Goal: Answer question/provide support: Share knowledge or assist other users

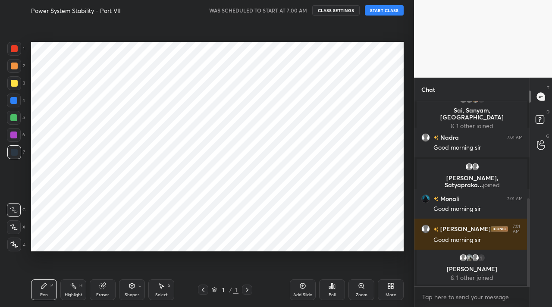
scroll to position [224, 0]
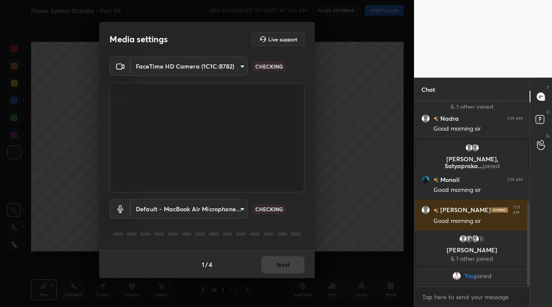
click at [387, 5] on div "Media settings Live support FaceTime HD Camera (1C1C:B782) ee8410b843bf2aa911d0…" at bounding box center [207, 153] width 414 height 307
click at [387, 12] on div "Media settings Live support FaceTime HD Camera (1C1C:B782) ee8410b843bf2aa911d0…" at bounding box center [207, 153] width 414 height 307
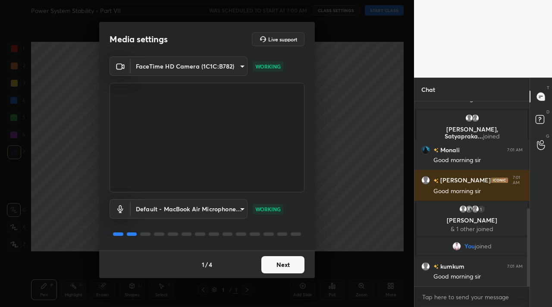
click at [293, 267] on button "Next" at bounding box center [283, 264] width 43 height 17
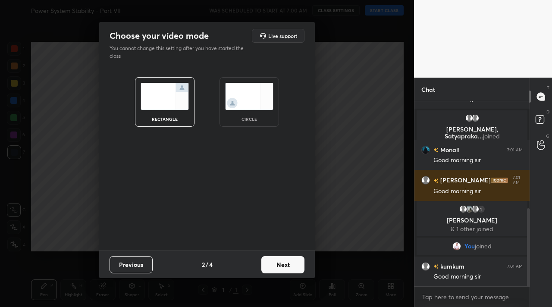
click at [293, 267] on button "Next" at bounding box center [283, 264] width 43 height 17
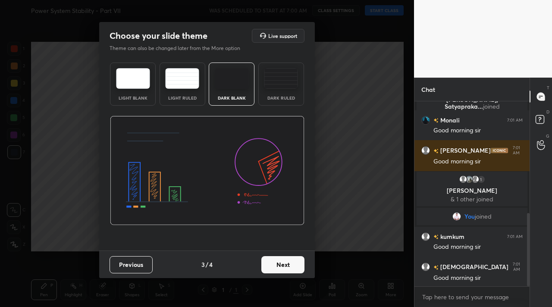
click at [293, 267] on button "Next" at bounding box center [283, 264] width 43 height 17
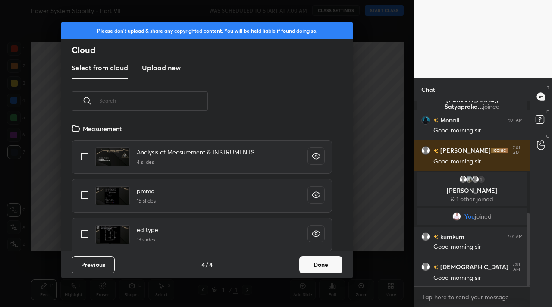
scroll to position [127, 277]
click at [319, 268] on button "Done" at bounding box center [321, 264] width 43 height 17
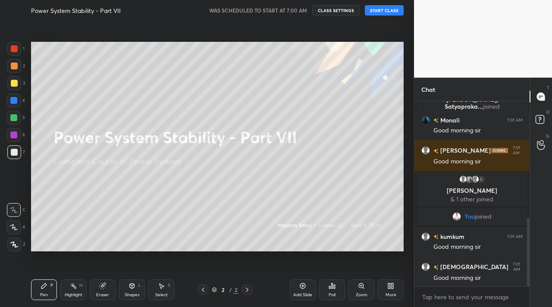
scroll to position [313, 0]
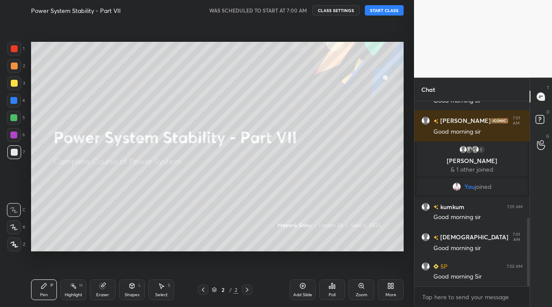
click at [389, 9] on button "START CLASS" at bounding box center [384, 10] width 39 height 10
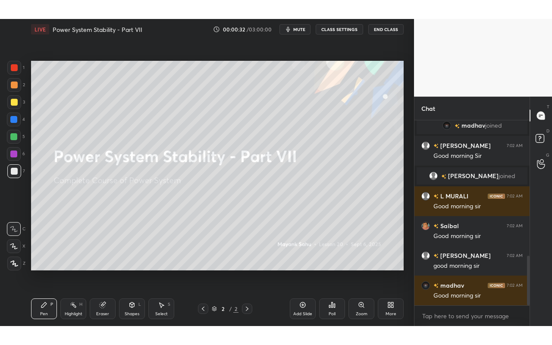
scroll to position [533, 0]
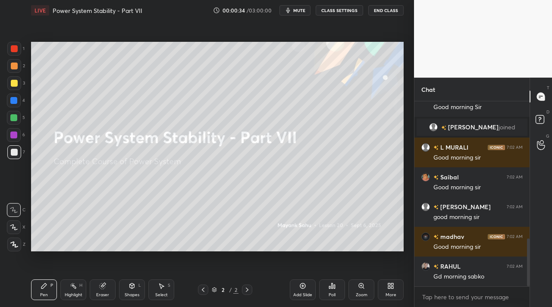
click at [398, 288] on div "More" at bounding box center [391, 290] width 26 height 21
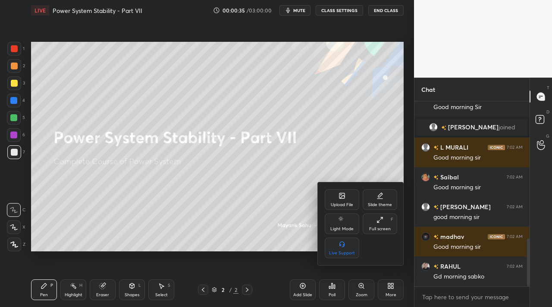
click at [389, 227] on div "Full screen" at bounding box center [380, 229] width 22 height 4
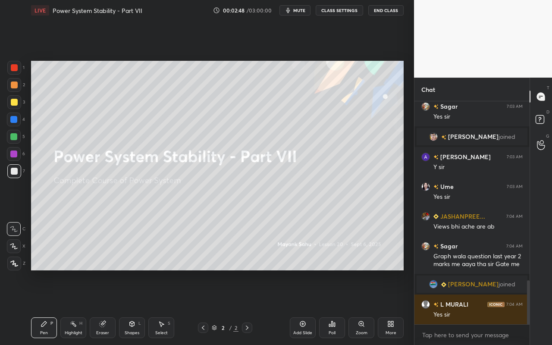
scroll to position [904, 0]
click at [290, 307] on div "Add Slide Poll Zoom More" at bounding box center [347, 328] width 114 height 48
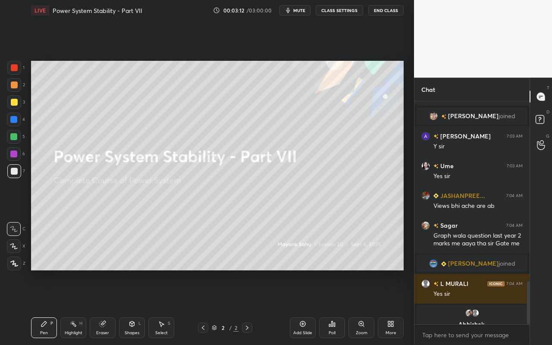
scroll to position [936, 0]
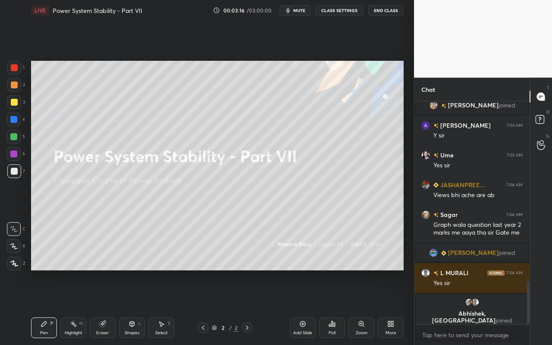
click at [304, 307] on div "Add Slide" at bounding box center [302, 333] width 19 height 4
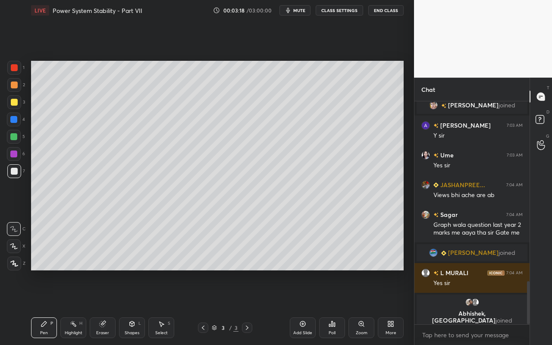
click at [132, 307] on div "Shapes" at bounding box center [132, 333] width 15 height 4
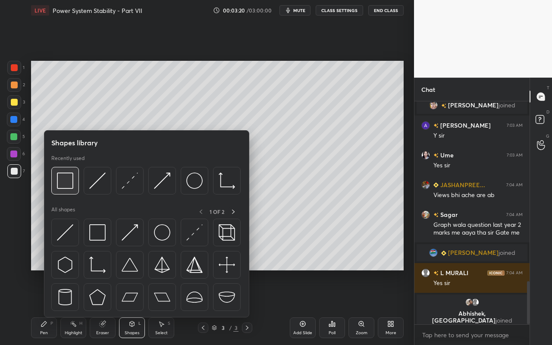
click at [70, 186] on img at bounding box center [65, 181] width 16 height 16
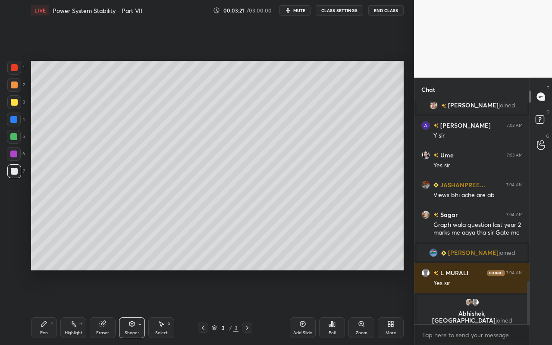
drag, startPoint x: 14, startPoint y: 121, endPoint x: 14, endPoint y: 116, distance: 5.2
click at [14, 121] on div at bounding box center [13, 119] width 7 height 7
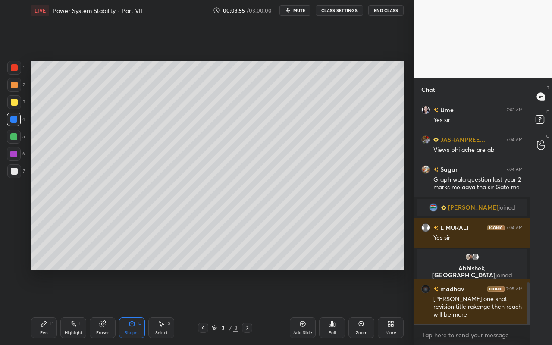
scroll to position [995, 0]
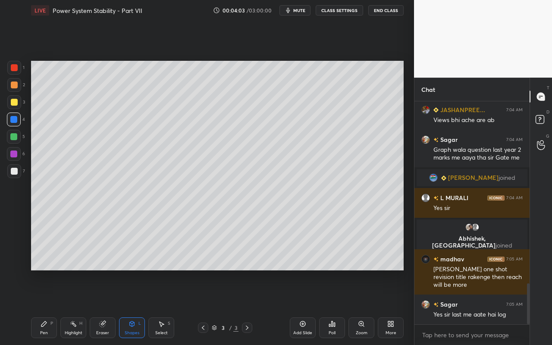
drag, startPoint x: 167, startPoint y: 325, endPoint x: 171, endPoint y: 322, distance: 4.9
click at [169, 307] on div "Select S" at bounding box center [161, 328] width 26 height 21
click at [75, 307] on div "Highlight H" at bounding box center [73, 328] width 26 height 21
click at [49, 307] on div "Pen P" at bounding box center [44, 328] width 26 height 21
click at [13, 264] on icon at bounding box center [14, 264] width 8 height 6
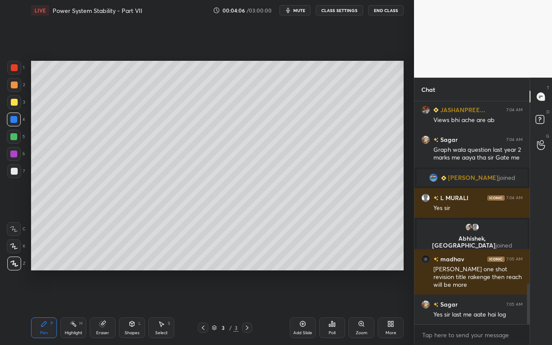
click at [164, 307] on div "Select S" at bounding box center [161, 328] width 26 height 21
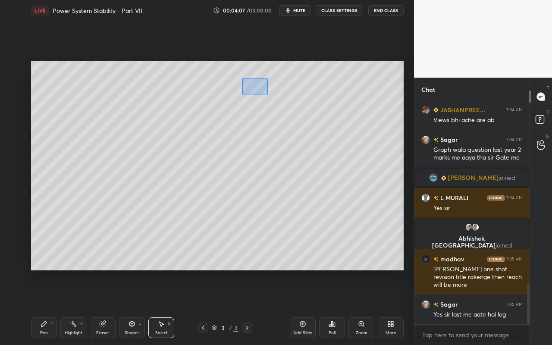
drag, startPoint x: 243, startPoint y: 78, endPoint x: 299, endPoint y: 107, distance: 63.7
click at [297, 110] on div "0 ° Undo Copy Duplicate Duplicate to new slide Delete" at bounding box center [217, 166] width 373 height 210
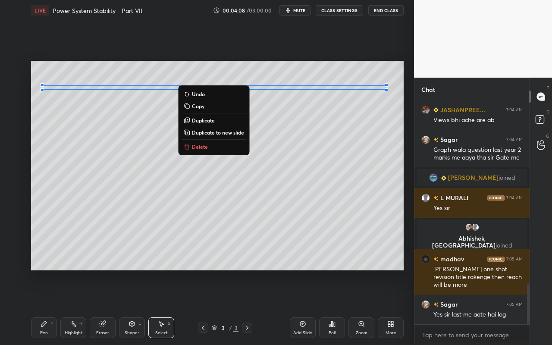
click at [229, 124] on button "Duplicate" at bounding box center [214, 120] width 64 height 10
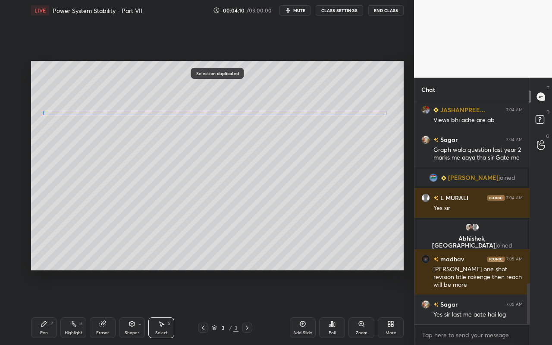
drag, startPoint x: 316, startPoint y: 101, endPoint x: 310, endPoint y: 113, distance: 13.3
click at [310, 114] on div "0 ° Undo Copy Duplicate Duplicate to new slide Delete" at bounding box center [217, 166] width 373 height 210
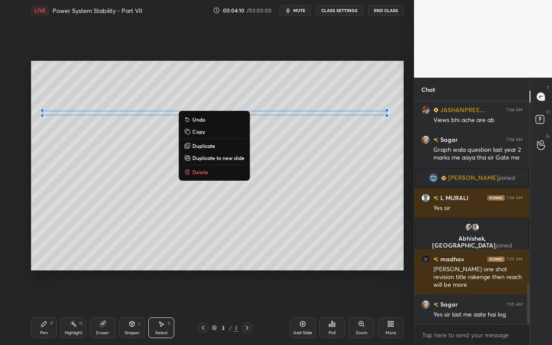
click at [280, 219] on div "0 ° Undo Copy Duplicate Duplicate to new slide Delete" at bounding box center [217, 166] width 373 height 210
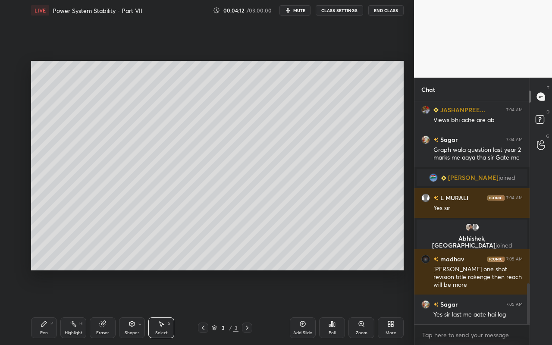
click at [41, 307] on div "Pen P" at bounding box center [44, 328] width 26 height 21
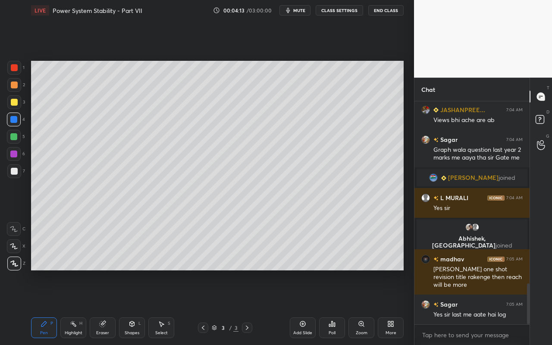
click at [16, 89] on div at bounding box center [14, 85] width 14 height 14
click at [13, 86] on div at bounding box center [14, 85] width 7 height 7
click at [44, 307] on div "Pen" at bounding box center [44, 333] width 8 height 4
drag, startPoint x: 12, startPoint y: 88, endPoint x: 19, endPoint y: 84, distance: 8.7
click at [12, 88] on div at bounding box center [14, 85] width 7 height 7
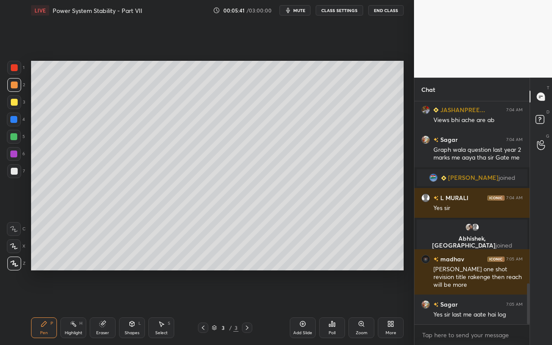
click at [154, 307] on div "Select S" at bounding box center [161, 328] width 26 height 21
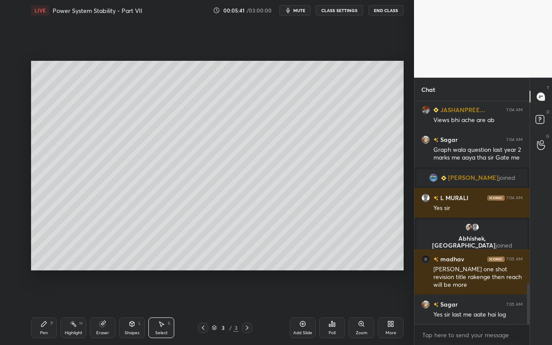
click at [133, 307] on icon at bounding box center [132, 324] width 5 height 5
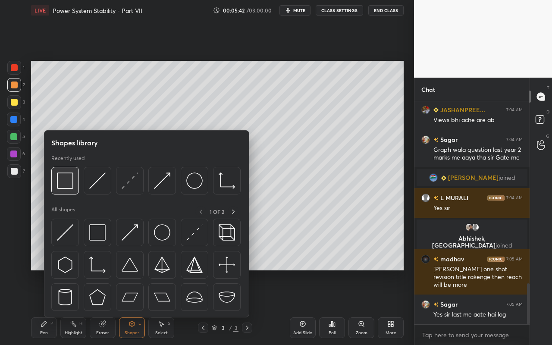
click at [65, 180] on img at bounding box center [65, 181] width 16 height 16
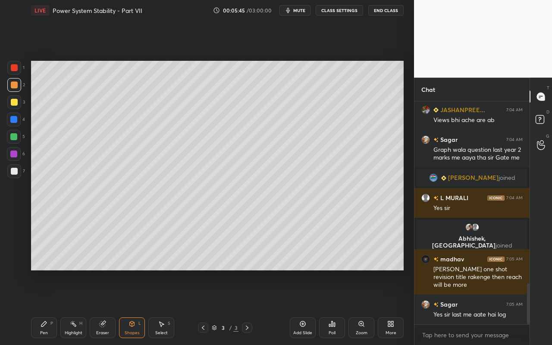
drag, startPoint x: 17, startPoint y: 117, endPoint x: 28, endPoint y: 122, distance: 11.8
click at [17, 117] on div at bounding box center [14, 120] width 14 height 14
drag, startPoint x: 132, startPoint y: 329, endPoint x: 134, endPoint y: 320, distance: 9.3
click at [132, 307] on div "Shapes L" at bounding box center [132, 328] width 26 height 21
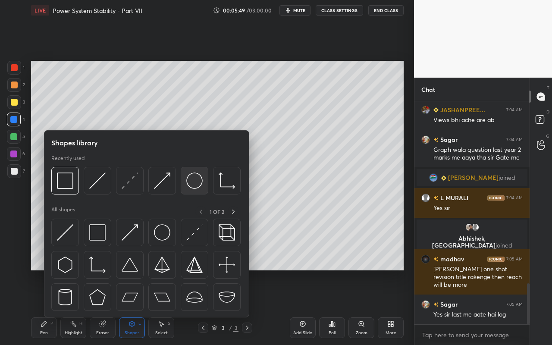
click at [196, 181] on img at bounding box center [194, 181] width 16 height 16
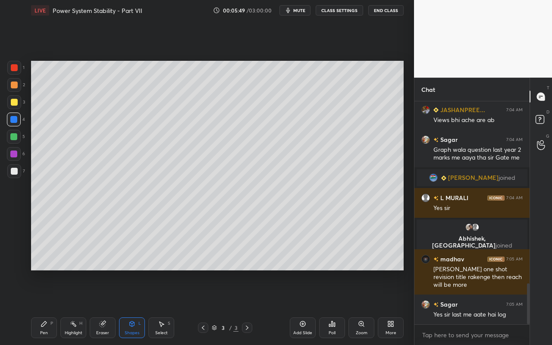
click at [13, 85] on div at bounding box center [14, 85] width 7 height 7
drag, startPoint x: 131, startPoint y: 327, endPoint x: 132, endPoint y: 319, distance: 8.2
click at [131, 307] on icon at bounding box center [132, 324] width 7 height 7
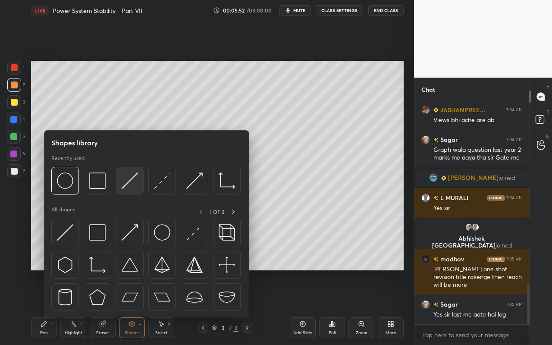
click at [130, 187] on img at bounding box center [130, 181] width 16 height 16
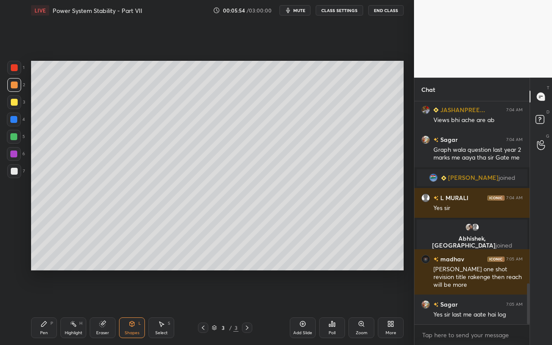
click at [131, 307] on div "Shapes L" at bounding box center [132, 328] width 26 height 21
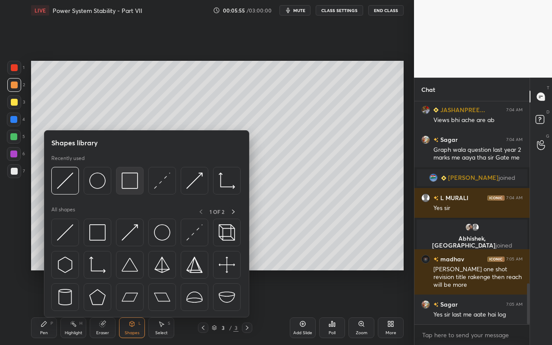
click at [129, 187] on img at bounding box center [130, 181] width 16 height 16
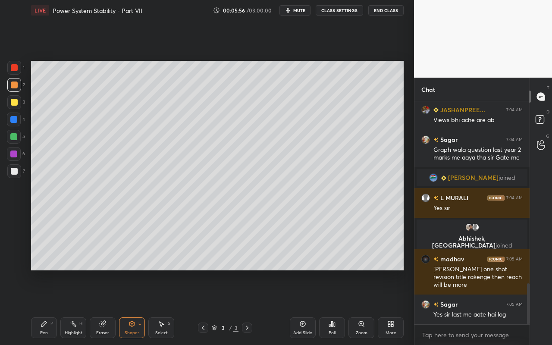
drag, startPoint x: 12, startPoint y: 155, endPoint x: 23, endPoint y: 159, distance: 12.4
click at [12, 155] on div at bounding box center [13, 154] width 7 height 7
click at [131, 307] on icon at bounding box center [132, 324] width 5 height 5
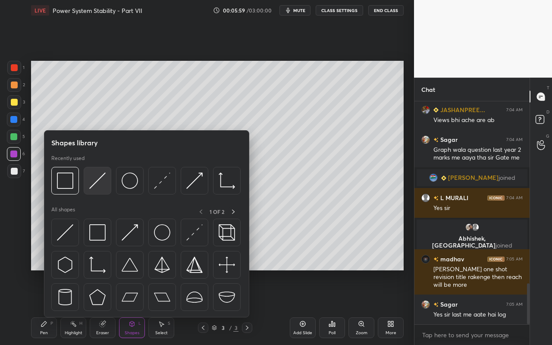
click at [103, 183] on img at bounding box center [97, 181] width 16 height 16
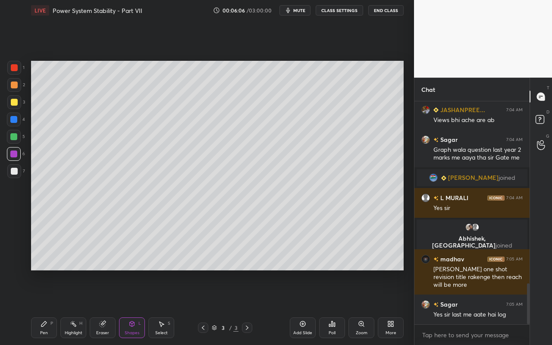
click at [168, 307] on div "Select S" at bounding box center [161, 328] width 26 height 21
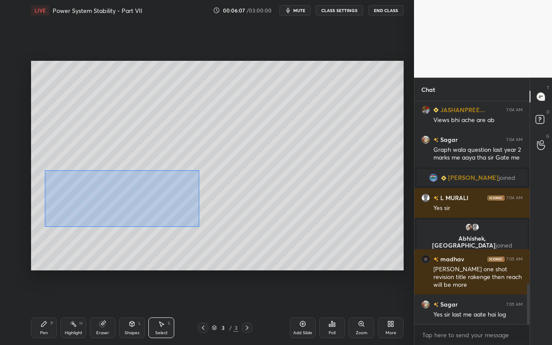
drag, startPoint x: 43, startPoint y: 178, endPoint x: 204, endPoint y: 212, distance: 165.0
click at [191, 223] on div "0 ° Undo Copy Duplicate Duplicate to new slide Delete" at bounding box center [217, 166] width 373 height 210
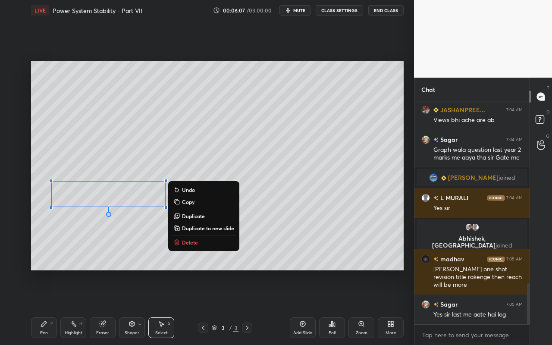
click at [194, 213] on p "Duplicate" at bounding box center [193, 216] width 23 height 7
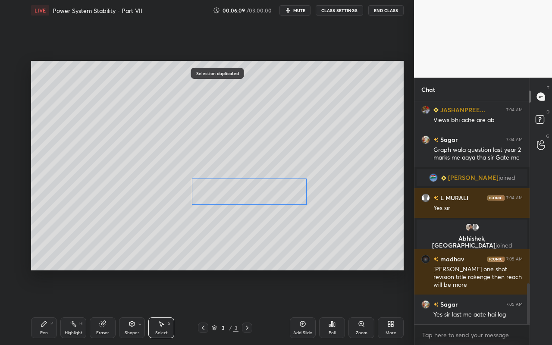
drag, startPoint x: 136, startPoint y: 208, endPoint x: 268, endPoint y: 198, distance: 132.5
click at [268, 198] on div "0 ° Undo Copy Duplicate Duplicate to new slide Delete" at bounding box center [217, 166] width 373 height 210
drag, startPoint x: 243, startPoint y: 249, endPoint x: 234, endPoint y: 249, distance: 9.1
click at [241, 248] on div "0 ° Undo Copy Duplicate Duplicate to new slide Delete" at bounding box center [217, 166] width 373 height 210
click at [49, 307] on div "Pen P" at bounding box center [44, 328] width 26 height 21
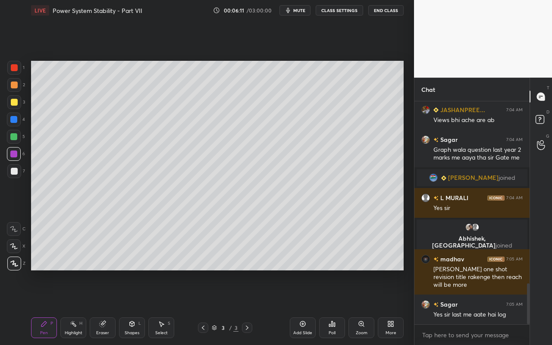
click at [15, 138] on div at bounding box center [13, 136] width 7 height 7
drag, startPoint x: 46, startPoint y: 329, endPoint x: 67, endPoint y: 288, distance: 45.9
click at [48, 307] on div "Pen P" at bounding box center [44, 328] width 26 height 21
drag, startPoint x: 73, startPoint y: 330, endPoint x: 114, endPoint y: 283, distance: 62.4
click at [77, 307] on div "Highlight H" at bounding box center [73, 328] width 26 height 21
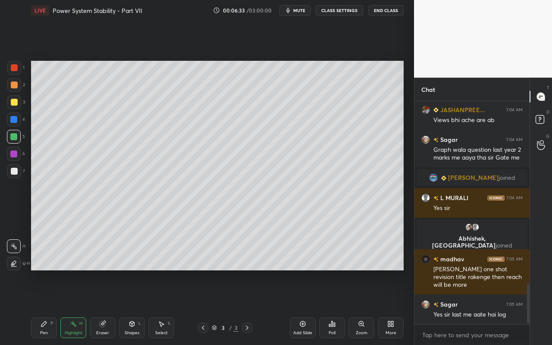
scroll to position [1016, 0]
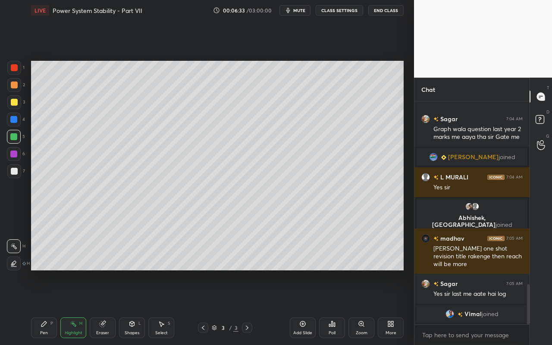
click at [166, 307] on div "Select S" at bounding box center [161, 328] width 26 height 21
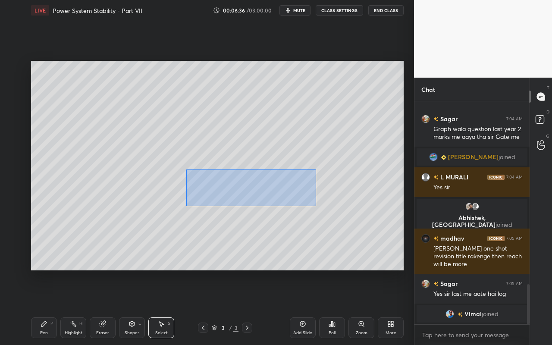
drag, startPoint x: 196, startPoint y: 179, endPoint x: 321, endPoint y: 204, distance: 127.2
click at [316, 206] on div "0 ° Undo Copy Duplicate Duplicate to new slide Delete" at bounding box center [217, 166] width 373 height 210
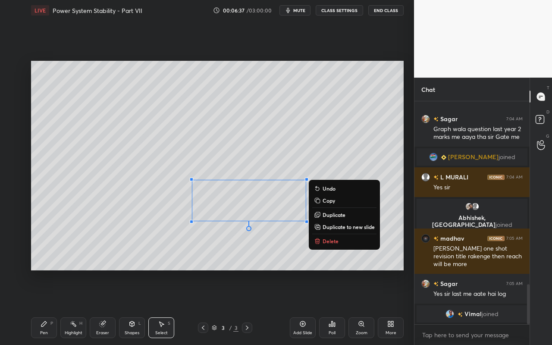
click at [330, 215] on p "Duplicate" at bounding box center [334, 214] width 23 height 7
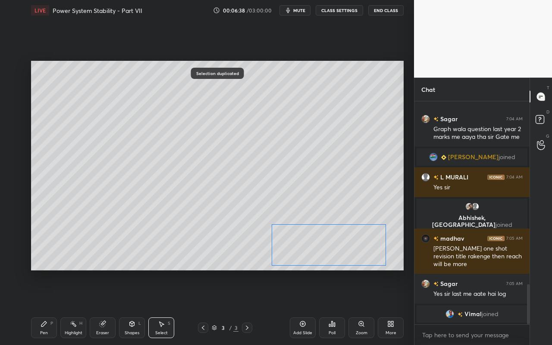
drag, startPoint x: 278, startPoint y: 213, endPoint x: 371, endPoint y: 260, distance: 104.2
click at [349, 248] on div "0 ° Undo Copy Duplicate Duplicate to new slide Delete" at bounding box center [217, 166] width 373 height 210
drag, startPoint x: 384, startPoint y: 265, endPoint x: 353, endPoint y: 258, distance: 31.4
click at [358, 259] on div at bounding box center [359, 260] width 3 height 3
drag, startPoint x: 336, startPoint y: 244, endPoint x: 370, endPoint y: 207, distance: 50.4
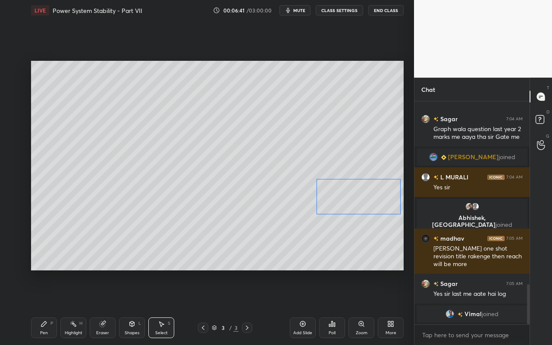
click at [371, 206] on div "0 ° Undo Copy Duplicate Duplicate to new slide Delete" at bounding box center [217, 166] width 373 height 210
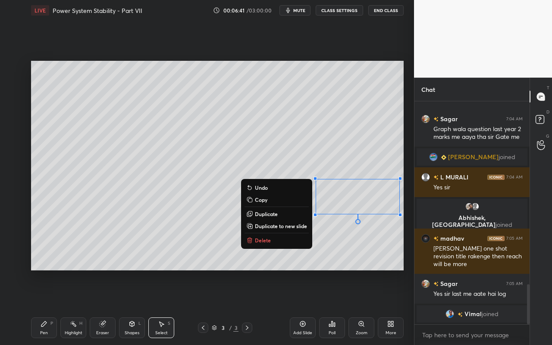
drag, startPoint x: 363, startPoint y: 245, endPoint x: 320, endPoint y: 230, distance: 45.5
click at [363, 245] on div "0 ° Undo Copy Duplicate Duplicate to new slide Delete" at bounding box center [217, 166] width 373 height 210
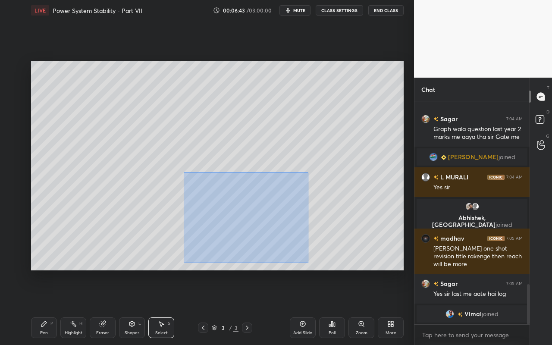
drag, startPoint x: 184, startPoint y: 173, endPoint x: 310, endPoint y: 259, distance: 153.1
click at [311, 259] on div "0 ° Undo Copy Duplicate Duplicate to new slide Delete" at bounding box center [217, 166] width 373 height 210
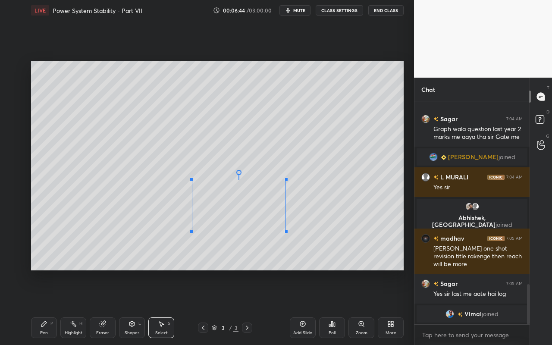
drag, startPoint x: 306, startPoint y: 244, endPoint x: 276, endPoint y: 219, distance: 38.9
click at [285, 230] on div at bounding box center [286, 231] width 3 height 3
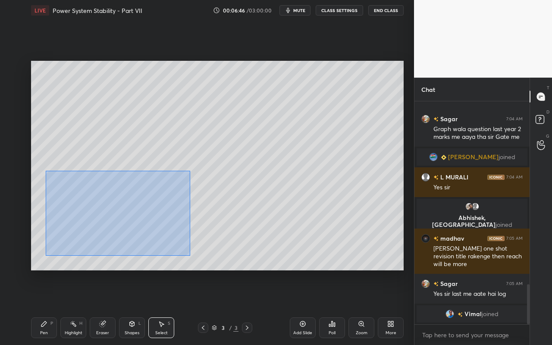
drag, startPoint x: 46, startPoint y: 171, endPoint x: 183, endPoint y: 252, distance: 158.3
click at [184, 251] on div "0 ° Undo Copy Duplicate Duplicate to new slide Delete" at bounding box center [217, 166] width 373 height 210
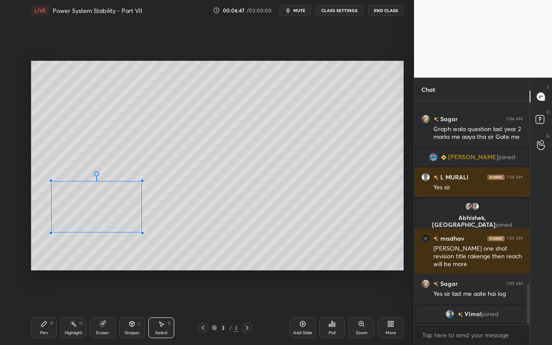
drag, startPoint x: 166, startPoint y: 248, endPoint x: 142, endPoint y: 241, distance: 24.2
click at [141, 233] on div at bounding box center [142, 232] width 3 height 3
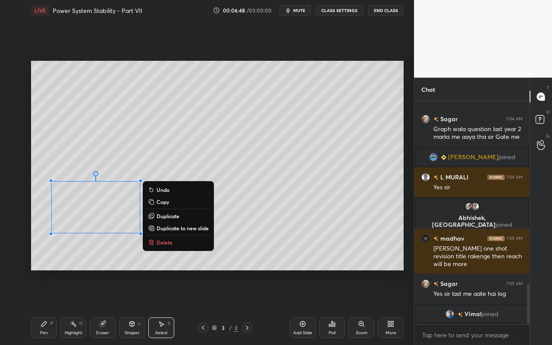
click at [270, 242] on div "0 ° Undo Copy Duplicate Duplicate to new slide Delete" at bounding box center [217, 166] width 373 height 210
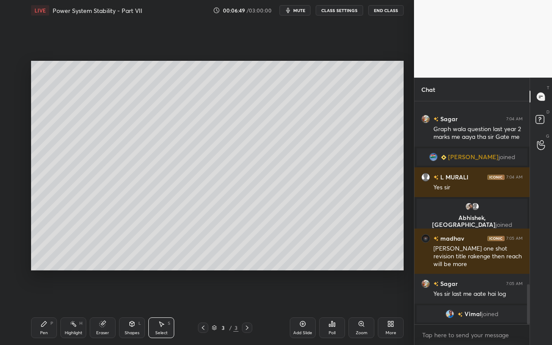
click at [111, 307] on div "Eraser" at bounding box center [103, 328] width 26 height 21
drag, startPoint x: 42, startPoint y: 330, endPoint x: 120, endPoint y: 285, distance: 90.5
click at [43, 307] on div "Pen P" at bounding box center [44, 328] width 26 height 21
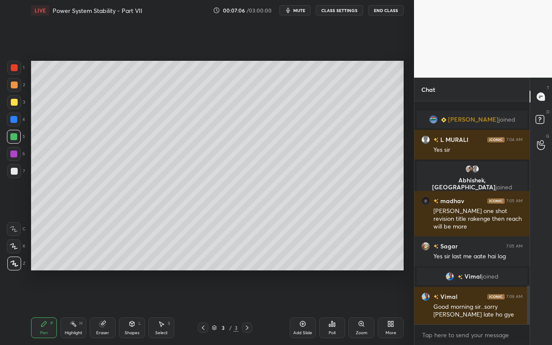
scroll to position [1060, 0]
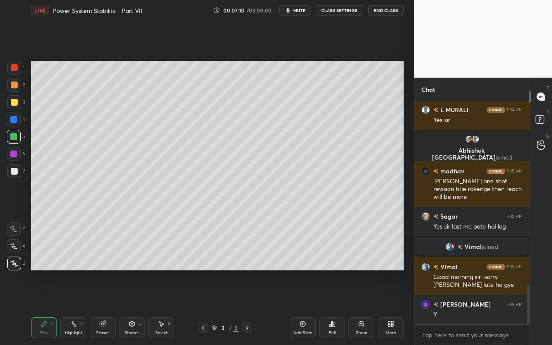
drag, startPoint x: 50, startPoint y: 331, endPoint x: 56, endPoint y: 321, distance: 11.6
click at [51, 307] on div "Pen P" at bounding box center [44, 328] width 26 height 21
drag, startPoint x: 70, startPoint y: 328, endPoint x: 108, endPoint y: 294, distance: 51.0
click at [70, 307] on div "Highlight H" at bounding box center [73, 328] width 26 height 21
click at [164, 307] on div "Select" at bounding box center [161, 333] width 13 height 4
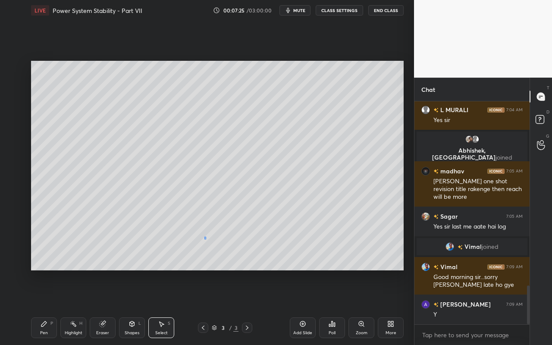
drag, startPoint x: 206, startPoint y: 240, endPoint x: 276, endPoint y: 272, distance: 77.1
click at [276, 272] on div "0 ° Undo Copy Duplicate Duplicate to new slide Delete Setting up your live clas…" at bounding box center [218, 166] width 380 height 290
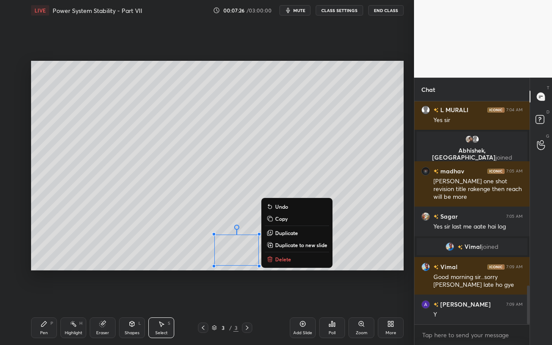
click at [307, 259] on button "Delete" at bounding box center [297, 259] width 64 height 10
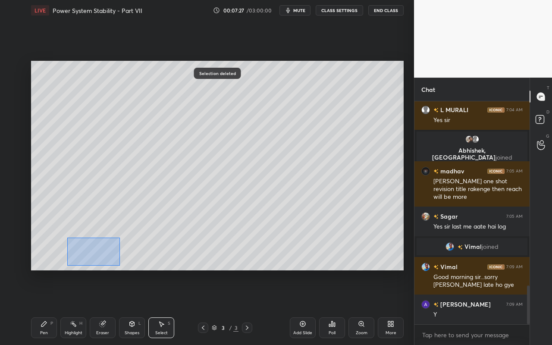
drag, startPoint x: 120, startPoint y: 265, endPoint x: 136, endPoint y: 263, distance: 16.5
click at [121, 268] on div "0 ° Undo Copy Duplicate Duplicate to new slide Delete" at bounding box center [217, 166] width 373 height 210
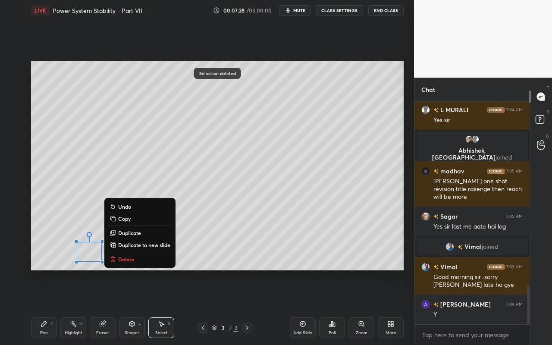
click at [146, 263] on button "Delete" at bounding box center [140, 259] width 64 height 10
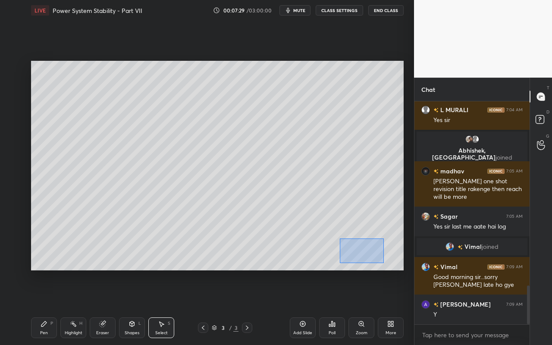
drag, startPoint x: 344, startPoint y: 245, endPoint x: 362, endPoint y: 261, distance: 24.2
click at [381, 262] on div "0 ° Undo Copy Duplicate Duplicate to new slide Delete" at bounding box center [217, 166] width 373 height 210
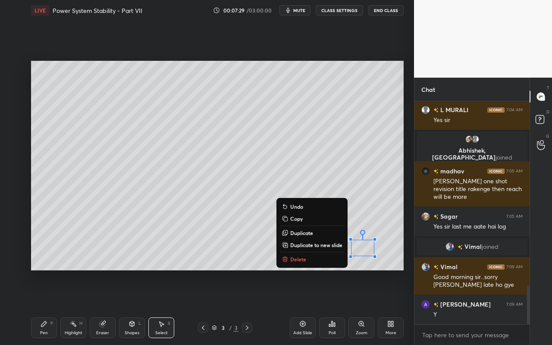
click at [307, 260] on button "Delete" at bounding box center [312, 259] width 64 height 10
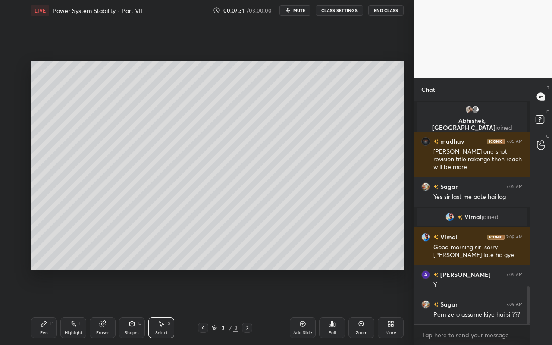
scroll to position [1119, 0]
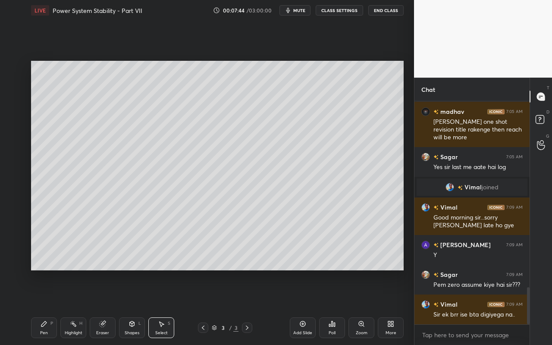
click at [71, 307] on div "Highlight" at bounding box center [74, 333] width 18 height 4
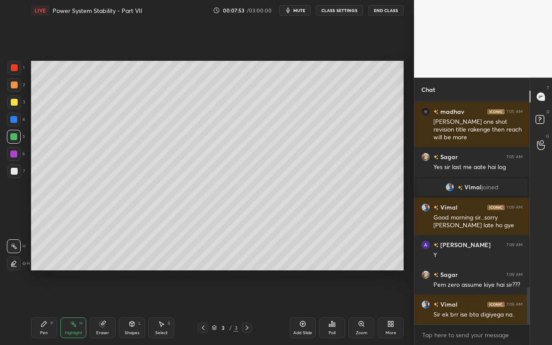
scroll to position [1140, 0]
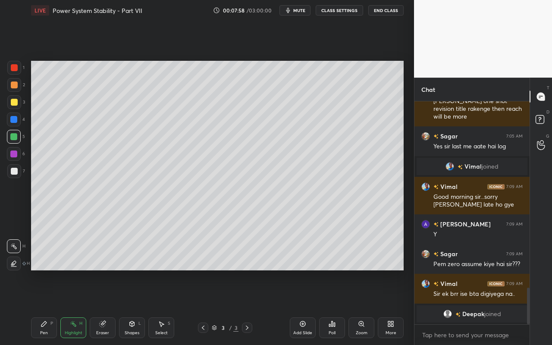
drag, startPoint x: 42, startPoint y: 331, endPoint x: 66, endPoint y: 311, distance: 31.6
click at [43, 307] on div "Pen" at bounding box center [44, 333] width 8 height 4
drag, startPoint x: 105, startPoint y: 332, endPoint x: 118, endPoint y: 322, distance: 16.0
click at [110, 307] on div "Eraser" at bounding box center [103, 328] width 26 height 21
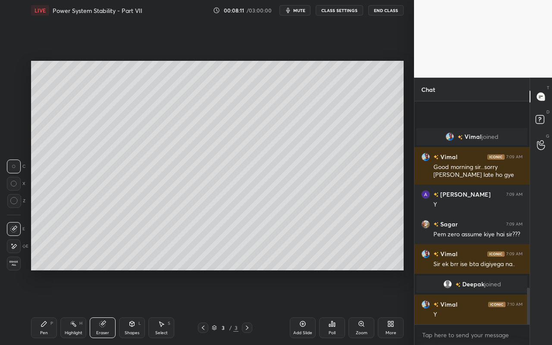
scroll to position [1129, 0]
drag, startPoint x: 167, startPoint y: 329, endPoint x: 209, endPoint y: 292, distance: 55.6
click at [170, 307] on div "Select S" at bounding box center [161, 328] width 26 height 21
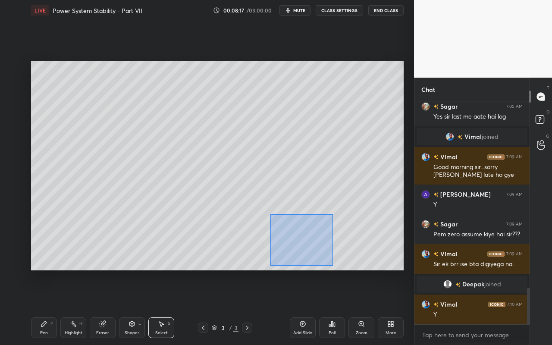
drag, startPoint x: 275, startPoint y: 228, endPoint x: 333, endPoint y: 263, distance: 67.6
click at [333, 266] on div "0 ° Undo Copy Duplicate Duplicate to new slide Delete" at bounding box center [217, 166] width 373 height 210
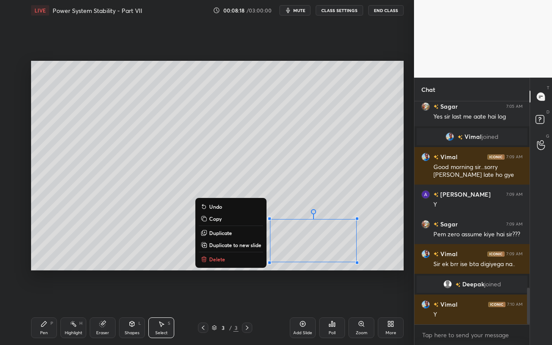
click at [246, 259] on button "Delete" at bounding box center [231, 259] width 64 height 10
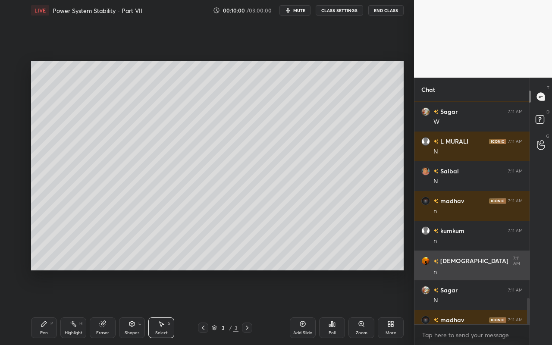
scroll to position [1673, 0]
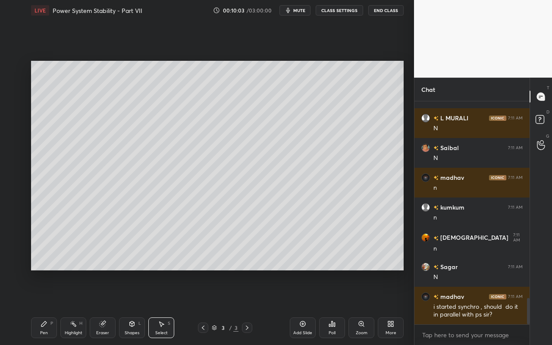
click at [307, 307] on div "Add Slide" at bounding box center [302, 333] width 19 height 4
click at [137, 307] on div "Shapes" at bounding box center [132, 333] width 15 height 4
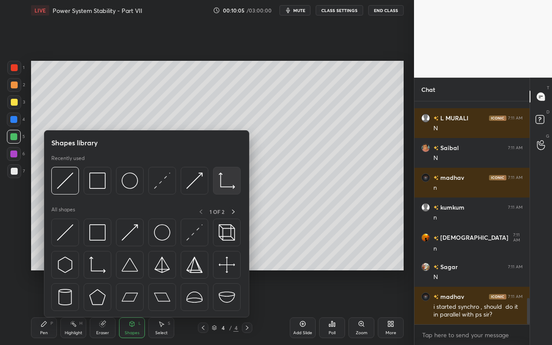
click at [224, 186] on img at bounding box center [227, 181] width 16 height 16
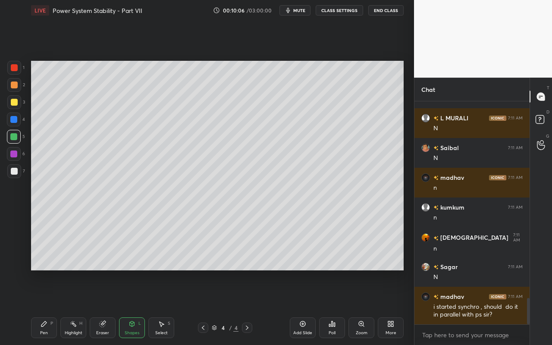
click at [13, 172] on div at bounding box center [14, 171] width 7 height 7
click at [133, 307] on div "Shapes" at bounding box center [132, 333] width 15 height 4
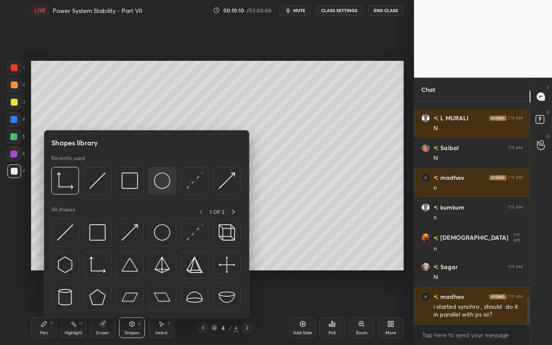
click at [170, 182] on img at bounding box center [162, 181] width 16 height 16
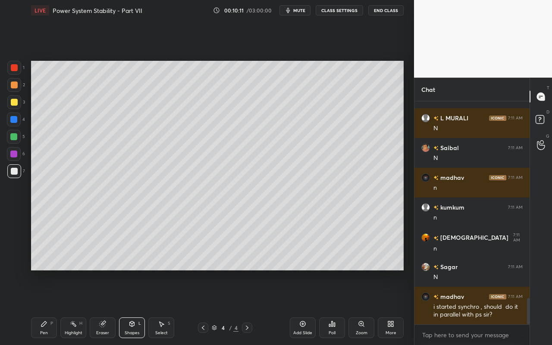
click at [13, 105] on div at bounding box center [14, 102] width 7 height 7
click at [166, 307] on div "Select" at bounding box center [161, 333] width 13 height 4
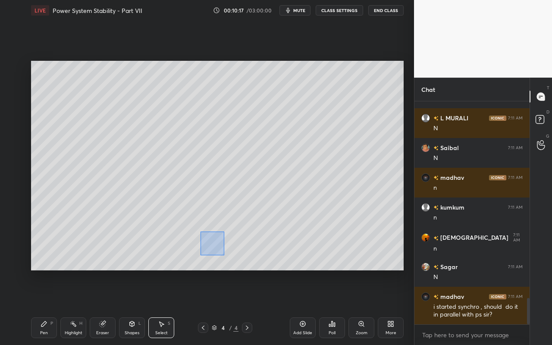
drag, startPoint x: 215, startPoint y: 246, endPoint x: 223, endPoint y: 256, distance: 11.9
click at [224, 256] on div "0 ° Undo Copy Duplicate Duplicate to new slide Delete" at bounding box center [217, 166] width 373 height 210
drag, startPoint x: 230, startPoint y: 259, endPoint x: 225, endPoint y: 256, distance: 5.4
click at [230, 259] on div "0 ° Undo Copy Duplicate Duplicate to new slide Delete" at bounding box center [217, 166] width 373 height 210
drag, startPoint x: 189, startPoint y: 242, endPoint x: 225, endPoint y: 267, distance: 44.1
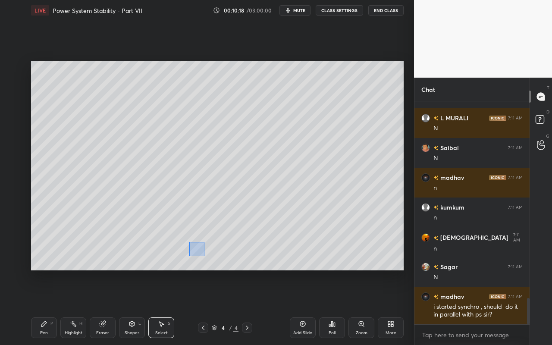
click at [230, 270] on div "0 ° Undo Copy Duplicate Duplicate to new slide Delete" at bounding box center [217, 166] width 373 height 210
click at [203, 250] on div "0 ° Undo Copy Duplicate Duplicate to new slide Delete" at bounding box center [217, 166] width 373 height 210
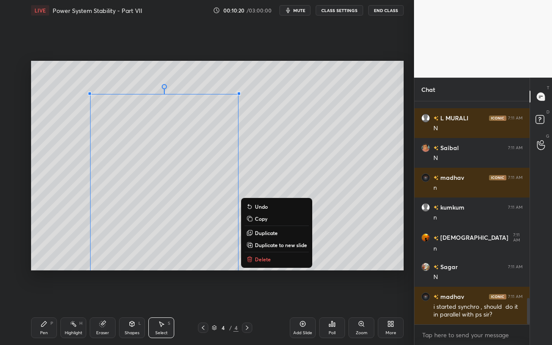
click at [309, 151] on div "0 ° Undo Copy Duplicate Duplicate to new slide Delete" at bounding box center [217, 166] width 373 height 210
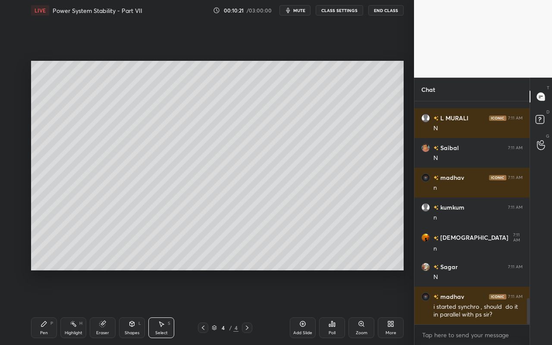
drag, startPoint x: 136, startPoint y: 329, endPoint x: 133, endPoint y: 322, distance: 7.7
click at [136, 307] on div "Shapes L" at bounding box center [132, 328] width 26 height 21
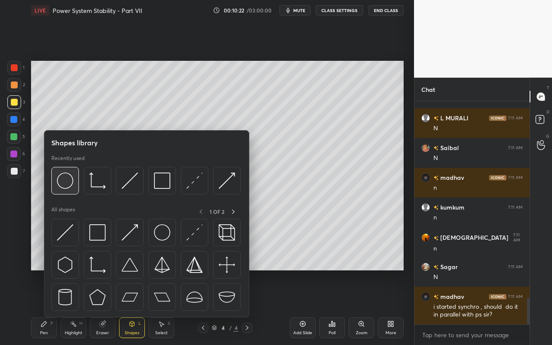
click at [70, 188] on img at bounding box center [65, 181] width 16 height 16
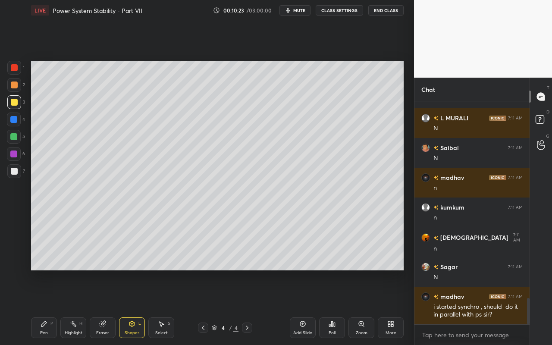
click at [14, 137] on div at bounding box center [13, 136] width 7 height 7
drag, startPoint x: 161, startPoint y: 329, endPoint x: 179, endPoint y: 314, distance: 23.5
click at [161, 307] on div "Select S" at bounding box center [161, 328] width 26 height 21
drag, startPoint x: 325, startPoint y: 221, endPoint x: 386, endPoint y: 269, distance: 78.1
click at [387, 270] on div "0 ° Undo Copy Duplicate Duplicate to new slide Delete" at bounding box center [217, 166] width 373 height 210
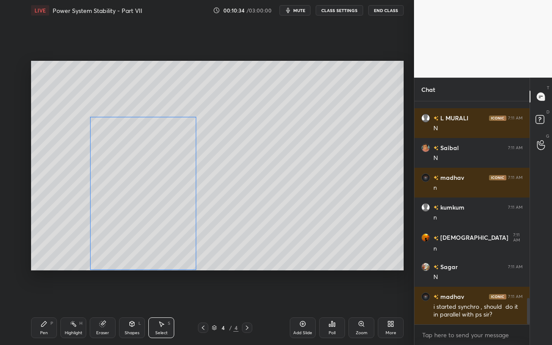
drag, startPoint x: 344, startPoint y: 229, endPoint x: 160, endPoint y: 250, distance: 185.5
click at [160, 249] on div "0 ° Undo Copy Duplicate Duplicate to new slide Delete" at bounding box center [217, 166] width 373 height 210
drag, startPoint x: 197, startPoint y: 118, endPoint x: 234, endPoint y: 123, distance: 37.9
click at [237, 123] on div at bounding box center [238, 121] width 3 height 3
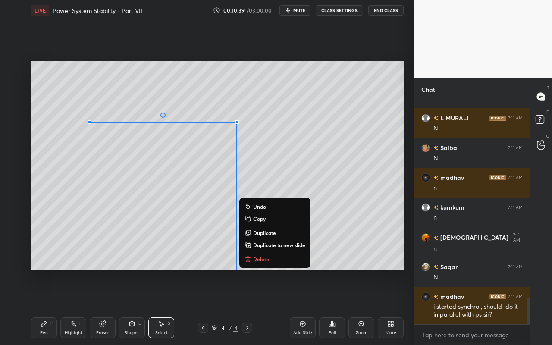
click at [377, 125] on div "0 ° Undo Copy Duplicate Duplicate to new slide Delete" at bounding box center [217, 166] width 373 height 210
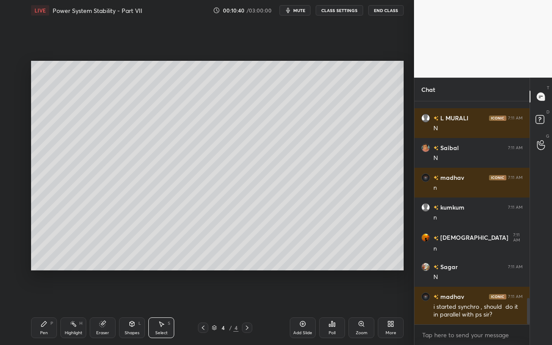
drag, startPoint x: 110, startPoint y: 330, endPoint x: 110, endPoint y: 326, distance: 4.3
click at [110, 307] on div "Eraser" at bounding box center [103, 328] width 26 height 21
drag, startPoint x: 15, startPoint y: 201, endPoint x: 26, endPoint y: 200, distance: 11.7
click at [15, 202] on icon at bounding box center [14, 201] width 8 height 8
click at [183, 275] on div "Setting up your live class Poll for secs No correct answer Start poll" at bounding box center [218, 166] width 380 height 290
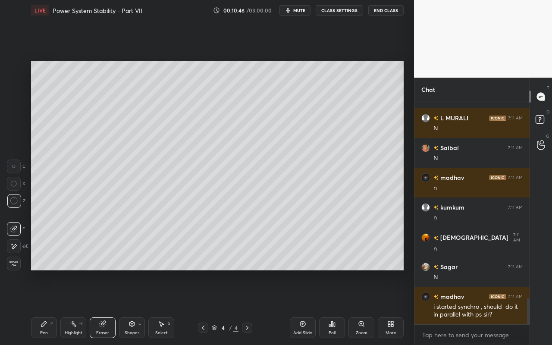
click at [114, 307] on div "Eraser" at bounding box center [103, 328] width 26 height 21
drag, startPoint x: 139, startPoint y: 328, endPoint x: 148, endPoint y: 320, distance: 11.9
click at [139, 307] on div "Shapes L" at bounding box center [132, 328] width 26 height 21
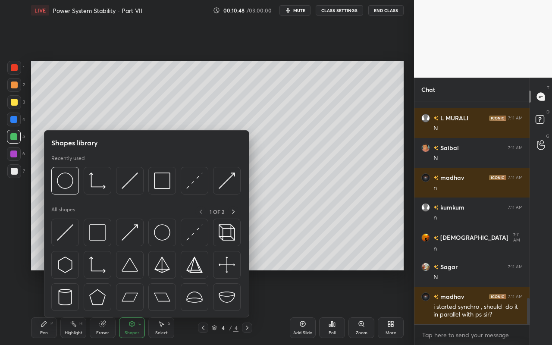
click at [133, 307] on div "Shapes L" at bounding box center [132, 328] width 26 height 21
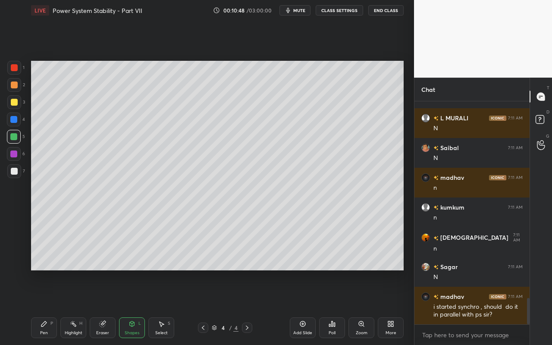
click at [143, 307] on div "Shapes L" at bounding box center [132, 328] width 26 height 21
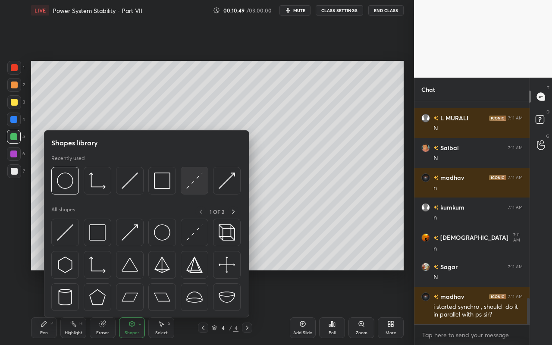
click at [197, 187] on img at bounding box center [194, 181] width 16 height 16
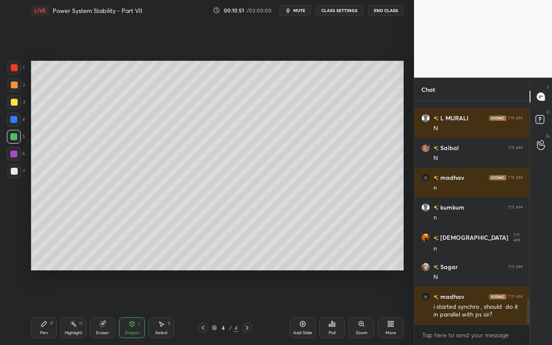
click at [139, 307] on div "Shapes" at bounding box center [132, 333] width 15 height 4
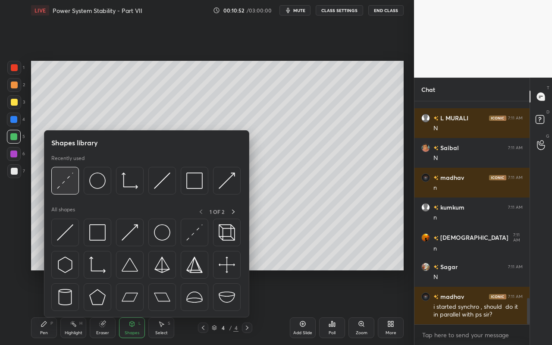
click at [69, 186] on img at bounding box center [65, 181] width 16 height 16
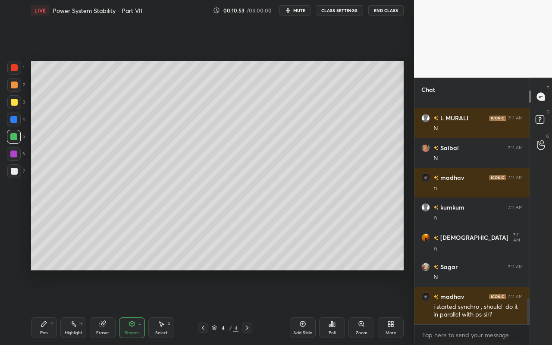
click at [15, 104] on div at bounding box center [14, 102] width 7 height 7
click at [45, 307] on icon at bounding box center [43, 324] width 5 height 5
drag, startPoint x: 138, startPoint y: 330, endPoint x: 137, endPoint y: 320, distance: 9.9
click at [138, 307] on div "Shapes L" at bounding box center [132, 328] width 26 height 21
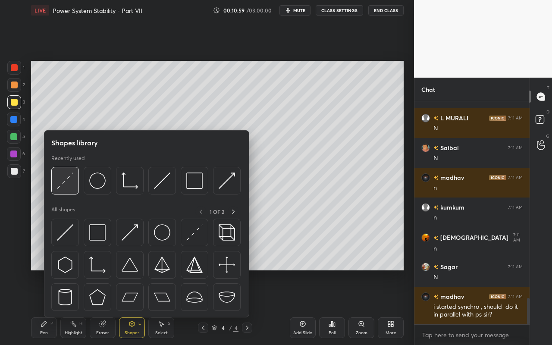
click at [70, 183] on img at bounding box center [65, 181] width 16 height 16
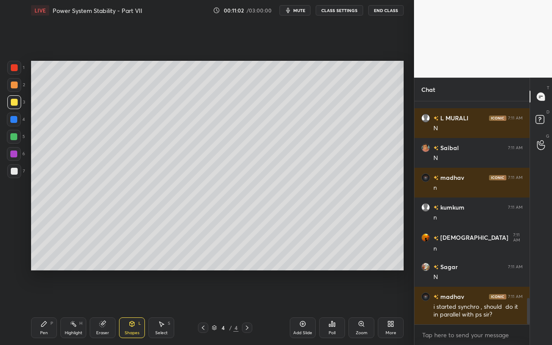
click at [16, 138] on div at bounding box center [13, 136] width 7 height 7
click at [39, 307] on div "Pen P" at bounding box center [44, 328] width 26 height 21
drag, startPoint x: 130, startPoint y: 329, endPoint x: 132, endPoint y: 319, distance: 10.1
click at [130, 307] on div "Shapes L" at bounding box center [132, 328] width 26 height 21
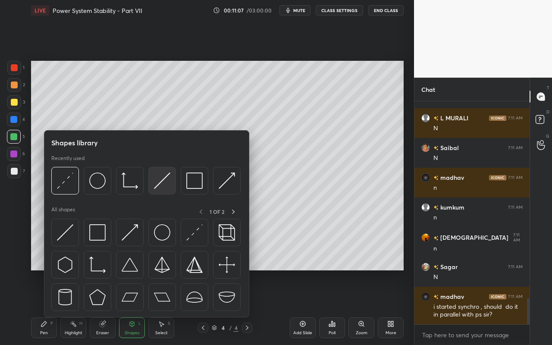
click at [163, 185] on img at bounding box center [162, 181] width 16 height 16
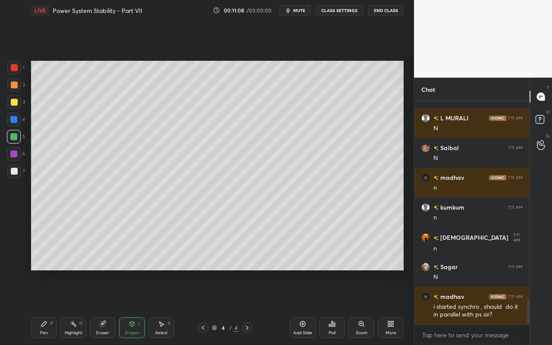
drag, startPoint x: 14, startPoint y: 119, endPoint x: 29, endPoint y: 127, distance: 17.4
click at [14, 120] on div at bounding box center [13, 119] width 7 height 7
drag, startPoint x: 38, startPoint y: 328, endPoint x: 56, endPoint y: 300, distance: 32.6
click at [40, 307] on div "Pen P" at bounding box center [44, 328] width 26 height 21
click at [15, 103] on div at bounding box center [14, 102] width 7 height 7
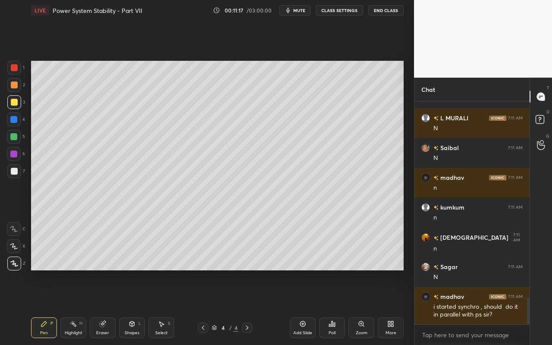
drag, startPoint x: 12, startPoint y: 134, endPoint x: 25, endPoint y: 134, distance: 12.9
click at [12, 134] on div at bounding box center [13, 136] width 7 height 7
click at [47, 307] on icon at bounding box center [44, 324] width 7 height 7
click at [16, 135] on div at bounding box center [13, 136] width 7 height 7
drag, startPoint x: 13, startPoint y: 120, endPoint x: 28, endPoint y: 133, distance: 19.9
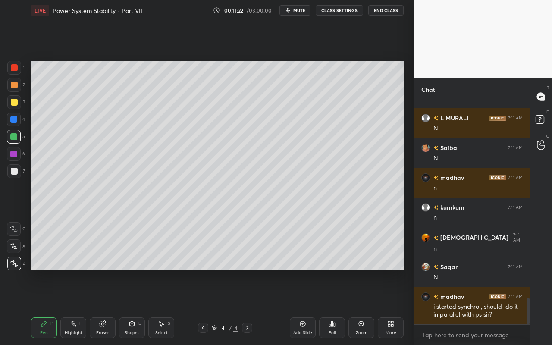
click at [13, 121] on div at bounding box center [13, 119] width 7 height 7
drag, startPoint x: 133, startPoint y: 330, endPoint x: 133, endPoint y: 318, distance: 12.1
click at [133, 307] on div "Shapes L" at bounding box center [132, 328] width 26 height 21
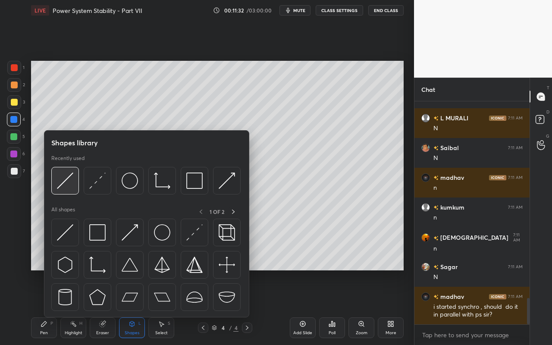
click at [67, 181] on img at bounding box center [65, 181] width 16 height 16
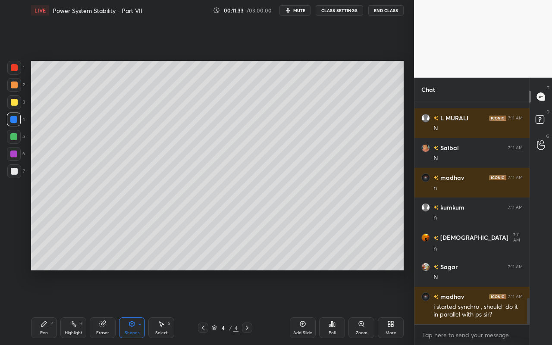
drag, startPoint x: 16, startPoint y: 86, endPoint x: 21, endPoint y: 86, distance: 5.6
click at [17, 87] on div at bounding box center [14, 85] width 14 height 14
drag, startPoint x: 44, startPoint y: 330, endPoint x: 49, endPoint y: 311, distance: 20.1
click at [44, 307] on div "Pen P" at bounding box center [44, 328] width 26 height 21
click at [137, 307] on div "Shapes L" at bounding box center [132, 328] width 26 height 21
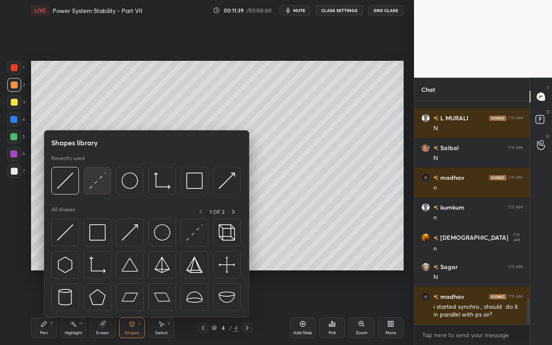
click at [103, 184] on img at bounding box center [97, 181] width 16 height 16
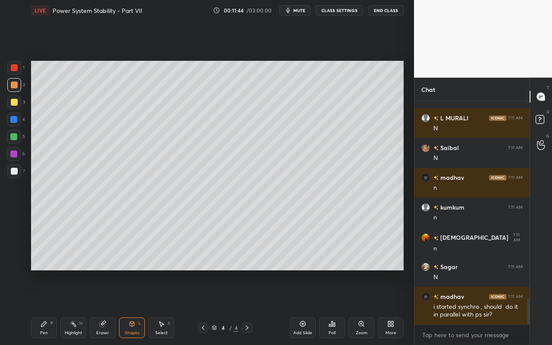
click at [45, 307] on div "Pen" at bounding box center [44, 333] width 8 height 4
click at [74, 307] on rect at bounding box center [74, 325] width 4 height 4
drag, startPoint x: 135, startPoint y: 331, endPoint x: 136, endPoint y: 326, distance: 4.8
click at [136, 307] on div "Shapes L" at bounding box center [132, 328] width 26 height 21
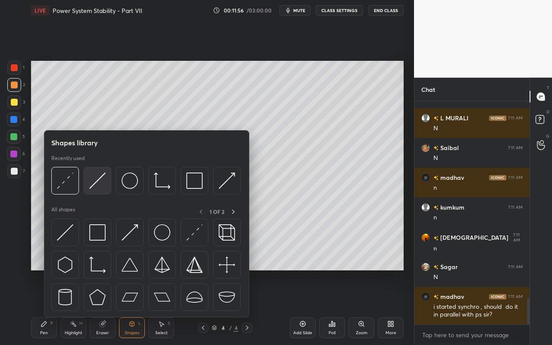
click at [96, 188] on img at bounding box center [97, 181] width 16 height 16
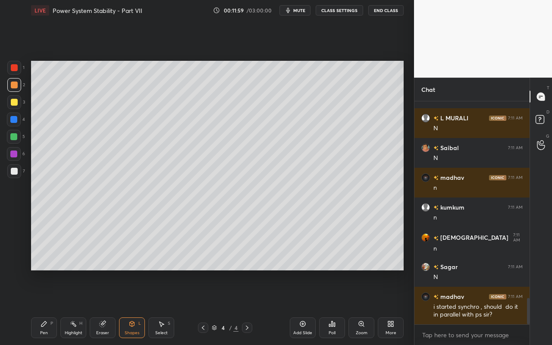
click at [17, 70] on div at bounding box center [14, 67] width 7 height 7
click at [35, 307] on div "Pen P" at bounding box center [44, 328] width 26 height 21
click at [131, 307] on div "Shapes L" at bounding box center [132, 328] width 26 height 21
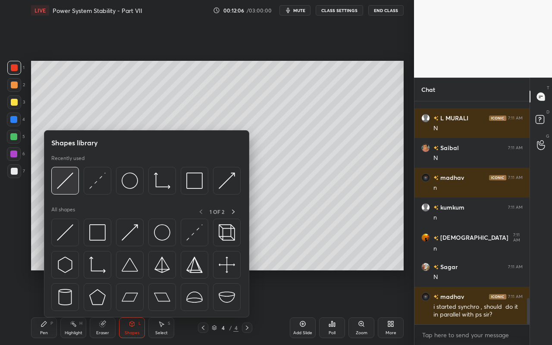
click at [77, 185] on div at bounding box center [65, 181] width 28 height 28
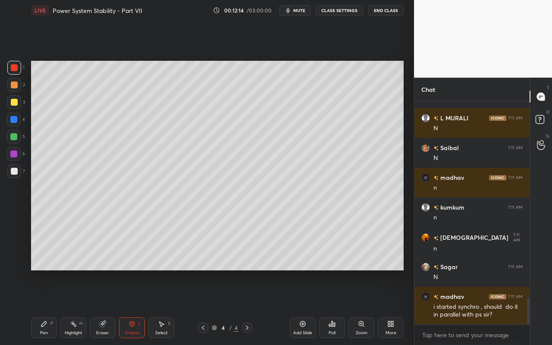
drag, startPoint x: 48, startPoint y: 327, endPoint x: 60, endPoint y: 299, distance: 30.9
click at [50, 307] on div "Pen P" at bounding box center [44, 328] width 26 height 21
drag, startPoint x: 133, startPoint y: 325, endPoint x: 136, endPoint y: 319, distance: 6.4
click at [133, 307] on icon at bounding box center [132, 324] width 5 height 5
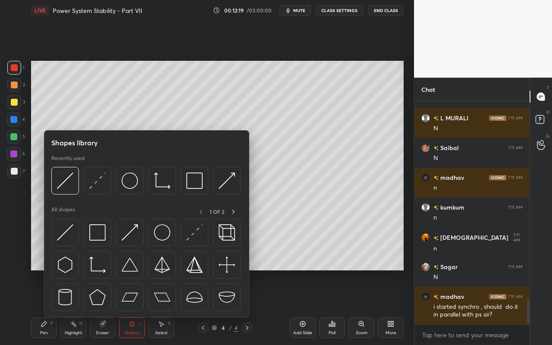
click at [41, 307] on div "Pen P" at bounding box center [44, 328] width 26 height 21
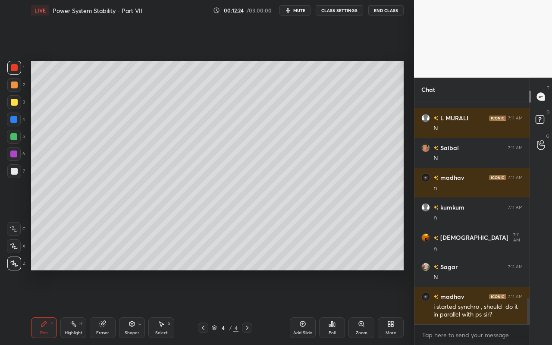
click at [74, 307] on div "Highlight H" at bounding box center [73, 328] width 26 height 21
click at [50, 307] on div "Pen P" at bounding box center [44, 328] width 26 height 21
click at [74, 307] on div "Highlight H" at bounding box center [73, 328] width 26 height 21
click at [134, 307] on div "Shapes" at bounding box center [132, 333] width 15 height 4
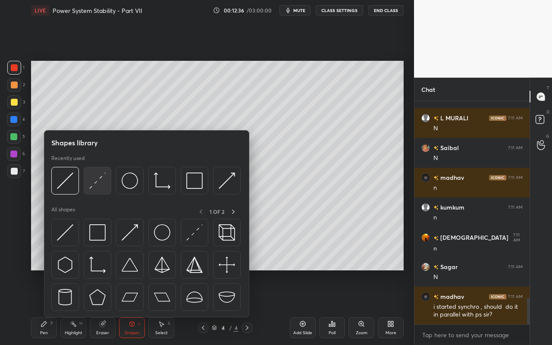
click at [100, 188] on img at bounding box center [97, 181] width 16 height 16
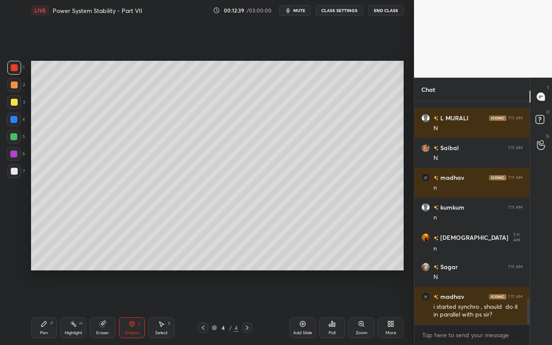
click at [45, 307] on icon at bounding box center [44, 324] width 7 height 7
click at [124, 307] on div "Shapes L" at bounding box center [132, 328] width 26 height 21
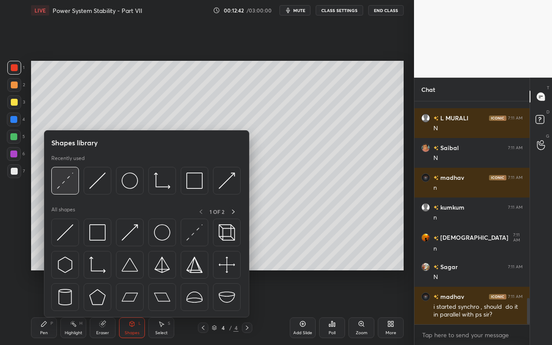
click at [70, 185] on img at bounding box center [65, 181] width 16 height 16
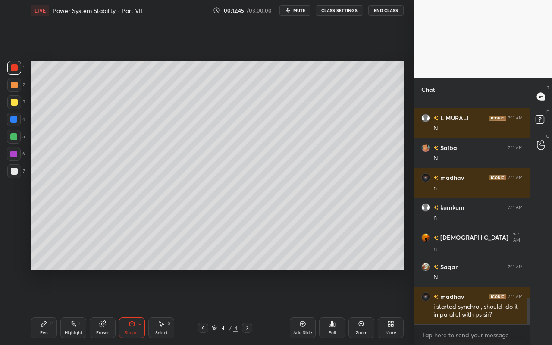
drag, startPoint x: 40, startPoint y: 328, endPoint x: 49, endPoint y: 312, distance: 18.0
click at [41, 307] on div "Pen P" at bounding box center [44, 328] width 26 height 21
drag, startPoint x: 126, startPoint y: 326, endPoint x: 127, endPoint y: 320, distance: 5.7
click at [126, 307] on div "Shapes L" at bounding box center [132, 328] width 26 height 21
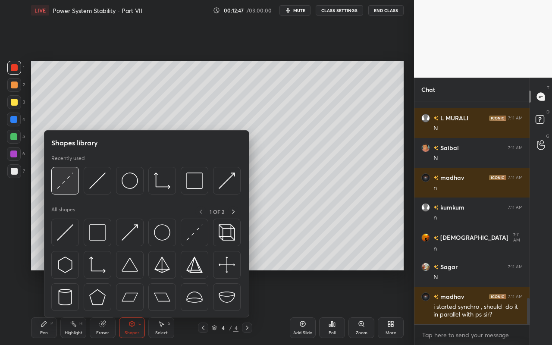
click at [69, 190] on div at bounding box center [65, 181] width 28 height 28
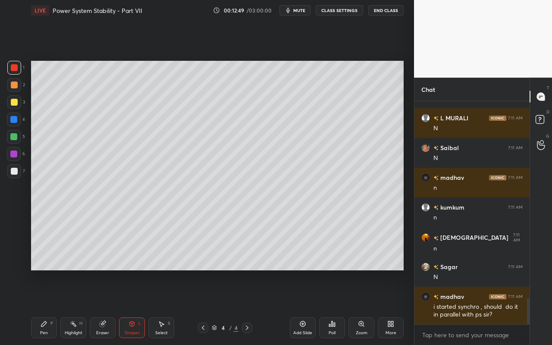
click at [14, 152] on div at bounding box center [13, 154] width 7 height 7
click at [43, 307] on div "Pen P" at bounding box center [44, 328] width 26 height 21
drag, startPoint x: 75, startPoint y: 331, endPoint x: 82, endPoint y: 298, distance: 33.1
click at [75, 307] on div "Highlight" at bounding box center [74, 333] width 18 height 4
click at [16, 102] on div at bounding box center [14, 102] width 7 height 7
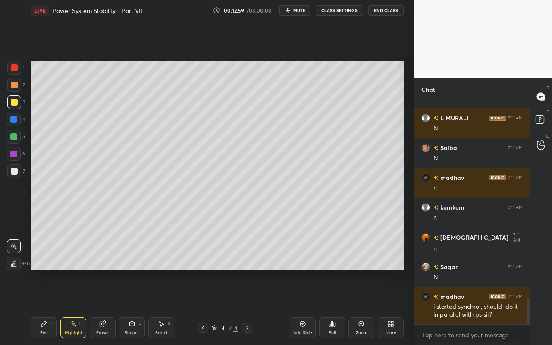
click at [16, 263] on icon at bounding box center [13, 263] width 7 height 7
drag, startPoint x: 43, startPoint y: 334, endPoint x: 51, endPoint y: 306, distance: 29.2
click at [44, 307] on div "Pen" at bounding box center [44, 333] width 8 height 4
click at [80, 307] on div "Highlight" at bounding box center [74, 333] width 18 height 4
drag, startPoint x: 15, startPoint y: 139, endPoint x: 25, endPoint y: 136, distance: 10.5
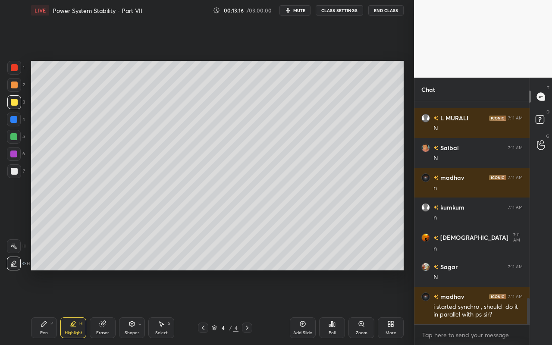
click at [15, 139] on div at bounding box center [13, 136] width 7 height 7
click at [129, 307] on icon at bounding box center [132, 324] width 7 height 7
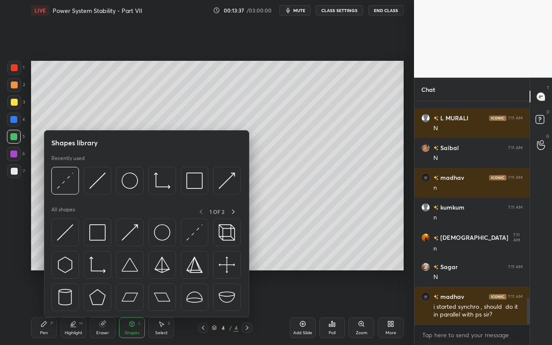
click at [50, 307] on div "Pen P" at bounding box center [44, 328] width 26 height 21
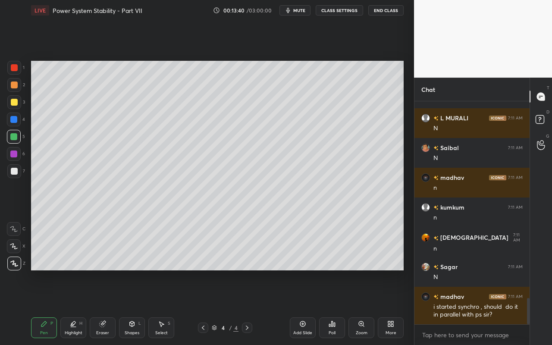
click at [133, 307] on div "Shapes L" at bounding box center [132, 328] width 26 height 21
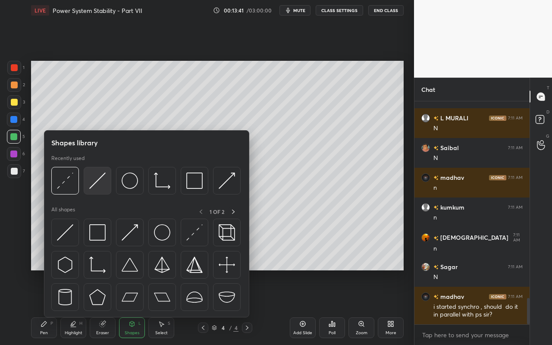
click at [104, 184] on img at bounding box center [97, 181] width 16 height 16
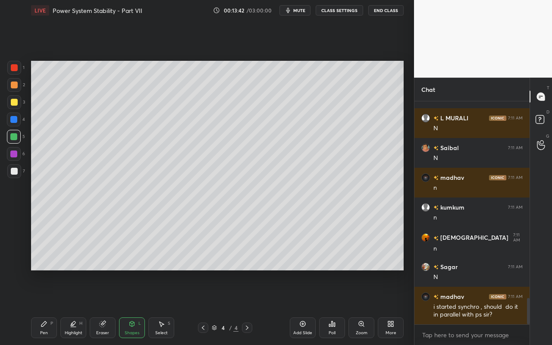
drag, startPoint x: 15, startPoint y: 69, endPoint x: 21, endPoint y: 76, distance: 8.2
click at [15, 69] on div at bounding box center [14, 67] width 7 height 7
click at [49, 307] on div "Pen P" at bounding box center [44, 328] width 26 height 21
click at [43, 307] on div "Pen" at bounding box center [44, 333] width 8 height 4
click at [16, 102] on div at bounding box center [14, 102] width 7 height 7
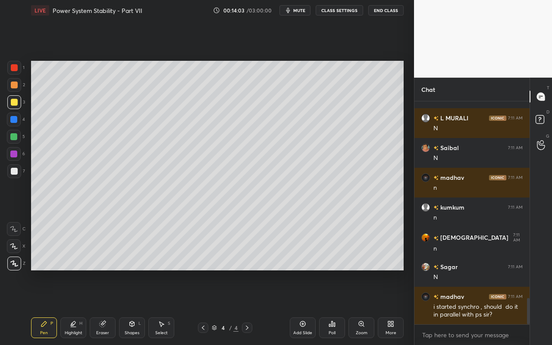
click at [72, 307] on div "Highlight H" at bounding box center [73, 328] width 26 height 21
click at [16, 246] on icon at bounding box center [13, 246] width 7 height 7
click at [46, 307] on div "Pen P" at bounding box center [44, 328] width 26 height 21
drag, startPoint x: 12, startPoint y: 135, endPoint x: 26, endPoint y: 130, distance: 15.2
click at [13, 134] on div at bounding box center [13, 136] width 7 height 7
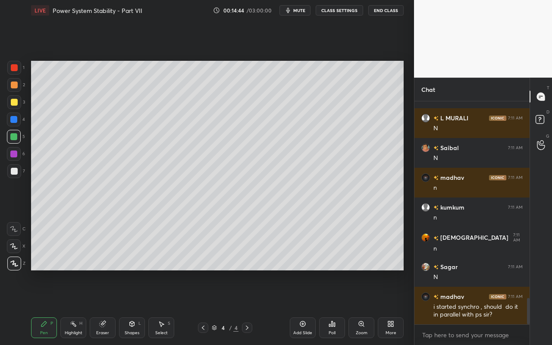
drag, startPoint x: 71, startPoint y: 329, endPoint x: 87, endPoint y: 329, distance: 16.0
click at [70, 307] on div "Highlight H" at bounding box center [73, 328] width 26 height 21
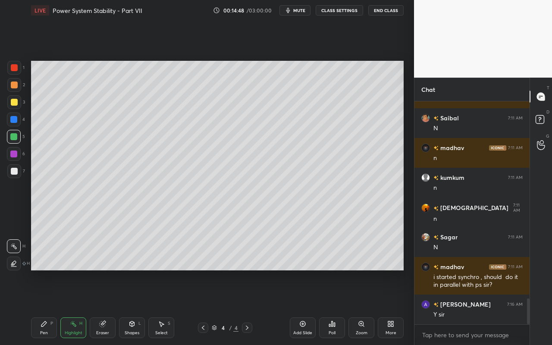
scroll to position [1732, 0]
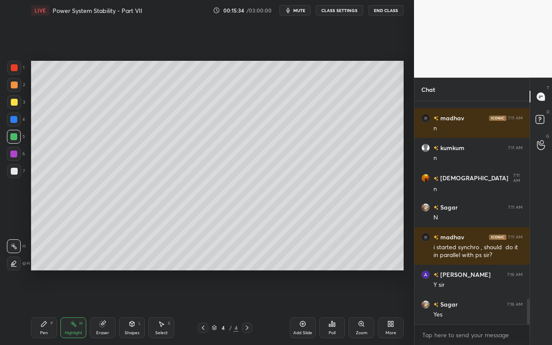
drag, startPoint x: 41, startPoint y: 339, endPoint x: 120, endPoint y: 279, distance: 99.4
click at [42, 307] on div "Pen P Highlight H Eraser Shapes L Select S 4 / 4 Add Slide Poll Zoom More" at bounding box center [217, 328] width 373 height 35
click at [38, 307] on div "Pen P" at bounding box center [44, 328] width 26 height 21
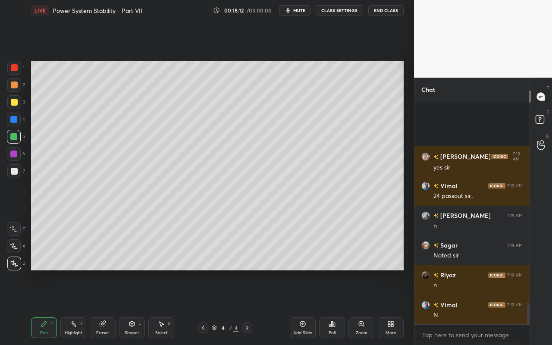
scroll to position [2102, 0]
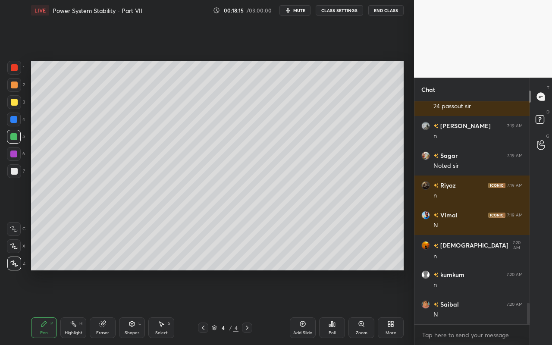
click at [167, 307] on div "Select" at bounding box center [161, 333] width 13 height 4
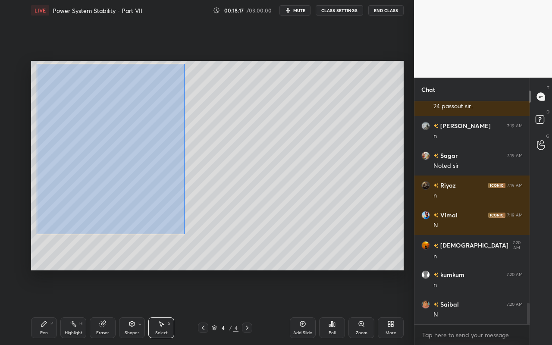
scroll to position [2132, 0]
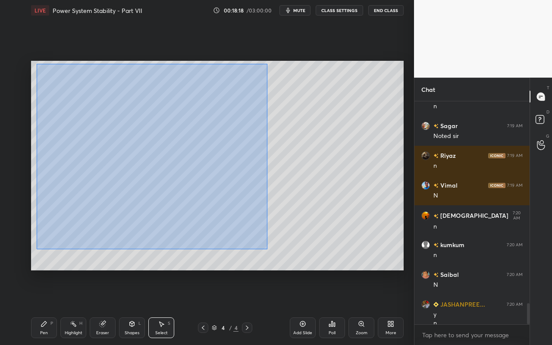
drag, startPoint x: 36, startPoint y: 65, endPoint x: 268, endPoint y: 246, distance: 294.2
click at [267, 249] on div "0 ° Undo Copy Duplicate Duplicate to new slide Delete" at bounding box center [217, 166] width 373 height 210
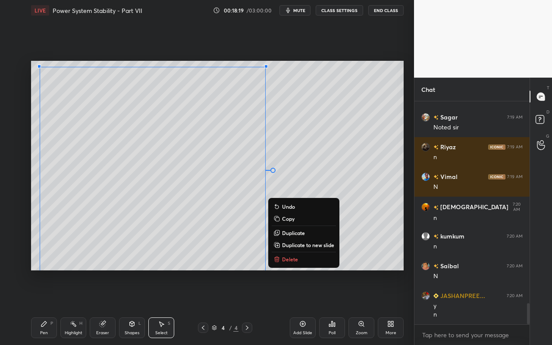
click at [292, 245] on p "Duplicate to new slide" at bounding box center [308, 245] width 52 height 7
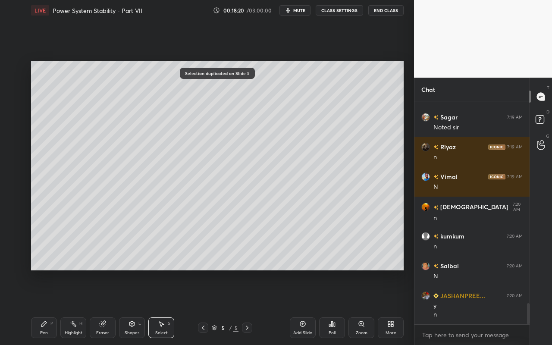
click at [302, 250] on div "0 ° Undo Copy Duplicate Duplicate to new slide Delete" at bounding box center [217, 166] width 373 height 210
click at [105, 307] on icon at bounding box center [102, 324] width 7 height 7
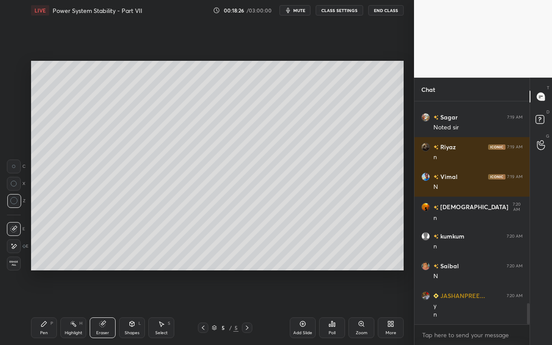
click at [183, 274] on div "Setting up your live class Poll for secs No correct answer Start poll" at bounding box center [218, 166] width 380 height 290
click at [182, 273] on div "Setting up your live class Poll for secs No correct answer Start poll" at bounding box center [218, 166] width 380 height 290
drag, startPoint x: 140, startPoint y: 330, endPoint x: 142, endPoint y: 323, distance: 6.8
click at [140, 307] on div "Shapes L" at bounding box center [132, 328] width 26 height 21
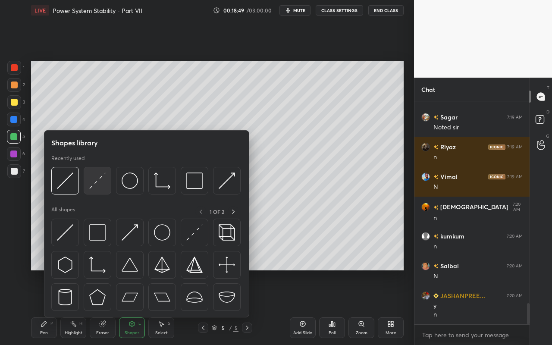
click at [104, 183] on img at bounding box center [97, 181] width 16 height 16
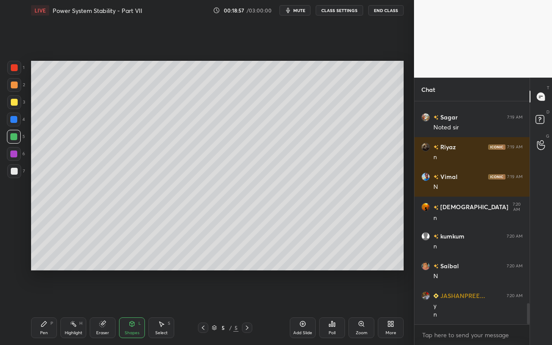
click at [78, 307] on div "Highlight H" at bounding box center [73, 328] width 26 height 21
drag, startPoint x: 16, startPoint y: 104, endPoint x: 25, endPoint y: 109, distance: 11.0
click at [16, 104] on div at bounding box center [14, 102] width 7 height 7
click at [15, 259] on div at bounding box center [14, 264] width 14 height 14
drag, startPoint x: 15, startPoint y: 63, endPoint x: 28, endPoint y: 66, distance: 13.8
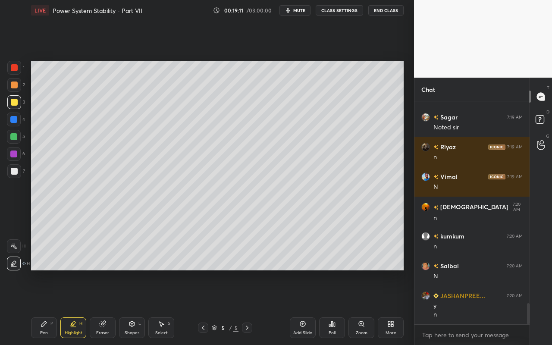
click at [16, 65] on div at bounding box center [14, 68] width 14 height 14
click at [47, 307] on div "Pen P" at bounding box center [44, 328] width 26 height 21
drag, startPoint x: 15, startPoint y: 104, endPoint x: 25, endPoint y: 112, distance: 12.7
click at [15, 106] on div at bounding box center [14, 102] width 14 height 14
drag, startPoint x: 15, startPoint y: 70, endPoint x: 20, endPoint y: 73, distance: 6.2
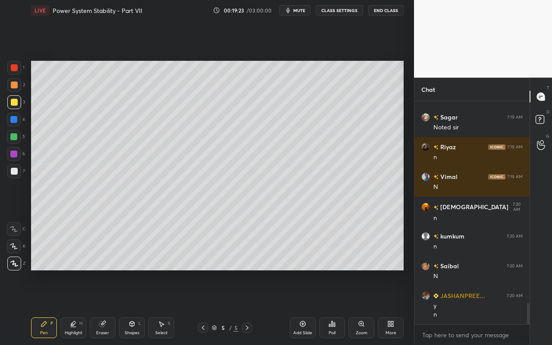
click at [15, 70] on div at bounding box center [14, 67] width 7 height 7
click at [134, 307] on div "Shapes L" at bounding box center [132, 328] width 26 height 21
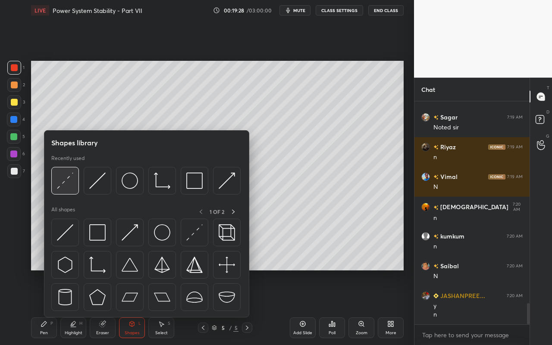
click at [61, 189] on div at bounding box center [65, 181] width 28 height 28
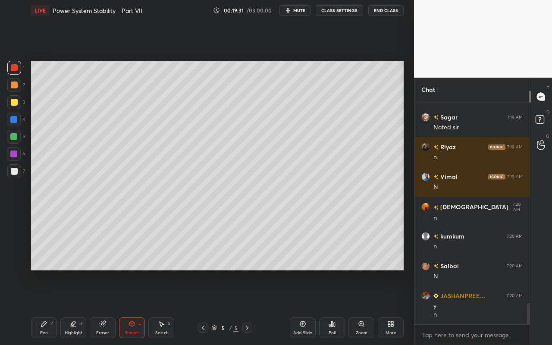
click at [49, 307] on div "Pen P" at bounding box center [44, 328] width 26 height 21
click at [14, 106] on div at bounding box center [14, 102] width 14 height 14
drag, startPoint x: 41, startPoint y: 327, endPoint x: 46, endPoint y: 313, distance: 14.2
click at [41, 307] on icon at bounding box center [44, 324] width 7 height 7
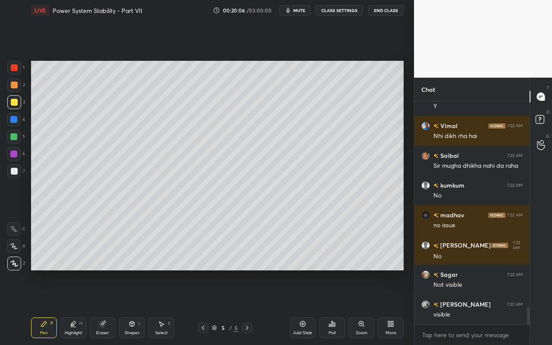
scroll to position [2685, 0]
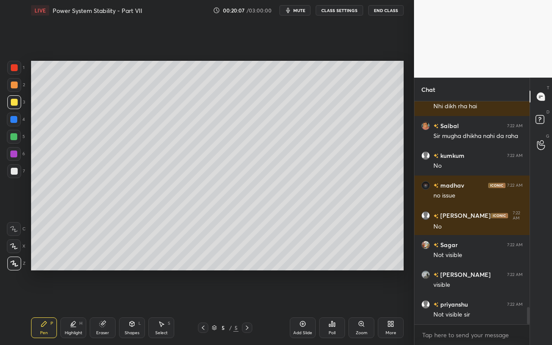
drag, startPoint x: 104, startPoint y: 325, endPoint x: 109, endPoint y: 306, distance: 19.0
click at [105, 307] on icon at bounding box center [102, 324] width 7 height 7
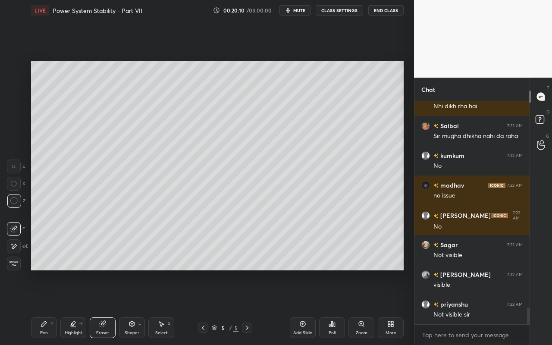
scroll to position [2715, 0]
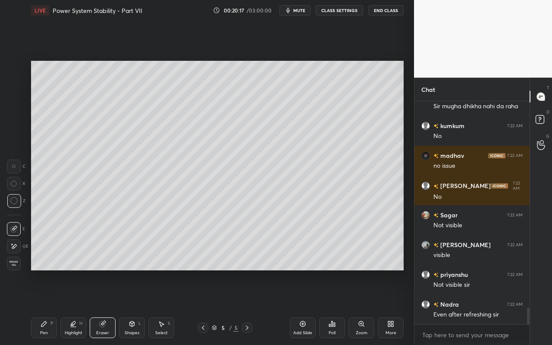
click at [165, 307] on div "Select" at bounding box center [161, 333] width 13 height 4
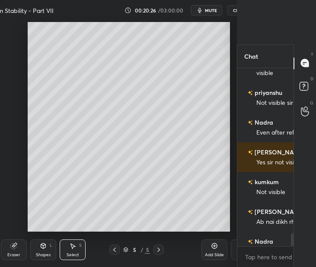
scroll to position [3, 3]
type textarea "x"
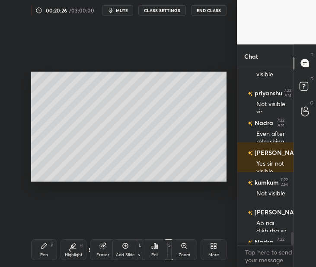
scroll to position [2413, 0]
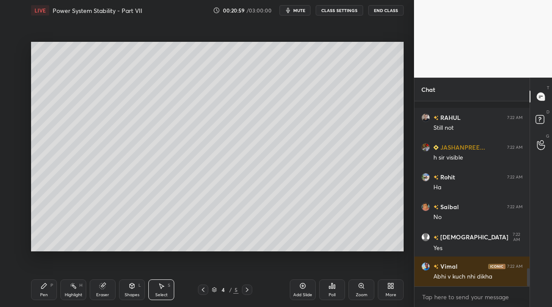
scroll to position [1687, 0]
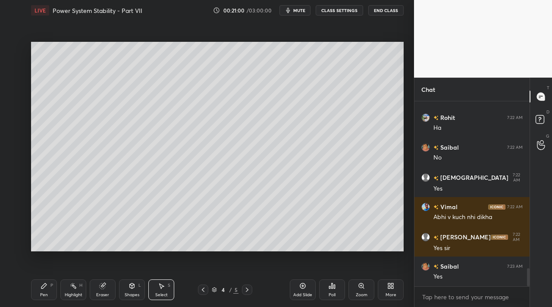
click at [167, 297] on div "Select S" at bounding box center [161, 290] width 26 height 21
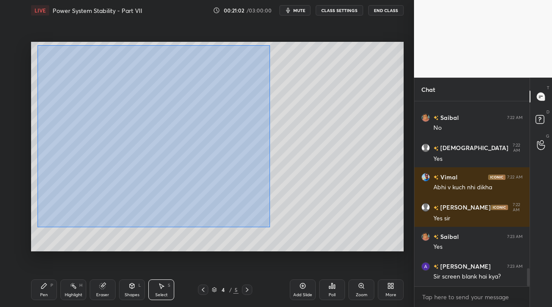
drag, startPoint x: 38, startPoint y: 45, endPoint x: 270, endPoint y: 224, distance: 293.1
click at [270, 227] on div "0 ° Undo Copy Duplicate Duplicate to new slide Delete" at bounding box center [217, 147] width 373 height 210
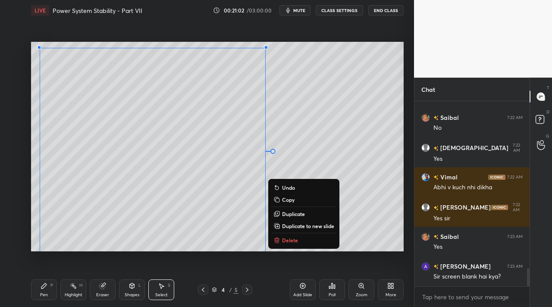
scroll to position [1746, 0]
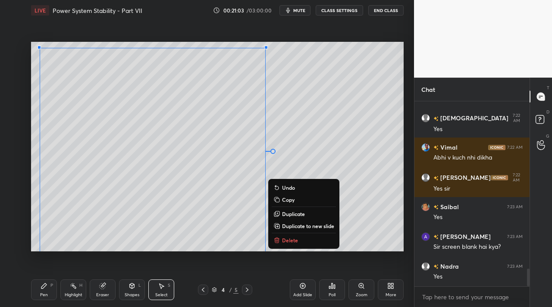
drag, startPoint x: 286, startPoint y: 201, endPoint x: 286, endPoint y: 189, distance: 12.1
click at [286, 201] on p "Copy" at bounding box center [288, 199] width 13 height 7
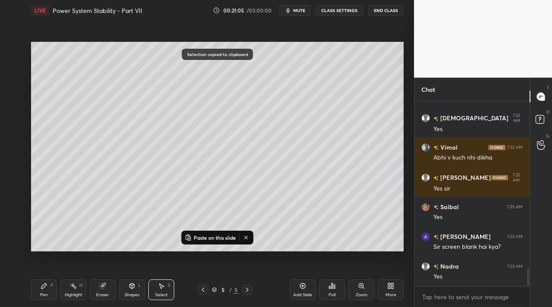
scroll to position [1776, 0]
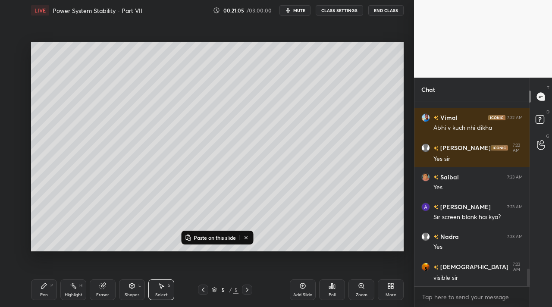
drag, startPoint x: 162, startPoint y: 293, endPoint x: 158, endPoint y: 248, distance: 45.5
click at [164, 293] on div "Select" at bounding box center [161, 295] width 13 height 4
drag, startPoint x: 33, startPoint y: 40, endPoint x: 338, endPoint y: 198, distance: 343.0
click at [344, 204] on div "0 ° Undo Copy Paste here Duplicate Duplicate to new slide Delete Paste on this …" at bounding box center [218, 147] width 380 height 252
drag, startPoint x: 34, startPoint y: 44, endPoint x: 190, endPoint y: 153, distance: 190.4
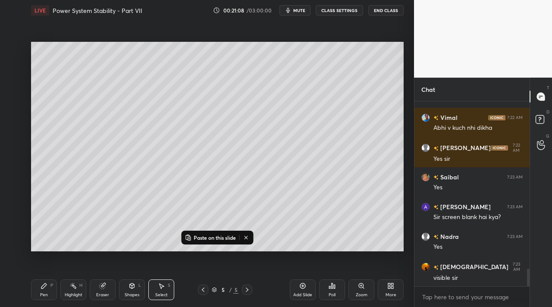
click at [202, 161] on div "0 ° Undo Copy Paste here Duplicate Duplicate to new slide Delete Paste on this …" at bounding box center [218, 147] width 380 height 252
click at [354, 47] on div "0 ° Undo Copy Paste here Duplicate Duplicate to new slide Delete" at bounding box center [217, 147] width 373 height 210
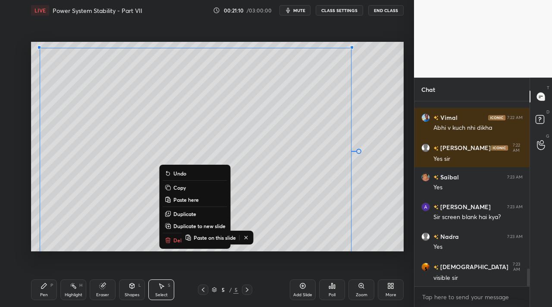
drag, startPoint x: 367, startPoint y: 47, endPoint x: 26, endPoint y: 218, distance: 381.0
click at [25, 227] on div "1 2 3 4 5 6 7 C X Z C X Z E E Erase all H H LIVE Power System Stability - Part …" at bounding box center [203, 153] width 407 height 307
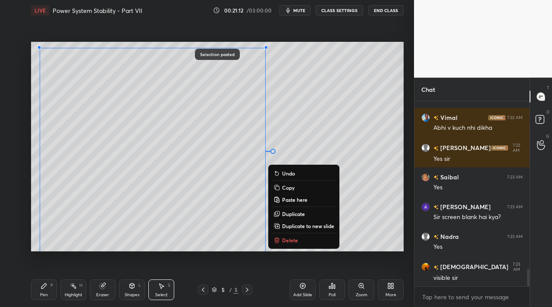
scroll to position [0, 0]
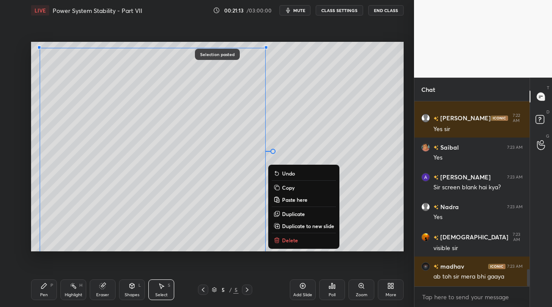
drag, startPoint x: 359, startPoint y: 132, endPoint x: 362, endPoint y: 139, distance: 7.0
click at [359, 132] on div "0 ° Undo Copy Paste here Duplicate Duplicate to new slide Delete" at bounding box center [217, 147] width 373 height 210
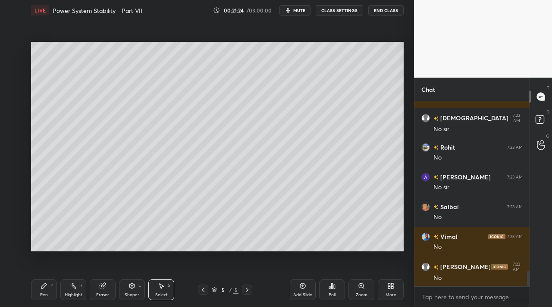
click at [319, 179] on div "0 ° Undo Copy Paste here Duplicate Duplicate to new slide Delete" at bounding box center [217, 147] width 373 height 210
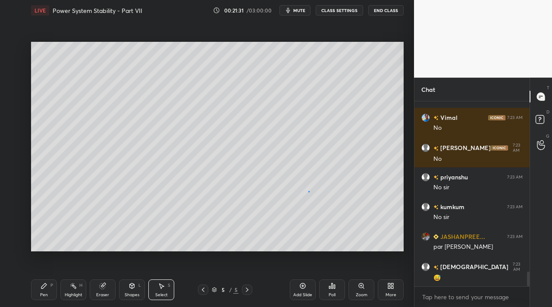
click at [309, 191] on div "0 ° Undo Copy Paste here Duplicate Duplicate to new slide Delete" at bounding box center [217, 147] width 373 height 210
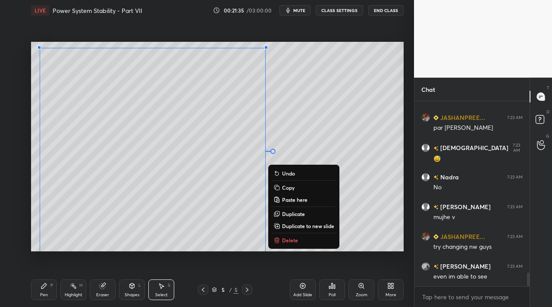
drag, startPoint x: 33, startPoint y: 47, endPoint x: 284, endPoint y: 222, distance: 305.7
click at [285, 255] on div "0 ° Undo Copy Paste here Duplicate Duplicate to new slide Delete Setting up you…" at bounding box center [218, 147] width 380 height 252
click at [288, 241] on p "Delete" at bounding box center [290, 240] width 16 height 7
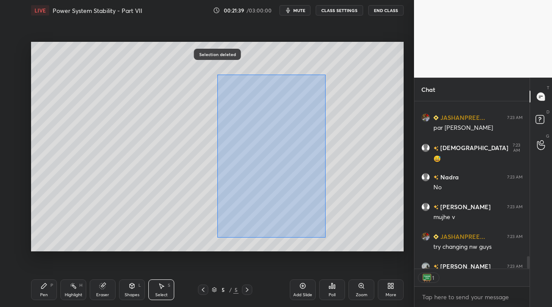
drag, startPoint x: 217, startPoint y: 74, endPoint x: 318, endPoint y: 228, distance: 183.9
click at [321, 238] on div "0 ° Undo Copy Paste here Duplicate Duplicate to new slide Delete" at bounding box center [217, 147] width 373 height 210
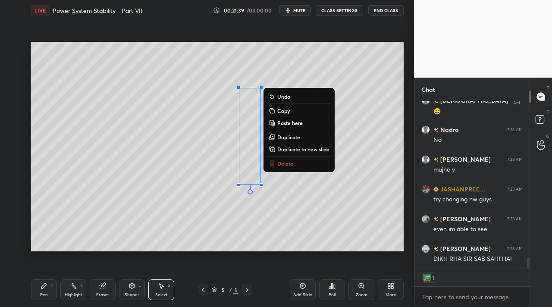
click at [305, 162] on button "Delete" at bounding box center [299, 163] width 64 height 10
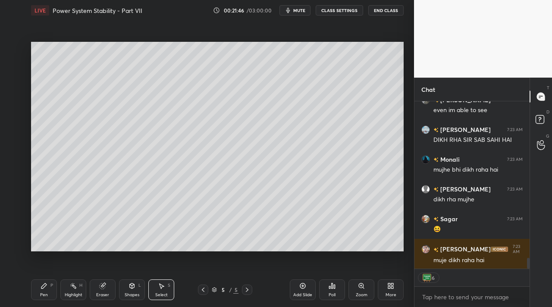
scroll to position [2479, 0]
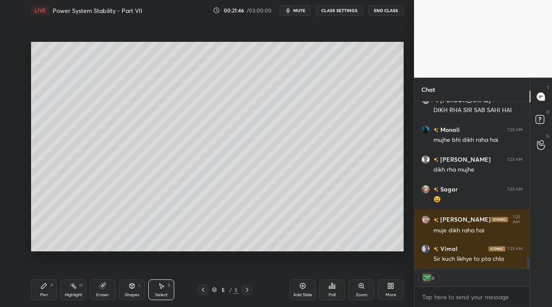
click at [132, 292] on div "Shapes L" at bounding box center [132, 290] width 26 height 21
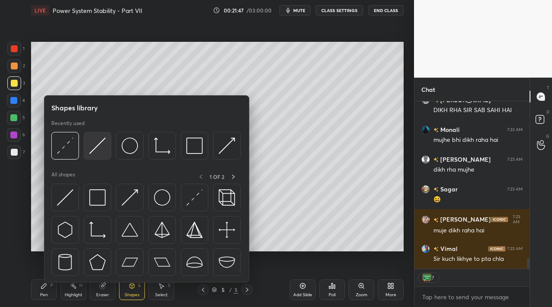
scroll to position [2516, 0]
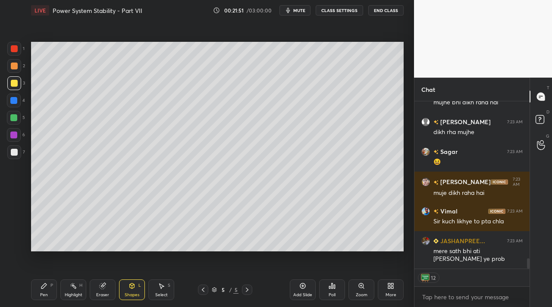
drag, startPoint x: 44, startPoint y: 288, endPoint x: 73, endPoint y: 260, distance: 40.6
click at [44, 288] on icon at bounding box center [44, 286] width 7 height 7
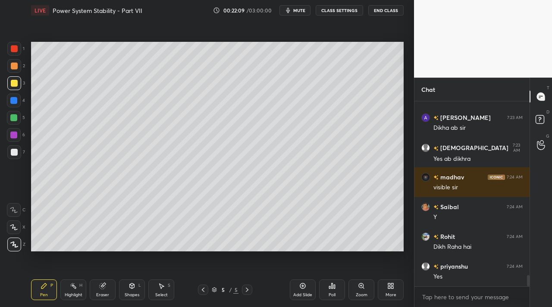
scroll to position [2856, 0]
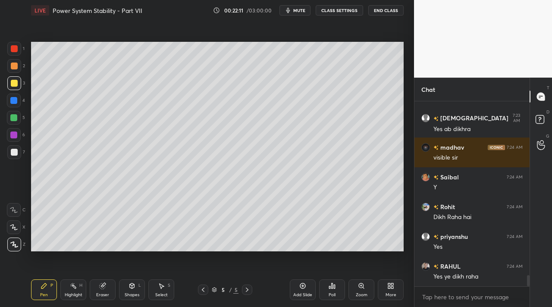
click at [165, 293] on div "Select" at bounding box center [161, 295] width 13 height 4
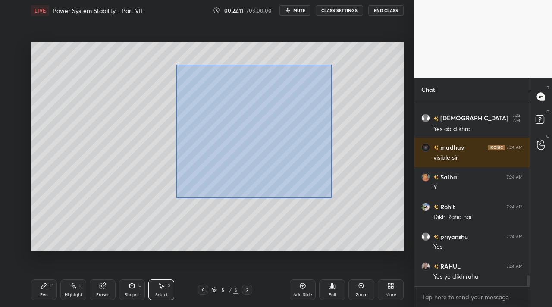
scroll to position [2886, 0]
drag, startPoint x: 176, startPoint y: 65, endPoint x: 361, endPoint y: 210, distance: 234.9
click at [363, 214] on div "0 ° Undo Copy Paste here Duplicate Duplicate to new slide Delete" at bounding box center [217, 147] width 373 height 210
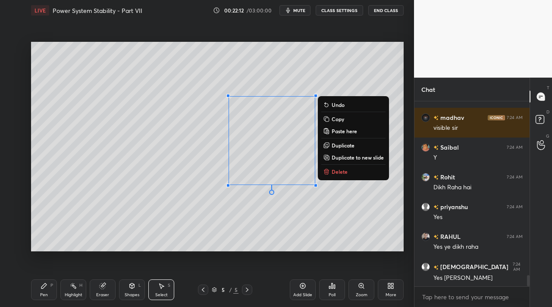
click at [339, 177] on button "Delete" at bounding box center [354, 172] width 64 height 10
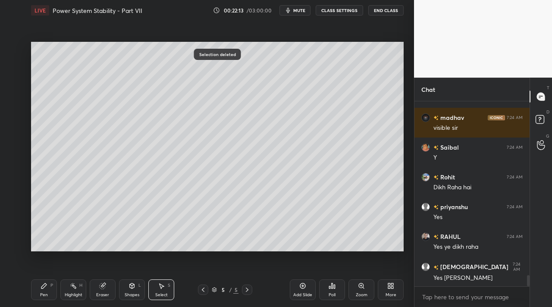
click at [130, 289] on icon at bounding box center [132, 286] width 7 height 7
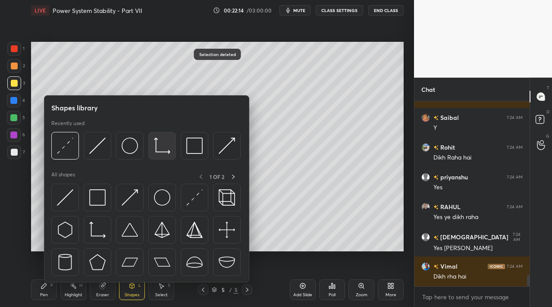
click at [166, 149] on img at bounding box center [162, 146] width 16 height 16
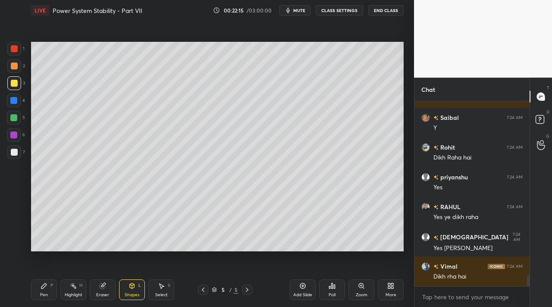
drag, startPoint x: 10, startPoint y: 150, endPoint x: 26, endPoint y: 137, distance: 20.6
click at [12, 148] on div at bounding box center [14, 152] width 14 height 14
drag, startPoint x: 133, startPoint y: 294, endPoint x: 133, endPoint y: 285, distance: 9.1
click at [133, 293] on div "Shapes" at bounding box center [132, 295] width 15 height 4
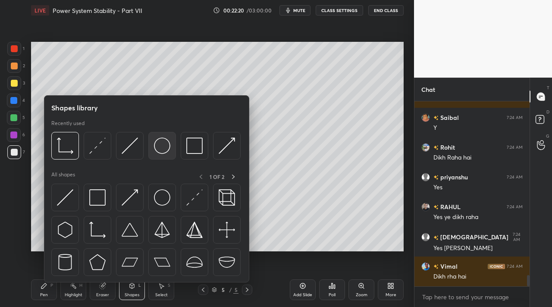
click at [160, 147] on img at bounding box center [162, 146] width 16 height 16
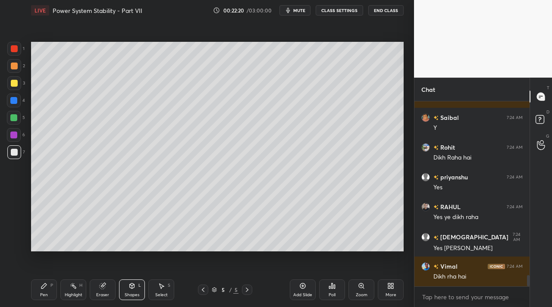
drag, startPoint x: 14, startPoint y: 83, endPoint x: 22, endPoint y: 83, distance: 7.4
click at [17, 83] on div at bounding box center [14, 83] width 14 height 14
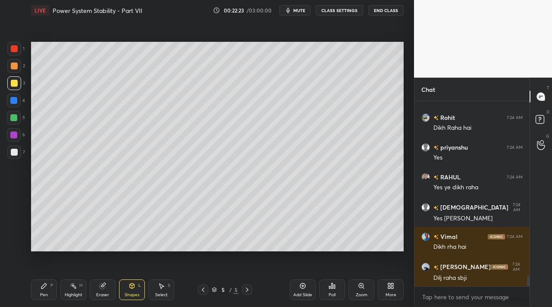
scroll to position [2975, 0]
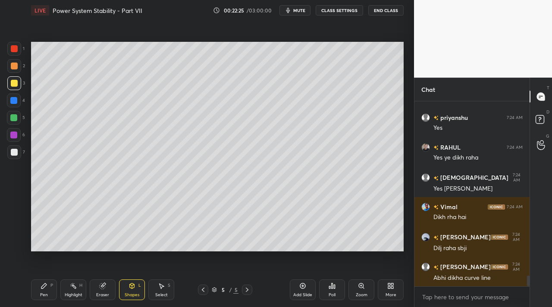
click at [161, 293] on div "Select" at bounding box center [161, 295] width 13 height 4
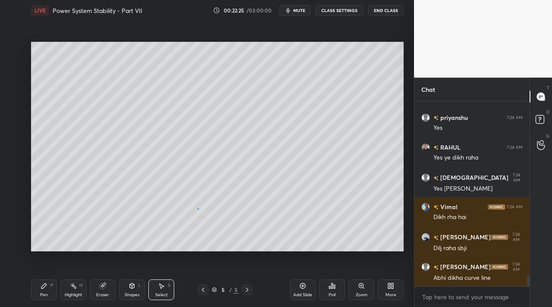
drag, startPoint x: 198, startPoint y: 208, endPoint x: 220, endPoint y: 227, distance: 29.1
click at [224, 230] on div "0 ° Undo Copy Paste here Duplicate Duplicate to new slide Delete" at bounding box center [217, 147] width 373 height 210
click at [234, 241] on div "0 ° Undo Copy Paste here Duplicate Duplicate to new slide Delete" at bounding box center [217, 147] width 373 height 210
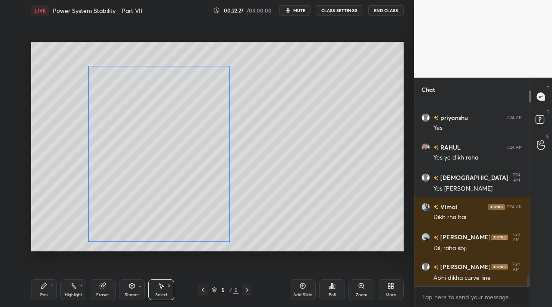
click at [194, 227] on div "0 ° Undo Copy Paste here Duplicate Duplicate to new slide Delete" at bounding box center [217, 147] width 373 height 210
drag, startPoint x: 231, startPoint y: 242, endPoint x: 234, endPoint y: 234, distance: 8.2
click at [231, 242] on div at bounding box center [231, 242] width 3 height 3
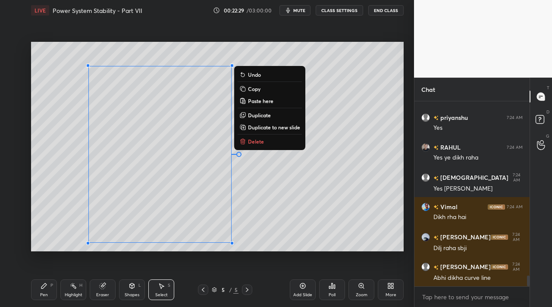
click at [306, 195] on div "0 ° Undo Copy Paste here Duplicate Duplicate to new slide Delete" at bounding box center [217, 147] width 373 height 210
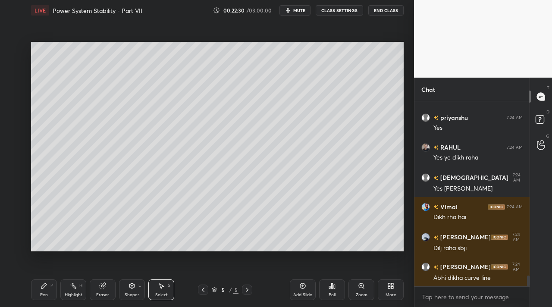
scroll to position [3005, 0]
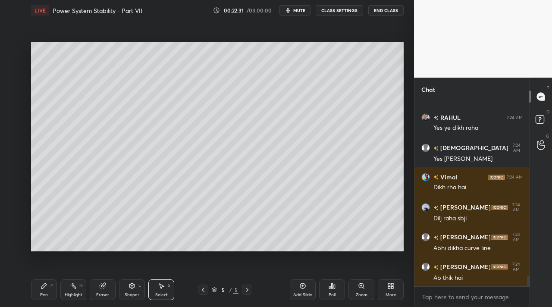
click at [141, 287] on div "Shapes L" at bounding box center [132, 290] width 26 height 21
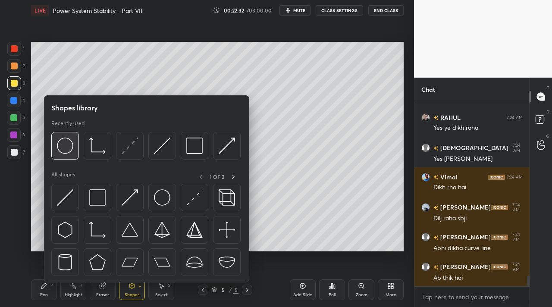
click at [69, 154] on img at bounding box center [65, 146] width 16 height 16
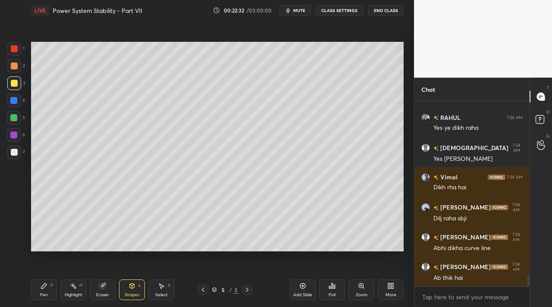
click at [12, 117] on div at bounding box center [13, 117] width 7 height 7
click at [166, 291] on div "Select S" at bounding box center [161, 290] width 26 height 21
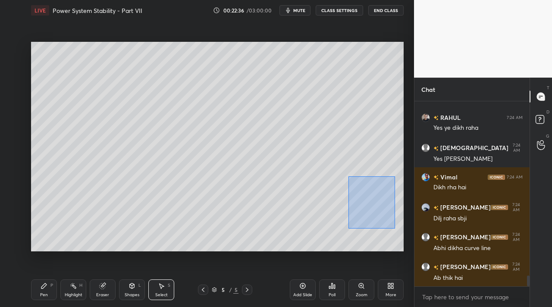
drag, startPoint x: 378, startPoint y: 207, endPoint x: 390, endPoint y: 228, distance: 24.6
click at [392, 228] on div "0 ° Undo Copy Paste here Duplicate Duplicate to new slide Delete" at bounding box center [217, 147] width 373 height 210
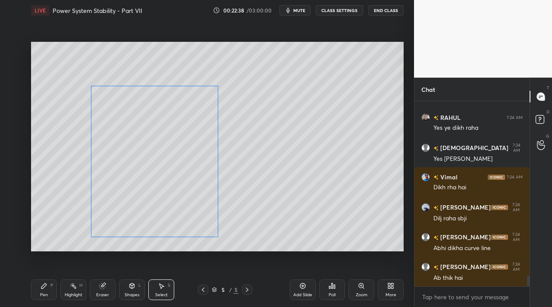
drag, startPoint x: 353, startPoint y: 189, endPoint x: 182, endPoint y: 206, distance: 172.1
click at [182, 207] on div "0 ° Undo Copy Paste here Duplicate Duplicate to new slide Delete" at bounding box center [217, 147] width 373 height 210
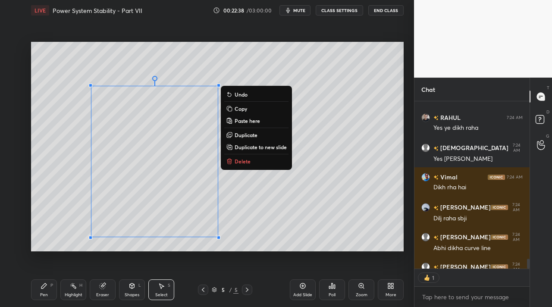
scroll to position [3, 3]
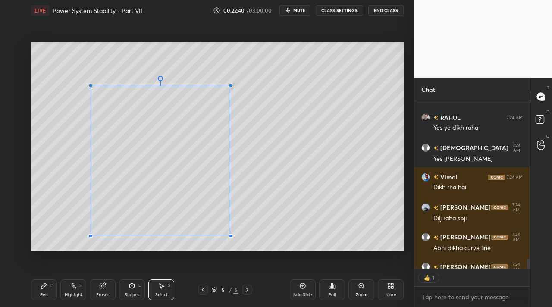
drag, startPoint x: 224, startPoint y: 237, endPoint x: 229, endPoint y: 235, distance: 5.6
click at [229, 235] on div at bounding box center [230, 235] width 3 height 3
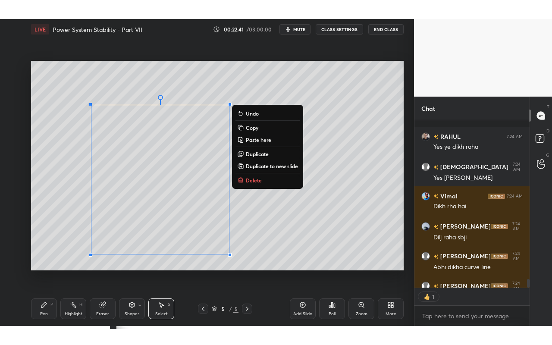
scroll to position [3060, 0]
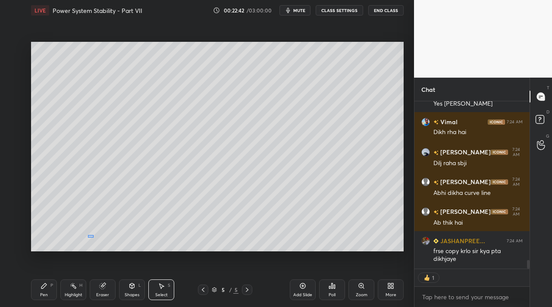
drag, startPoint x: 93, startPoint y: 236, endPoint x: 89, endPoint y: 236, distance: 4.3
click at [88, 238] on div "0 ° Undo Copy Paste here Duplicate Duplicate to new slide Delete" at bounding box center [217, 147] width 373 height 210
click at [88, 243] on div "0 ° Undo Copy Paste here Duplicate Duplicate to new slide Delete" at bounding box center [217, 147] width 373 height 210
click at [181, 96] on div "0 ° Undo Copy Paste here Duplicate Duplicate to new slide Delete" at bounding box center [217, 147] width 373 height 210
click at [90, 236] on div at bounding box center [89, 236] width 3 height 3
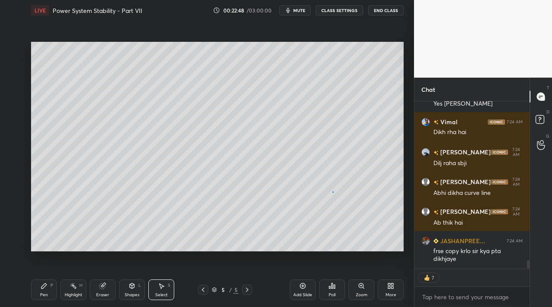
click at [333, 192] on div "0 ° Undo Copy Paste here Duplicate Duplicate to new slide Delete" at bounding box center [217, 147] width 373 height 210
click at [104, 293] on div "Eraser" at bounding box center [102, 295] width 13 height 4
click at [47, 293] on div "Pen" at bounding box center [44, 295] width 8 height 4
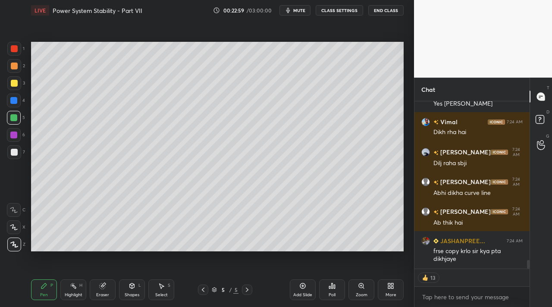
click at [15, 81] on div at bounding box center [14, 83] width 7 height 7
click at [395, 283] on div "More" at bounding box center [391, 290] width 26 height 21
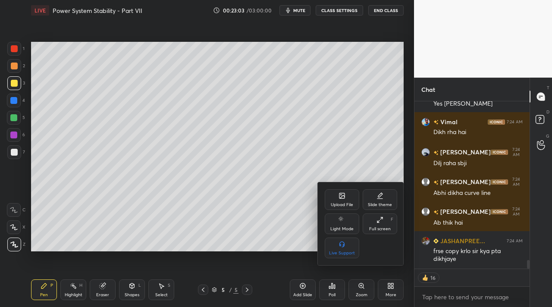
click at [385, 228] on div "Full screen" at bounding box center [380, 229] width 22 height 4
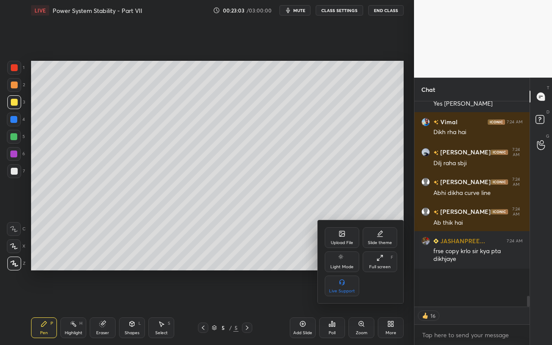
scroll to position [3022, 0]
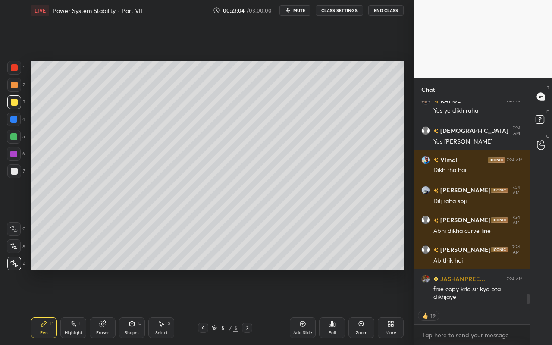
click at [120, 307] on div "Shapes L" at bounding box center [132, 328] width 26 height 21
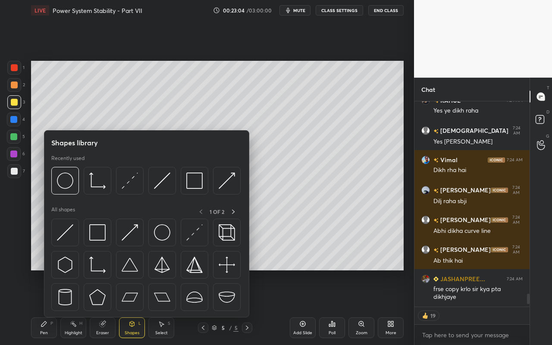
drag, startPoint x: 139, startPoint y: 327, endPoint x: 143, endPoint y: 309, distance: 19.1
click at [139, 307] on div "Shapes L" at bounding box center [132, 328] width 26 height 21
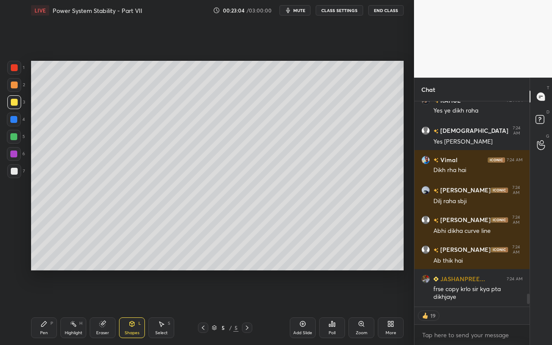
click at [139, 307] on div "Shapes L" at bounding box center [132, 328] width 26 height 21
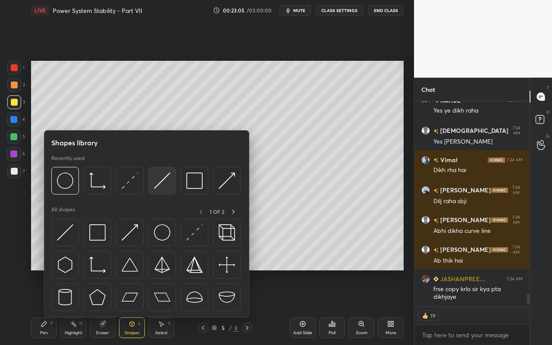
click at [173, 186] on div at bounding box center [162, 181] width 28 height 28
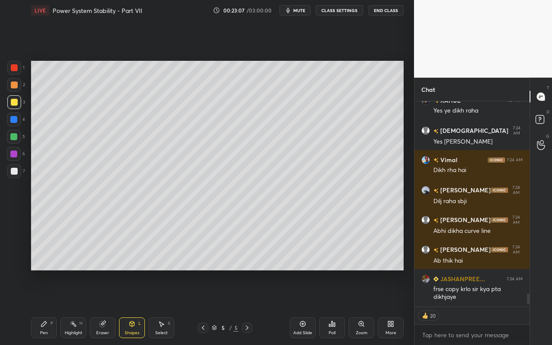
drag, startPoint x: 16, startPoint y: 86, endPoint x: 24, endPoint y: 92, distance: 10.1
click at [16, 86] on div at bounding box center [14, 85] width 7 height 7
drag, startPoint x: 39, startPoint y: 328, endPoint x: 41, endPoint y: 323, distance: 4.5
click at [40, 307] on div "Pen P" at bounding box center [44, 328] width 26 height 21
click at [166, 307] on div "Select S" at bounding box center [161, 328] width 26 height 21
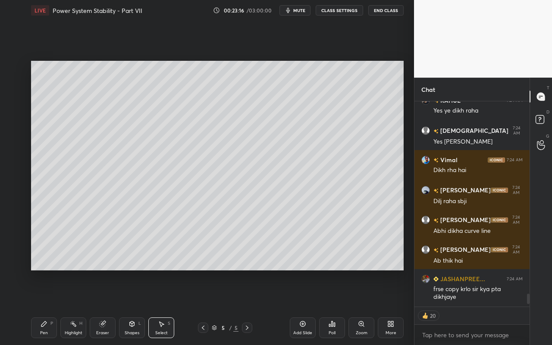
scroll to position [221, 113]
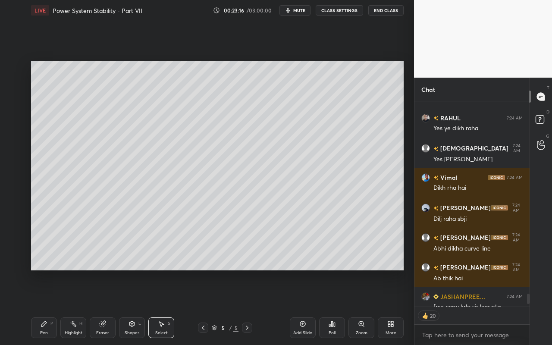
drag, startPoint x: 246, startPoint y: 126, endPoint x: 251, endPoint y: 135, distance: 10.4
click at [252, 135] on div "0 ° Undo Copy Paste here Duplicate Duplicate to new slide Delete" at bounding box center [217, 166] width 373 height 210
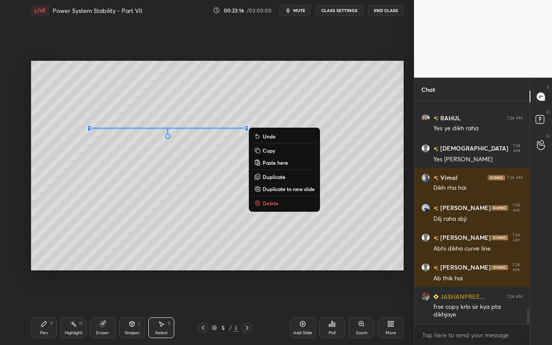
scroll to position [3004, 0]
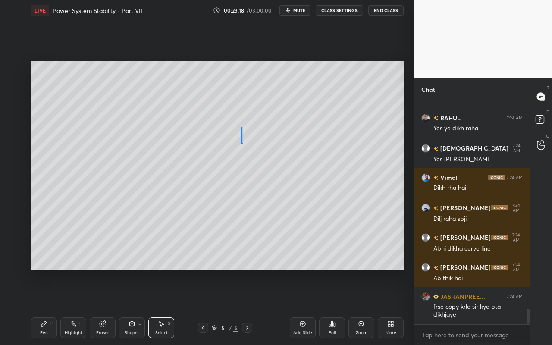
drag, startPoint x: 242, startPoint y: 127, endPoint x: 243, endPoint y: 145, distance: 17.7
click at [243, 142] on div "0 ° Undo Copy Paste here Duplicate Duplicate to new slide Delete" at bounding box center [217, 166] width 373 height 210
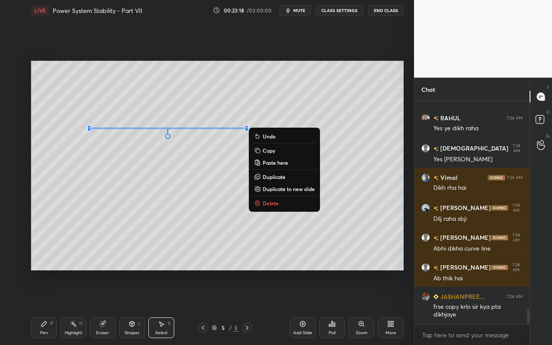
click at [268, 207] on button "Delete" at bounding box center [284, 203] width 64 height 10
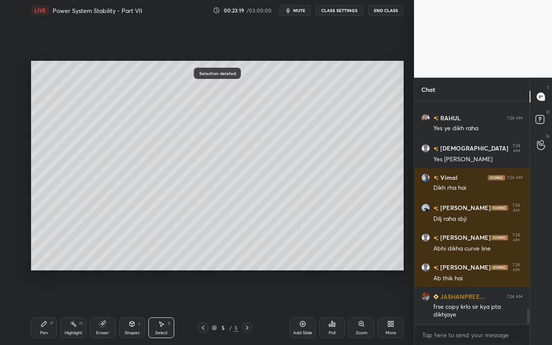
click at [134, 307] on div "Shapes L" at bounding box center [132, 328] width 26 height 21
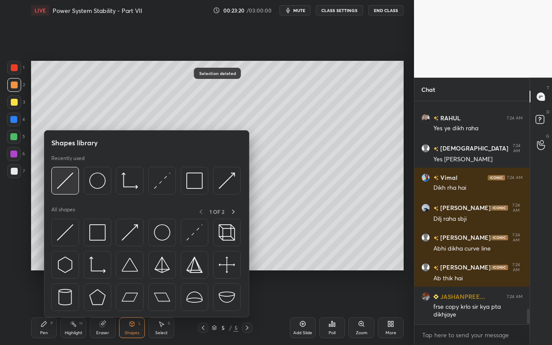
click at [71, 183] on img at bounding box center [65, 181] width 16 height 16
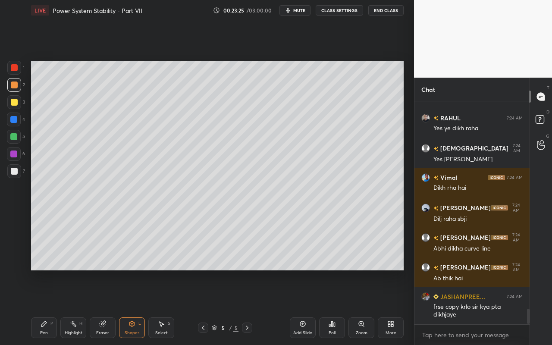
click at [42, 307] on icon at bounding box center [44, 324] width 7 height 7
click at [129, 307] on div "Shapes" at bounding box center [132, 333] width 15 height 4
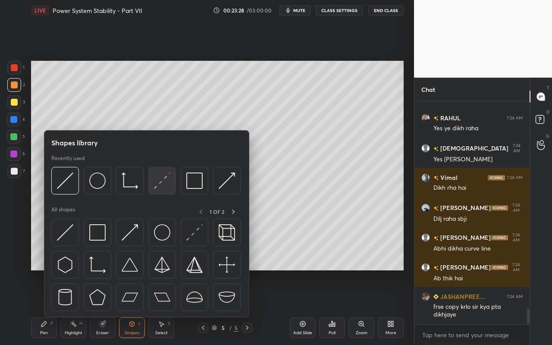
click at [167, 181] on img at bounding box center [162, 181] width 16 height 16
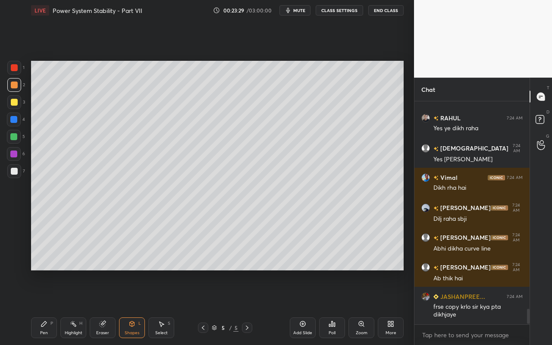
drag, startPoint x: 14, startPoint y: 105, endPoint x: 26, endPoint y: 113, distance: 14.0
click at [14, 105] on div at bounding box center [14, 102] width 7 height 7
click at [45, 307] on icon at bounding box center [43, 324] width 5 height 5
click at [131, 307] on div "Shapes L" at bounding box center [132, 328] width 26 height 21
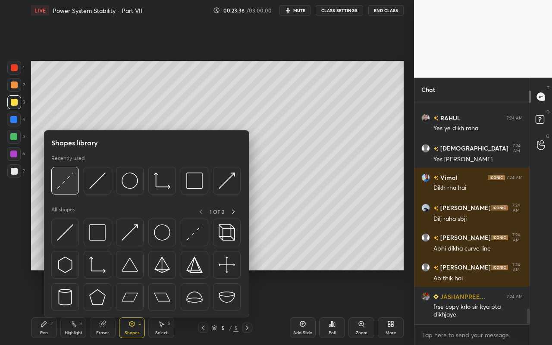
click at [66, 185] on img at bounding box center [65, 181] width 16 height 16
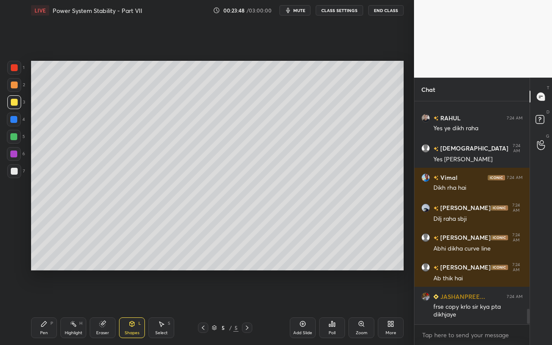
click at [46, 307] on div "Pen" at bounding box center [44, 333] width 8 height 4
click at [74, 307] on div "Highlight" at bounding box center [74, 333] width 18 height 4
drag, startPoint x: 48, startPoint y: 334, endPoint x: 84, endPoint y: 278, distance: 67.2
click at [49, 307] on div "Pen P" at bounding box center [44, 328] width 26 height 21
click at [79, 307] on div "Highlight H" at bounding box center [73, 328] width 26 height 21
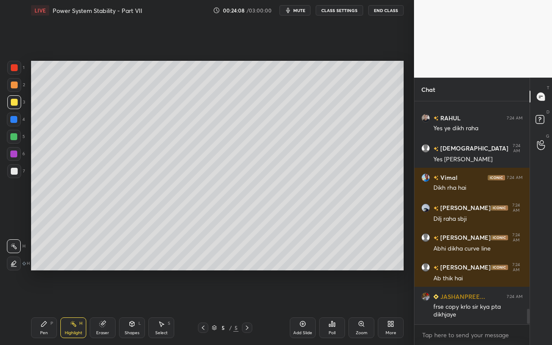
click at [128, 307] on div "Shapes" at bounding box center [132, 333] width 15 height 4
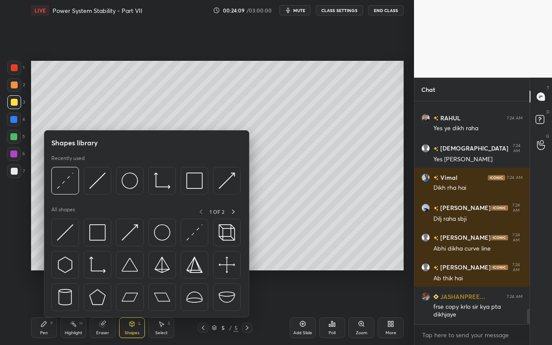
drag, startPoint x: 79, startPoint y: 328, endPoint x: 91, endPoint y: 309, distance: 23.1
click at [79, 307] on div "Highlight H" at bounding box center [73, 328] width 26 height 21
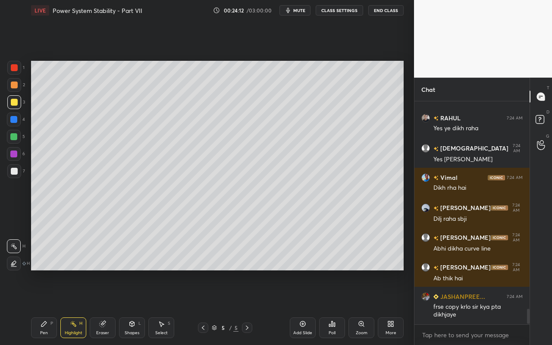
click at [104, 307] on icon at bounding box center [102, 324] width 7 height 7
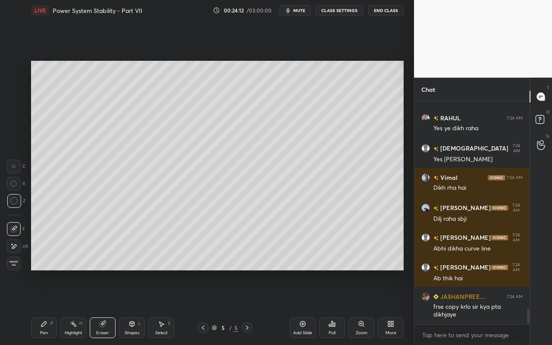
click at [70, 307] on div "Highlight H" at bounding box center [73, 328] width 26 height 21
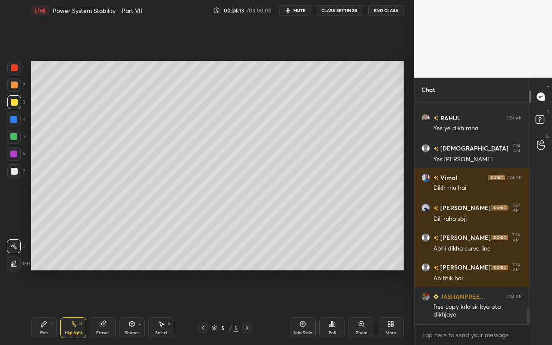
click at [14, 265] on icon at bounding box center [14, 263] width 4 height 4
drag, startPoint x: 16, startPoint y: 101, endPoint x: 30, endPoint y: 110, distance: 16.7
click at [16, 101] on div at bounding box center [14, 102] width 7 height 7
drag, startPoint x: 13, startPoint y: 135, endPoint x: 20, endPoint y: 129, distance: 9.6
click at [13, 135] on div at bounding box center [13, 136] width 7 height 7
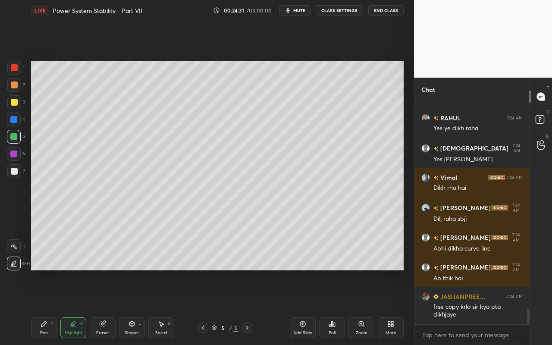
click at [47, 307] on div "Pen P" at bounding box center [44, 328] width 26 height 21
click at [135, 307] on div "Shapes" at bounding box center [132, 333] width 15 height 4
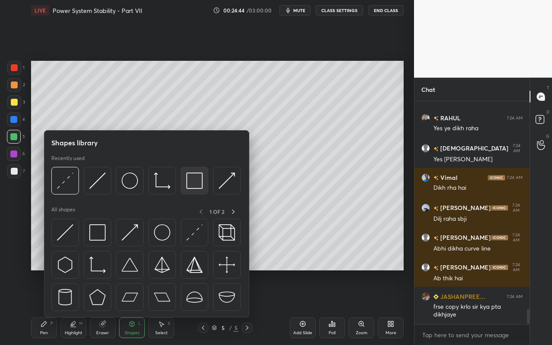
click at [203, 190] on div at bounding box center [195, 181] width 28 height 28
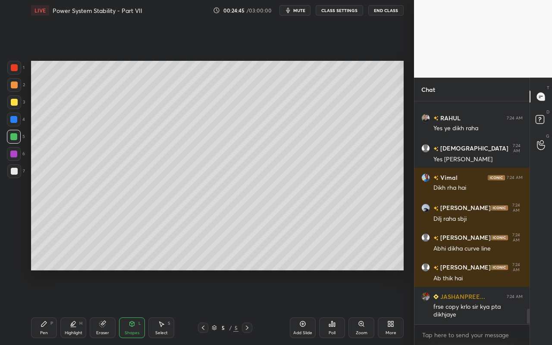
click at [41, 307] on div "Pen P" at bounding box center [44, 328] width 26 height 21
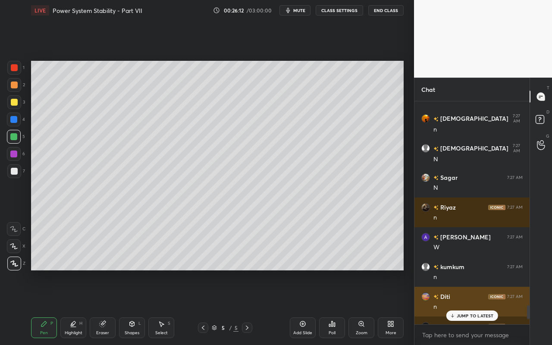
scroll to position [3332, 0]
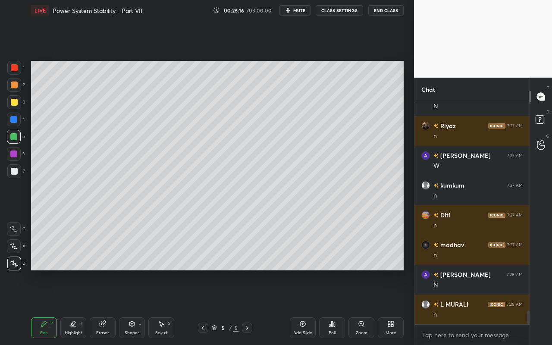
click at [76, 307] on div "Highlight H" at bounding box center [73, 328] width 26 height 21
drag, startPoint x: 45, startPoint y: 334, endPoint x: 66, endPoint y: 288, distance: 50.6
click at [46, 307] on div "Pen" at bounding box center [44, 333] width 8 height 4
click at [11, 104] on div at bounding box center [14, 102] width 7 height 7
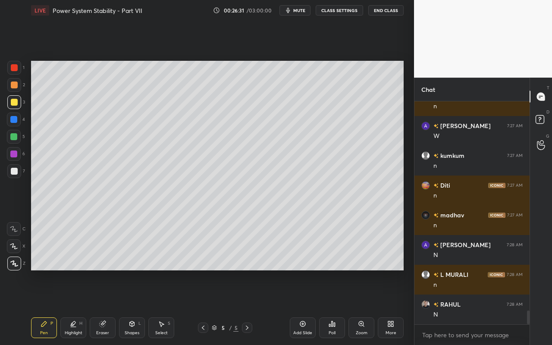
drag, startPoint x: 74, startPoint y: 331, endPoint x: 93, endPoint y: 287, distance: 48.1
click at [75, 307] on div "Highlight H" at bounding box center [73, 328] width 26 height 21
drag, startPoint x: 16, startPoint y: 245, endPoint x: 26, endPoint y: 234, distance: 15.0
click at [17, 245] on icon at bounding box center [13, 246] width 7 height 7
click at [41, 307] on div "Pen" at bounding box center [44, 333] width 8 height 4
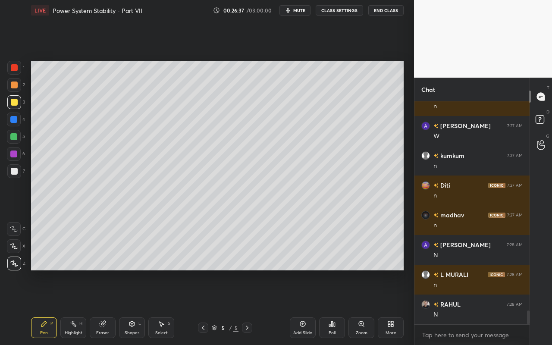
scroll to position [3392, 0]
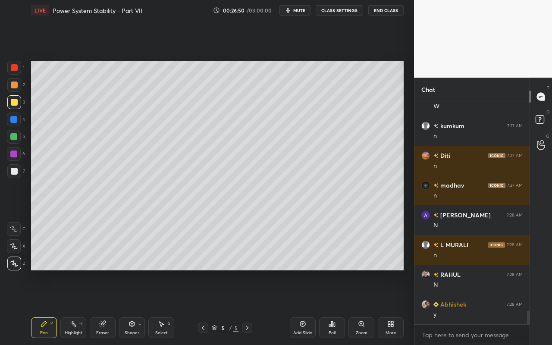
click at [132, 307] on div "Shapes L" at bounding box center [132, 328] width 26 height 21
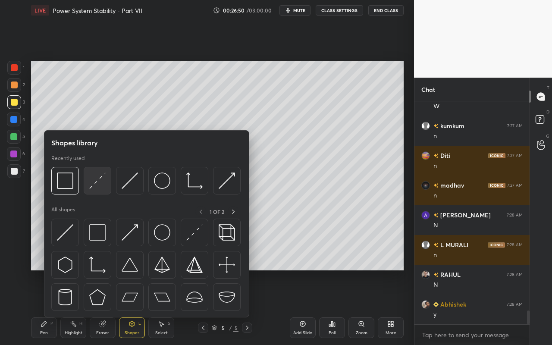
click at [102, 184] on img at bounding box center [97, 181] width 16 height 16
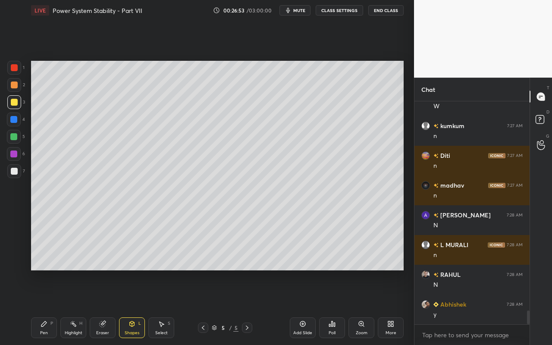
click at [46, 307] on icon at bounding box center [44, 324] width 7 height 7
click at [103, 307] on div "Eraser" at bounding box center [102, 333] width 13 height 4
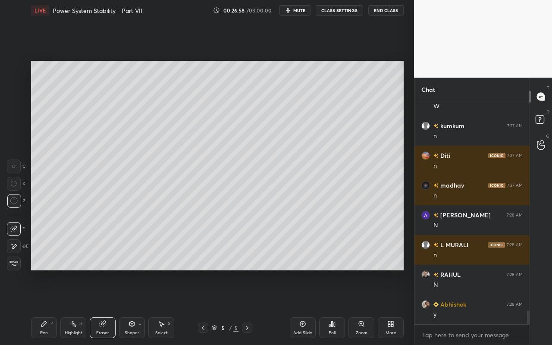
drag, startPoint x: 46, startPoint y: 333, endPoint x: 121, endPoint y: 273, distance: 96.5
click at [48, 307] on div "Pen P" at bounding box center [44, 328] width 26 height 21
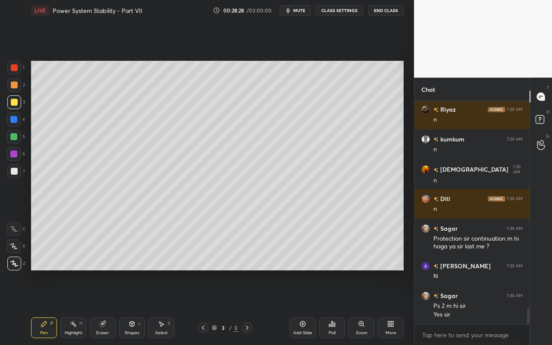
scroll to position [2869, 0]
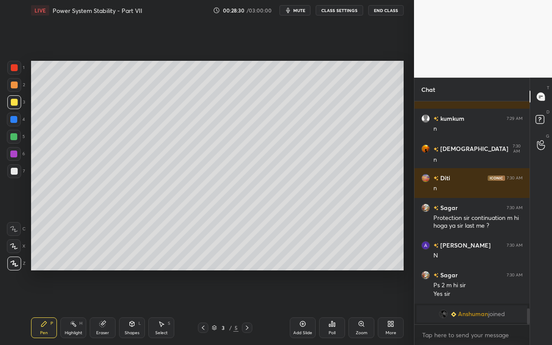
drag, startPoint x: 166, startPoint y: 330, endPoint x: 170, endPoint y: 319, distance: 11.6
click at [167, 307] on div "Select S" at bounding box center [161, 328] width 26 height 21
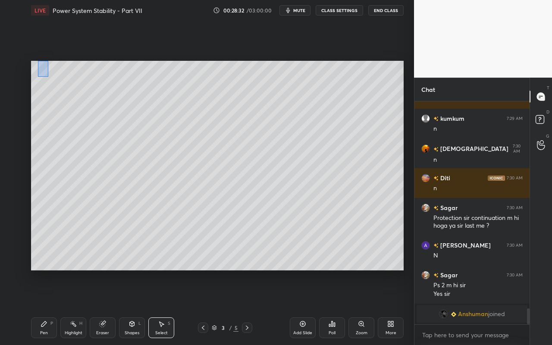
scroll to position [2809, 0]
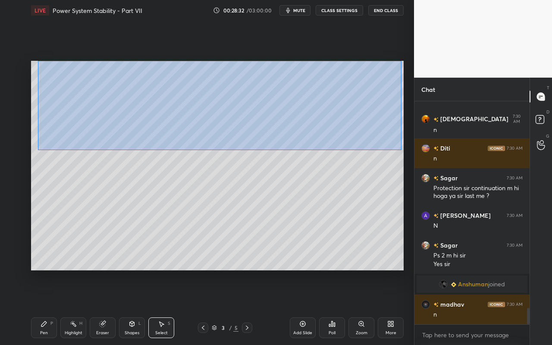
drag, startPoint x: 38, startPoint y: 61, endPoint x: 377, endPoint y: 146, distance: 349.8
click at [400, 150] on div "0 ° Undo Copy Paste here Duplicate Duplicate to new slide Delete" at bounding box center [217, 166] width 373 height 210
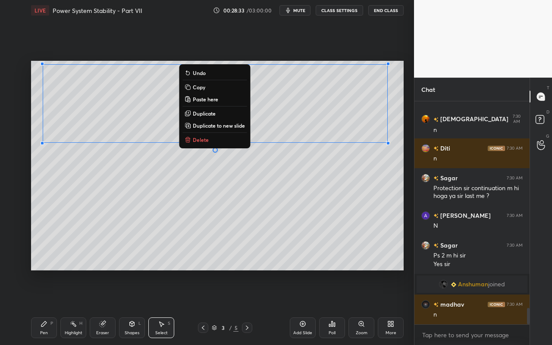
click at [211, 88] on button "Copy" at bounding box center [215, 87] width 64 height 10
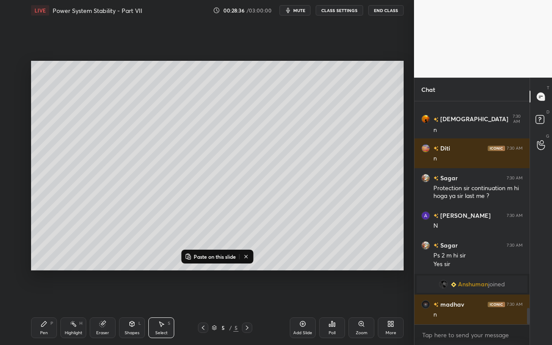
click at [306, 307] on div "Add Slide" at bounding box center [303, 328] width 26 height 21
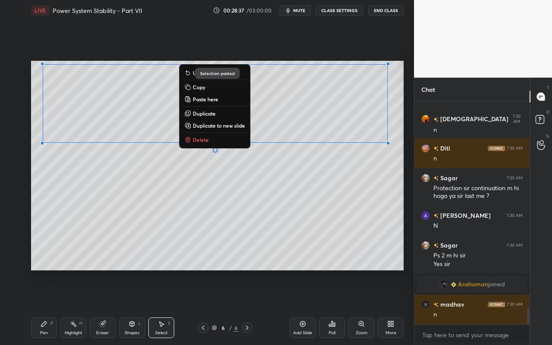
click at [308, 213] on div "0 ° Undo Copy Paste here Duplicate Duplicate to new slide Delete" at bounding box center [217, 166] width 373 height 210
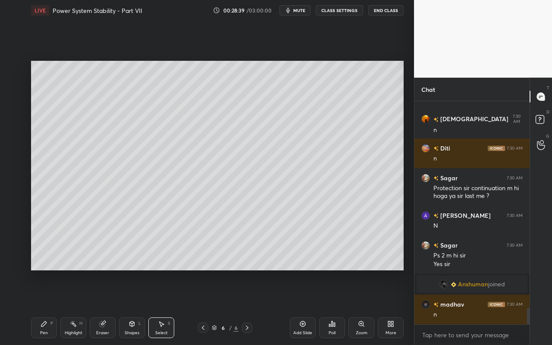
drag, startPoint x: 75, startPoint y: 331, endPoint x: 101, endPoint y: 275, distance: 61.6
click at [75, 307] on div "Highlight" at bounding box center [74, 333] width 18 height 4
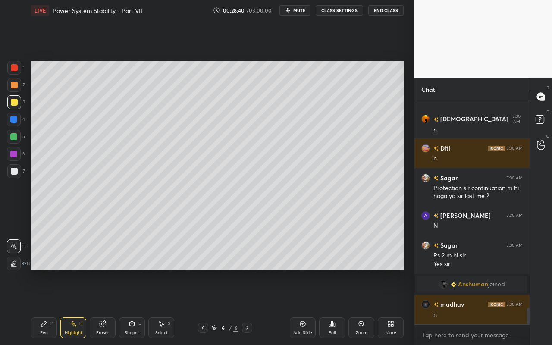
click at [101, 307] on icon at bounding box center [103, 325] width 6 height 6
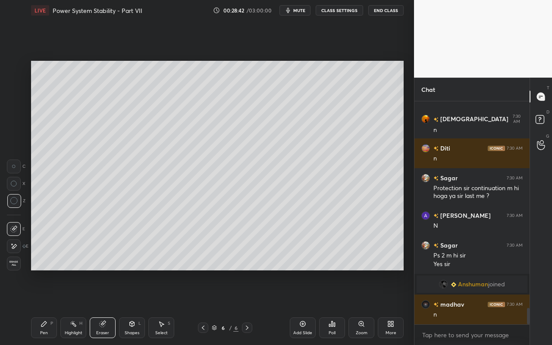
click at [39, 307] on div "Pen P" at bounding box center [44, 328] width 26 height 21
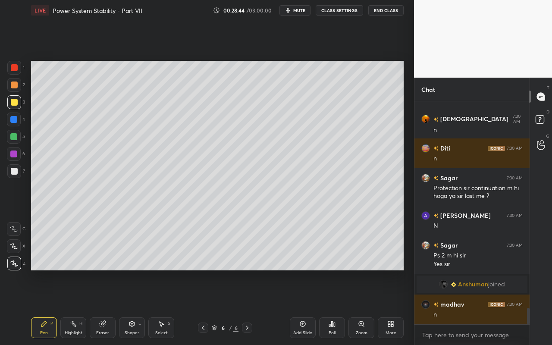
drag, startPoint x: 74, startPoint y: 325, endPoint x: 82, endPoint y: 304, distance: 22.7
click at [74, 307] on rect at bounding box center [74, 325] width 4 height 4
drag, startPoint x: 164, startPoint y: 328, endPoint x: 188, endPoint y: 298, distance: 38.4
click at [164, 307] on div "Select S" at bounding box center [161, 328] width 26 height 21
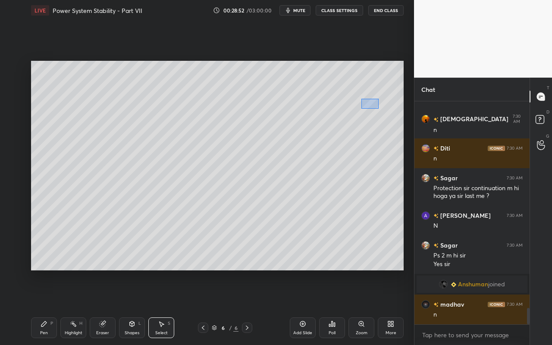
drag, startPoint x: 362, startPoint y: 98, endPoint x: 370, endPoint y: 120, distance: 22.8
click at [378, 108] on div "0 ° Undo Copy Paste here Duplicate Duplicate to new slide Delete" at bounding box center [217, 166] width 373 height 210
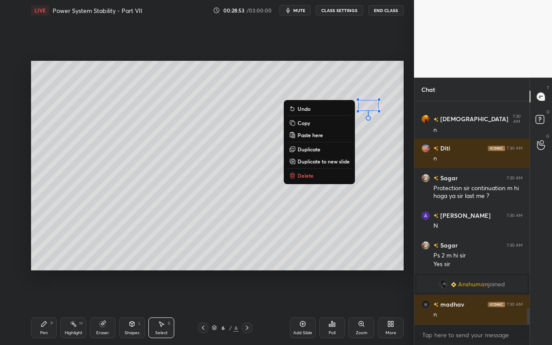
drag, startPoint x: 302, startPoint y: 176, endPoint x: 275, endPoint y: 177, distance: 27.2
click at [302, 176] on p "Delete" at bounding box center [306, 175] width 16 height 7
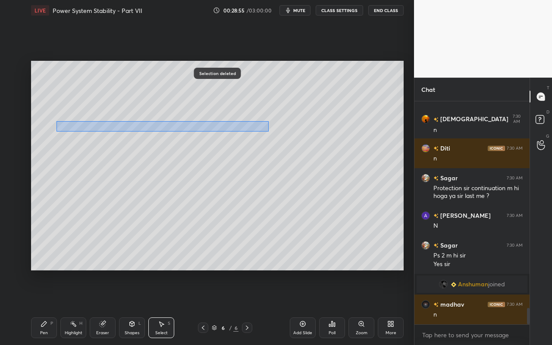
drag, startPoint x: 69, startPoint y: 123, endPoint x: 268, endPoint y: 131, distance: 199.6
click at [269, 131] on div "0 ° Undo Copy Paste here Duplicate Duplicate to new slide Delete" at bounding box center [217, 166] width 373 height 210
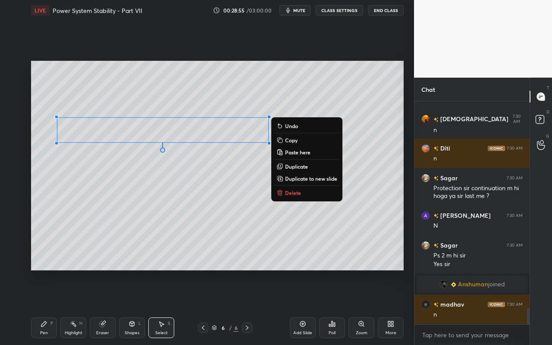
click at [292, 199] on div "0 ° Undo Copy Paste here Duplicate Duplicate to new slide Delete" at bounding box center [217, 166] width 373 height 210
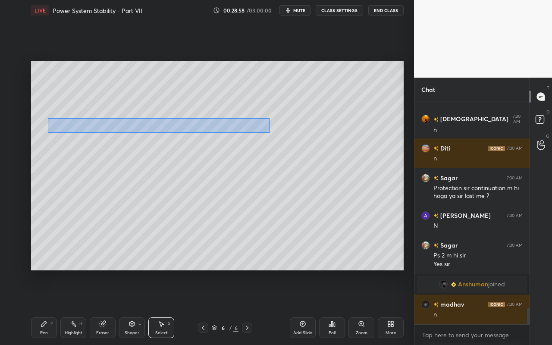
drag, startPoint x: 50, startPoint y: 123, endPoint x: 272, endPoint y: 133, distance: 222.5
click at [269, 133] on div "0 ° Undo Copy Paste here Duplicate Duplicate to new slide Delete" at bounding box center [217, 166] width 373 height 210
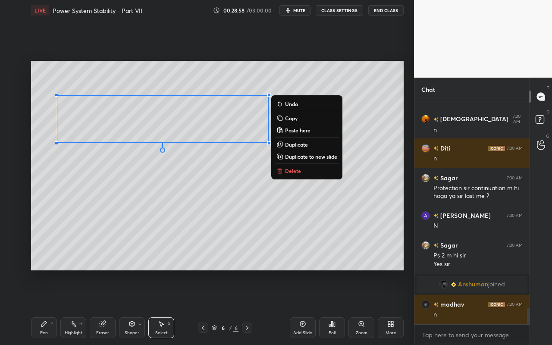
click at [285, 166] on button "Delete" at bounding box center [307, 171] width 64 height 10
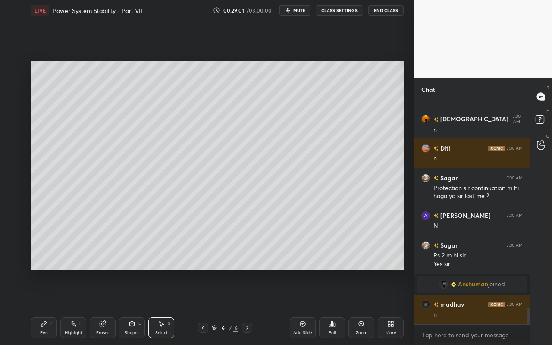
click at [104, 307] on div "Eraser" at bounding box center [103, 328] width 26 height 21
click at [164, 307] on icon at bounding box center [161, 324] width 7 height 7
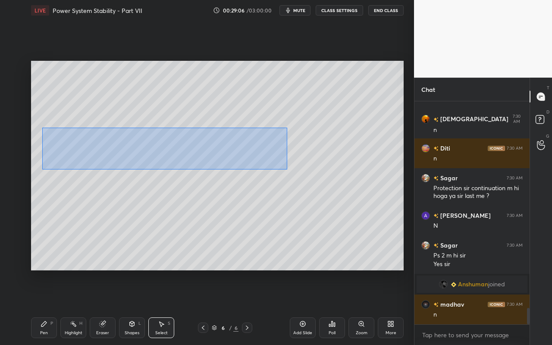
drag, startPoint x: 44, startPoint y: 131, endPoint x: 289, endPoint y: 170, distance: 247.7
click at [290, 170] on div "0 ° Undo Copy Paste here Duplicate Duplicate to new slide Delete" at bounding box center [217, 166] width 373 height 210
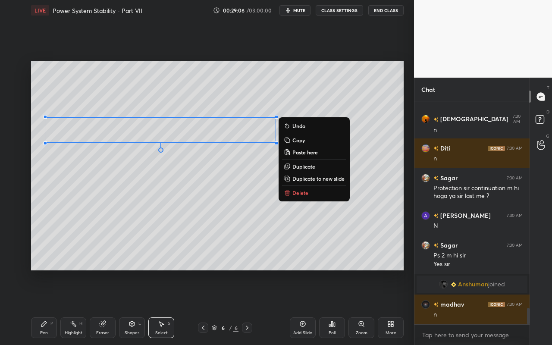
click at [302, 190] on p "Delete" at bounding box center [301, 192] width 16 height 7
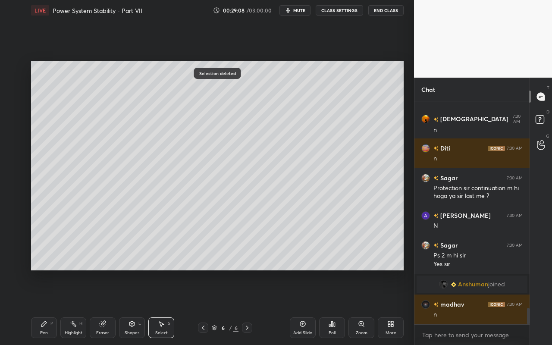
click at [102, 307] on div "Eraser" at bounding box center [103, 328] width 26 height 21
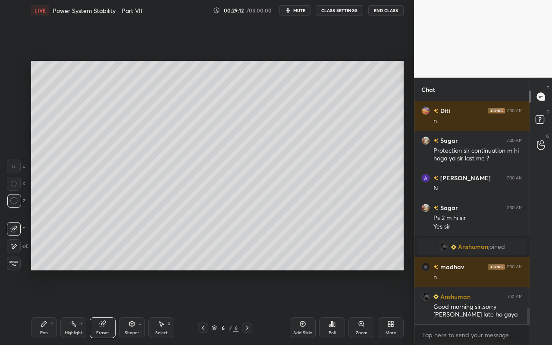
drag, startPoint x: 145, startPoint y: 327, endPoint x: 151, endPoint y: 297, distance: 31.3
click at [145, 307] on div "Pen P Highlight H Eraser Shapes L Select S" at bounding box center [95, 328] width 129 height 21
click at [135, 307] on div "Shapes" at bounding box center [132, 333] width 15 height 4
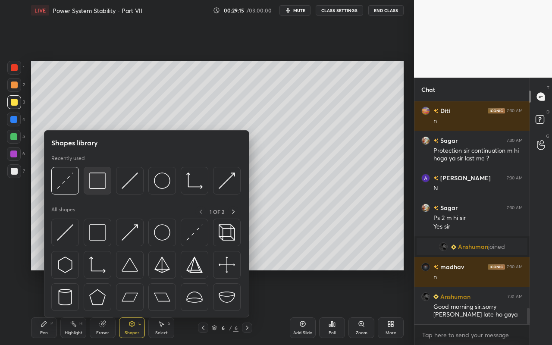
click at [103, 186] on img at bounding box center [97, 181] width 16 height 16
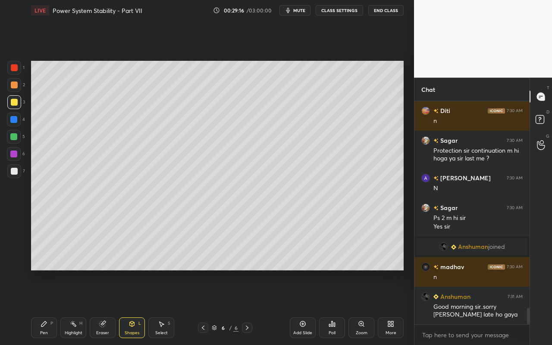
click at [15, 122] on div at bounding box center [13, 119] width 7 height 7
drag, startPoint x: 42, startPoint y: 325, endPoint x: 66, endPoint y: 279, distance: 52.7
click at [42, 307] on icon at bounding box center [43, 324] width 5 height 5
click at [15, 104] on div at bounding box center [14, 102] width 7 height 7
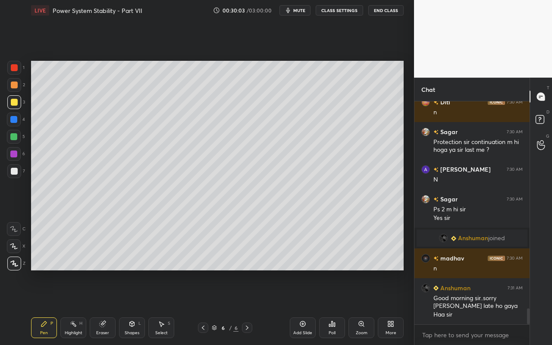
click at [131, 307] on div "Shapes" at bounding box center [132, 333] width 15 height 4
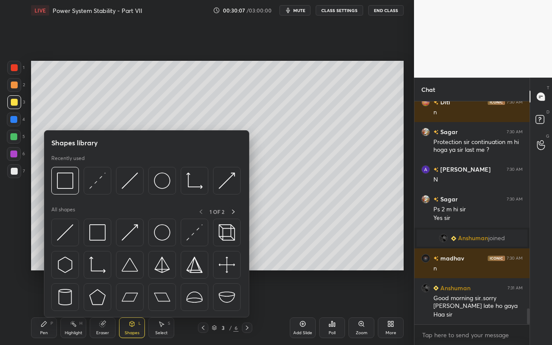
click at [157, 307] on div "Select" at bounding box center [161, 333] width 13 height 4
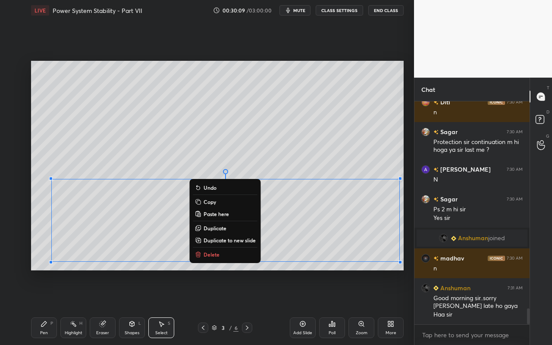
drag, startPoint x: 47, startPoint y: 172, endPoint x: 404, endPoint y: 237, distance: 363.3
click at [406, 237] on div "0 ° Undo Copy Paste here Duplicate Duplicate to new slide Delete Setting up you…" at bounding box center [218, 166] width 380 height 290
click at [228, 204] on button "Copy" at bounding box center [225, 202] width 64 height 10
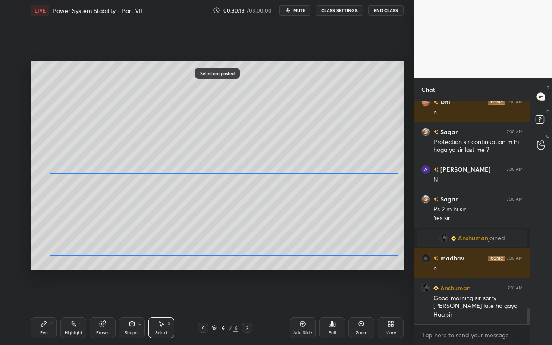
drag, startPoint x: 310, startPoint y: 203, endPoint x: 308, endPoint y: 193, distance: 10.2
click at [307, 194] on div "0 ° Undo Copy Paste here Duplicate Duplicate to new slide Delete" at bounding box center [217, 166] width 373 height 210
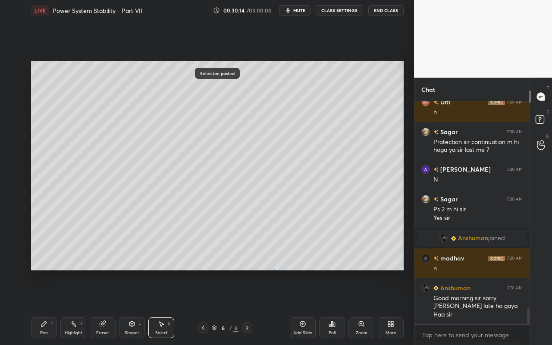
click at [274, 269] on div "0 ° Undo Copy Paste here Duplicate Duplicate to new slide Delete" at bounding box center [217, 166] width 373 height 210
click at [79, 307] on div "Highlight" at bounding box center [74, 333] width 18 height 4
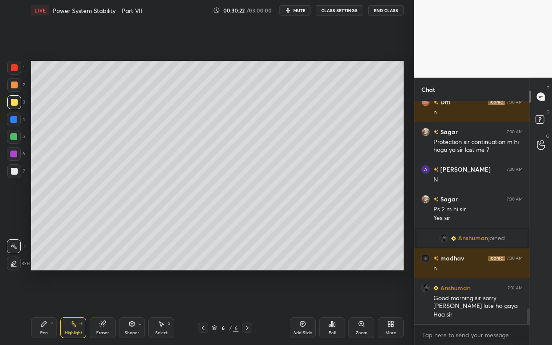
drag, startPoint x: 161, startPoint y: 329, endPoint x: 214, endPoint y: 278, distance: 73.6
click at [163, 307] on div "Select S" at bounding box center [161, 328] width 26 height 21
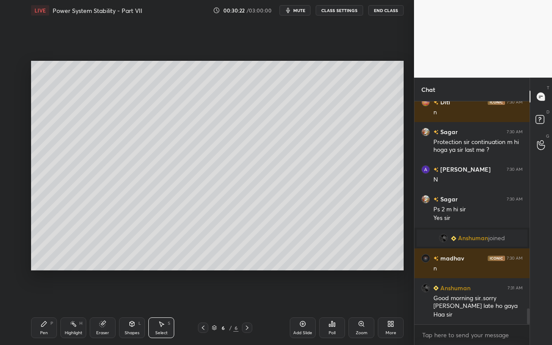
click at [234, 259] on div "0 ° Undo Copy Paste here Duplicate Duplicate to new slide Delete" at bounding box center [217, 166] width 373 height 210
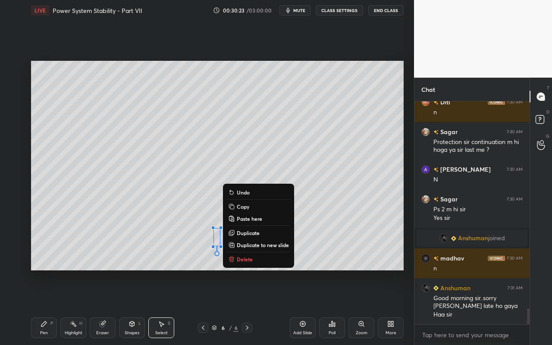
click at [246, 259] on p "Delete" at bounding box center [245, 259] width 16 height 7
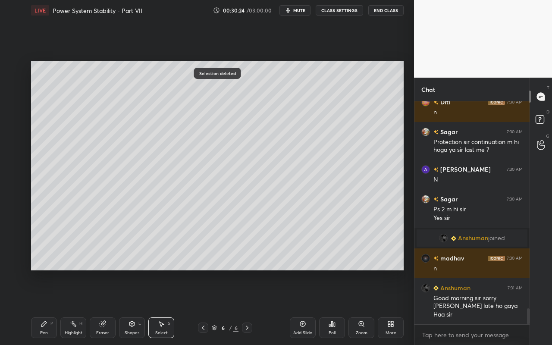
click at [80, 307] on div "Highlight H" at bounding box center [73, 328] width 26 height 21
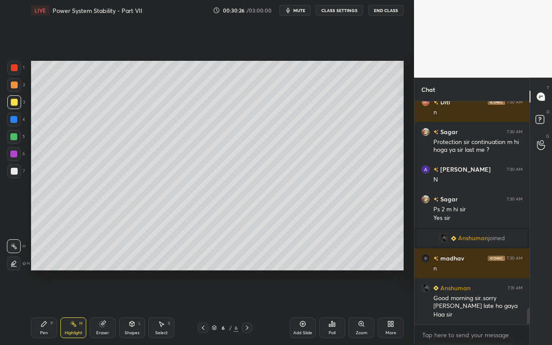
click at [140, 307] on div "Shapes L" at bounding box center [132, 328] width 26 height 21
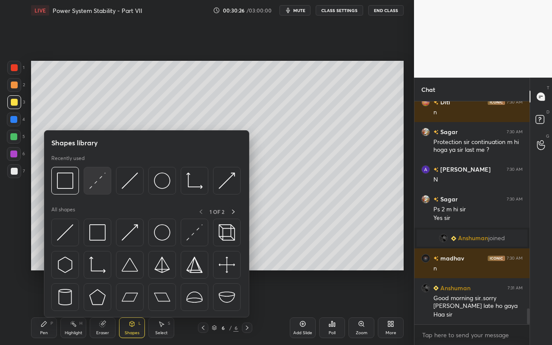
scroll to position [2901, 0]
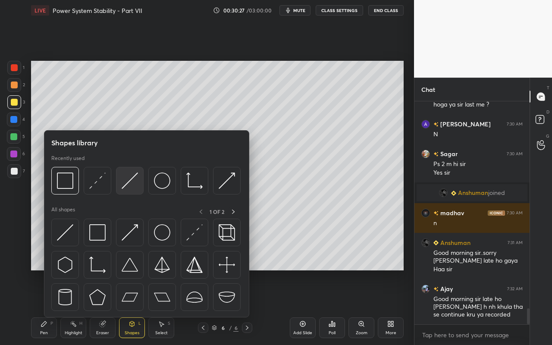
click at [143, 189] on div at bounding box center [130, 181] width 28 height 28
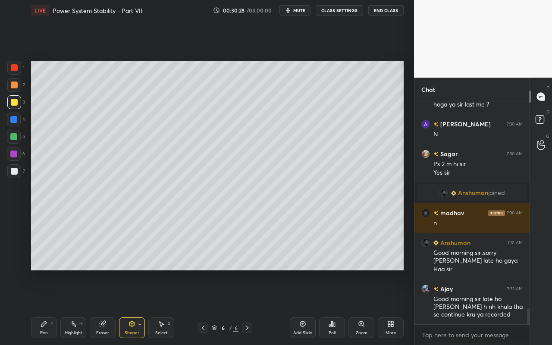
click at [15, 152] on div at bounding box center [13, 154] width 7 height 7
click at [163, 307] on icon at bounding box center [162, 324] width 5 height 5
drag, startPoint x: 335, startPoint y: 195, endPoint x: 384, endPoint y: 229, distance: 59.8
click at [387, 228] on div "0 ° Undo Copy Paste here Duplicate Duplicate to new slide Delete" at bounding box center [217, 166] width 373 height 210
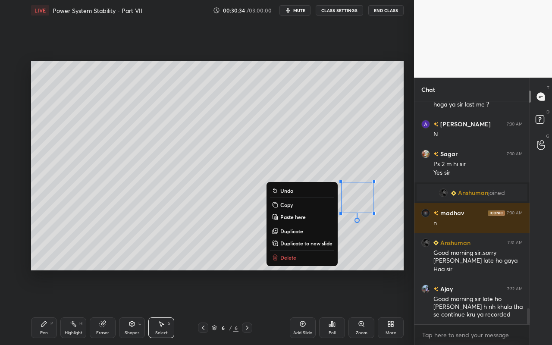
click at [300, 253] on button "Delete" at bounding box center [302, 257] width 64 height 10
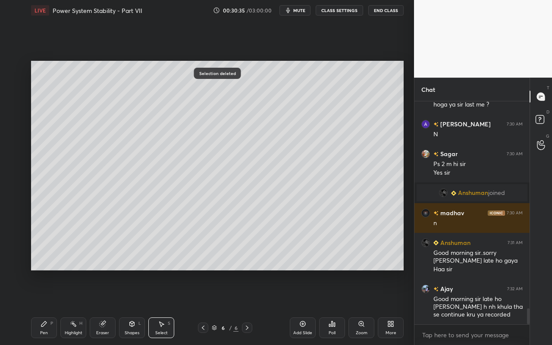
click at [41, 307] on div "Pen P" at bounding box center [44, 328] width 26 height 21
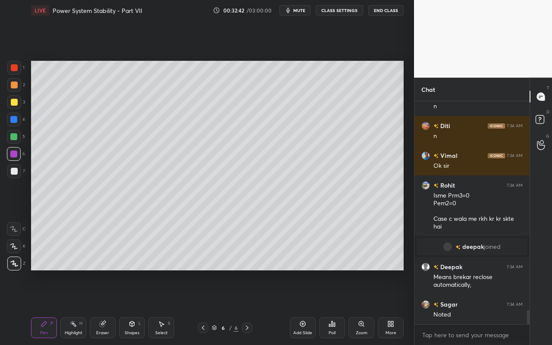
scroll to position [3301, 0]
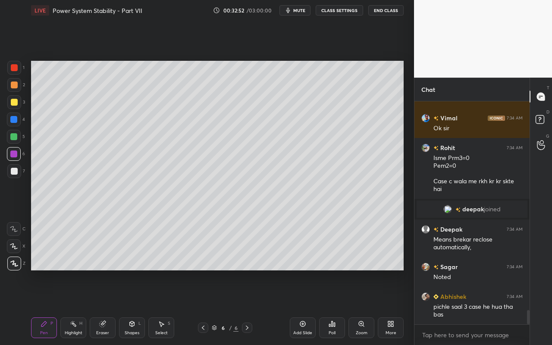
drag, startPoint x: 75, startPoint y: 336, endPoint x: 76, endPoint y: 319, distance: 17.8
click at [75, 307] on div "Highlight H" at bounding box center [73, 328] width 26 height 21
click at [106, 307] on div "Eraser" at bounding box center [102, 333] width 13 height 4
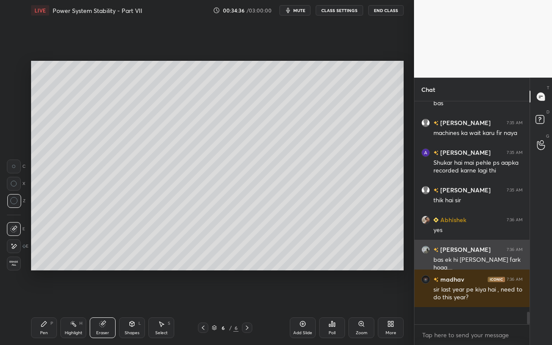
scroll to position [3495, 0]
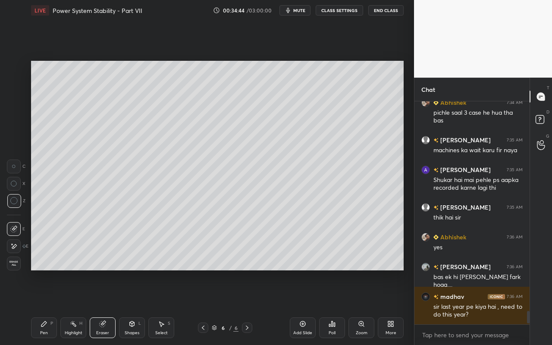
click at [306, 307] on icon at bounding box center [303, 324] width 7 height 7
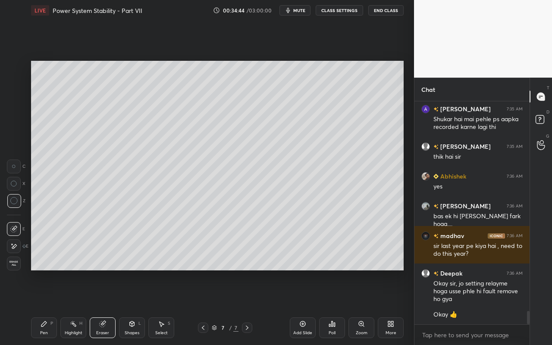
click at [137, 307] on div "Shapes L" at bounding box center [132, 328] width 26 height 21
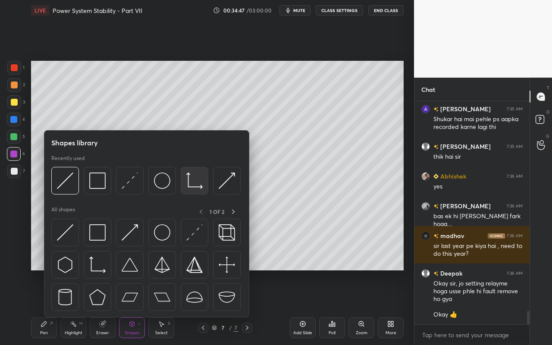
click at [197, 185] on img at bounding box center [194, 181] width 16 height 16
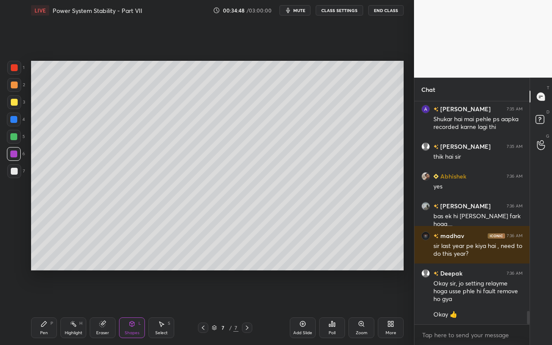
drag, startPoint x: 13, startPoint y: 102, endPoint x: 25, endPoint y: 113, distance: 17.1
click at [13, 103] on div at bounding box center [14, 102] width 7 height 7
click at [136, 307] on div "Shapes L" at bounding box center [132, 328] width 26 height 21
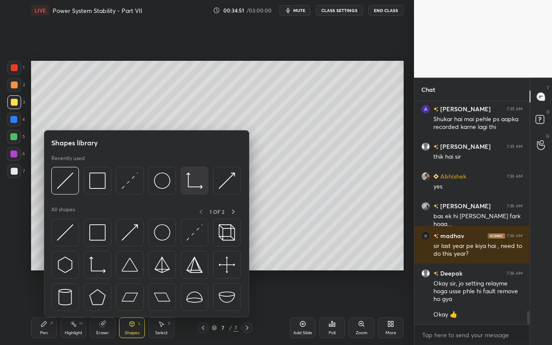
click at [199, 181] on img at bounding box center [194, 181] width 16 height 16
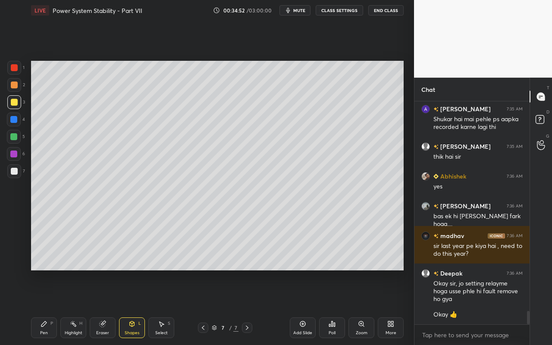
click at [15, 170] on div at bounding box center [14, 171] width 7 height 7
click at [137, 307] on div "Shapes" at bounding box center [132, 333] width 15 height 4
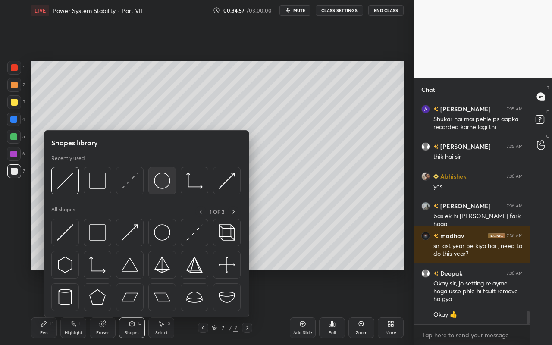
click at [174, 179] on div at bounding box center [162, 181] width 28 height 28
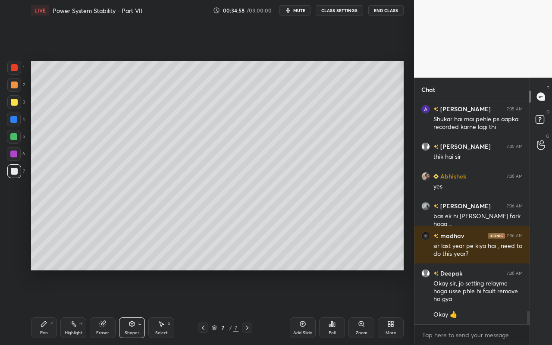
click at [13, 102] on div at bounding box center [14, 102] width 7 height 7
drag, startPoint x: 167, startPoint y: 332, endPoint x: 188, endPoint y: 280, distance: 56.5
click at [167, 307] on div "Select" at bounding box center [161, 333] width 13 height 4
drag, startPoint x: 200, startPoint y: 232, endPoint x: 231, endPoint y: 257, distance: 39.9
click at [233, 260] on div "0 ° Undo Copy Paste here Duplicate Duplicate to new slide Delete" at bounding box center [217, 166] width 373 height 210
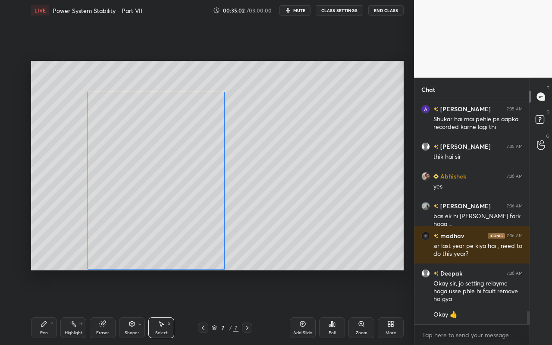
drag, startPoint x: 213, startPoint y: 238, endPoint x: 207, endPoint y: 240, distance: 6.4
click at [206, 240] on div "0 ° Undo Copy Paste here Duplicate Duplicate to new slide Delete" at bounding box center [217, 166] width 373 height 210
drag, startPoint x: 225, startPoint y: 269, endPoint x: 231, endPoint y: 267, distance: 6.7
click at [232, 268] on div at bounding box center [232, 268] width 3 height 3
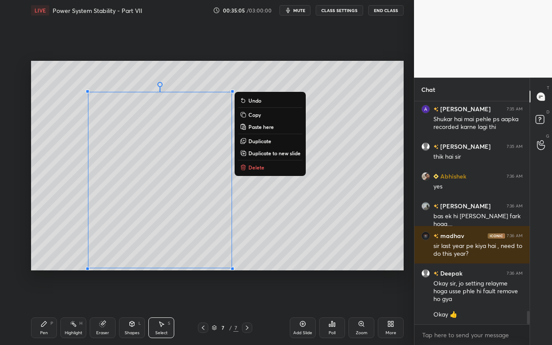
click at [283, 233] on div "0 ° Undo Copy Paste here Duplicate Duplicate to new slide Delete" at bounding box center [217, 166] width 373 height 210
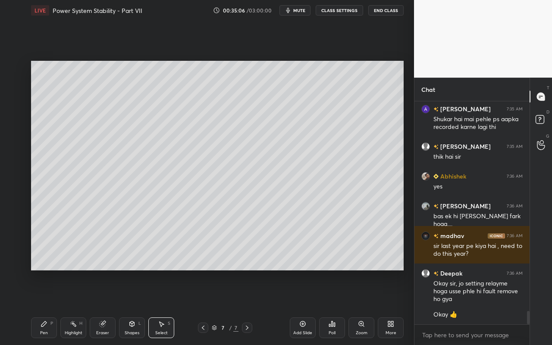
drag, startPoint x: 54, startPoint y: 335, endPoint x: 54, endPoint y: 331, distance: 4.3
click at [54, 307] on div "Pen P" at bounding box center [44, 328] width 26 height 21
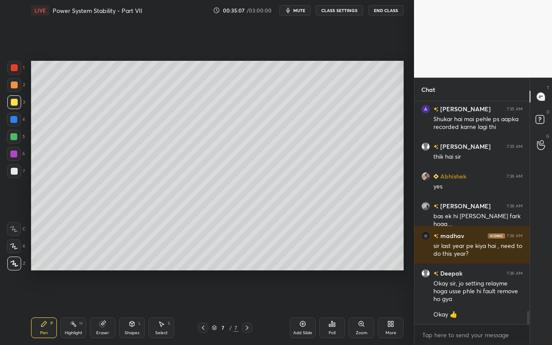
drag, startPoint x: 17, startPoint y: 170, endPoint x: 29, endPoint y: 148, distance: 25.1
click at [18, 169] on div at bounding box center [14, 171] width 14 height 14
click at [104, 307] on div "Eraser" at bounding box center [103, 328] width 26 height 21
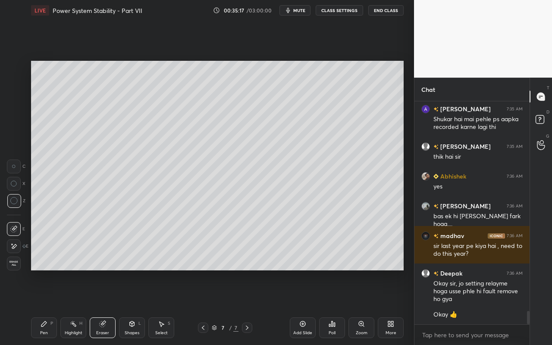
click at [137, 307] on div "Shapes" at bounding box center [132, 333] width 15 height 4
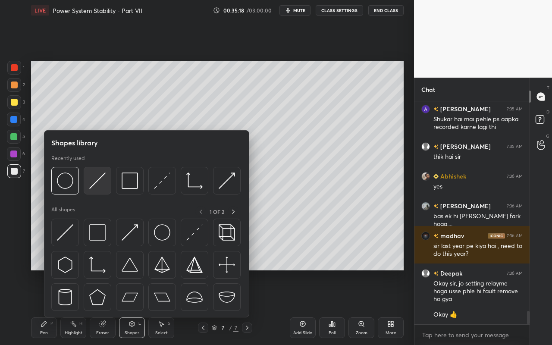
click at [102, 186] on img at bounding box center [97, 181] width 16 height 16
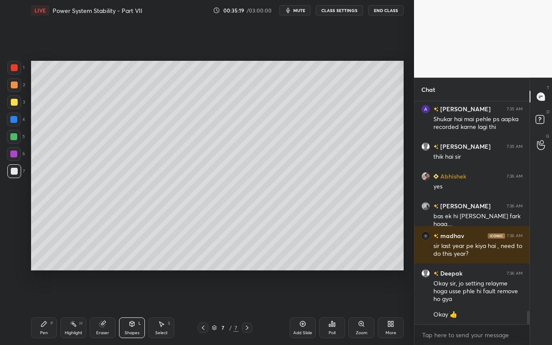
click at [16, 137] on div at bounding box center [13, 136] width 7 height 7
drag, startPoint x: 16, startPoint y: 121, endPoint x: 25, endPoint y: 117, distance: 9.5
click at [16, 121] on div at bounding box center [13, 119] width 7 height 7
drag, startPoint x: 50, startPoint y: 328, endPoint x: 66, endPoint y: 284, distance: 46.4
click at [50, 307] on div "Pen P" at bounding box center [44, 328] width 26 height 21
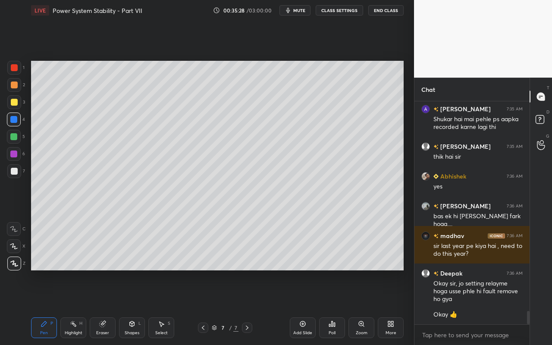
click at [136, 307] on div "Shapes L" at bounding box center [132, 328] width 26 height 21
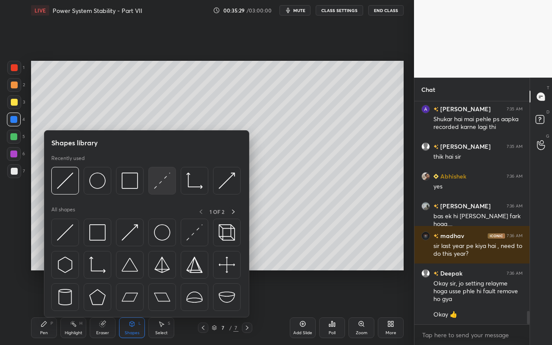
click at [161, 186] on img at bounding box center [162, 181] width 16 height 16
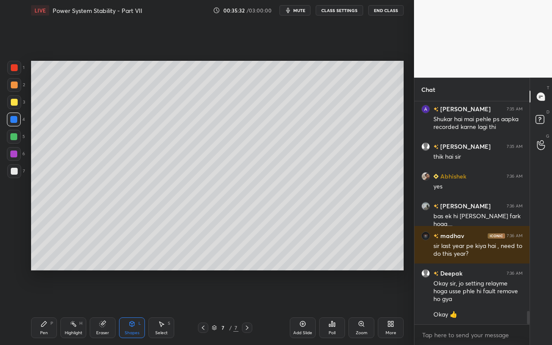
click at [48, 307] on div "Pen P" at bounding box center [44, 328] width 26 height 21
click at [13, 102] on div at bounding box center [14, 102] width 7 height 7
click at [75, 307] on div "Highlight H" at bounding box center [73, 328] width 26 height 21
click at [44, 307] on div "Pen" at bounding box center [44, 333] width 8 height 4
click at [129, 307] on div "Shapes" at bounding box center [132, 333] width 15 height 4
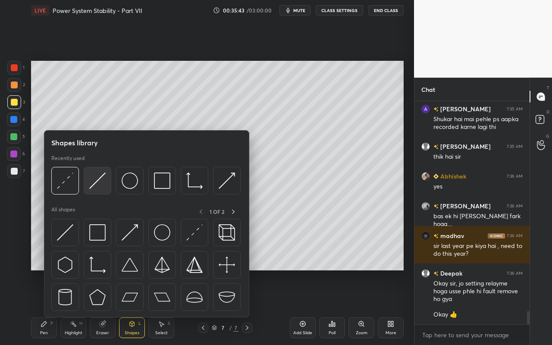
click at [103, 183] on img at bounding box center [97, 181] width 16 height 16
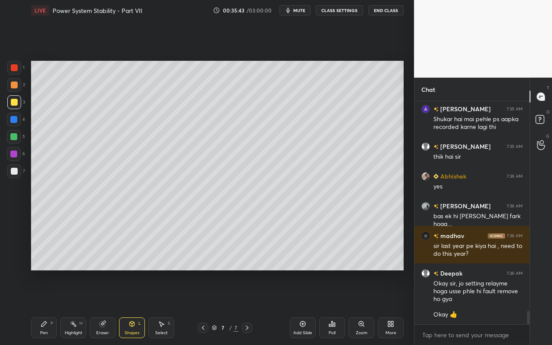
click at [14, 67] on div at bounding box center [14, 67] width 7 height 7
drag, startPoint x: 38, startPoint y: 329, endPoint x: 73, endPoint y: 281, distance: 59.9
click at [40, 307] on div "Pen P" at bounding box center [44, 328] width 26 height 21
click at [16, 102] on div at bounding box center [14, 102] width 7 height 7
click at [73, 307] on div "Highlight H" at bounding box center [73, 328] width 26 height 21
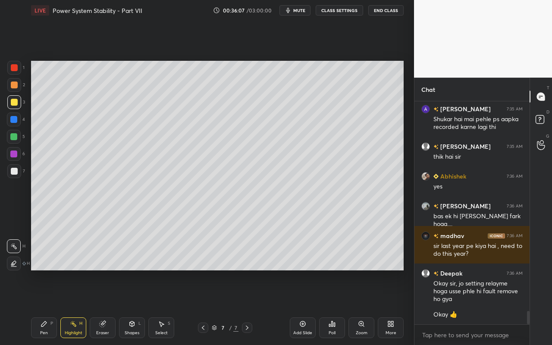
drag, startPoint x: 39, startPoint y: 331, endPoint x: 57, endPoint y: 290, distance: 44.3
click at [39, 307] on div "Pen P" at bounding box center [44, 328] width 26 height 21
click at [133, 307] on div "Shapes L" at bounding box center [132, 328] width 26 height 21
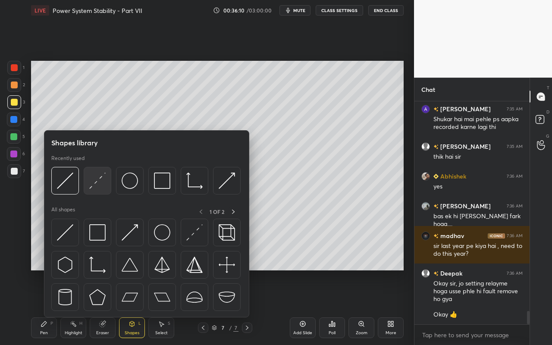
click at [102, 185] on img at bounding box center [97, 181] width 16 height 16
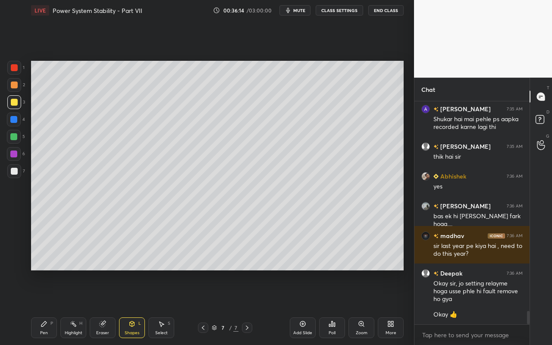
drag, startPoint x: 55, startPoint y: 328, endPoint x: 93, endPoint y: 278, distance: 63.2
click at [55, 307] on div "Pen P" at bounding box center [44, 328] width 26 height 21
drag, startPoint x: 73, startPoint y: 332, endPoint x: 77, endPoint y: 306, distance: 26.6
click at [73, 307] on div "Highlight" at bounding box center [74, 333] width 18 height 4
drag, startPoint x: 68, startPoint y: 331, endPoint x: 82, endPoint y: 301, distance: 33.6
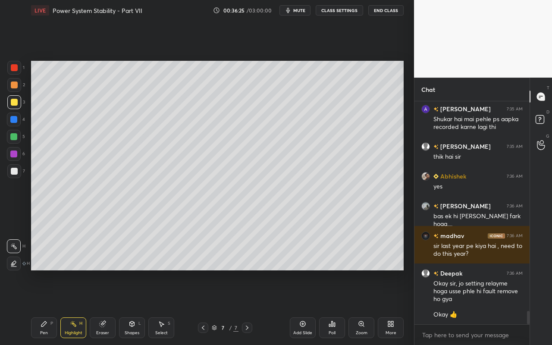
click at [68, 307] on div "Highlight" at bounding box center [74, 333] width 18 height 4
drag, startPoint x: 15, startPoint y: 104, endPoint x: 29, endPoint y: 114, distance: 17.6
click at [15, 104] on div at bounding box center [14, 102] width 7 height 7
click at [136, 307] on div "Shapes L" at bounding box center [132, 328] width 26 height 21
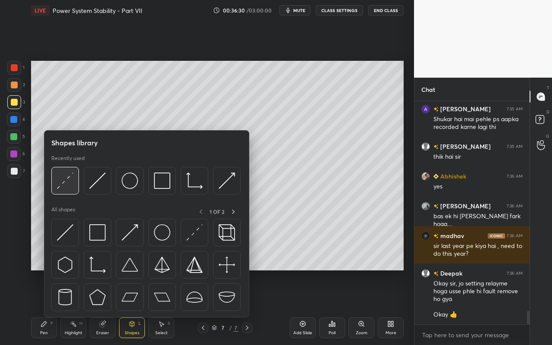
click at [63, 189] on div at bounding box center [65, 181] width 28 height 28
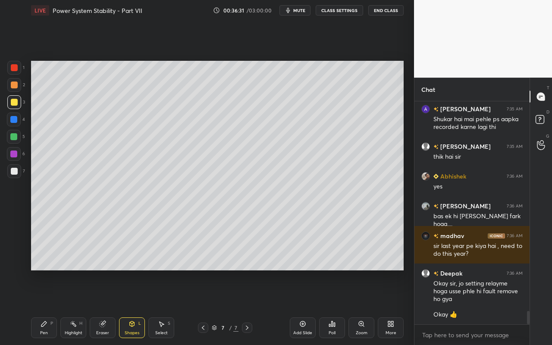
click at [18, 87] on div at bounding box center [14, 85] width 14 height 14
drag, startPoint x: 47, startPoint y: 325, endPoint x: 57, endPoint y: 312, distance: 15.9
click at [48, 307] on div "Pen P" at bounding box center [44, 328] width 26 height 21
drag, startPoint x: 66, startPoint y: 333, endPoint x: 68, endPoint y: 294, distance: 38.5
click at [66, 307] on div "Highlight" at bounding box center [74, 333] width 18 height 4
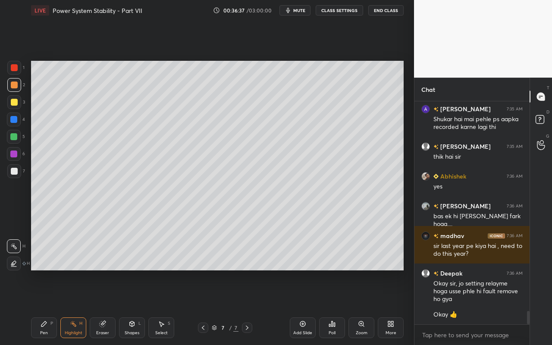
drag, startPoint x: 16, startPoint y: 267, endPoint x: 16, endPoint y: 252, distance: 15.1
click at [16, 267] on div at bounding box center [14, 264] width 14 height 14
click at [13, 98] on div at bounding box center [14, 102] width 14 height 14
click at [45, 307] on div "Pen" at bounding box center [44, 333] width 8 height 4
click at [75, 307] on div "Highlight" at bounding box center [74, 333] width 18 height 4
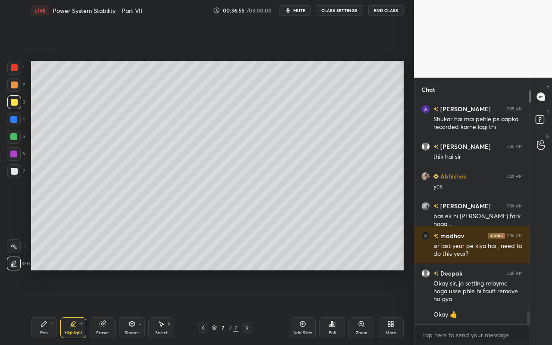
drag, startPoint x: 11, startPoint y: 107, endPoint x: 23, endPoint y: 105, distance: 12.2
click at [11, 107] on div at bounding box center [14, 102] width 14 height 14
click at [13, 137] on div at bounding box center [13, 136] width 7 height 7
click at [42, 307] on icon at bounding box center [44, 324] width 7 height 7
click at [142, 307] on div "Shapes L" at bounding box center [132, 328] width 26 height 21
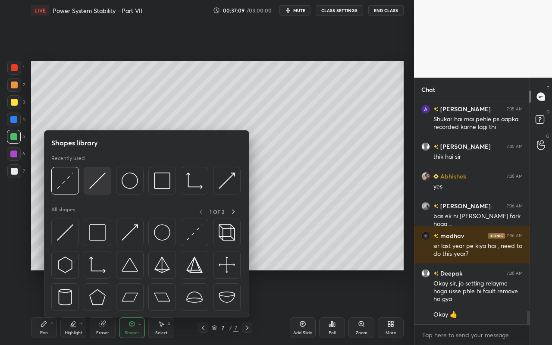
click at [104, 192] on div at bounding box center [98, 181] width 28 height 28
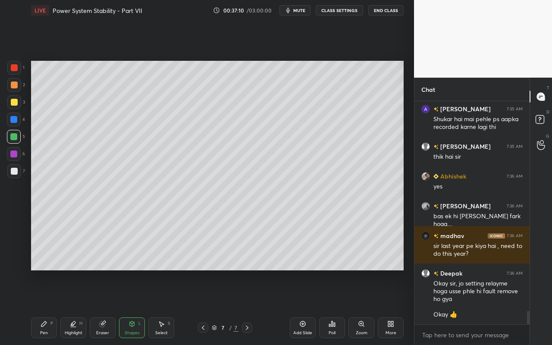
click at [15, 68] on div at bounding box center [14, 67] width 7 height 7
click at [46, 307] on div "Pen P" at bounding box center [44, 328] width 26 height 21
drag, startPoint x: 43, startPoint y: 330, endPoint x: 54, endPoint y: 291, distance: 40.7
click at [43, 307] on div "Pen" at bounding box center [44, 333] width 8 height 4
click at [13, 105] on div at bounding box center [14, 102] width 7 height 7
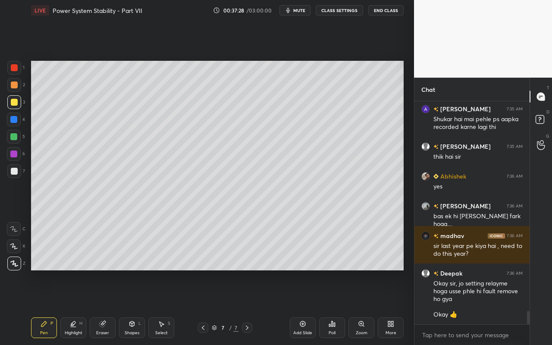
click at [75, 307] on div "Pen P Highlight H Eraser Shapes L Select S 7 / 7 Add Slide Poll Zoom More" at bounding box center [217, 328] width 373 height 35
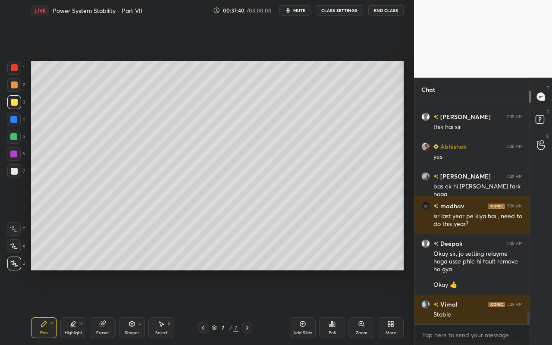
scroll to position [3607, 0]
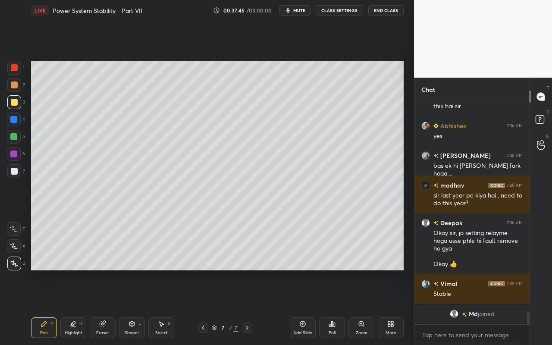
drag, startPoint x: 11, startPoint y: 137, endPoint x: 23, endPoint y: 135, distance: 11.9
click at [16, 138] on div at bounding box center [13, 136] width 7 height 7
drag, startPoint x: 44, startPoint y: 329, endPoint x: 49, endPoint y: 287, distance: 41.7
click at [44, 307] on div "Pen P" at bounding box center [44, 328] width 26 height 21
click at [14, 102] on div at bounding box center [14, 102] width 7 height 7
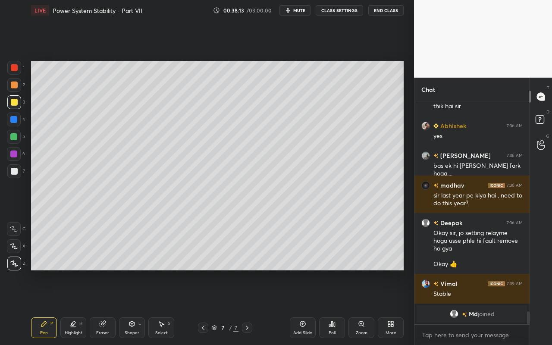
click at [78, 307] on div "Highlight H" at bounding box center [73, 328] width 26 height 21
drag, startPoint x: 6, startPoint y: 243, endPoint x: 22, endPoint y: 235, distance: 18.2
click at [10, 244] on div "1 2 3 4 5 6 7 C X Z C X Z E E Erase all H H" at bounding box center [14, 166] width 28 height 210
drag, startPoint x: 12, startPoint y: 248, endPoint x: 28, endPoint y: 233, distance: 22.0
click at [14, 245] on icon at bounding box center [13, 246] width 7 height 7
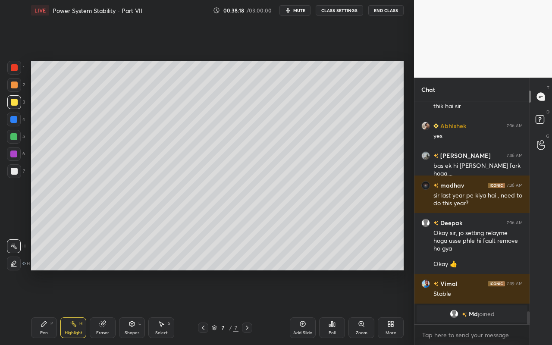
drag, startPoint x: 46, startPoint y: 329, endPoint x: 56, endPoint y: 309, distance: 22.2
click at [46, 307] on div "Pen P" at bounding box center [44, 328] width 26 height 21
drag, startPoint x: 98, startPoint y: 332, endPoint x: 101, endPoint y: 326, distance: 6.4
click at [100, 307] on div "Eraser" at bounding box center [102, 333] width 13 height 4
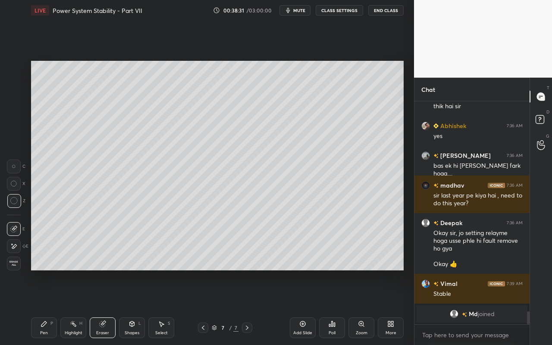
click at [44, 307] on div "Pen P" at bounding box center [44, 328] width 26 height 21
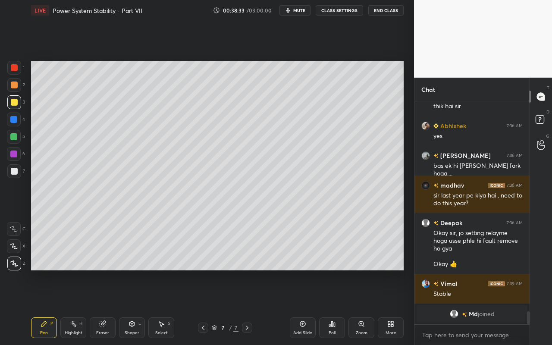
drag, startPoint x: 37, startPoint y: 330, endPoint x: 80, endPoint y: 290, distance: 58.4
click at [41, 307] on div "Pen P" at bounding box center [44, 328] width 26 height 21
click at [134, 307] on div "Shapes" at bounding box center [132, 333] width 15 height 4
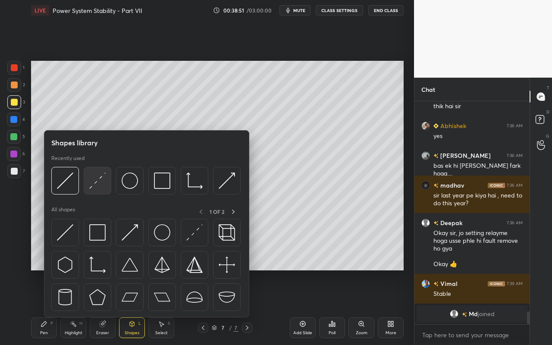
click at [101, 187] on img at bounding box center [97, 181] width 16 height 16
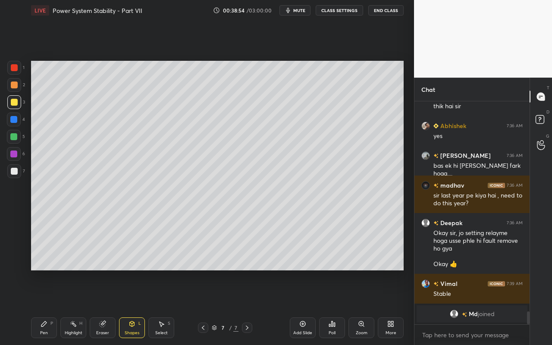
drag, startPoint x: 37, startPoint y: 327, endPoint x: 53, endPoint y: 271, distance: 58.3
click at [37, 307] on div "Pen P" at bounding box center [44, 328] width 26 height 21
click at [171, 272] on div "Setting up your live class Poll for secs No correct answer Start poll" at bounding box center [218, 166] width 380 height 290
click at [163, 307] on icon at bounding box center [161, 324] width 7 height 7
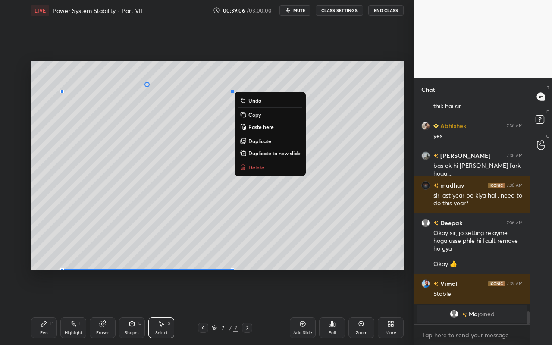
drag, startPoint x: 51, startPoint y: 225, endPoint x: 215, endPoint y: 273, distance: 170.9
click at [215, 273] on div "0 ° Undo Copy Paste here Duplicate Duplicate to new slide Delete Setting up you…" at bounding box center [218, 166] width 380 height 290
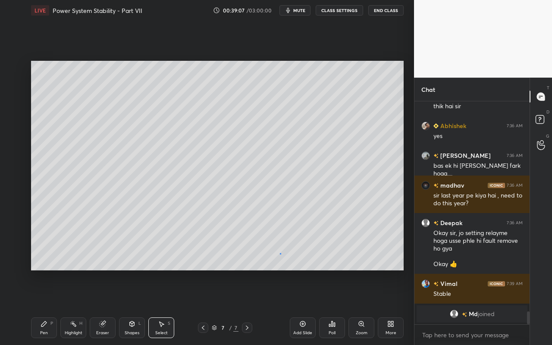
drag, startPoint x: 280, startPoint y: 253, endPoint x: 271, endPoint y: 254, distance: 8.6
click at [280, 254] on div "0 ° Undo Copy Paste here Duplicate Duplicate to new slide Delete" at bounding box center [217, 166] width 373 height 210
click at [50, 307] on div "Pen P" at bounding box center [44, 328] width 26 height 21
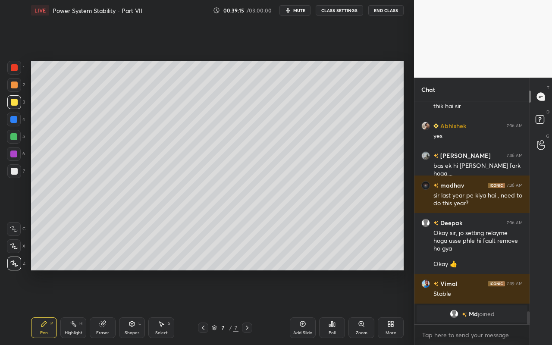
click at [275, 272] on div "Setting up your live class Poll for secs No correct answer Start poll" at bounding box center [218, 166] width 380 height 290
click at [171, 307] on div "Select S" at bounding box center [161, 328] width 26 height 21
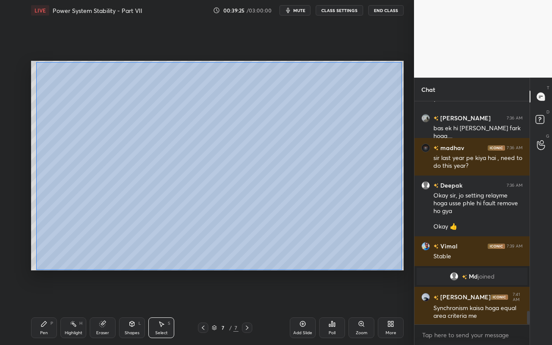
scroll to position [3498, 0]
drag, startPoint x: 39, startPoint y: 69, endPoint x: 401, endPoint y: 271, distance: 415.0
click at [402, 270] on div "0 ° Undo Copy Paste here Duplicate Duplicate to new slide Delete" at bounding box center [217, 166] width 373 height 210
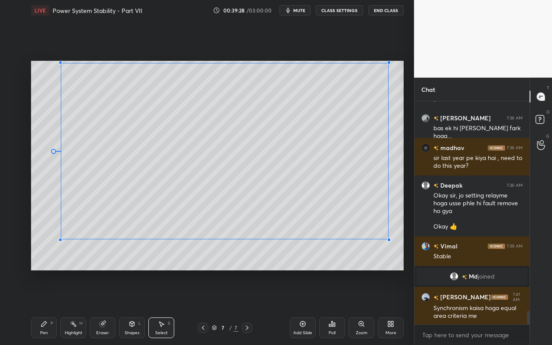
drag, startPoint x: 403, startPoint y: 269, endPoint x: 387, endPoint y: 237, distance: 35.5
click at [388, 238] on div at bounding box center [389, 239] width 3 height 3
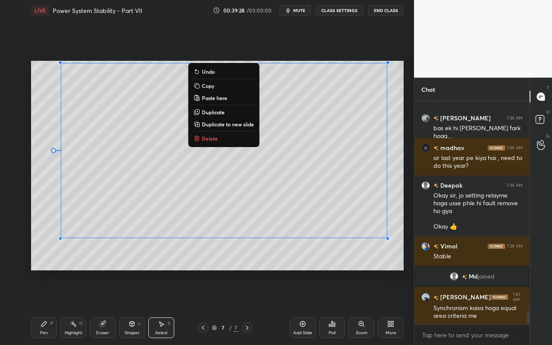
click at [345, 259] on div "0 ° Undo Copy Paste here Duplicate Duplicate to new slide Delete" at bounding box center [217, 166] width 373 height 210
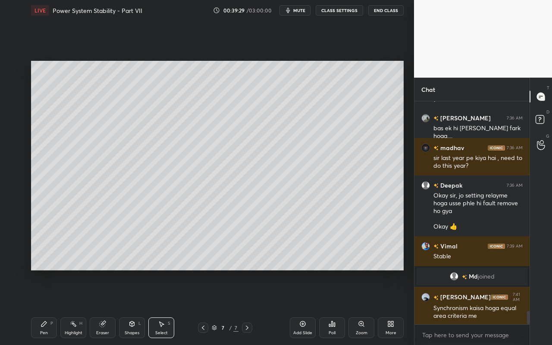
click at [39, 307] on div "Pen P" at bounding box center [44, 328] width 26 height 21
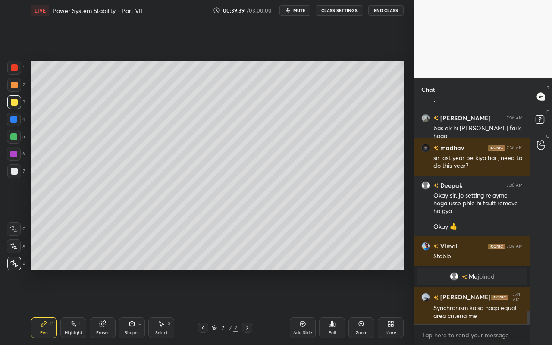
click at [110, 271] on div "Setting up your live class Poll for secs No correct answer Start poll" at bounding box center [218, 166] width 380 height 290
drag, startPoint x: 164, startPoint y: 328, endPoint x: 196, endPoint y: 295, distance: 45.5
click at [164, 307] on div "Select S" at bounding box center [161, 328] width 26 height 21
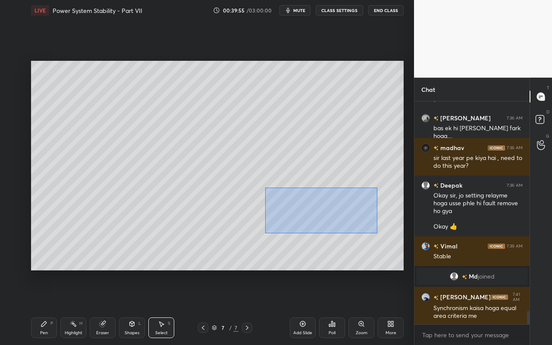
drag, startPoint x: 265, startPoint y: 188, endPoint x: 378, endPoint y: 230, distance: 120.6
click at [378, 233] on div "0 ° Undo Copy Paste here Duplicate Duplicate to new slide Delete" at bounding box center [217, 166] width 373 height 210
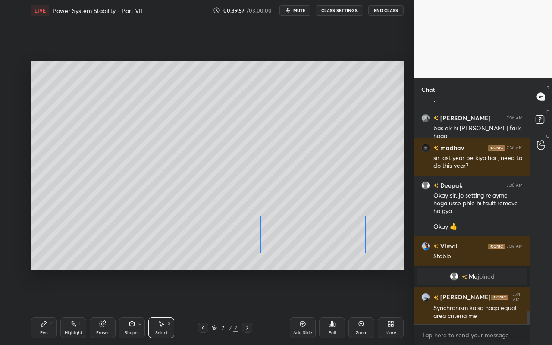
drag, startPoint x: 328, startPoint y: 206, endPoint x: 301, endPoint y: 234, distance: 39.4
click at [321, 235] on div "0 ° Undo Copy Paste here Duplicate Duplicate to new slide Delete" at bounding box center [217, 166] width 373 height 210
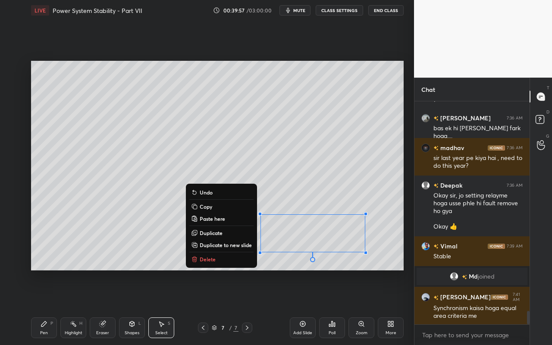
click at [127, 307] on div "Shapes L" at bounding box center [132, 328] width 26 height 21
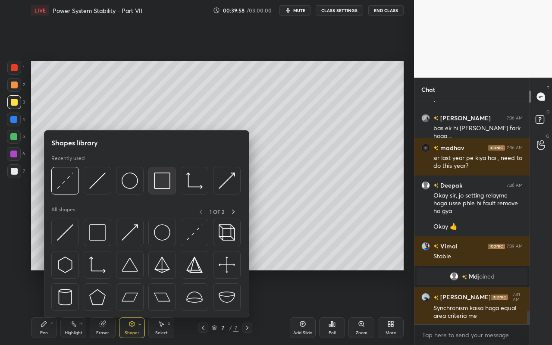
click at [164, 184] on img at bounding box center [162, 181] width 16 height 16
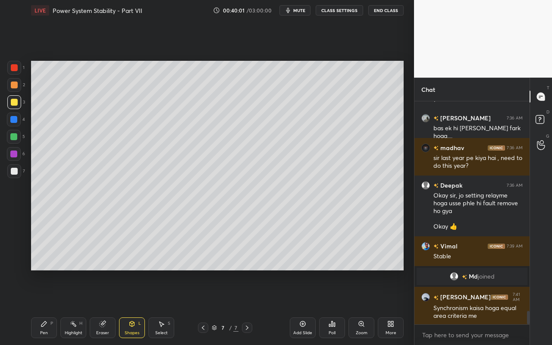
scroll to position [3528, 0]
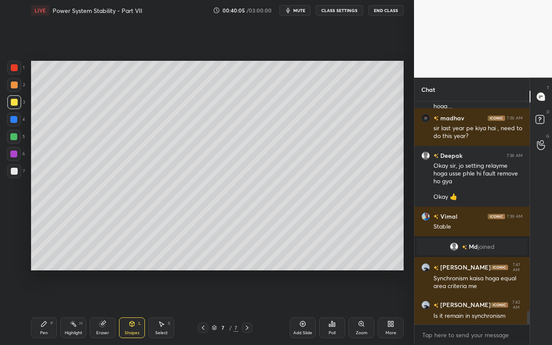
click at [73, 307] on div "Highlight" at bounding box center [74, 333] width 18 height 4
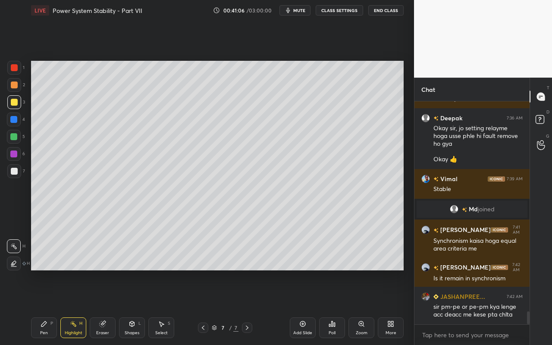
drag, startPoint x: 79, startPoint y: 331, endPoint x: 92, endPoint y: 312, distance: 23.0
click at [78, 307] on div "Highlight" at bounding box center [74, 333] width 18 height 4
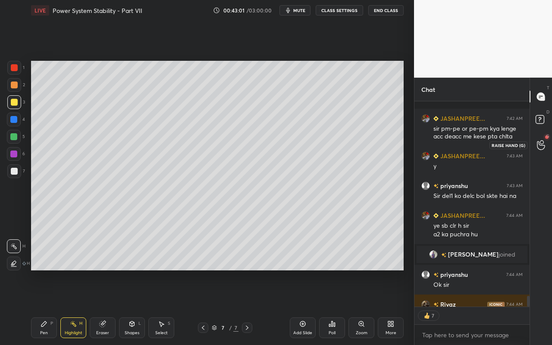
scroll to position [3759, 0]
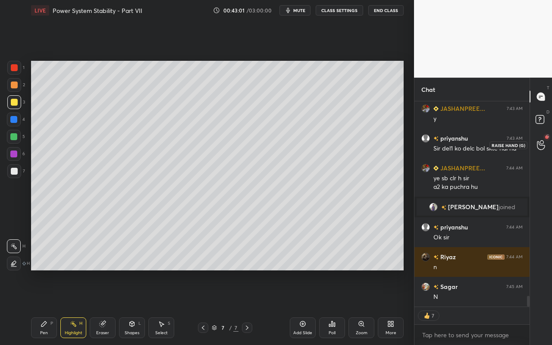
click at [549, 145] on div at bounding box center [541, 145] width 17 height 16
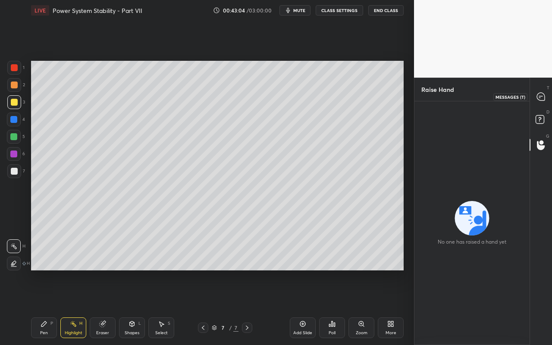
click at [545, 91] on div at bounding box center [541, 97] width 17 height 16
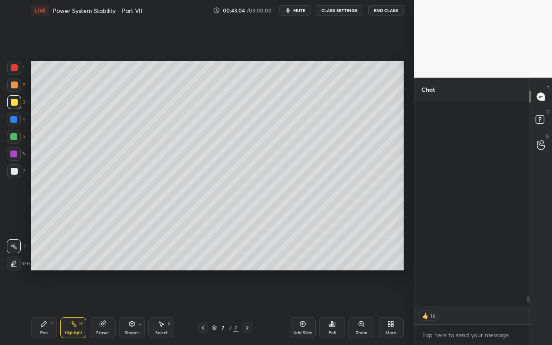
scroll to position [203, 113]
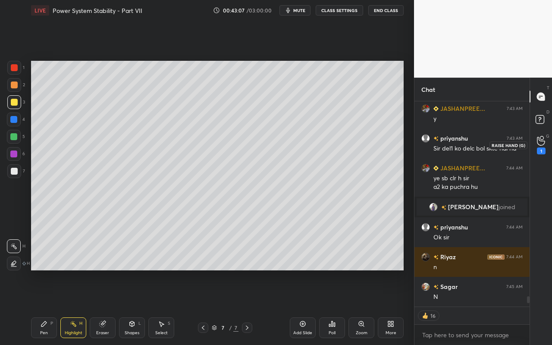
click at [547, 149] on div "1" at bounding box center [541, 145] width 17 height 16
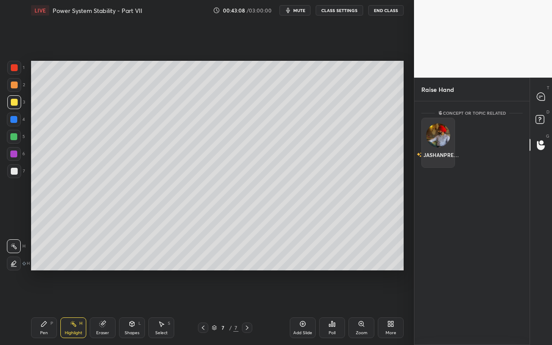
click at [435, 151] on div "JASHANPREE..." at bounding box center [438, 155] width 43 height 15
click at [436, 160] on button "INVITE" at bounding box center [439, 160] width 26 height 11
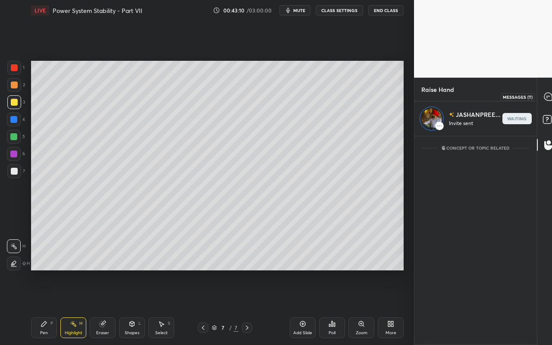
click at [545, 97] on icon at bounding box center [549, 97] width 8 height 8
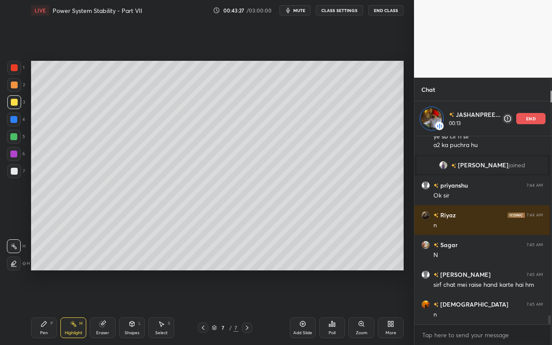
scroll to position [3785, 0]
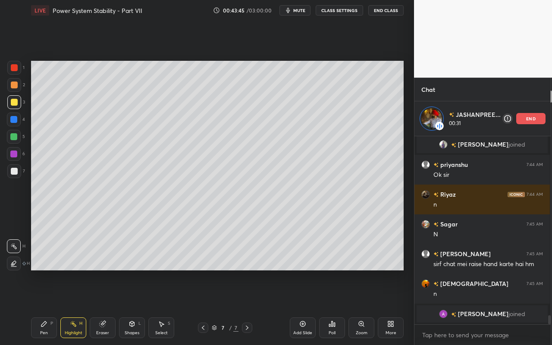
click at [76, 307] on div "Highlight" at bounding box center [74, 333] width 18 height 4
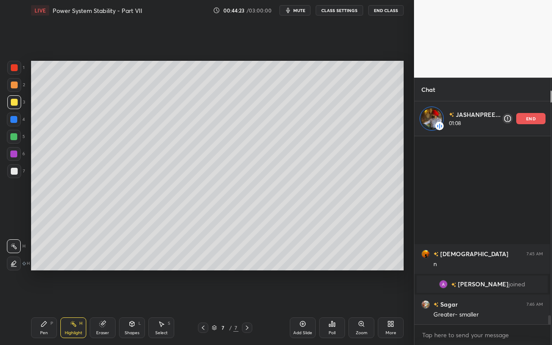
scroll to position [3767, 0]
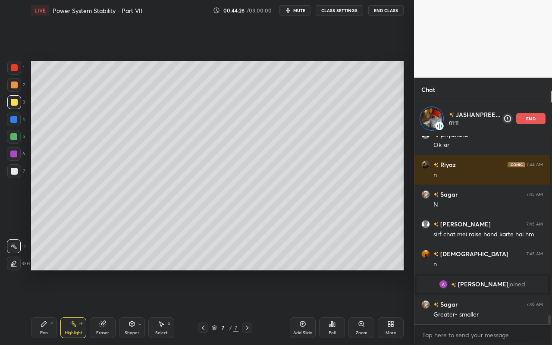
click at [546, 136] on div at bounding box center [548, 230] width 5 height 188
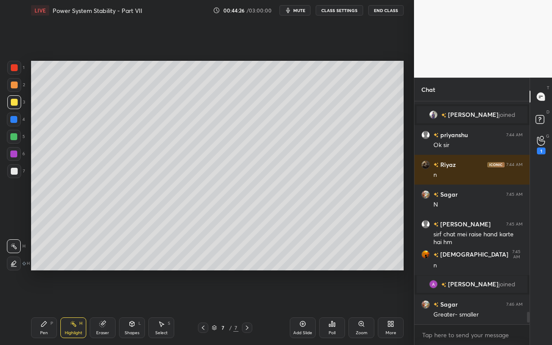
scroll to position [3532, 0]
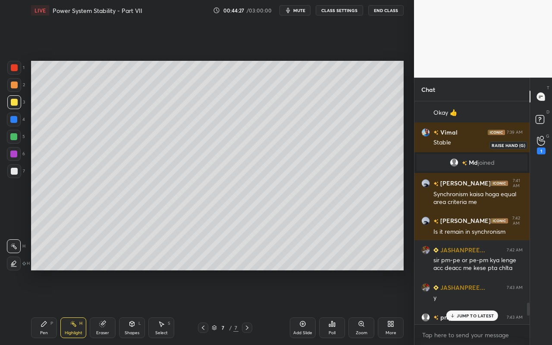
click at [541, 143] on icon at bounding box center [541, 141] width 8 height 10
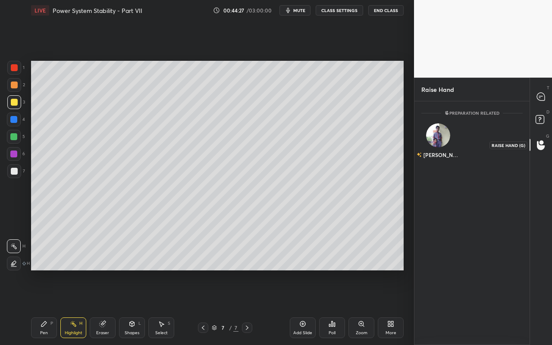
scroll to position [241, 113]
click at [444, 142] on div "[PERSON_NAME]" at bounding box center [439, 143] width 34 height 50
click at [440, 162] on button "INVITE" at bounding box center [439, 160] width 26 height 11
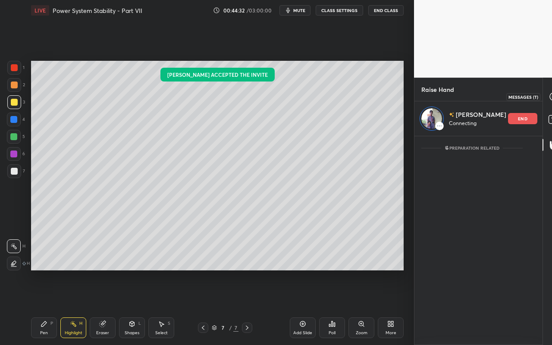
click at [546, 99] on div at bounding box center [554, 97] width 17 height 16
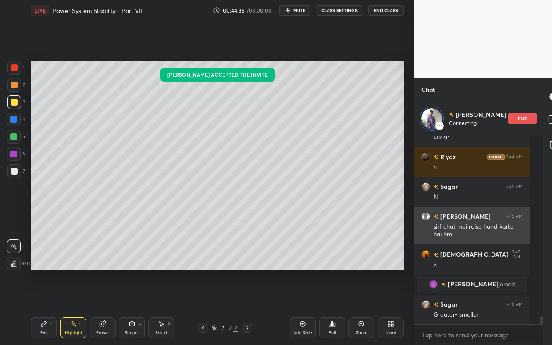
scroll to position [4041, 0]
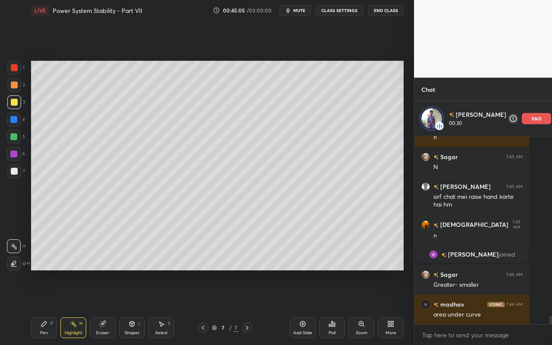
click at [50, 307] on div "Pen P" at bounding box center [44, 328] width 26 height 21
click at [165, 307] on div "Select" at bounding box center [161, 333] width 13 height 4
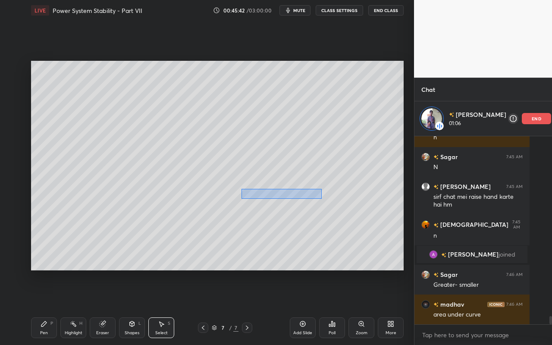
drag, startPoint x: 242, startPoint y: 189, endPoint x: 320, endPoint y: 197, distance: 78.6
click at [322, 198] on div "0 ° Undo Copy Paste here Duplicate Duplicate to new slide Delete" at bounding box center [217, 166] width 373 height 210
drag, startPoint x: 218, startPoint y: 251, endPoint x: 223, endPoint y: 253, distance: 5.2
click at [218, 253] on div "0 ° Undo Copy Paste here Duplicate Duplicate to new slide Delete" at bounding box center [217, 166] width 373 height 210
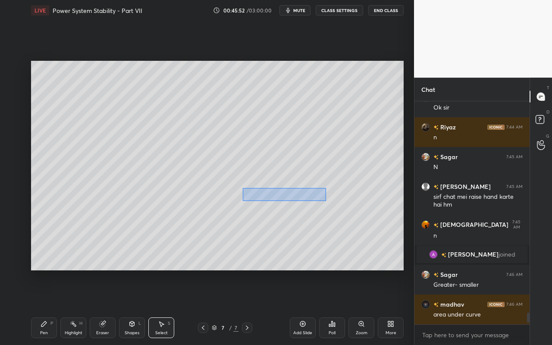
drag, startPoint x: 245, startPoint y: 191, endPoint x: 325, endPoint y: 199, distance: 80.7
click at [326, 201] on div "0 ° Undo Copy Paste here Duplicate Duplicate to new slide Delete" at bounding box center [217, 166] width 373 height 210
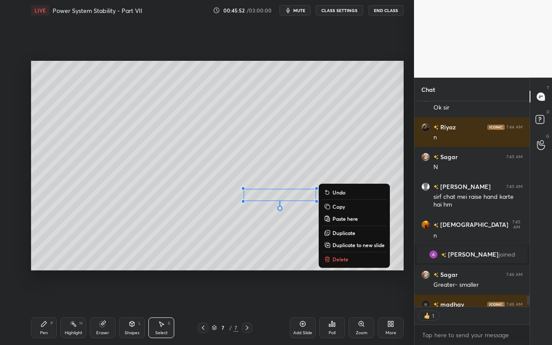
scroll to position [3, 3]
click at [229, 237] on div "0 ° Undo Copy Paste here Duplicate Duplicate to new slide Delete" at bounding box center [217, 166] width 373 height 210
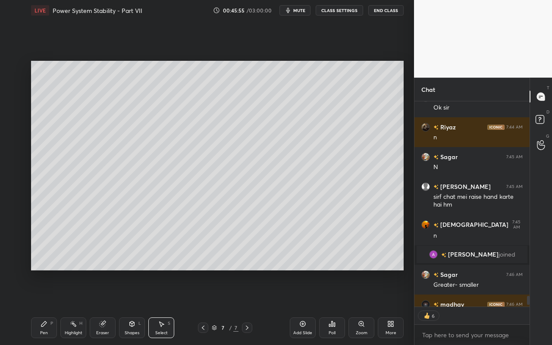
scroll to position [4054, 0]
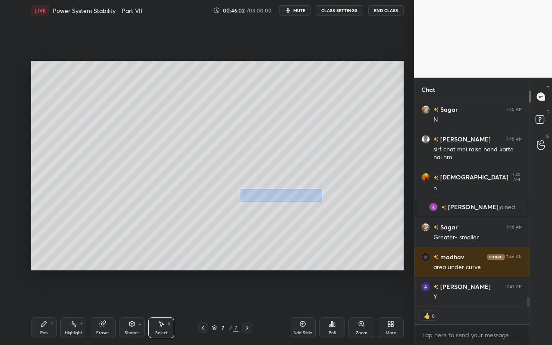
drag, startPoint x: 240, startPoint y: 189, endPoint x: 322, endPoint y: 201, distance: 83.0
click at [322, 202] on div "0 ° Undo Copy Paste here Duplicate Duplicate to new slide Delete" at bounding box center [217, 166] width 373 height 210
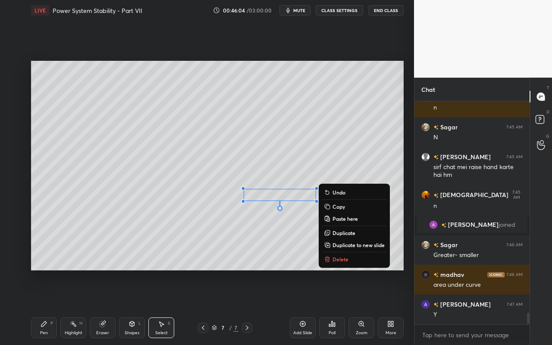
scroll to position [4066, 0]
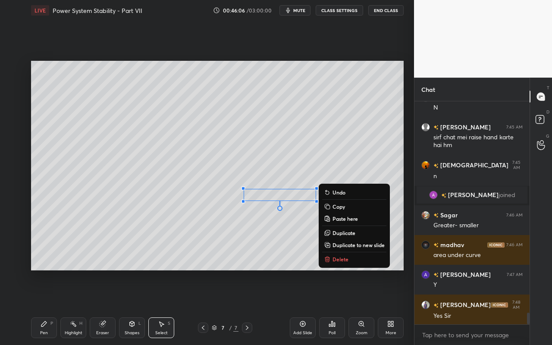
click at [342, 259] on p "Delete" at bounding box center [341, 259] width 16 height 7
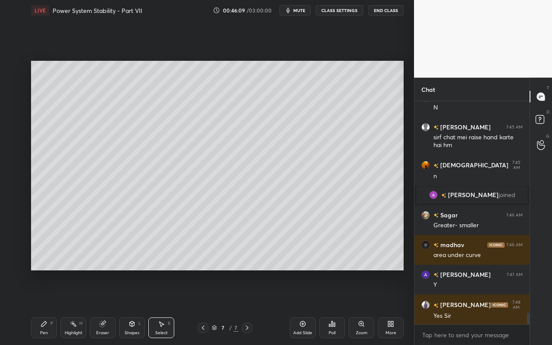
click at [169, 307] on div "Select S" at bounding box center [161, 328] width 26 height 21
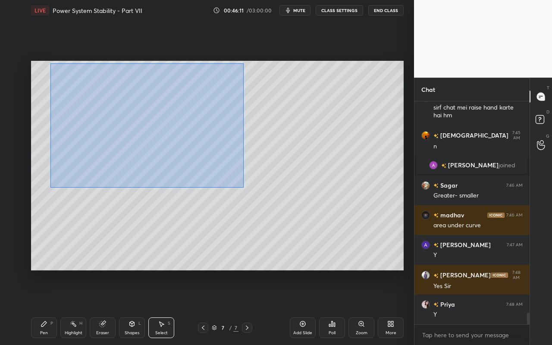
drag, startPoint x: 50, startPoint y: 63, endPoint x: 244, endPoint y: 186, distance: 229.4
click at [244, 187] on div "0 ° Undo Copy Paste here Duplicate Duplicate to new slide Delete" at bounding box center [217, 166] width 373 height 210
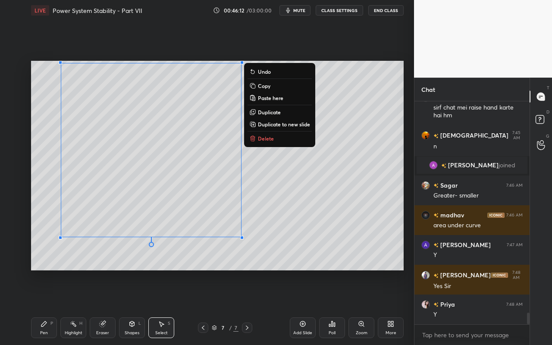
click at [276, 124] on p "Duplicate to new slide" at bounding box center [284, 124] width 52 height 7
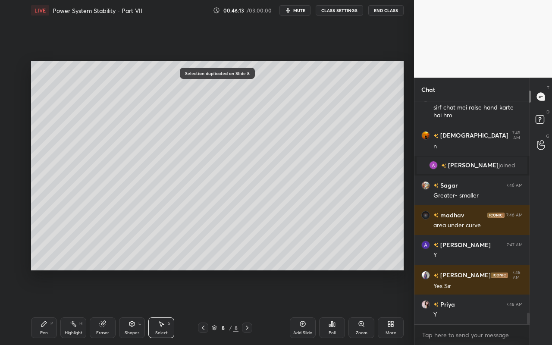
drag, startPoint x: 221, startPoint y: 225, endPoint x: 208, endPoint y: 250, distance: 27.8
click at [221, 225] on div "0 ° Undo Copy Paste here Duplicate Duplicate to new slide Delete" at bounding box center [217, 166] width 373 height 210
click at [135, 307] on div "Shapes" at bounding box center [132, 333] width 15 height 4
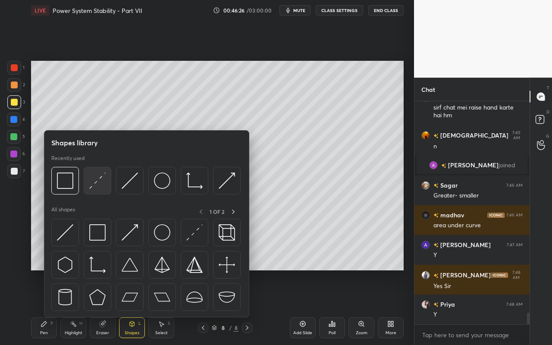
click at [96, 190] on div at bounding box center [98, 181] width 28 height 28
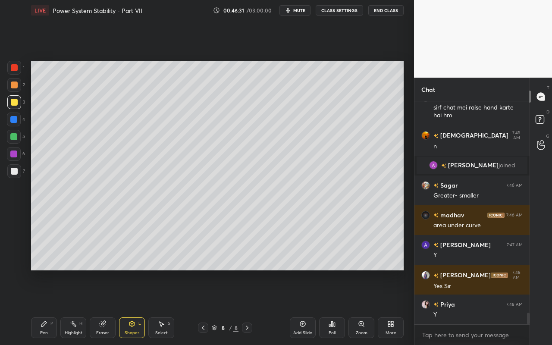
click at [79, 307] on div "Highlight H" at bounding box center [73, 328] width 26 height 21
click at [16, 102] on div at bounding box center [14, 102] width 7 height 7
click at [16, 259] on div at bounding box center [14, 264] width 14 height 14
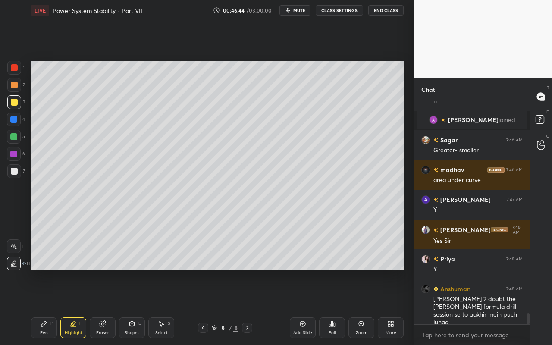
click at [46, 307] on icon at bounding box center [43, 324] width 5 height 5
click at [18, 68] on div at bounding box center [14, 68] width 14 height 14
drag, startPoint x: 74, startPoint y: 329, endPoint x: 72, endPoint y: 325, distance: 4.4
click at [74, 307] on div "Highlight H" at bounding box center [73, 328] width 26 height 21
click at [15, 267] on icon at bounding box center [13, 267] width 5 height 0
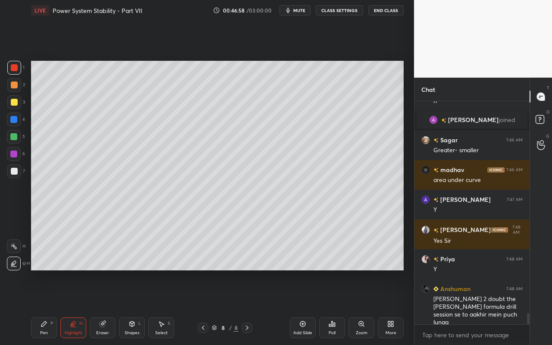
drag, startPoint x: 42, startPoint y: 330, endPoint x: 67, endPoint y: 284, distance: 52.9
click at [42, 307] on div "Pen P" at bounding box center [44, 328] width 26 height 21
click at [131, 307] on div "Shapes" at bounding box center [132, 333] width 15 height 4
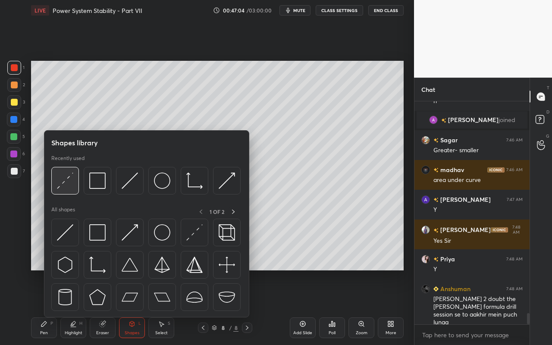
click at [71, 186] on img at bounding box center [65, 181] width 16 height 16
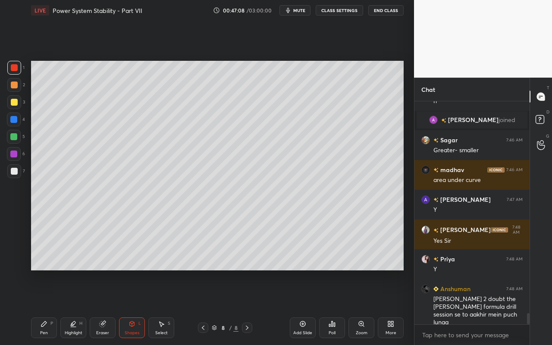
click at [47, 307] on div "Pen" at bounding box center [44, 333] width 8 height 4
click at [18, 104] on div at bounding box center [14, 102] width 14 height 14
click at [135, 307] on div "Shapes L" at bounding box center [132, 328] width 26 height 21
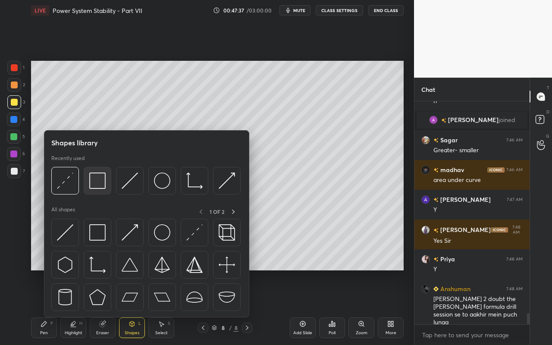
click at [101, 189] on div at bounding box center [98, 181] width 28 height 28
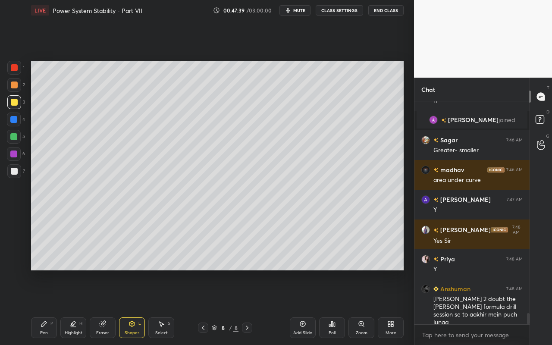
drag, startPoint x: 73, startPoint y: 329, endPoint x: 76, endPoint y: 318, distance: 11.5
click at [75, 307] on div "Highlight H" at bounding box center [73, 328] width 26 height 21
drag, startPoint x: 46, startPoint y: 331, endPoint x: 60, endPoint y: 312, distance: 24.1
click at [47, 307] on div "Pen" at bounding box center [44, 333] width 8 height 4
click at [76, 307] on div "Highlight H" at bounding box center [73, 328] width 26 height 21
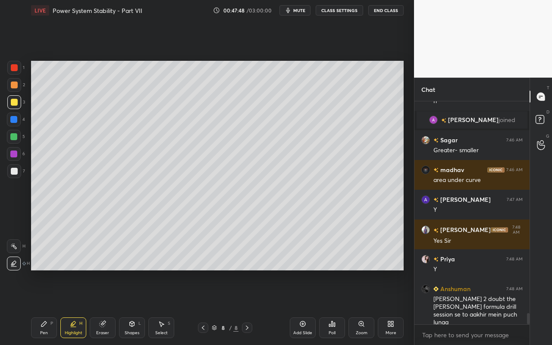
click at [11, 101] on div at bounding box center [14, 102] width 7 height 7
click at [17, 247] on icon at bounding box center [13, 246] width 7 height 7
drag, startPoint x: 44, startPoint y: 334, endPoint x: 66, endPoint y: 300, distance: 40.3
click at [44, 307] on div "Pen" at bounding box center [44, 333] width 8 height 4
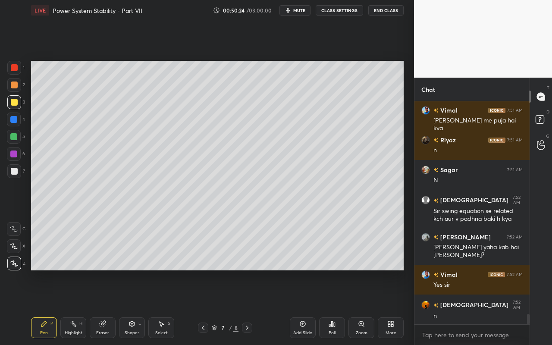
scroll to position [4551, 0]
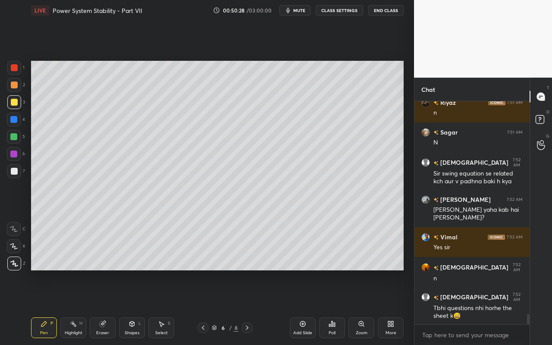
click at [169, 307] on div "Select S" at bounding box center [161, 328] width 26 height 21
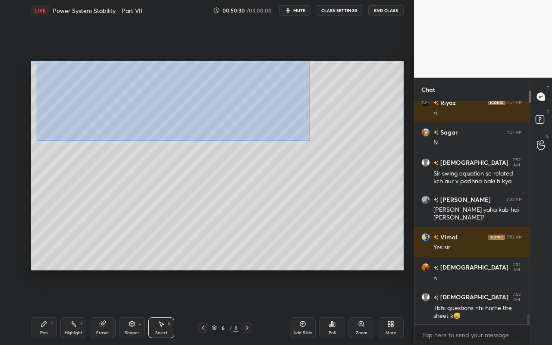
scroll to position [4581, 0]
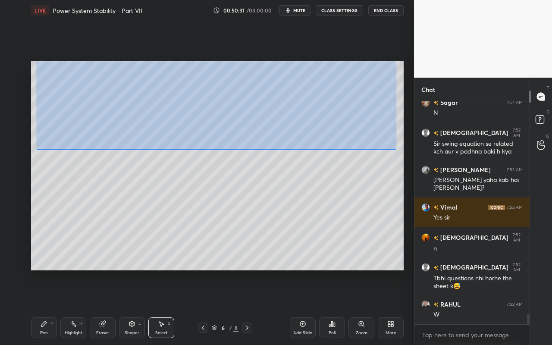
drag, startPoint x: 36, startPoint y: 62, endPoint x: 393, endPoint y: 147, distance: 367.0
click at [395, 148] on div "0 ° Undo Copy Paste here Duplicate Duplicate to new slide Delete" at bounding box center [217, 166] width 373 height 210
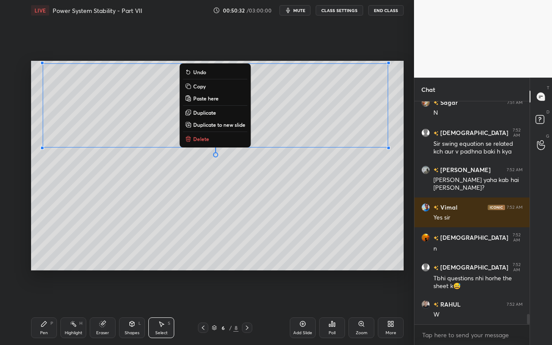
scroll to position [4611, 0]
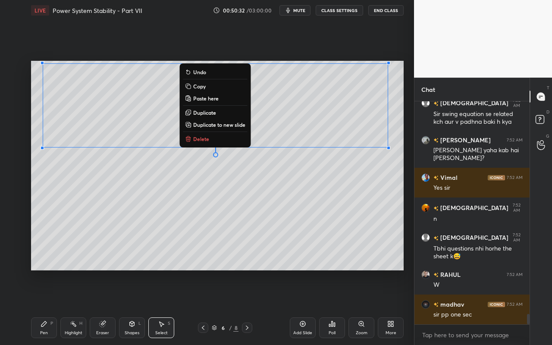
click at [211, 86] on button "Copy" at bounding box center [215, 86] width 64 height 10
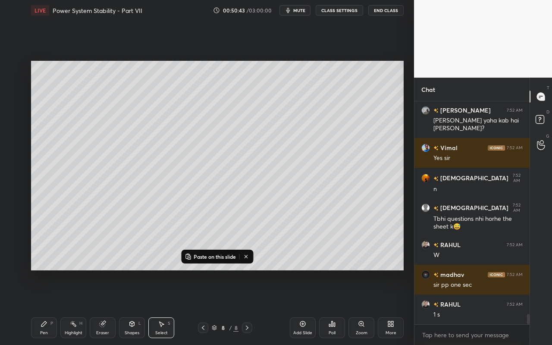
scroll to position [4671, 0]
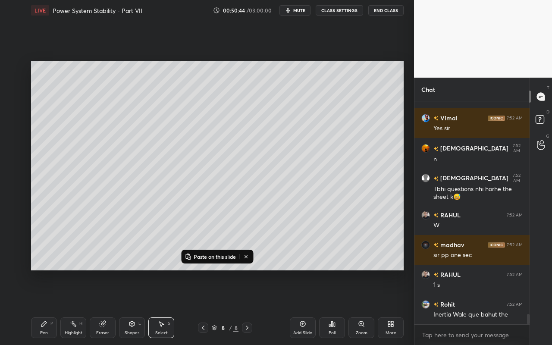
click at [249, 256] on icon at bounding box center [246, 256] width 7 height 7
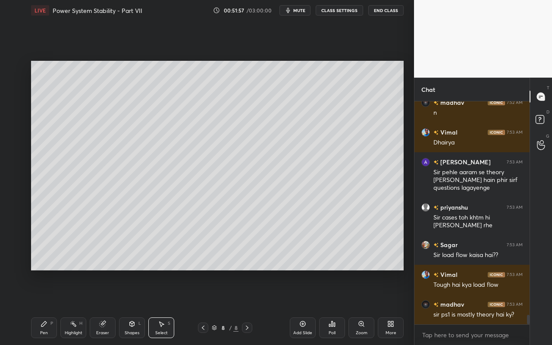
scroll to position [4992, 0]
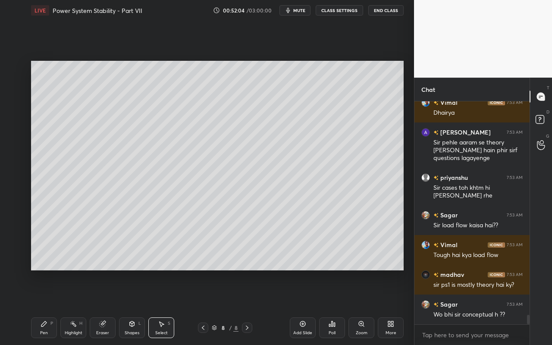
click at [308, 307] on div "Add Slide" at bounding box center [302, 333] width 19 height 4
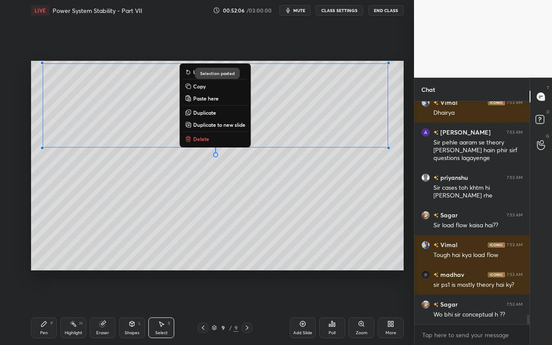
click at [291, 202] on div "0 ° Undo Copy Paste here Duplicate Duplicate to new slide Delete" at bounding box center [217, 166] width 373 height 210
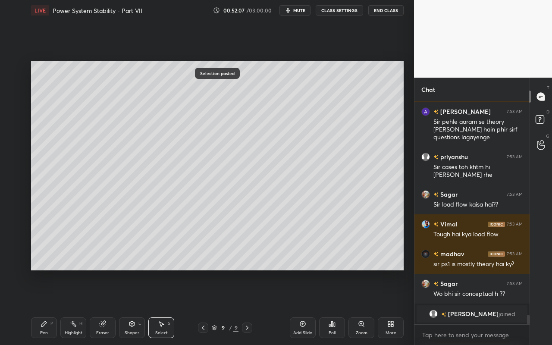
click at [101, 307] on div "Eraser" at bounding box center [103, 328] width 26 height 21
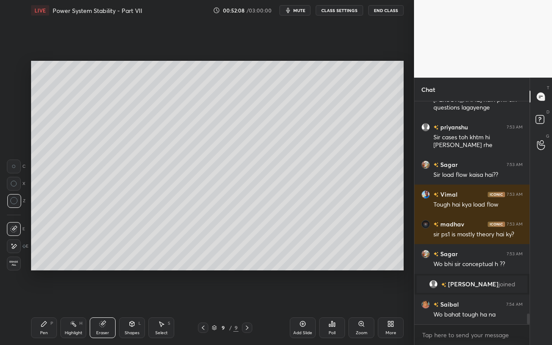
scroll to position [4475, 0]
drag, startPoint x: 33, startPoint y: 328, endPoint x: 38, endPoint y: 327, distance: 4.4
click at [33, 307] on div "Pen P" at bounding box center [44, 328] width 26 height 21
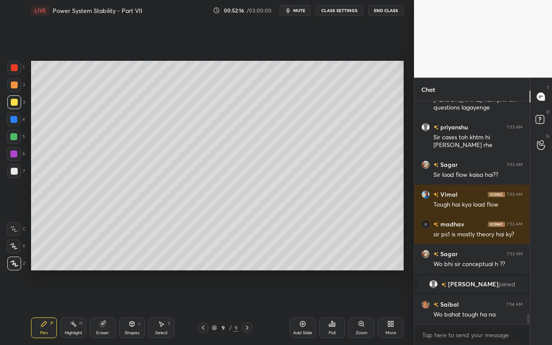
drag, startPoint x: 68, startPoint y: 329, endPoint x: 77, endPoint y: 320, distance: 12.5
click at [71, 307] on div "Highlight H" at bounding box center [73, 328] width 26 height 21
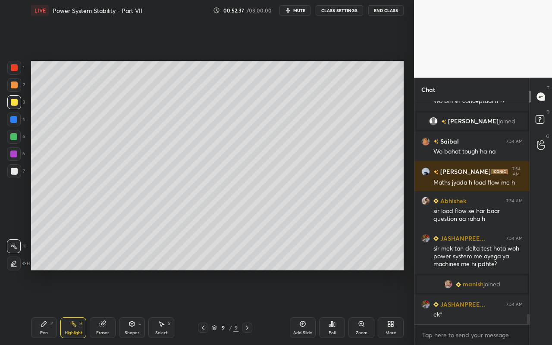
scroll to position [4604, 0]
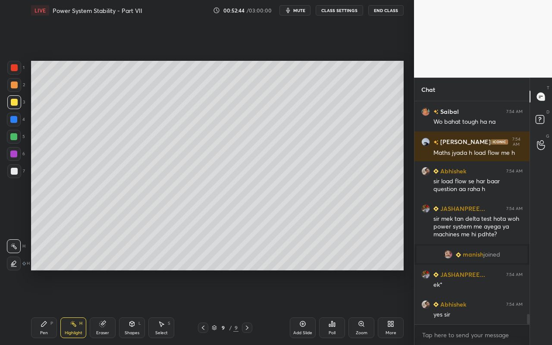
click at [160, 307] on div "Select" at bounding box center [161, 333] width 13 height 4
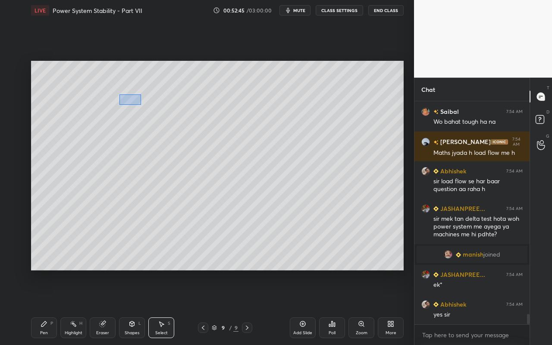
drag, startPoint x: 120, startPoint y: 97, endPoint x: 146, endPoint y: 107, distance: 28.3
click at [146, 107] on div "0 ° Undo Copy Paste here Duplicate Duplicate to new slide Delete" at bounding box center [217, 166] width 373 height 210
drag, startPoint x: 44, startPoint y: 95, endPoint x: 155, endPoint y: 107, distance: 110.8
click at [155, 107] on div "0 ° Undo Copy Paste here Duplicate Duplicate to new slide Delete" at bounding box center [217, 166] width 373 height 210
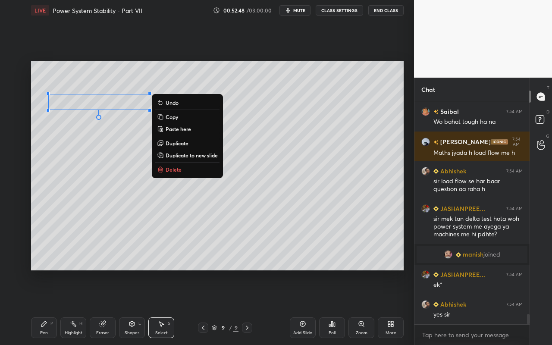
click at [187, 170] on button "Delete" at bounding box center [187, 169] width 64 height 10
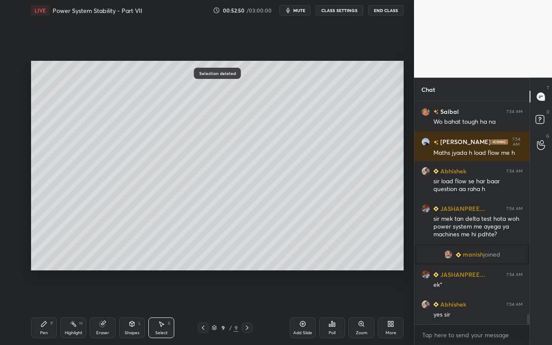
drag, startPoint x: 46, startPoint y: 331, endPoint x: 49, endPoint y: 297, distance: 33.4
click at [47, 307] on div "Pen P" at bounding box center [44, 328] width 26 height 21
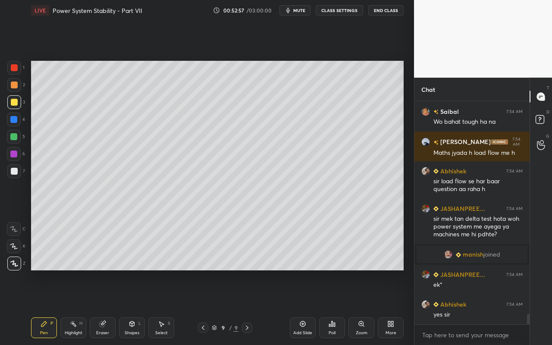
drag, startPoint x: 109, startPoint y: 325, endPoint x: 107, endPoint y: 283, distance: 42.4
click at [109, 307] on div "Eraser" at bounding box center [103, 328] width 26 height 21
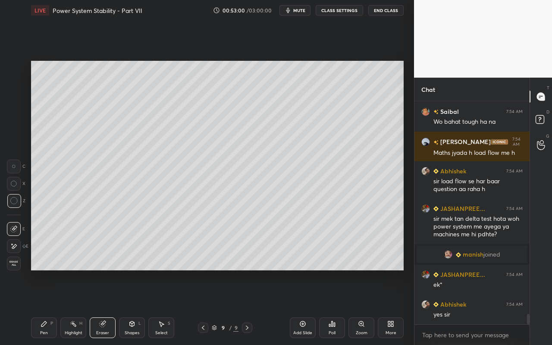
click at [50, 307] on div "Pen P" at bounding box center [44, 328] width 26 height 21
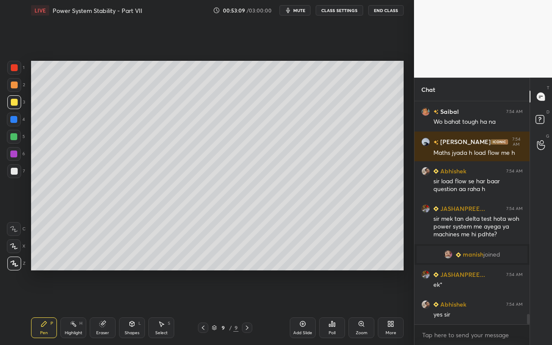
drag, startPoint x: 65, startPoint y: 331, endPoint x: 92, endPoint y: 279, distance: 58.3
click at [68, 307] on div "Highlight H" at bounding box center [73, 328] width 26 height 21
click at [164, 307] on icon at bounding box center [161, 324] width 7 height 7
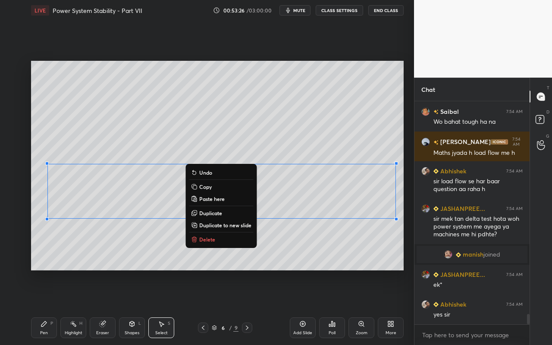
drag, startPoint x: 39, startPoint y: 160, endPoint x: 412, endPoint y: 222, distance: 378.1
click at [414, 223] on div "1 2 3 4 5 6 7 C X Z C X Z E E Erase all H H LIVE Power System Stability - Part …" at bounding box center [276, 172] width 552 height 345
click at [218, 190] on button "Copy" at bounding box center [221, 187] width 64 height 10
drag, startPoint x: 346, startPoint y: 255, endPoint x: 334, endPoint y: 267, distance: 16.8
click at [346, 255] on div "0 ° Undo Copy Paste here Duplicate Duplicate to new slide Delete" at bounding box center [217, 166] width 373 height 210
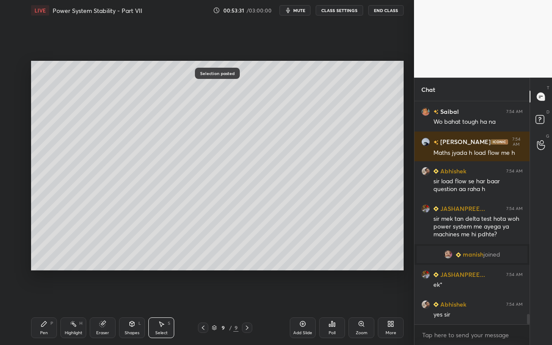
click at [162, 307] on icon at bounding box center [161, 324] width 7 height 7
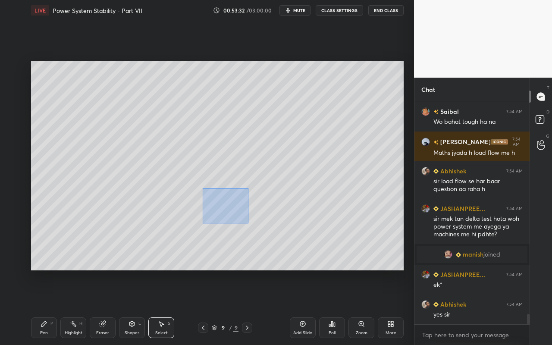
drag, startPoint x: 202, startPoint y: 190, endPoint x: 272, endPoint y: 225, distance: 78.8
click at [272, 227] on div "0 ° Undo Copy Paste here Duplicate Duplicate to new slide Delete" at bounding box center [217, 166] width 373 height 210
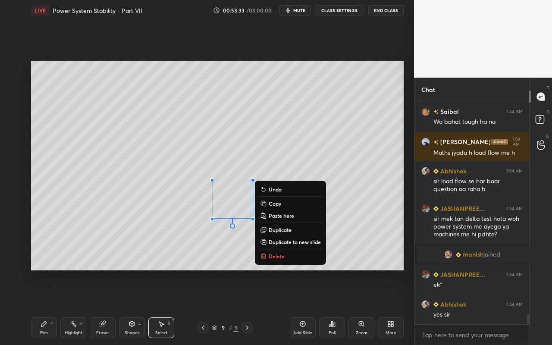
drag, startPoint x: 278, startPoint y: 256, endPoint x: 277, endPoint y: 261, distance: 5.9
click at [278, 256] on p "Delete" at bounding box center [277, 256] width 16 height 7
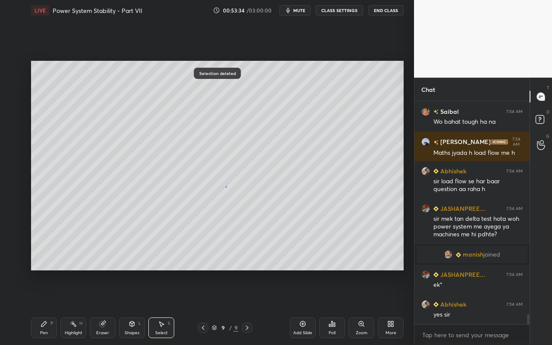
drag, startPoint x: 226, startPoint y: 186, endPoint x: 235, endPoint y: 195, distance: 12.2
click at [234, 191] on div "0 ° Undo Copy Paste here Duplicate Duplicate to new slide Delete" at bounding box center [217, 166] width 373 height 210
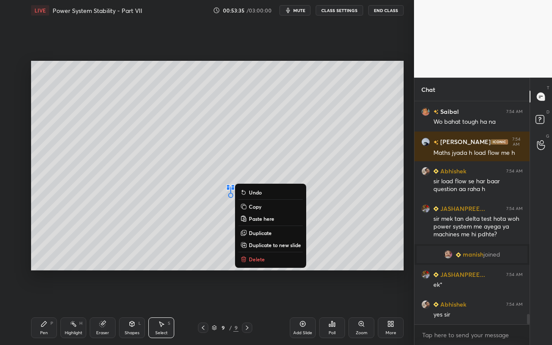
click at [274, 258] on button "Delete" at bounding box center [271, 259] width 64 height 10
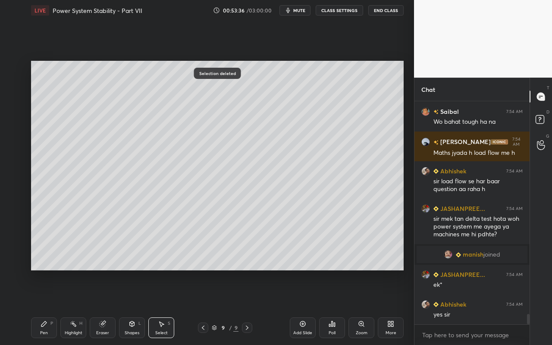
click at [47, 307] on div "Pen P" at bounding box center [44, 328] width 26 height 21
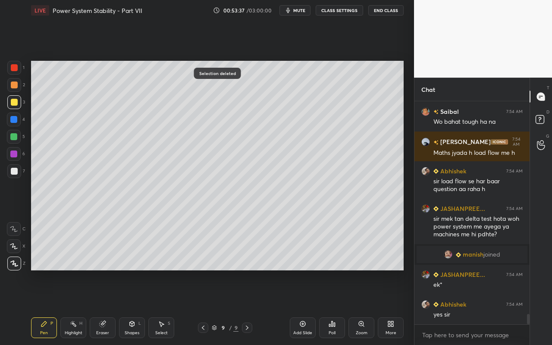
click at [15, 138] on div at bounding box center [13, 136] width 7 height 7
drag, startPoint x: 61, startPoint y: 332, endPoint x: 75, endPoint y: 323, distance: 16.5
click at [66, 307] on div "Highlight H" at bounding box center [73, 328] width 26 height 21
click at [45, 307] on div "Pen P" at bounding box center [44, 328] width 26 height 21
drag, startPoint x: 134, startPoint y: 331, endPoint x: 135, endPoint y: 320, distance: 10.9
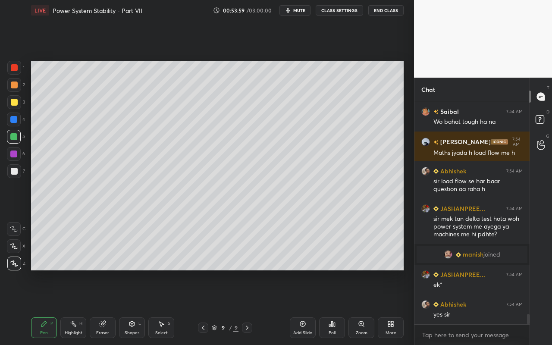
click at [134, 307] on div "Shapes" at bounding box center [132, 333] width 15 height 4
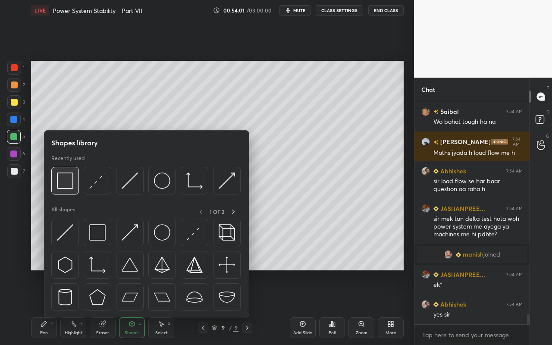
click at [70, 187] on img at bounding box center [65, 181] width 16 height 16
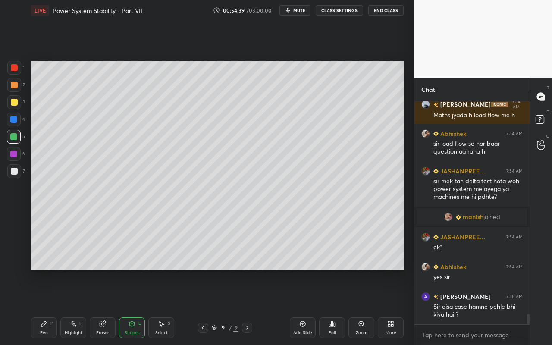
scroll to position [4671, 0]
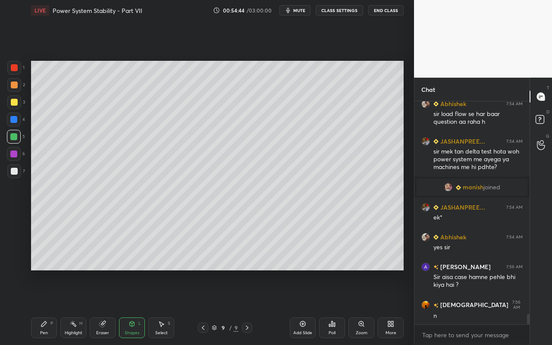
click at [76, 307] on rect at bounding box center [74, 325] width 4 height 4
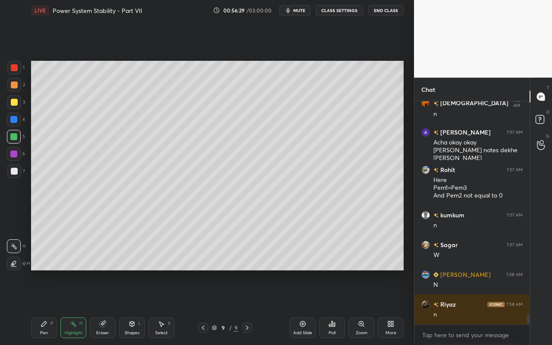
scroll to position [4903, 0]
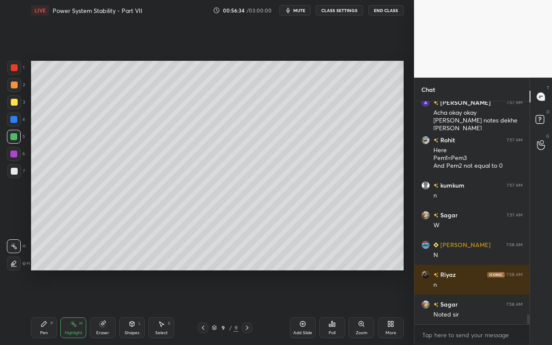
click at [305, 307] on div "Add Slide" at bounding box center [302, 333] width 19 height 4
click at [130, 307] on div "Shapes" at bounding box center [132, 333] width 15 height 4
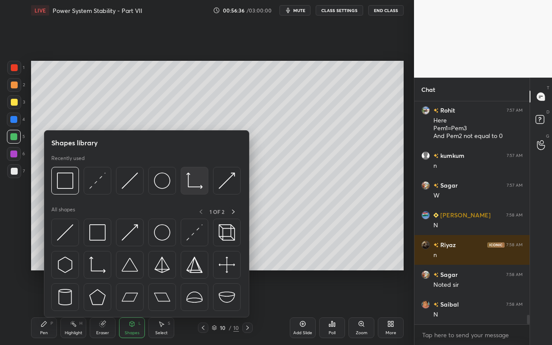
click at [198, 182] on img at bounding box center [194, 181] width 16 height 16
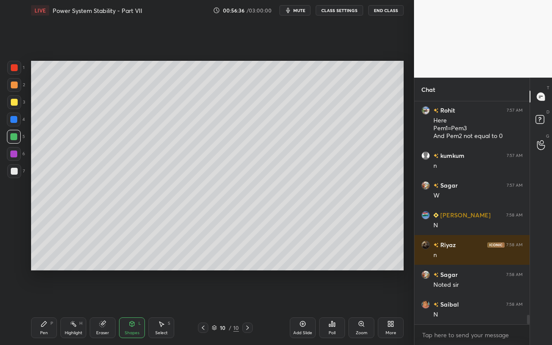
scroll to position [4970, 0]
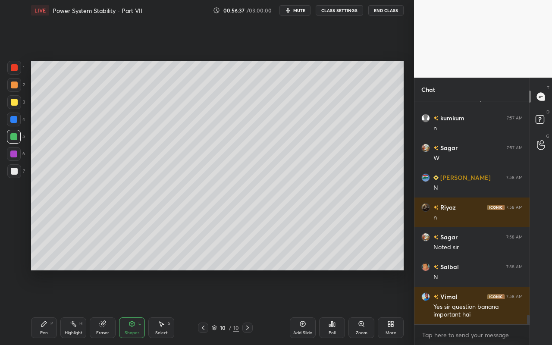
click at [16, 104] on div at bounding box center [14, 102] width 7 height 7
click at [136, 307] on div "Shapes L" at bounding box center [132, 328] width 26 height 21
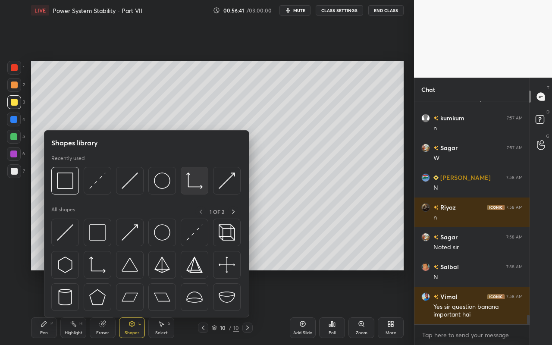
click at [199, 183] on img at bounding box center [194, 181] width 16 height 16
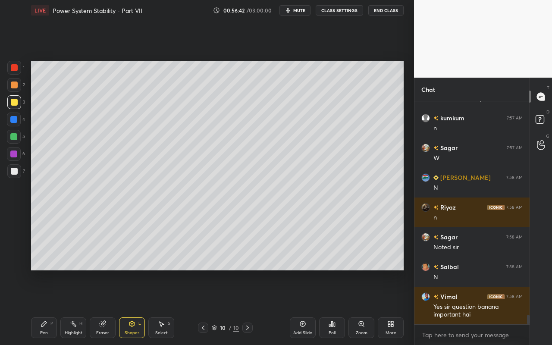
click at [18, 174] on div at bounding box center [14, 171] width 14 height 14
drag, startPoint x: 139, startPoint y: 329, endPoint x: 143, endPoint y: 319, distance: 11.4
click at [139, 307] on div "Shapes L" at bounding box center [132, 328] width 26 height 21
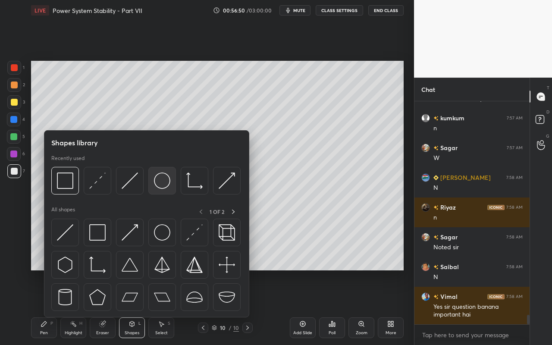
click at [161, 186] on img at bounding box center [162, 181] width 16 height 16
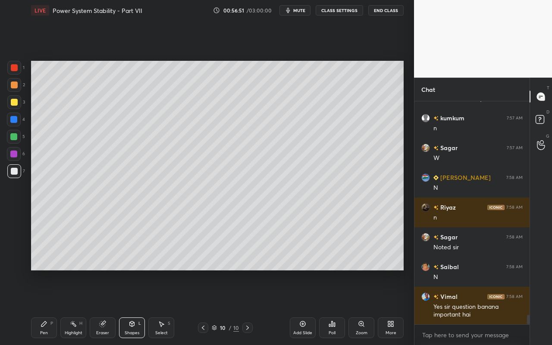
drag, startPoint x: 16, startPoint y: 103, endPoint x: 28, endPoint y: 101, distance: 12.7
click at [16, 103] on div at bounding box center [14, 102] width 7 height 7
drag, startPoint x: 162, startPoint y: 328, endPoint x: 168, endPoint y: 314, distance: 15.1
click at [164, 307] on div "Select S" at bounding box center [161, 328] width 26 height 21
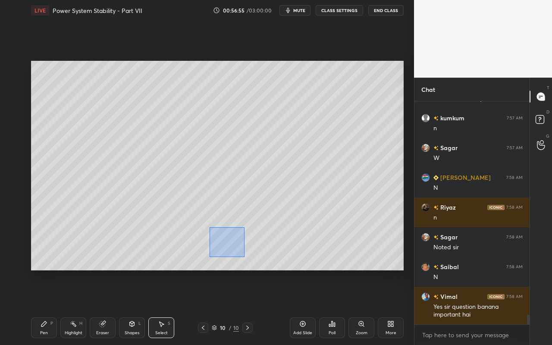
drag, startPoint x: 209, startPoint y: 230, endPoint x: 242, endPoint y: 252, distance: 40.0
click at [249, 261] on div "0 ° Undo Copy Paste here Duplicate Duplicate to new slide Delete" at bounding box center [217, 166] width 373 height 210
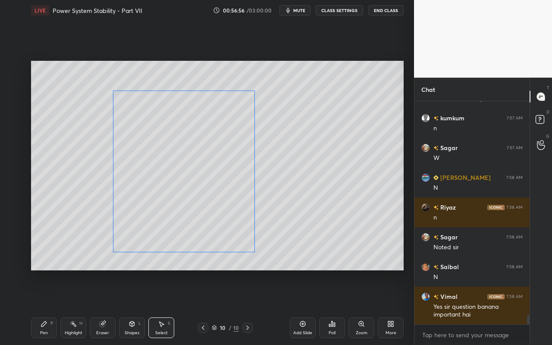
scroll to position [5000, 0]
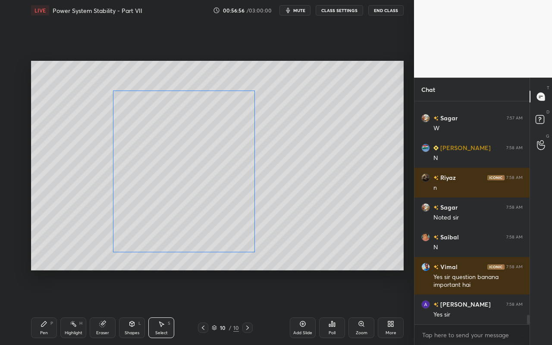
drag, startPoint x: 234, startPoint y: 234, endPoint x: 246, endPoint y: 235, distance: 11.7
click at [229, 237] on div "0 ° Undo Copy Paste here Duplicate Duplicate to new slide Delete" at bounding box center [217, 166] width 373 height 210
click at [261, 253] on div at bounding box center [262, 253] width 3 height 3
click at [250, 237] on div "0 ° Undo Copy Paste here Duplicate Duplicate to new slide Delete" at bounding box center [217, 166] width 373 height 210
drag, startPoint x: 262, startPoint y: 96, endPoint x: 259, endPoint y: 88, distance: 8.9
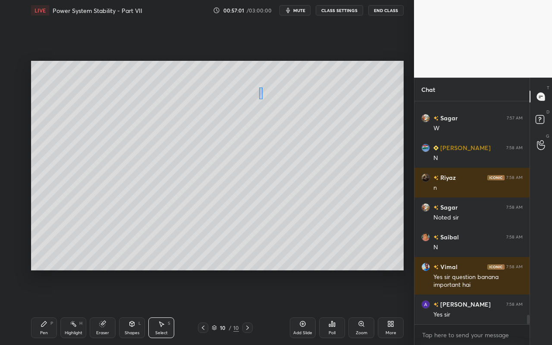
click at [260, 88] on div "0 ° Undo Copy Paste here Duplicate Duplicate to new slide Delete" at bounding box center [217, 166] width 373 height 210
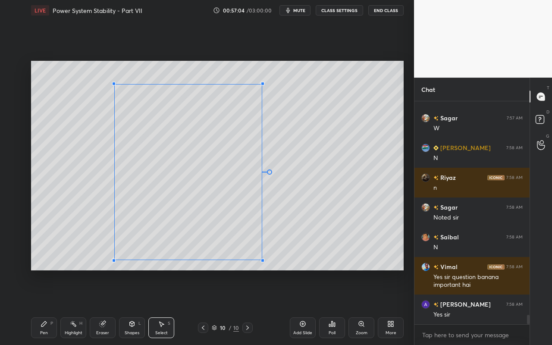
drag, startPoint x: 262, startPoint y: 98, endPoint x: 262, endPoint y: 86, distance: 11.2
click at [262, 84] on div at bounding box center [262, 83] width 3 height 3
click at [265, 262] on div at bounding box center [263, 260] width 3 height 3
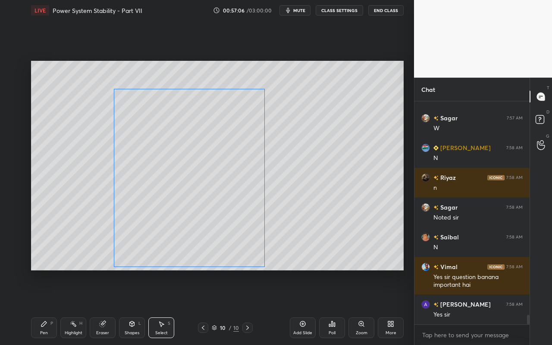
click at [244, 245] on div "0 ° Undo Copy Paste here Duplicate Duplicate to new slide Delete" at bounding box center [217, 166] width 373 height 210
click at [324, 202] on div "0 ° Undo Copy Paste here Duplicate Duplicate to new slide Delete" at bounding box center [217, 166] width 373 height 210
click at [136, 307] on div "Shapes L" at bounding box center [132, 328] width 26 height 21
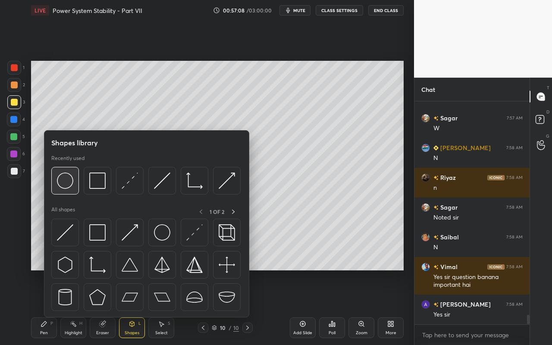
click at [65, 186] on img at bounding box center [65, 181] width 16 height 16
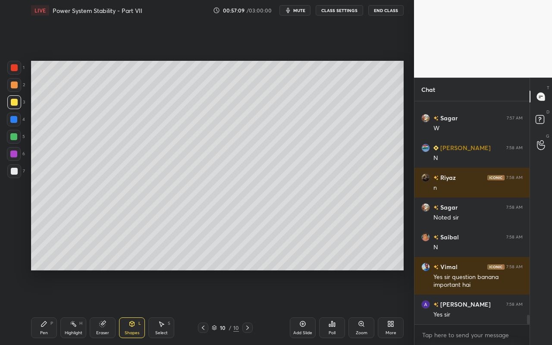
drag, startPoint x: 13, startPoint y: 137, endPoint x: 27, endPoint y: 132, distance: 14.3
click at [13, 137] on div at bounding box center [13, 136] width 7 height 7
click at [163, 307] on div "Select S" at bounding box center [161, 328] width 26 height 21
drag, startPoint x: 352, startPoint y: 223, endPoint x: 380, endPoint y: 252, distance: 40.6
click at [382, 253] on div "0 ° Undo Copy Paste here Duplicate Duplicate to new slide Delete" at bounding box center [217, 166] width 373 height 210
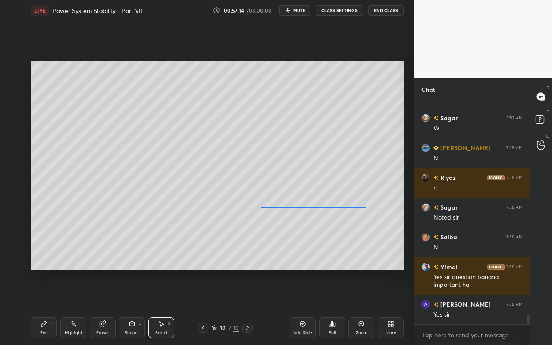
drag, startPoint x: 368, startPoint y: 211, endPoint x: 342, endPoint y: 180, distance: 40.8
click at [344, 175] on div "0 ° Undo Copy Paste here Duplicate Duplicate to new slide Delete" at bounding box center [217, 166] width 373 height 210
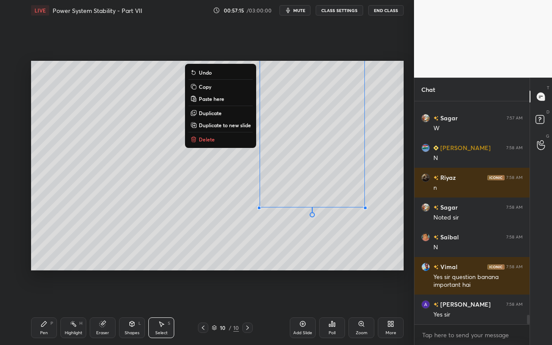
click at [233, 137] on button "Delete" at bounding box center [221, 139] width 64 height 10
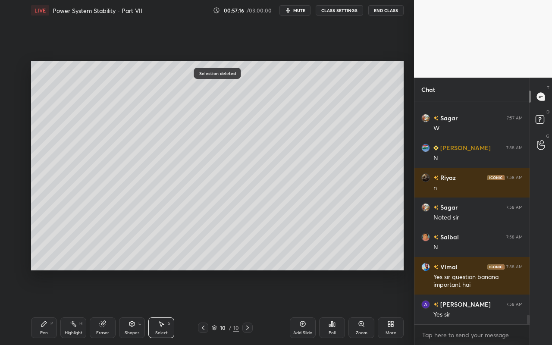
drag, startPoint x: 134, startPoint y: 328, endPoint x: 129, endPoint y: 318, distance: 11.6
click at [134, 307] on div "Shapes L" at bounding box center [132, 328] width 26 height 21
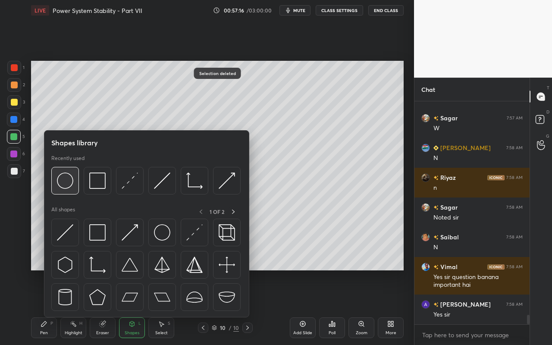
click at [74, 180] on div at bounding box center [65, 181] width 28 height 28
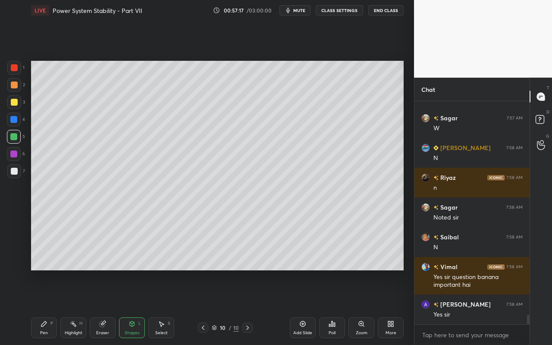
click at [16, 69] on div at bounding box center [14, 67] width 7 height 7
drag, startPoint x: 165, startPoint y: 328, endPoint x: 170, endPoint y: 324, distance: 7.0
click at [165, 307] on div "Select S" at bounding box center [161, 328] width 26 height 21
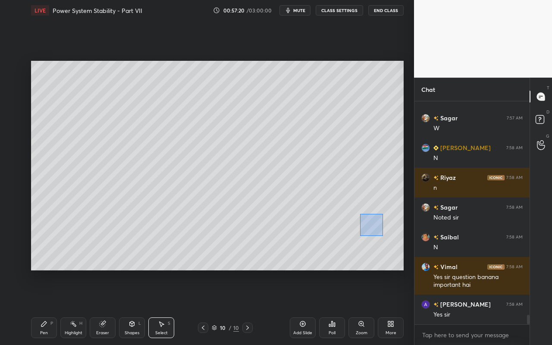
drag, startPoint x: 383, startPoint y: 236, endPoint x: 387, endPoint y: 243, distance: 8.1
click at [391, 248] on div "0 ° Undo Copy Paste here Duplicate Duplicate to new slide Delete" at bounding box center [217, 166] width 373 height 210
drag, startPoint x: 366, startPoint y: 218, endPoint x: 195, endPoint y: 214, distance: 171.0
click at [191, 215] on div "0 ° Undo Copy Paste here Duplicate Duplicate to new slide Delete" at bounding box center [217, 166] width 373 height 210
drag, startPoint x: 224, startPoint y: 232, endPoint x: 262, endPoint y: 230, distance: 38.0
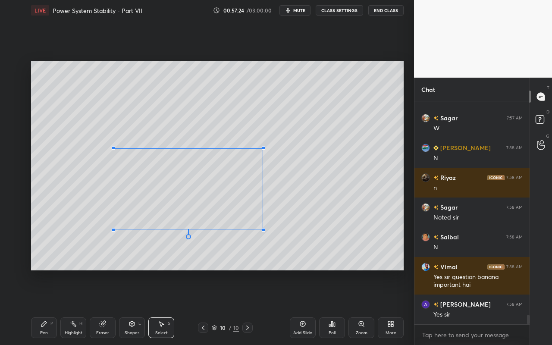
click at [262, 229] on div at bounding box center [263, 229] width 3 height 3
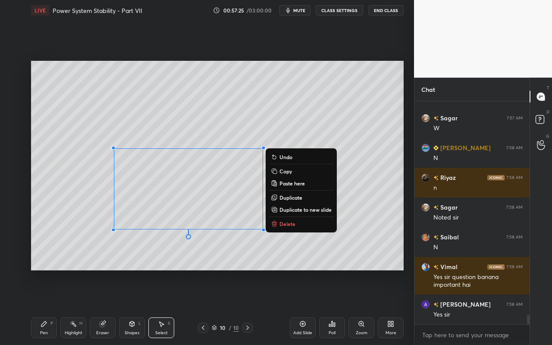
drag, startPoint x: 359, startPoint y: 124, endPoint x: 330, endPoint y: 151, distance: 39.7
click at [359, 124] on div "0 ° Undo Copy Paste here Duplicate Duplicate to new slide Delete" at bounding box center [217, 166] width 373 height 210
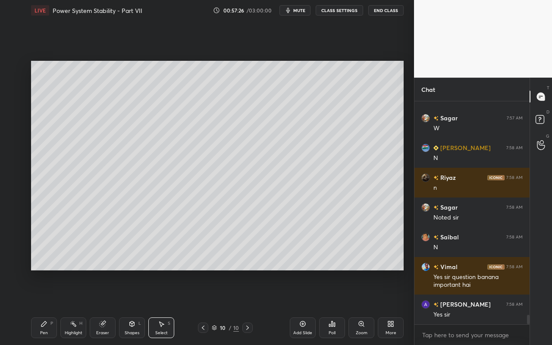
click at [99, 307] on div "Eraser" at bounding box center [103, 328] width 26 height 21
click at [39, 307] on div "Pen P" at bounding box center [44, 328] width 26 height 21
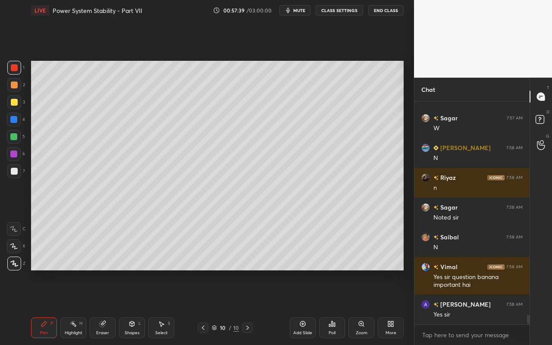
drag, startPoint x: 135, startPoint y: 327, endPoint x: 135, endPoint y: 318, distance: 8.6
click at [136, 307] on div "Shapes L" at bounding box center [132, 328] width 26 height 21
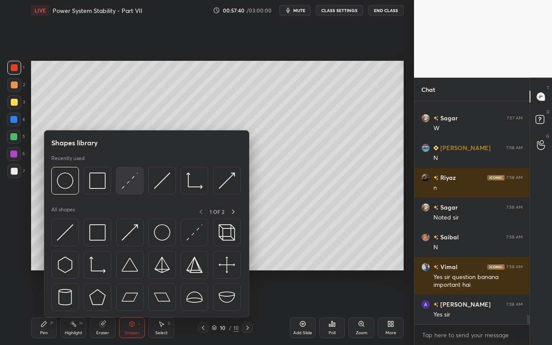
click at [136, 183] on img at bounding box center [130, 181] width 16 height 16
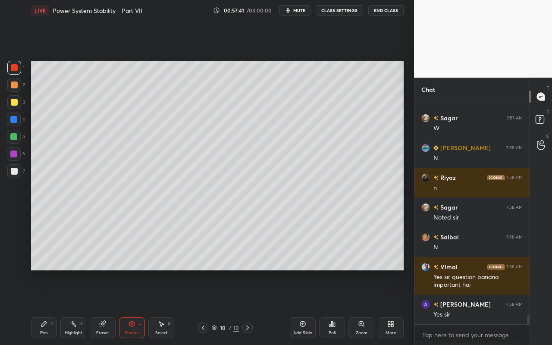
click at [15, 103] on div at bounding box center [14, 102] width 7 height 7
drag, startPoint x: 42, startPoint y: 332, endPoint x: 50, endPoint y: 285, distance: 48.1
click at [42, 307] on div "Pen P" at bounding box center [44, 328] width 26 height 21
drag, startPoint x: 136, startPoint y: 327, endPoint x: 136, endPoint y: 321, distance: 6.1
click at [136, 307] on div "Shapes L" at bounding box center [132, 328] width 26 height 21
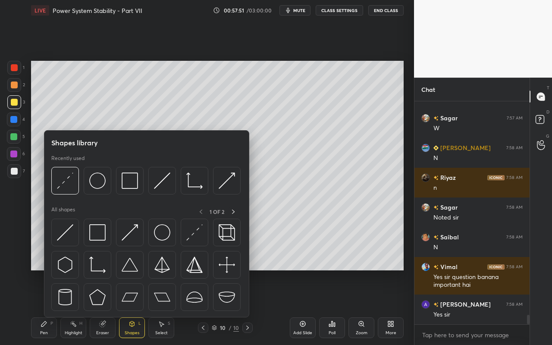
drag, startPoint x: 135, startPoint y: 325, endPoint x: 136, endPoint y: 298, distance: 26.4
click at [135, 307] on icon at bounding box center [132, 324] width 7 height 7
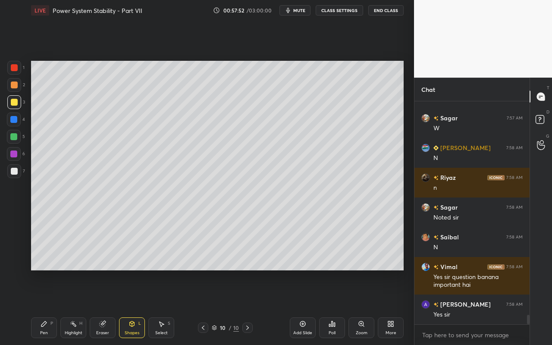
drag, startPoint x: 129, startPoint y: 331, endPoint x: 130, endPoint y: 321, distance: 10.4
click at [129, 307] on div "Shapes" at bounding box center [132, 333] width 15 height 4
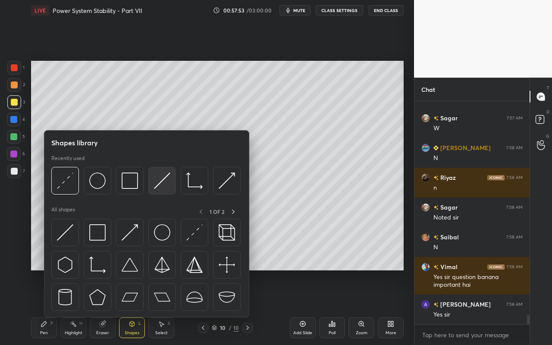
click at [164, 184] on img at bounding box center [162, 181] width 16 height 16
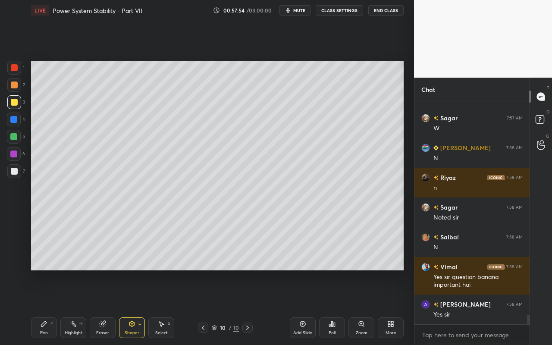
click at [14, 87] on div at bounding box center [14, 85] width 7 height 7
click at [43, 307] on icon at bounding box center [43, 324] width 5 height 5
drag, startPoint x: 133, startPoint y: 332, endPoint x: 134, endPoint y: 324, distance: 8.2
click at [133, 307] on div "Shapes" at bounding box center [132, 333] width 15 height 4
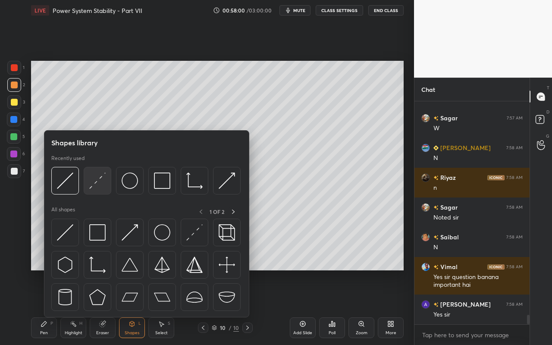
click at [105, 183] on img at bounding box center [97, 181] width 16 height 16
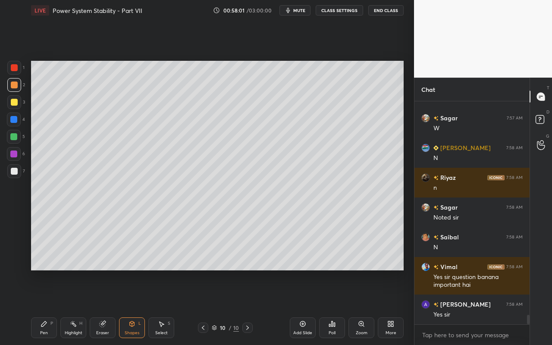
drag, startPoint x: 15, startPoint y: 103, endPoint x: 31, endPoint y: 106, distance: 16.2
click at [15, 103] on div at bounding box center [14, 102] width 7 height 7
click at [42, 307] on div "Pen P" at bounding box center [44, 328] width 26 height 21
drag, startPoint x: 41, startPoint y: 326, endPoint x: 59, endPoint y: 279, distance: 49.9
click at [41, 307] on icon at bounding box center [44, 324] width 7 height 7
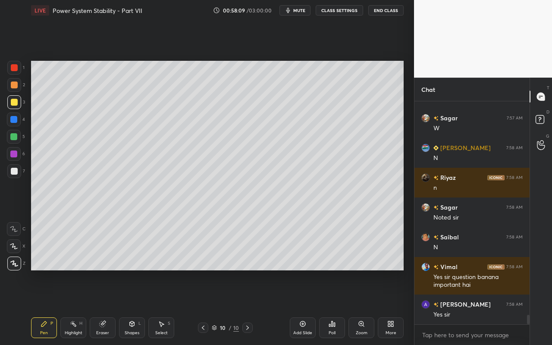
click at [102, 307] on div "Eraser" at bounding box center [103, 328] width 26 height 21
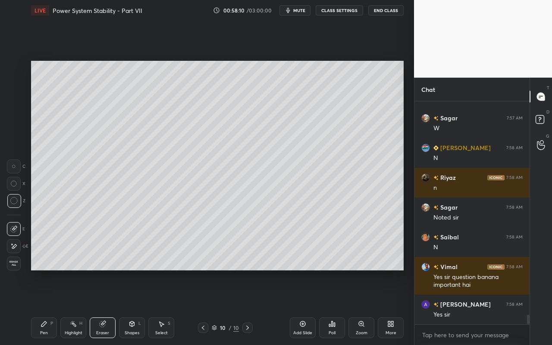
drag, startPoint x: 76, startPoint y: 328, endPoint x: 95, endPoint y: 310, distance: 26.6
click at [76, 307] on div "Highlight H" at bounding box center [73, 328] width 26 height 21
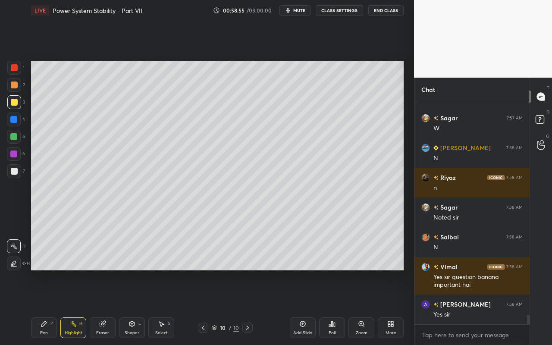
drag, startPoint x: 138, startPoint y: 333, endPoint x: 141, endPoint y: 318, distance: 15.4
click at [138, 307] on div "Shapes" at bounding box center [132, 333] width 15 height 4
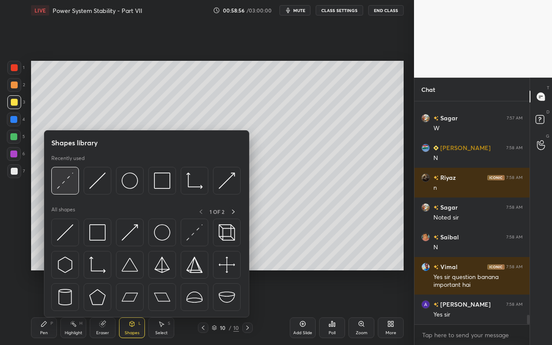
click at [69, 186] on img at bounding box center [65, 181] width 16 height 16
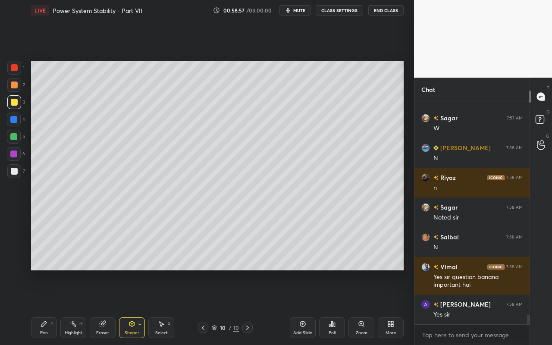
click at [10, 135] on div at bounding box center [13, 136] width 7 height 7
click at [49, 307] on div "Pen P" at bounding box center [44, 328] width 26 height 21
click at [132, 307] on icon at bounding box center [132, 324] width 7 height 7
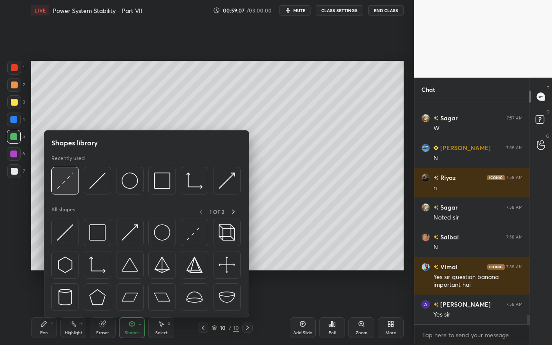
click at [70, 184] on img at bounding box center [65, 181] width 16 height 16
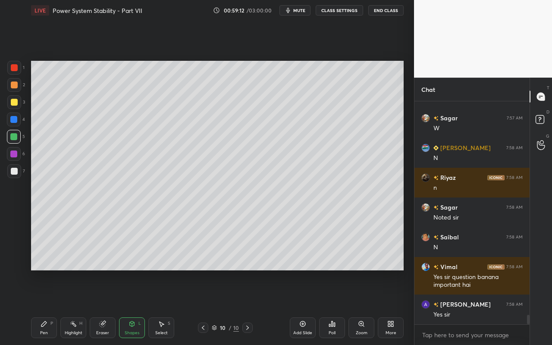
click at [47, 307] on div "Pen" at bounding box center [44, 333] width 8 height 4
drag, startPoint x: 134, startPoint y: 326, endPoint x: 134, endPoint y: 322, distance: 4.3
click at [134, 307] on icon at bounding box center [132, 324] width 7 height 7
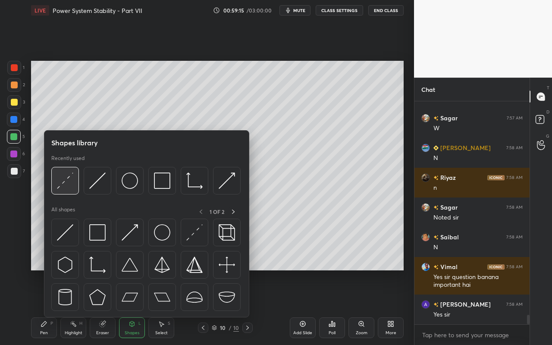
click at [71, 187] on img at bounding box center [65, 181] width 16 height 16
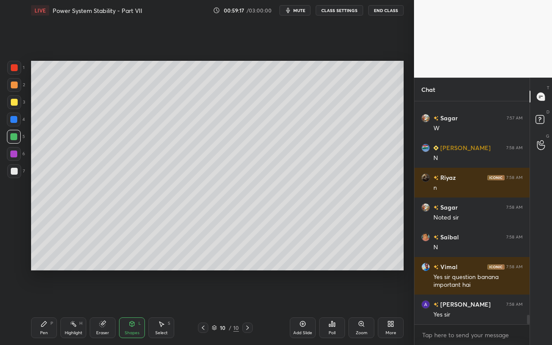
scroll to position [5021, 0]
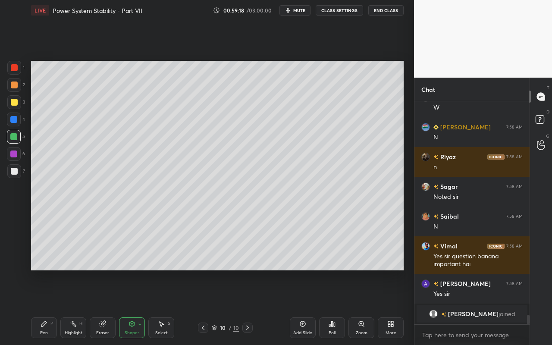
drag, startPoint x: 47, startPoint y: 330, endPoint x: 105, endPoint y: 274, distance: 80.6
click at [47, 307] on div "Pen" at bounding box center [44, 333] width 8 height 4
click at [107, 307] on div "Eraser" at bounding box center [103, 328] width 26 height 21
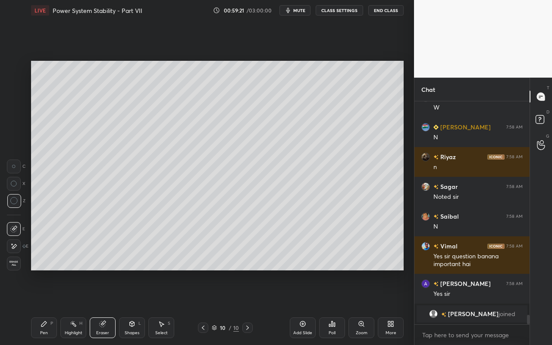
click at [77, 307] on div "Highlight H" at bounding box center [73, 328] width 26 height 21
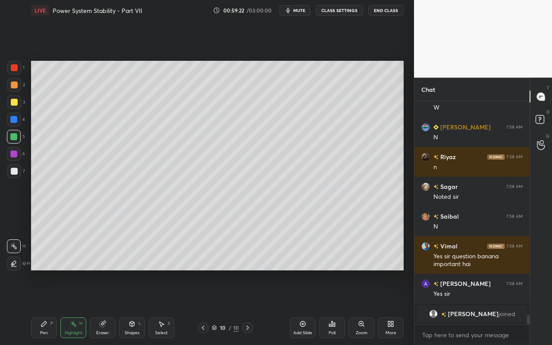
click at [18, 262] on div at bounding box center [14, 264] width 14 height 14
drag, startPoint x: 14, startPoint y: 106, endPoint x: 25, endPoint y: 110, distance: 11.5
click at [13, 106] on div at bounding box center [14, 102] width 14 height 14
drag, startPoint x: 47, startPoint y: 331, endPoint x: 64, endPoint y: 282, distance: 51.9
click at [49, 307] on div "Pen P" at bounding box center [44, 328] width 26 height 21
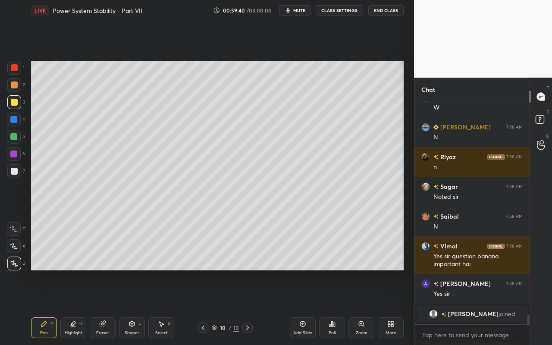
click at [80, 307] on div "Highlight" at bounding box center [74, 333] width 18 height 4
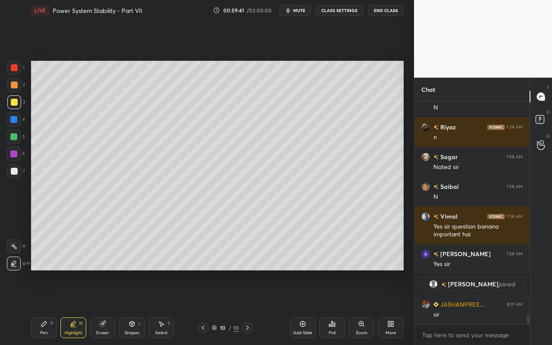
click at [18, 136] on div at bounding box center [14, 137] width 14 height 14
click at [44, 307] on div "Pen P" at bounding box center [44, 328] width 26 height 21
drag, startPoint x: 132, startPoint y: 331, endPoint x: 135, endPoint y: 324, distance: 7.3
click at [132, 307] on div "Shapes" at bounding box center [132, 333] width 15 height 4
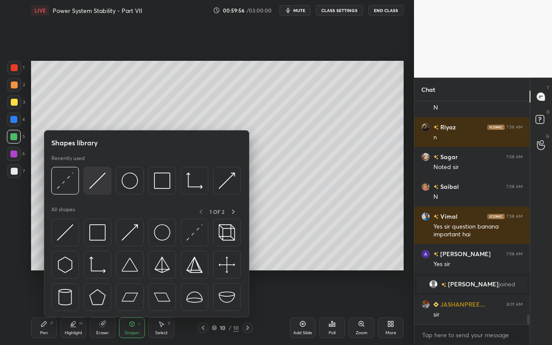
click at [98, 185] on img at bounding box center [97, 181] width 16 height 16
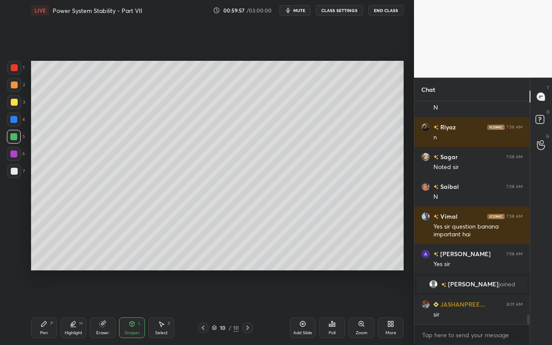
click at [18, 75] on div "1" at bounding box center [15, 69] width 17 height 17
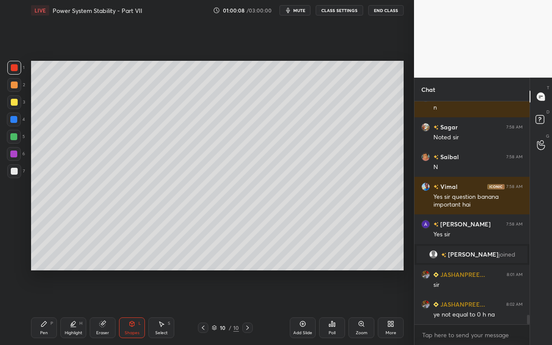
scroll to position [4952, 0]
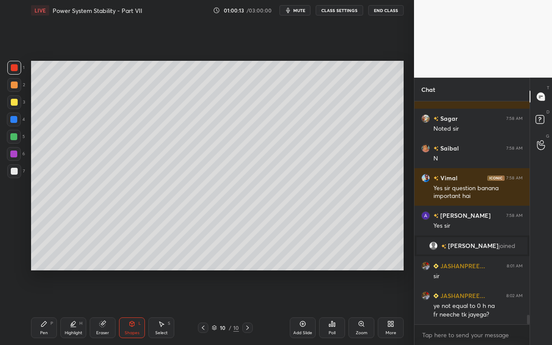
click at [74, 307] on div "Highlight" at bounding box center [74, 333] width 18 height 4
click at [105, 307] on icon at bounding box center [102, 324] width 7 height 7
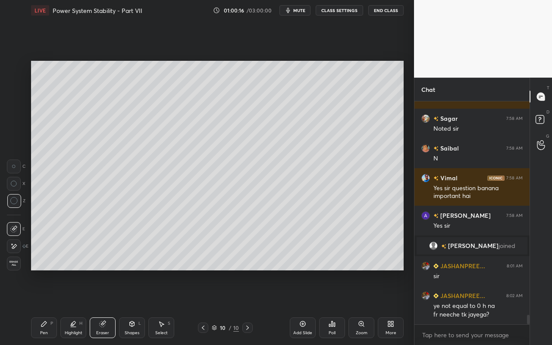
click at [16, 244] on icon at bounding box center [14, 246] width 5 height 4
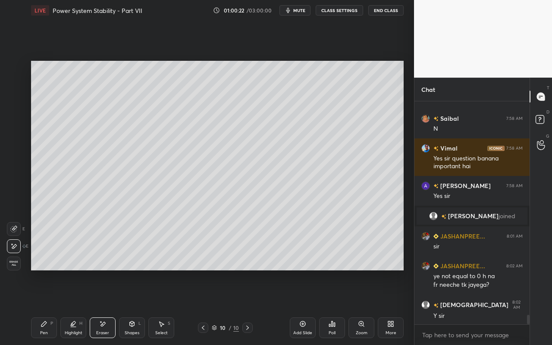
scroll to position [5011, 0]
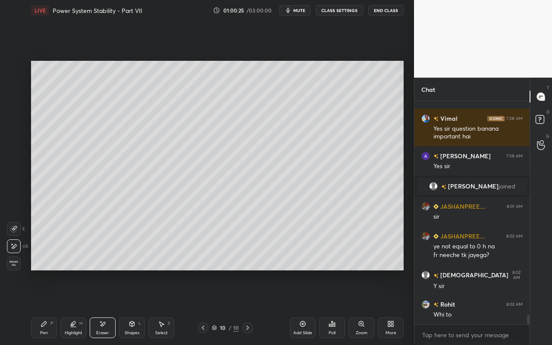
click at [73, 307] on div "Highlight" at bounding box center [74, 333] width 18 height 4
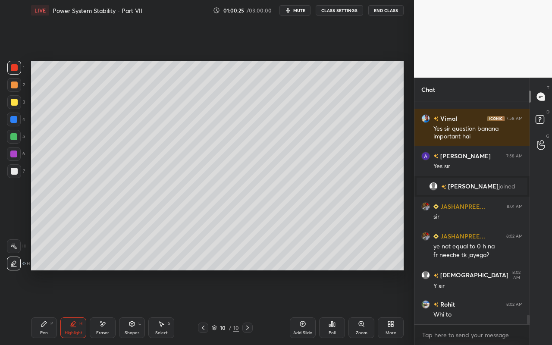
click at [13, 267] on div at bounding box center [14, 264] width 14 height 14
drag, startPoint x: 12, startPoint y: 102, endPoint x: 23, endPoint y: 100, distance: 11.8
click at [14, 103] on div at bounding box center [14, 102] width 7 height 7
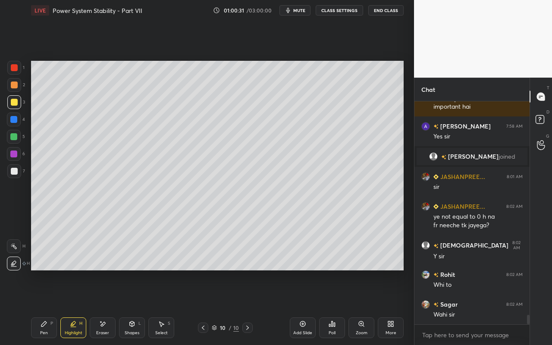
scroll to position [5071, 0]
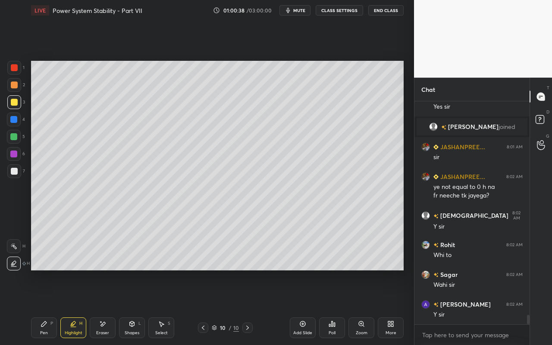
drag, startPoint x: 164, startPoint y: 334, endPoint x: 187, endPoint y: 296, distance: 44.6
click at [165, 307] on div "Select" at bounding box center [161, 333] width 13 height 4
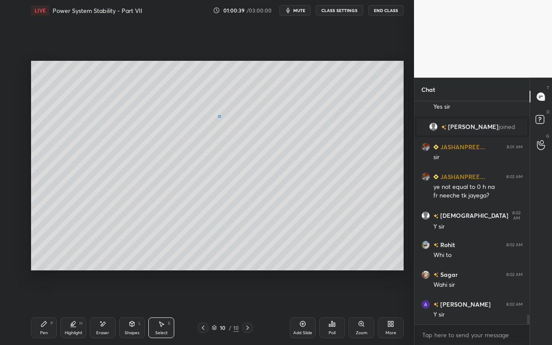
click at [225, 120] on div "0 ° Undo Copy Paste here Duplicate Duplicate to new slide Delete" at bounding box center [217, 166] width 373 height 210
click at [221, 179] on div "0 ° Undo Copy Paste here Duplicate Duplicate to new slide Delete" at bounding box center [217, 166] width 373 height 210
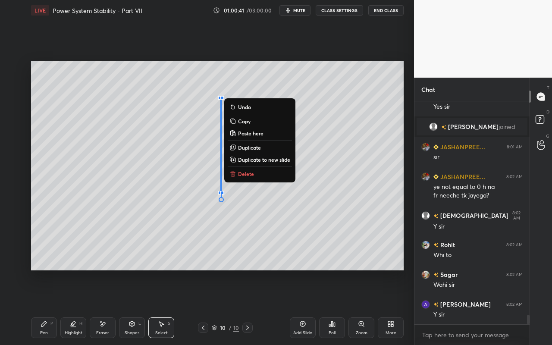
click at [241, 176] on p "Delete" at bounding box center [246, 173] width 16 height 7
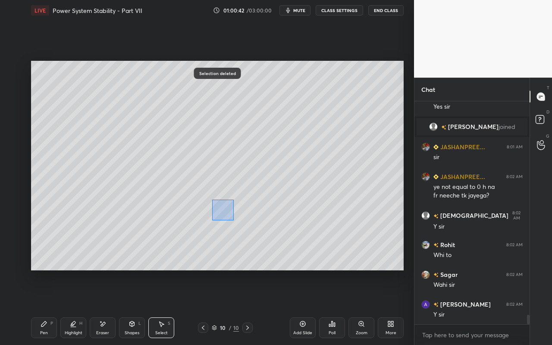
drag, startPoint x: 215, startPoint y: 204, endPoint x: 232, endPoint y: 221, distance: 24.1
click at [234, 221] on div "0 ° Undo Copy Paste here Duplicate Duplicate to new slide Delete" at bounding box center [217, 166] width 373 height 210
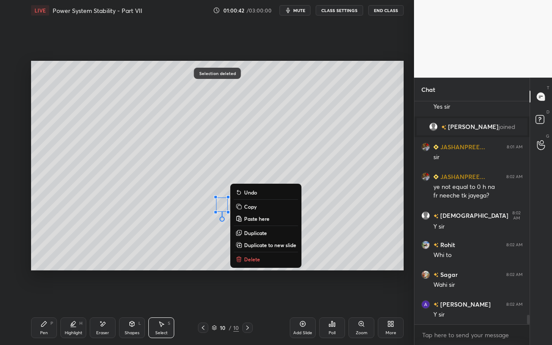
click at [249, 258] on p "Delete" at bounding box center [252, 259] width 16 height 7
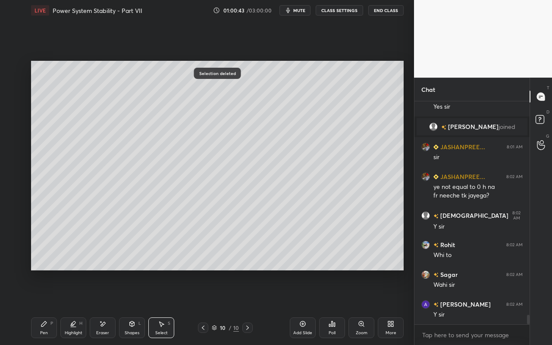
drag, startPoint x: 131, startPoint y: 341, endPoint x: 133, endPoint y: 322, distance: 19.5
click at [132, 307] on div "Pen P Highlight H Eraser Shapes L Select S 10 / 10 Add Slide Poll Zoom More" at bounding box center [217, 328] width 373 height 35
drag, startPoint x: 136, startPoint y: 332, endPoint x: 136, endPoint y: 325, distance: 7.4
click at [136, 307] on div "Shapes" at bounding box center [132, 333] width 15 height 4
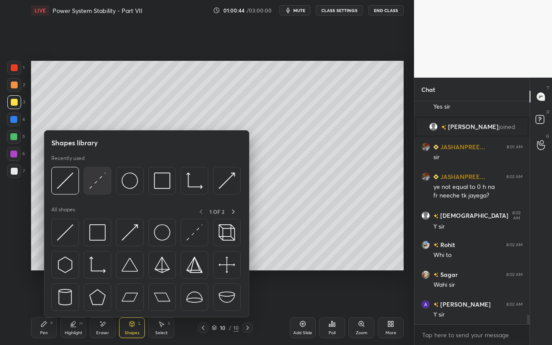
click at [101, 187] on img at bounding box center [97, 181] width 16 height 16
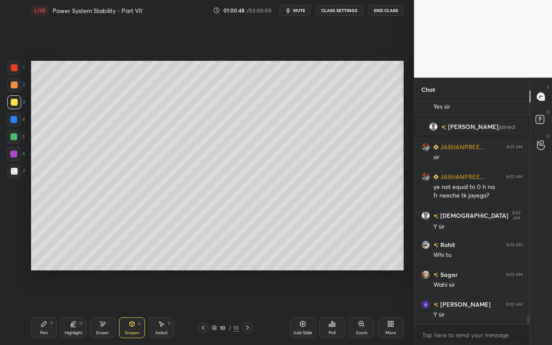
click at [42, 307] on icon at bounding box center [44, 324] width 7 height 7
click at [74, 307] on div "Highlight" at bounding box center [74, 333] width 18 height 4
click at [15, 137] on div at bounding box center [13, 136] width 7 height 7
click at [45, 307] on div "Pen" at bounding box center [44, 333] width 8 height 4
click at [16, 106] on div at bounding box center [14, 102] width 14 height 14
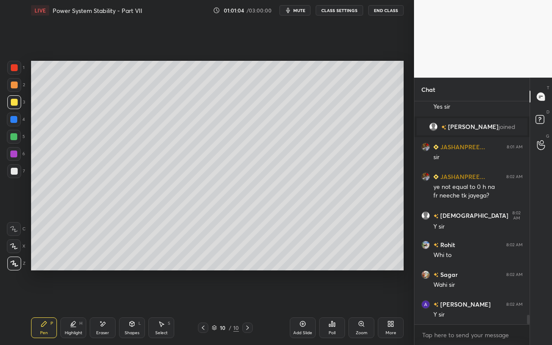
scroll to position [5101, 0]
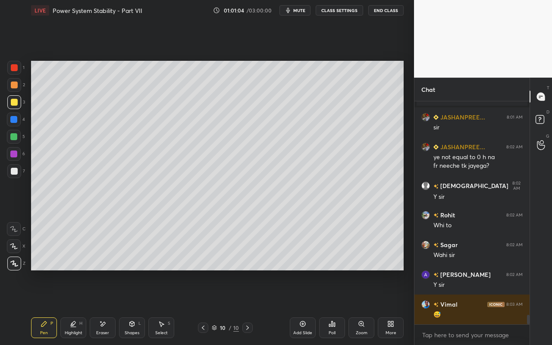
click at [13, 128] on div "4" at bounding box center [16, 121] width 18 height 17
click at [17, 140] on div at bounding box center [14, 137] width 14 height 14
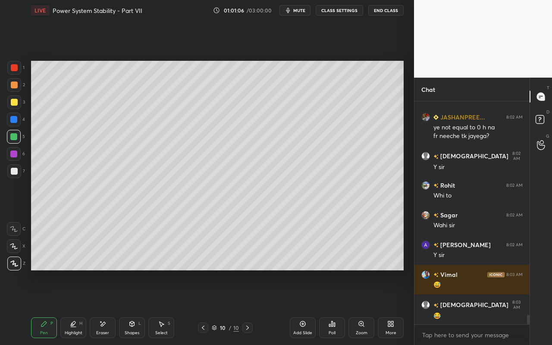
scroll to position [5160, 0]
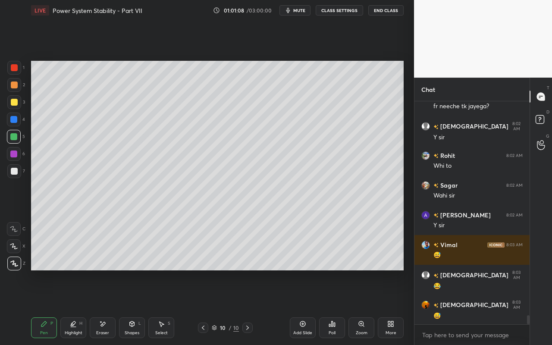
click at [139, 307] on div "Shapes" at bounding box center [132, 333] width 15 height 4
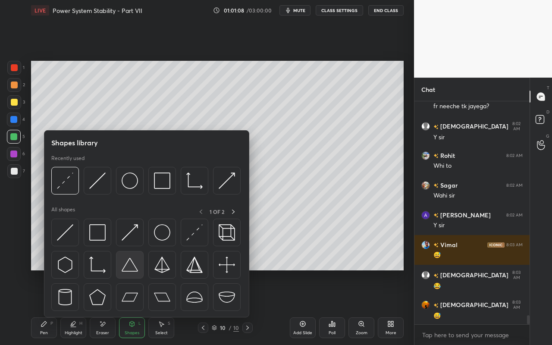
scroll to position [5190, 0]
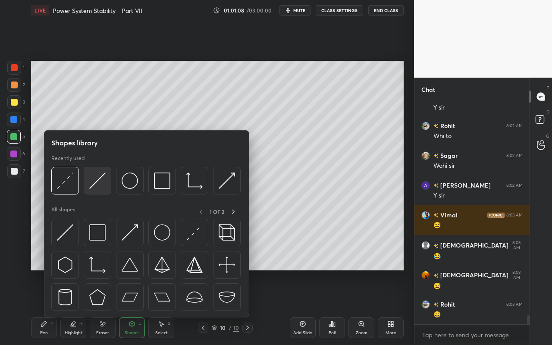
click at [100, 184] on img at bounding box center [97, 181] width 16 height 16
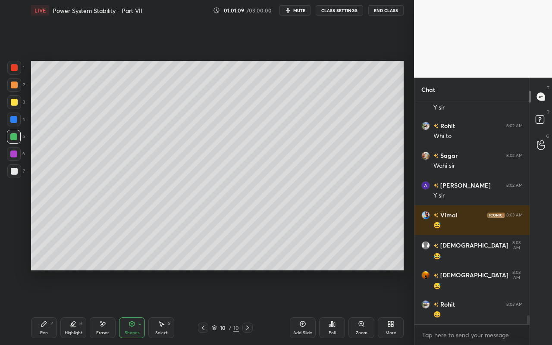
click at [16, 71] on div at bounding box center [14, 68] width 14 height 14
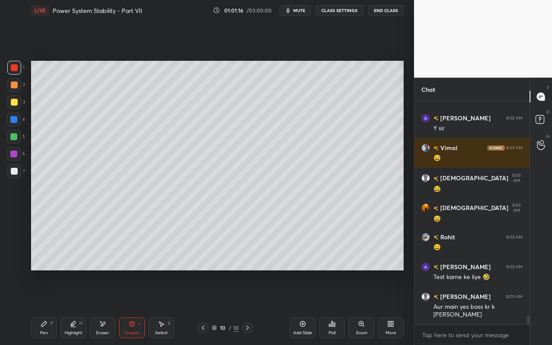
scroll to position [5287, 0]
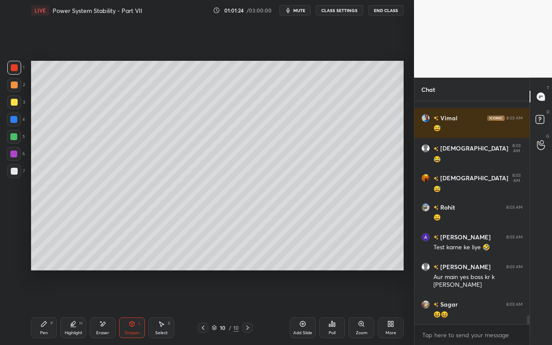
click at [54, 307] on div "Pen P" at bounding box center [44, 328] width 26 height 21
click at [71, 307] on div "Highlight H" at bounding box center [73, 328] width 26 height 21
drag, startPoint x: 13, startPoint y: 245, endPoint x: 20, endPoint y: 238, distance: 10.1
click at [15, 243] on icon at bounding box center [13, 246] width 7 height 7
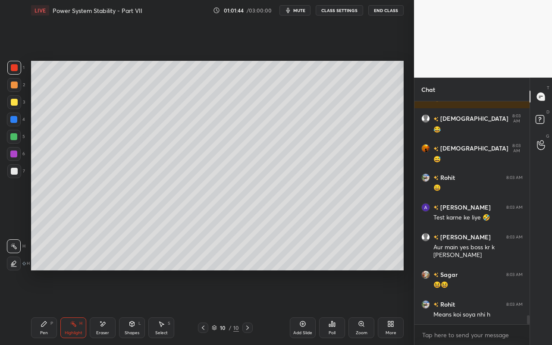
drag, startPoint x: 40, startPoint y: 332, endPoint x: 64, endPoint y: 314, distance: 30.2
click at [40, 307] on div "Pen P" at bounding box center [44, 328] width 26 height 21
click at [15, 103] on div at bounding box center [14, 102] width 7 height 7
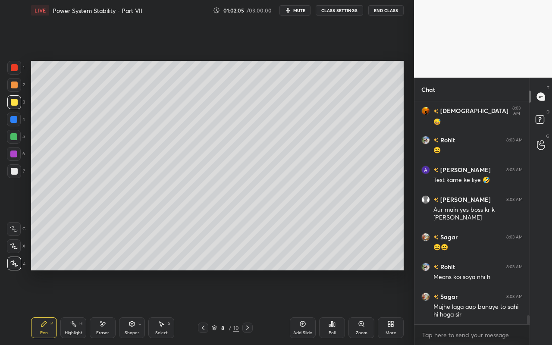
drag, startPoint x: 69, startPoint y: 328, endPoint x: 103, endPoint y: 299, distance: 44.7
click at [73, 307] on div "Highlight H" at bounding box center [73, 328] width 26 height 21
drag, startPoint x: 42, startPoint y: 329, endPoint x: 57, endPoint y: 315, distance: 21.1
click at [45, 307] on div "Pen P" at bounding box center [44, 328] width 26 height 21
click at [129, 307] on div "Shapes L" at bounding box center [132, 328] width 26 height 21
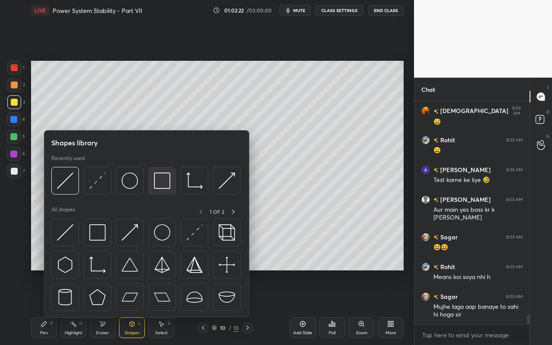
click at [164, 185] on img at bounding box center [162, 181] width 16 height 16
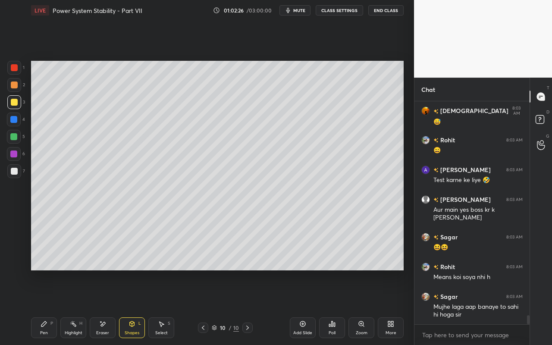
click at [47, 307] on div "Pen" at bounding box center [44, 333] width 8 height 4
click at [278, 287] on div "Setting up your live class Poll for secs No correct answer Start poll" at bounding box center [218, 166] width 380 height 290
drag, startPoint x: 46, startPoint y: 329, endPoint x: 50, endPoint y: 324, distance: 6.7
click at [47, 307] on div "Pen P" at bounding box center [44, 328] width 26 height 21
drag, startPoint x: 165, startPoint y: 327, endPoint x: 170, endPoint y: 317, distance: 11.6
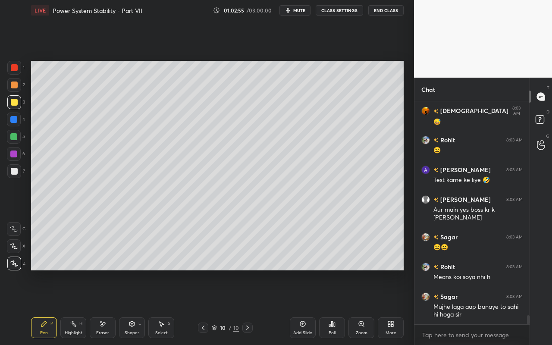
click at [167, 307] on div "Select S" at bounding box center [161, 328] width 26 height 21
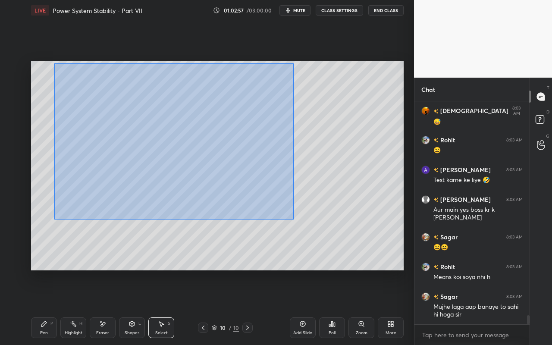
drag, startPoint x: 54, startPoint y: 63, endPoint x: 293, endPoint y: 218, distance: 284.6
click at [293, 218] on div "0 ° Undo Copy Paste here Duplicate Duplicate to new slide Delete" at bounding box center [217, 166] width 373 height 210
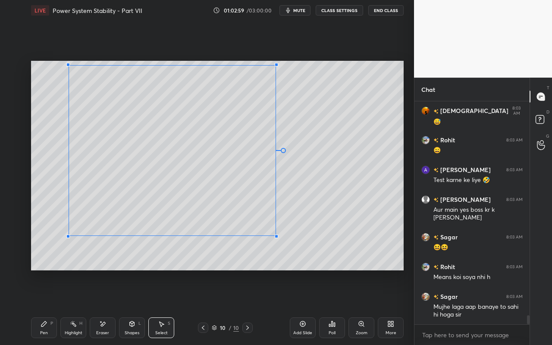
drag, startPoint x: 289, startPoint y: 267, endPoint x: 269, endPoint y: 234, distance: 38.1
click at [275, 235] on div at bounding box center [276, 236] width 3 height 3
click at [233, 259] on div "0 ° Undo Copy Paste here Duplicate Duplicate to new slide Delete" at bounding box center [217, 166] width 373 height 210
click at [129, 307] on div "Shapes L" at bounding box center [132, 328] width 26 height 21
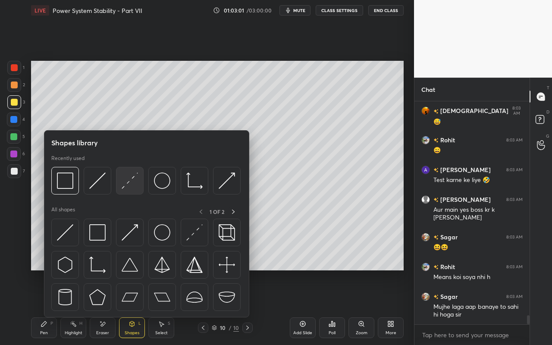
click at [133, 185] on img at bounding box center [130, 181] width 16 height 16
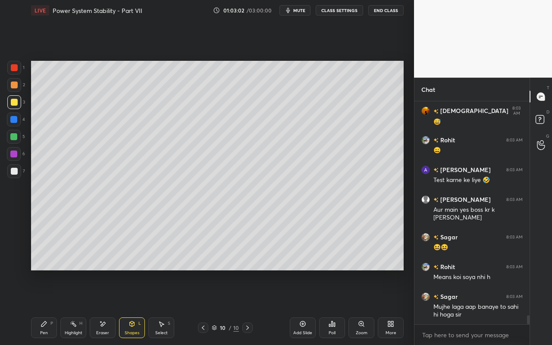
click at [15, 70] on div at bounding box center [14, 67] width 7 height 7
click at [46, 307] on icon at bounding box center [43, 324] width 5 height 5
drag, startPoint x: 47, startPoint y: 328, endPoint x: 49, endPoint y: 323, distance: 5.3
click at [47, 307] on div "Pen P" at bounding box center [44, 328] width 26 height 21
click at [13, 106] on div at bounding box center [14, 102] width 14 height 14
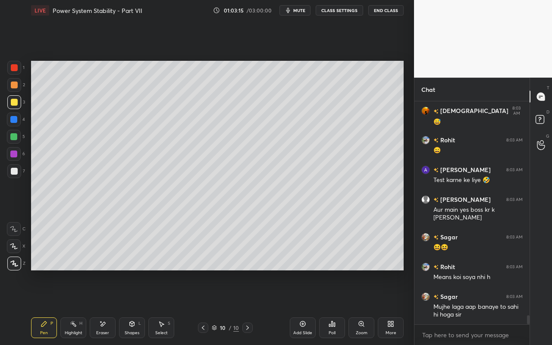
click at [74, 307] on rect at bounding box center [74, 325] width 4 height 4
click at [45, 307] on div "Pen P" at bounding box center [44, 328] width 26 height 21
click at [69, 307] on div "Highlight H" at bounding box center [73, 328] width 26 height 21
click at [52, 307] on div "Pen P" at bounding box center [44, 328] width 26 height 21
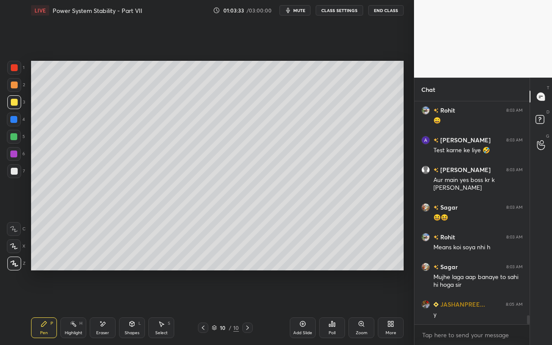
click at [76, 307] on div "Highlight H" at bounding box center [73, 328] width 26 height 21
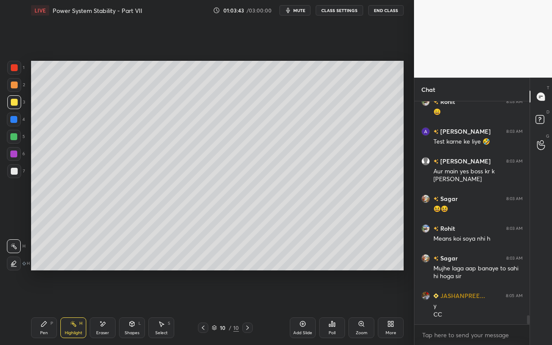
click at [43, 307] on icon at bounding box center [43, 324] width 5 height 5
drag, startPoint x: 71, startPoint y: 331, endPoint x: 80, endPoint y: 308, distance: 24.2
click at [73, 307] on div "Highlight H" at bounding box center [73, 328] width 26 height 21
drag, startPoint x: 41, startPoint y: 333, endPoint x: 111, endPoint y: 279, distance: 88.3
click at [43, 307] on div "Pen" at bounding box center [44, 333] width 8 height 4
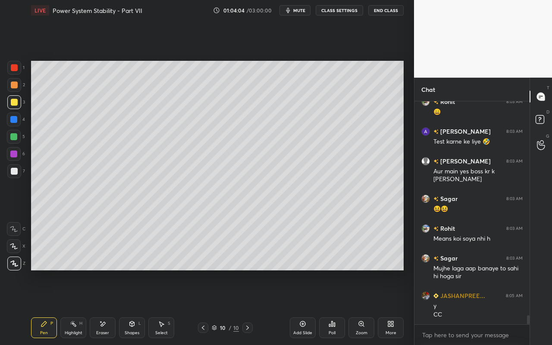
click at [162, 307] on div "Select S" at bounding box center [161, 328] width 26 height 21
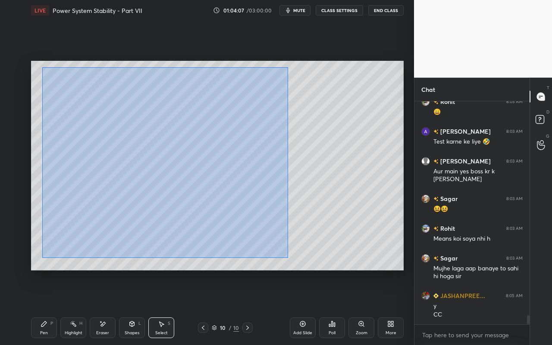
drag, startPoint x: 43, startPoint y: 65, endPoint x: 288, endPoint y: 258, distance: 312.0
click at [288, 257] on div "0 ° Undo Copy Paste here Duplicate Duplicate to new slide Delete" at bounding box center [217, 166] width 373 height 210
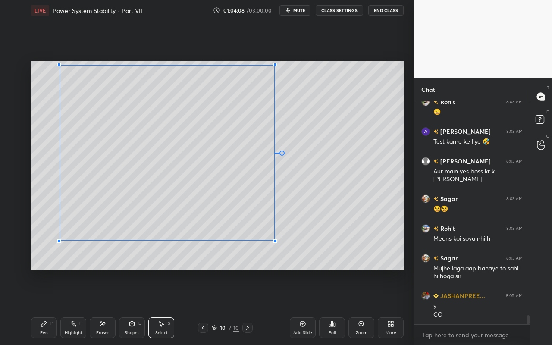
drag, startPoint x: 272, startPoint y: 251, endPoint x: 273, endPoint y: 240, distance: 11.2
click at [274, 240] on div at bounding box center [275, 241] width 3 height 3
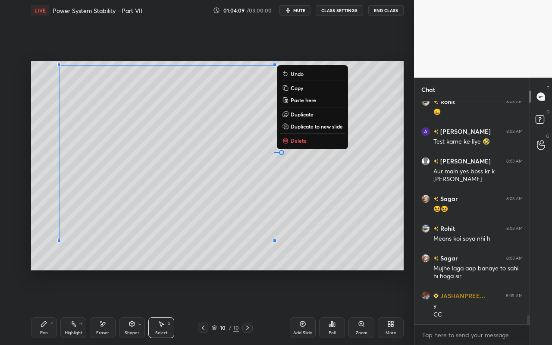
click at [44, 307] on div "Pen P" at bounding box center [44, 328] width 26 height 21
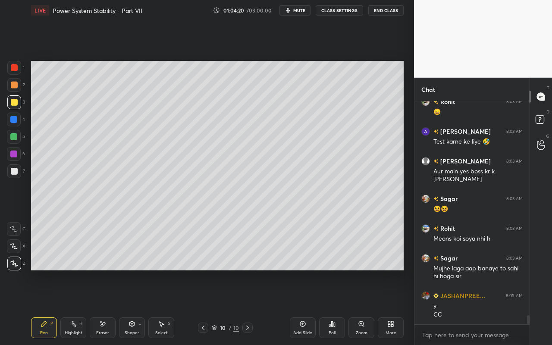
click at [73, 307] on div "Highlight H" at bounding box center [73, 328] width 26 height 21
drag, startPoint x: 55, startPoint y: 328, endPoint x: 66, endPoint y: 309, distance: 21.8
click at [55, 307] on div "Pen P" at bounding box center [44, 328] width 26 height 21
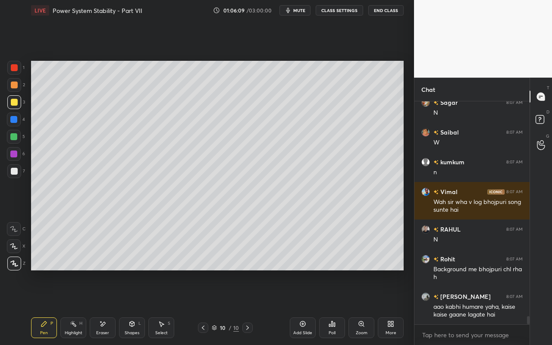
scroll to position [5863, 0]
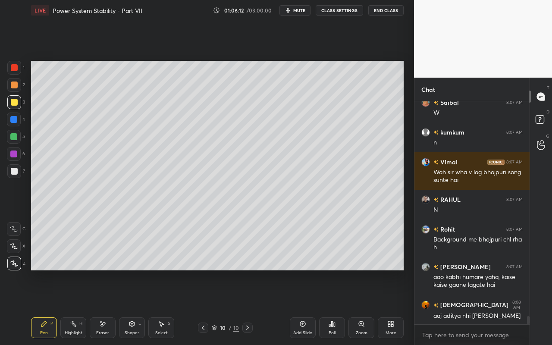
drag, startPoint x: 159, startPoint y: 331, endPoint x: 175, endPoint y: 288, distance: 45.5
click at [159, 307] on div "Select" at bounding box center [161, 333] width 13 height 4
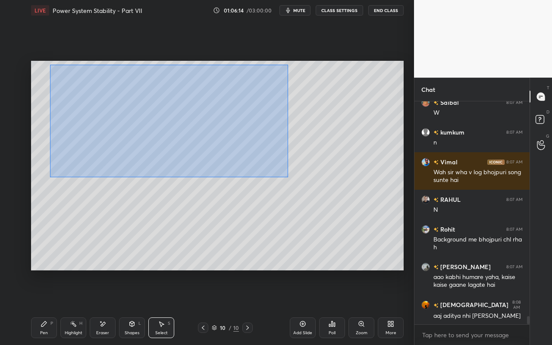
drag, startPoint x: 50, startPoint y: 65, endPoint x: 283, endPoint y: 177, distance: 258.3
click at [287, 175] on div "0 ° Undo Copy Paste here Duplicate Duplicate to new slide Delete" at bounding box center [217, 166] width 373 height 210
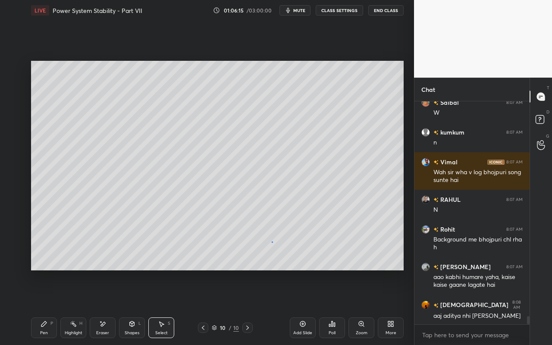
click at [272, 242] on div "0 ° Undo Copy Paste here Duplicate Duplicate to new slide Delete" at bounding box center [217, 166] width 373 height 210
drag, startPoint x: 73, startPoint y: 329, endPoint x: 98, endPoint y: 274, distance: 61.4
click at [73, 307] on div "Highlight H" at bounding box center [73, 328] width 26 height 21
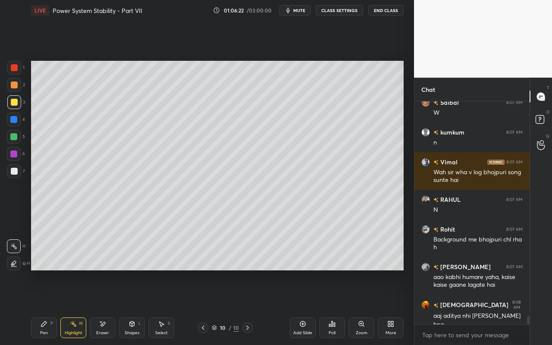
click at [163, 307] on div "Select" at bounding box center [161, 333] width 13 height 4
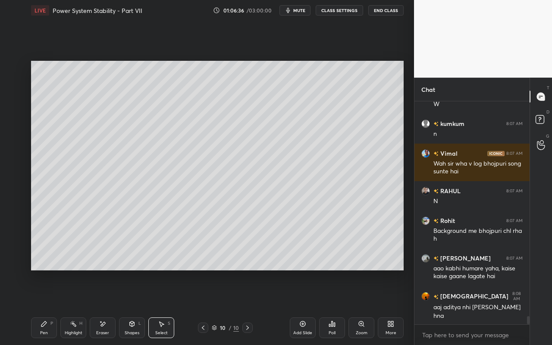
click at [164, 307] on icon at bounding box center [161, 324] width 7 height 7
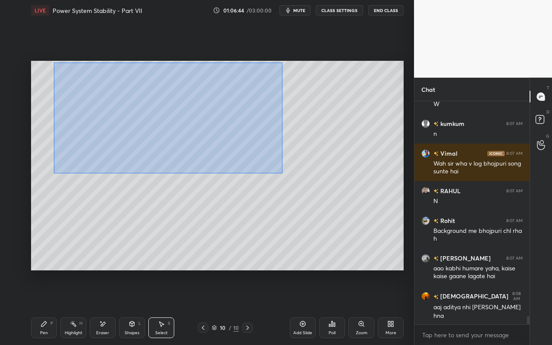
drag, startPoint x: 54, startPoint y: 66, endPoint x: 282, endPoint y: 172, distance: 251.8
click at [283, 172] on div "0 ° Undo Copy Paste here Duplicate Duplicate to new slide Delete" at bounding box center [217, 166] width 373 height 210
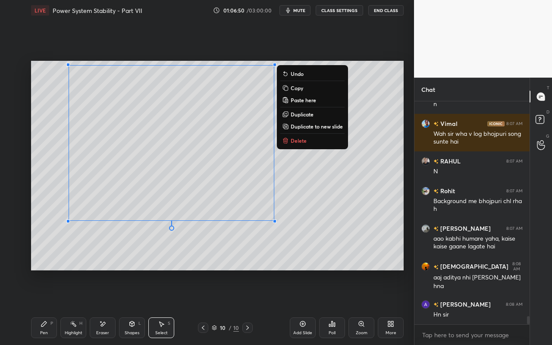
scroll to position [5931, 0]
click at [302, 126] on p "Duplicate to new slide" at bounding box center [317, 126] width 52 height 7
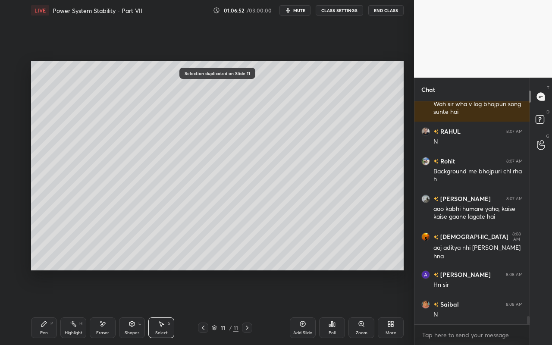
click at [167, 307] on div "Select S" at bounding box center [161, 328] width 26 height 21
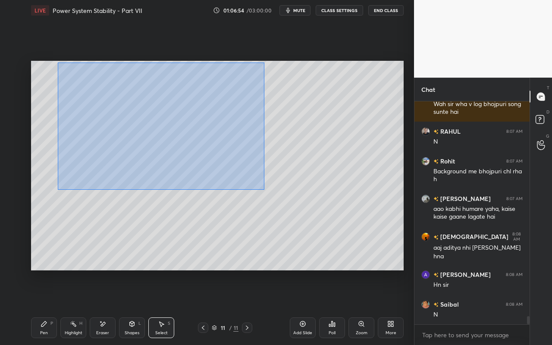
drag, startPoint x: 57, startPoint y: 62, endPoint x: 290, endPoint y: 193, distance: 267.3
click at [293, 196] on div "0 ° Undo Copy Paste here Duplicate Duplicate to new slide Delete" at bounding box center [217, 166] width 373 height 210
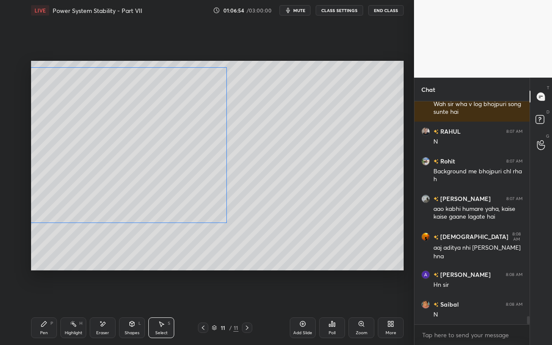
drag, startPoint x: 230, startPoint y: 140, endPoint x: 184, endPoint y: 142, distance: 46.7
click at [184, 142] on div "0 ° Undo Copy Paste here Duplicate Duplicate to new slide Delete" at bounding box center [217, 166] width 373 height 210
drag, startPoint x: 184, startPoint y: 142, endPoint x: 208, endPoint y: 144, distance: 23.8
click at [205, 142] on div "0 ° Undo Copy Paste here Duplicate Duplicate to new slide Delete" at bounding box center [217, 166] width 373 height 210
drag, startPoint x: 251, startPoint y: 225, endPoint x: 255, endPoint y: 244, distance: 19.8
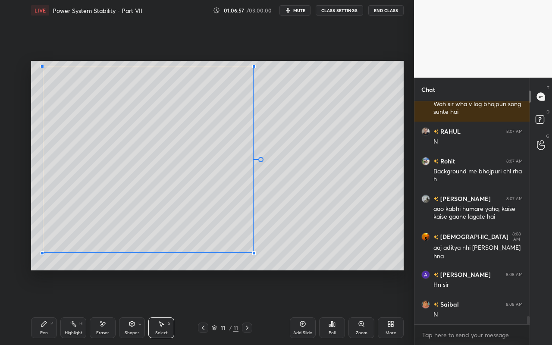
click at [253, 252] on div at bounding box center [253, 253] width 3 height 3
drag, startPoint x: 306, startPoint y: 208, endPoint x: 265, endPoint y: 226, distance: 44.3
click at [305, 210] on div "0 ° Undo Copy Paste here Duplicate Duplicate to new slide Delete" at bounding box center [217, 166] width 373 height 210
click at [101, 307] on div "Eraser" at bounding box center [103, 328] width 26 height 21
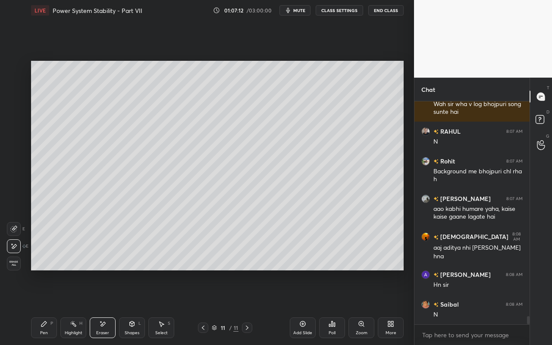
click at [161, 307] on icon at bounding box center [161, 324] width 7 height 7
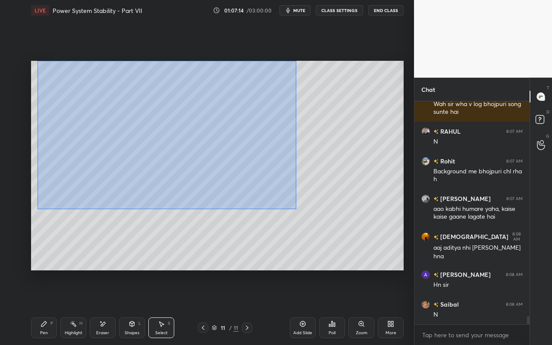
drag, startPoint x: 39, startPoint y: 65, endPoint x: 286, endPoint y: 210, distance: 286.5
click at [293, 208] on div "0 ° Undo Copy Paste here Duplicate Duplicate to new slide Delete" at bounding box center [217, 166] width 373 height 210
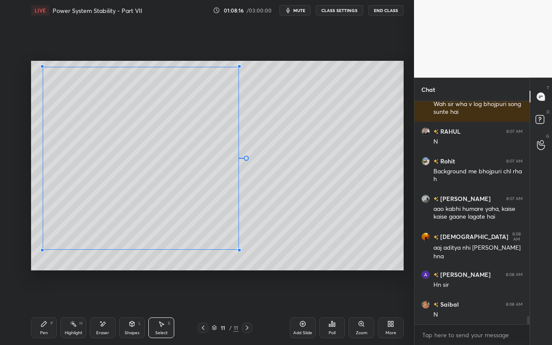
drag, startPoint x: 249, startPoint y: 221, endPoint x: 246, endPoint y: 241, distance: 20.1
click at [238, 250] on div at bounding box center [239, 250] width 3 height 3
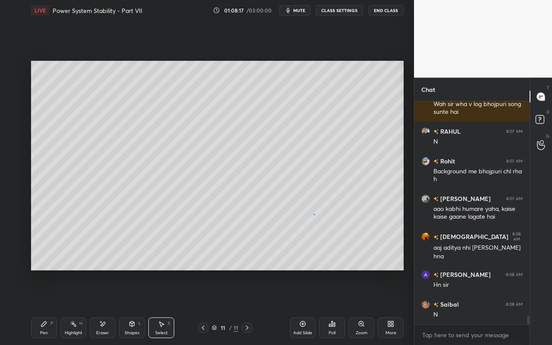
click at [314, 215] on div "0 ° Undo Copy Paste here Duplicate Duplicate to new slide Delete" at bounding box center [217, 166] width 373 height 210
click at [76, 307] on div "Highlight H" at bounding box center [73, 328] width 26 height 21
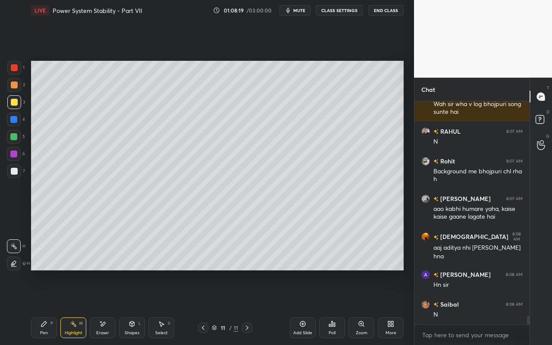
drag, startPoint x: 101, startPoint y: 326, endPoint x: 108, endPoint y: 322, distance: 8.1
click at [101, 307] on icon at bounding box center [102, 324] width 7 height 7
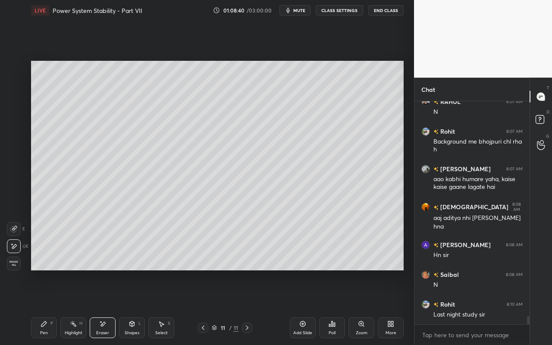
click at [133, 307] on div "Shapes" at bounding box center [132, 333] width 15 height 4
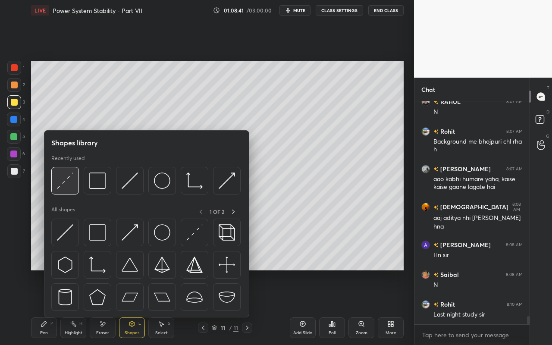
click at [69, 180] on img at bounding box center [65, 181] width 16 height 16
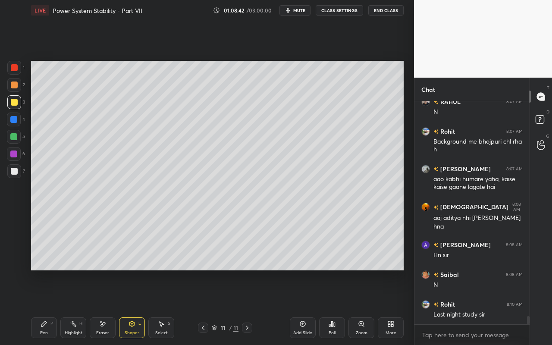
drag, startPoint x: 17, startPoint y: 104, endPoint x: 25, endPoint y: 102, distance: 8.1
click at [19, 104] on div at bounding box center [14, 102] width 14 height 14
drag, startPoint x: 47, startPoint y: 331, endPoint x: 58, endPoint y: 304, distance: 29.8
click at [47, 307] on div "Pen P" at bounding box center [44, 328] width 26 height 21
click at [135, 307] on icon at bounding box center [132, 324] width 7 height 7
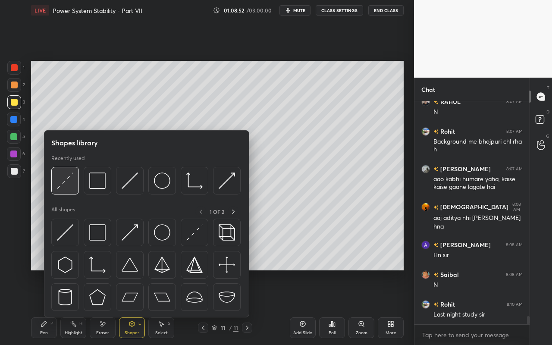
click at [64, 190] on div at bounding box center [65, 181] width 28 height 28
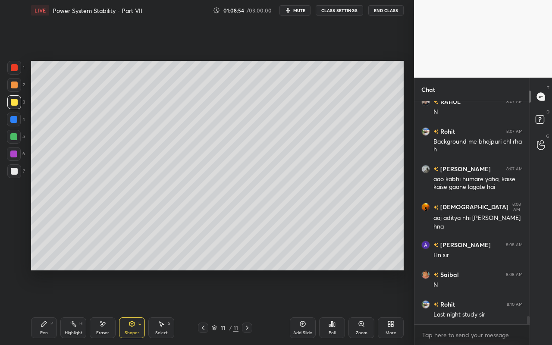
drag, startPoint x: 46, startPoint y: 325, endPoint x: 48, endPoint y: 321, distance: 4.8
click at [46, 307] on icon at bounding box center [44, 324] width 7 height 7
drag, startPoint x: 41, startPoint y: 328, endPoint x: 53, endPoint y: 294, distance: 36.4
click at [41, 307] on div "Pen P" at bounding box center [44, 328] width 26 height 21
click at [70, 307] on div "Highlight" at bounding box center [74, 333] width 18 height 4
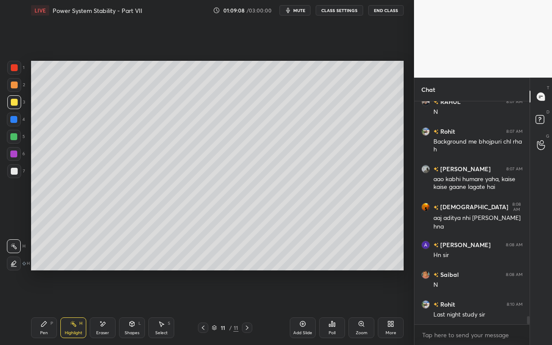
click at [15, 262] on icon at bounding box center [13, 263] width 7 height 7
click at [16, 100] on div at bounding box center [14, 102] width 7 height 7
click at [76, 307] on icon at bounding box center [73, 324] width 7 height 7
drag, startPoint x: 14, startPoint y: 139, endPoint x: 19, endPoint y: 129, distance: 11.2
click at [14, 139] on div at bounding box center [13, 136] width 7 height 7
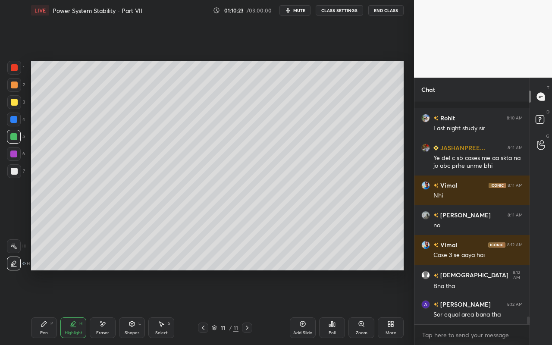
scroll to position [6201, 0]
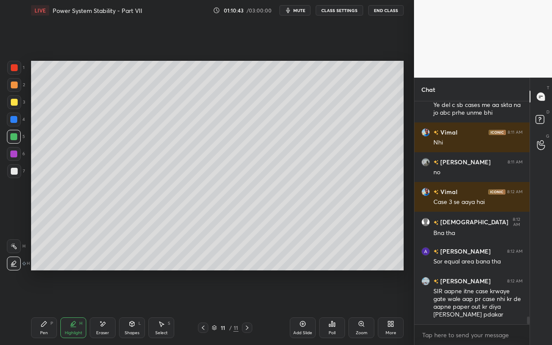
click at [44, 307] on div "Pen P" at bounding box center [44, 328] width 26 height 21
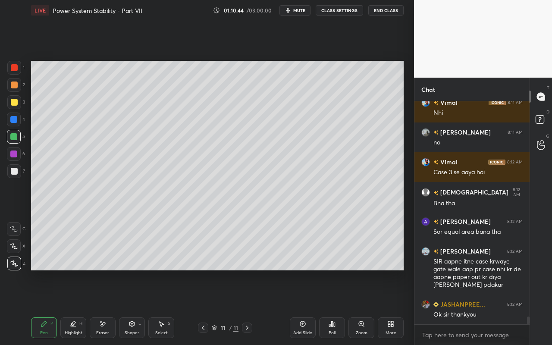
click at [16, 104] on div at bounding box center [14, 102] width 7 height 7
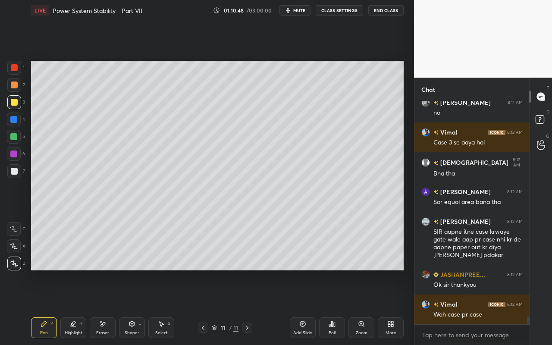
click at [162, 307] on div "Select" at bounding box center [161, 333] width 13 height 4
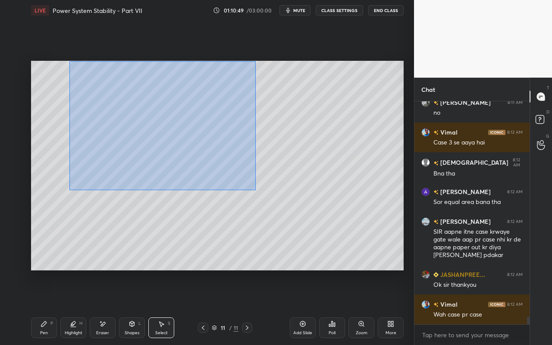
drag, startPoint x: 69, startPoint y: 61, endPoint x: 296, endPoint y: 199, distance: 265.6
click at [303, 207] on div "0 ° Undo Copy Paste here Duplicate Duplicate to new slide Delete" at bounding box center [217, 166] width 373 height 210
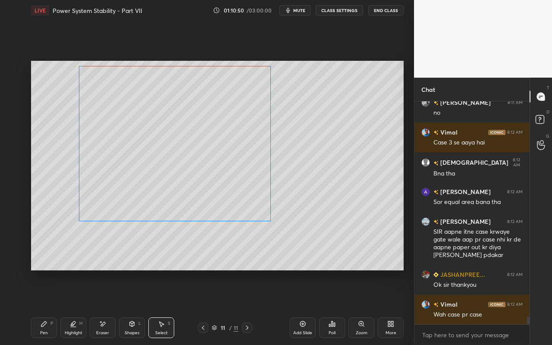
drag, startPoint x: 240, startPoint y: 161, endPoint x: 230, endPoint y: 170, distance: 13.7
click at [232, 161] on div "0 ° Undo Copy Paste here Duplicate Duplicate to new slide Delete" at bounding box center [217, 166] width 373 height 210
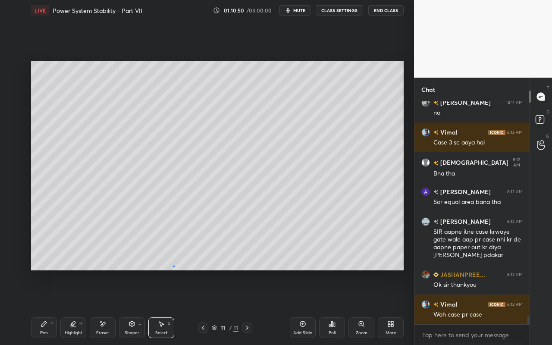
drag, startPoint x: 174, startPoint y: 266, endPoint x: 158, endPoint y: 275, distance: 18.5
click at [174, 266] on div "0 ° Undo Copy Paste here Duplicate Duplicate to new slide Delete" at bounding box center [217, 166] width 373 height 210
click at [44, 307] on div "Pen" at bounding box center [44, 333] width 8 height 4
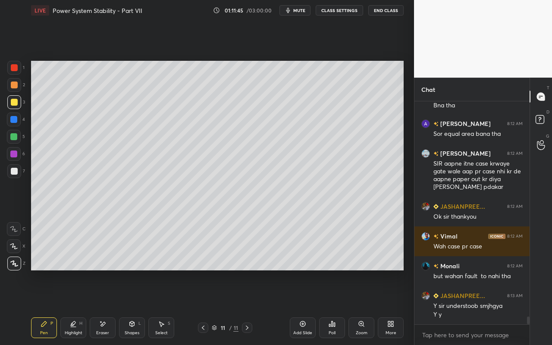
scroll to position [6358, 0]
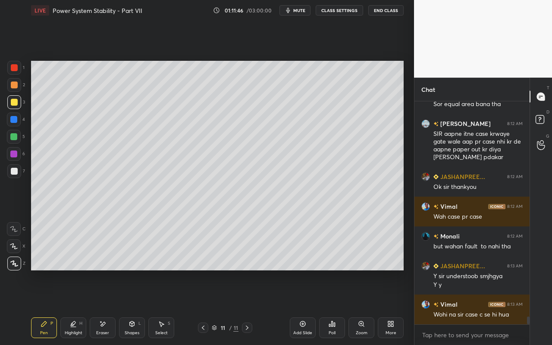
click at [76, 307] on icon at bounding box center [73, 324] width 7 height 7
drag, startPoint x: 42, startPoint y: 328, endPoint x: 91, endPoint y: 291, distance: 61.6
click at [44, 307] on div "Pen P" at bounding box center [44, 328] width 26 height 21
click at [131, 307] on div "Shapes" at bounding box center [132, 333] width 15 height 4
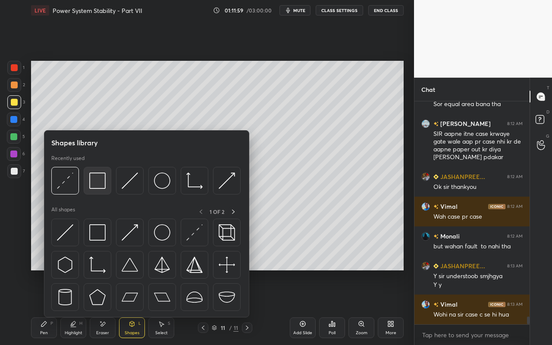
click at [99, 183] on img at bounding box center [97, 181] width 16 height 16
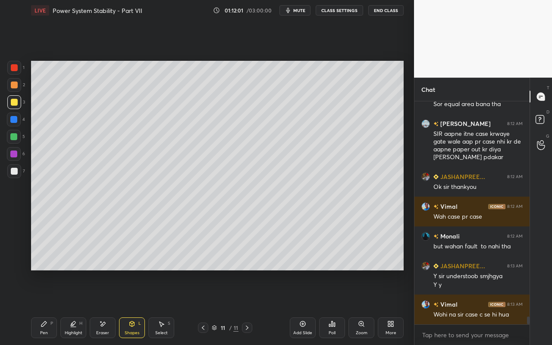
click at [80, 307] on div "Highlight H" at bounding box center [73, 328] width 26 height 21
click at [16, 246] on icon at bounding box center [13, 246] width 7 height 7
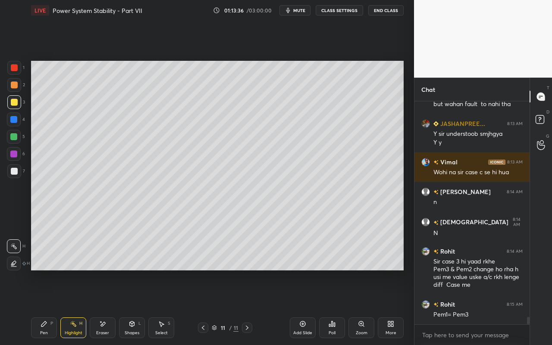
scroll to position [6509, 0]
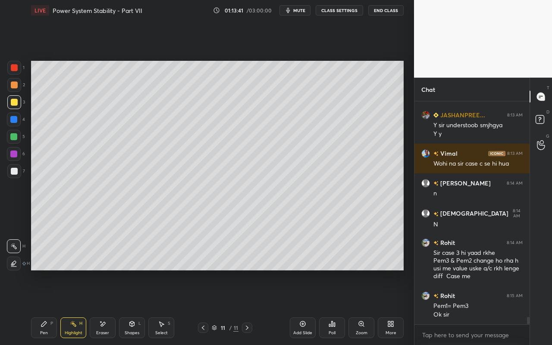
click at [81, 307] on div "Highlight H" at bounding box center [73, 328] width 26 height 21
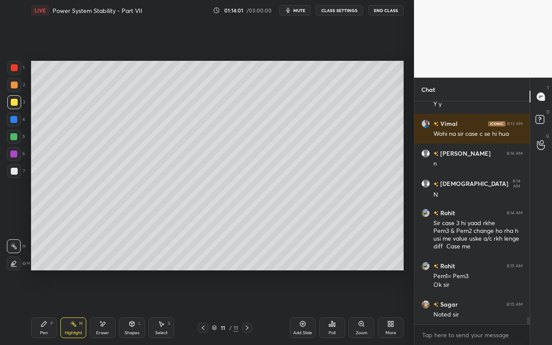
drag, startPoint x: 164, startPoint y: 333, endPoint x: 167, endPoint y: 325, distance: 9.1
click at [164, 307] on div "Select" at bounding box center [161, 333] width 13 height 4
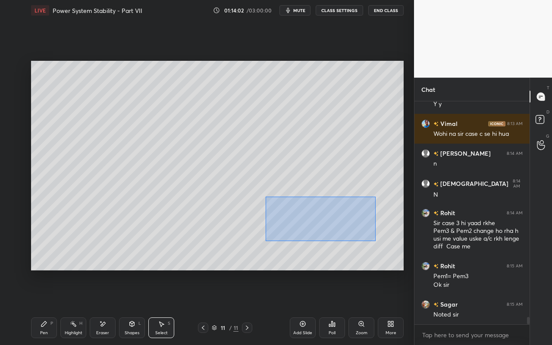
drag, startPoint x: 265, startPoint y: 196, endPoint x: 344, endPoint y: 236, distance: 88.0
click at [371, 240] on div "0 ° Undo Copy Paste here Duplicate Duplicate to new slide Delete" at bounding box center [217, 166] width 373 height 210
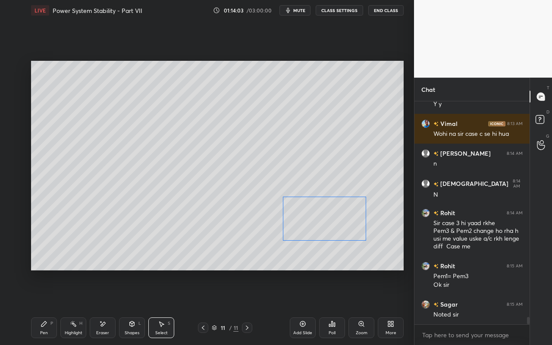
drag, startPoint x: 326, startPoint y: 230, endPoint x: 332, endPoint y: 235, distance: 8.0
click at [338, 232] on div "0 ° Undo Copy Paste here Duplicate Duplicate to new slide Delete" at bounding box center [217, 166] width 373 height 210
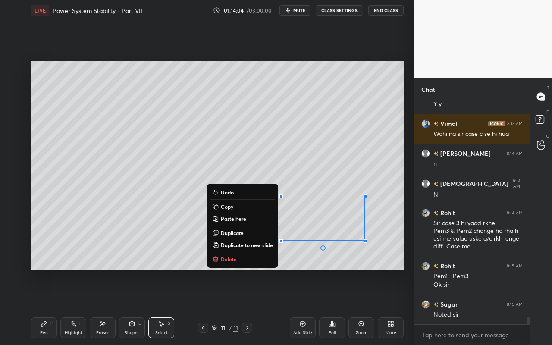
drag, startPoint x: 141, startPoint y: 254, endPoint x: 147, endPoint y: 261, distance: 9.2
click at [143, 259] on div "0 ° Undo Copy Paste here Duplicate Duplicate to new slide Delete" at bounding box center [217, 166] width 373 height 210
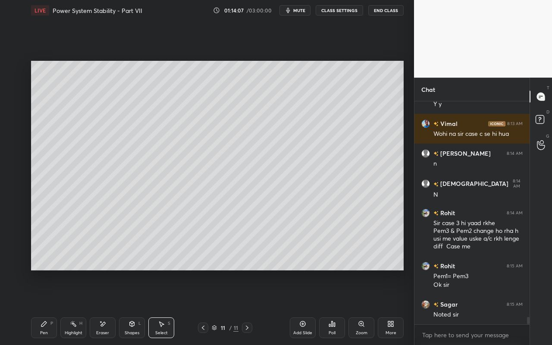
click at [224, 227] on div "0 ° Undo Copy Paste here Duplicate Duplicate to new slide Delete" at bounding box center [217, 166] width 373 height 210
click at [218, 244] on div "0 ° Undo Copy Paste here Duplicate Duplicate to new slide Delete" at bounding box center [217, 166] width 373 height 210
click at [214, 254] on div "0 ° Undo Copy Paste here Duplicate Duplicate to new slide Delete" at bounding box center [217, 166] width 373 height 210
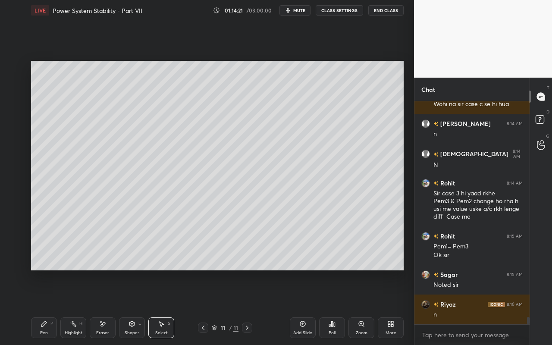
click at [300, 307] on div "Add Slide Poll Zoom More" at bounding box center [347, 328] width 114 height 48
click at [303, 307] on icon at bounding box center [303, 324] width 3 height 3
click at [129, 307] on icon at bounding box center [132, 324] width 7 height 7
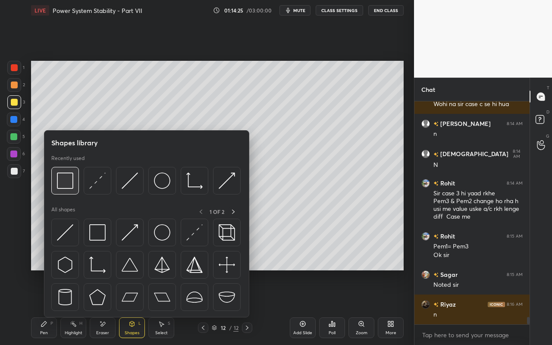
click at [69, 193] on div at bounding box center [65, 181] width 28 height 28
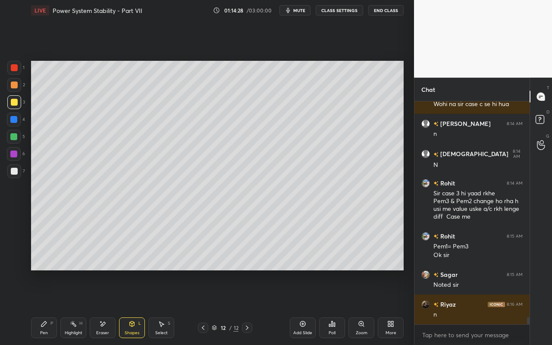
drag, startPoint x: 49, startPoint y: 329, endPoint x: 58, endPoint y: 297, distance: 33.3
click at [49, 307] on div "Pen P" at bounding box center [44, 328] width 26 height 21
drag, startPoint x: 16, startPoint y: 101, endPoint x: 28, endPoint y: 88, distance: 17.7
click at [16, 101] on div at bounding box center [14, 102] width 7 height 7
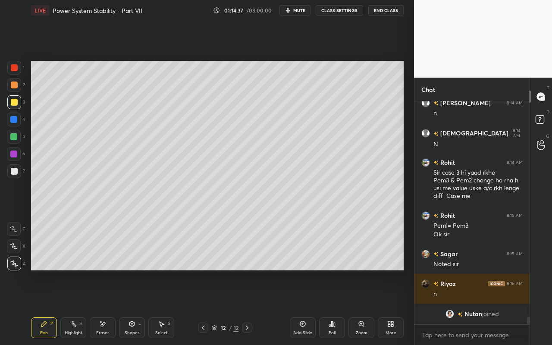
click at [133, 307] on div "Shapes L" at bounding box center [132, 328] width 26 height 21
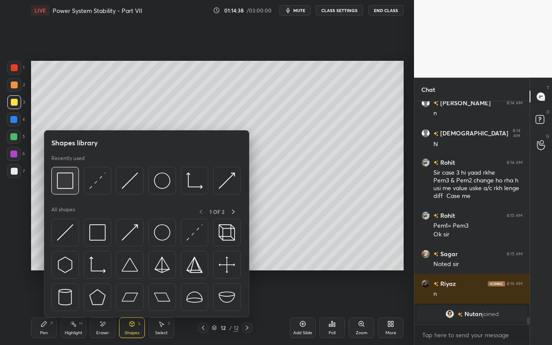
click at [65, 180] on img at bounding box center [65, 181] width 16 height 16
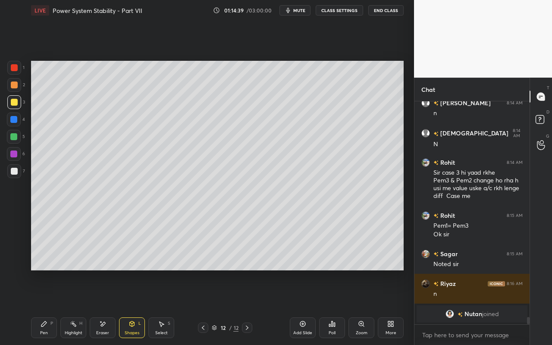
drag, startPoint x: 47, startPoint y: 329, endPoint x: 63, endPoint y: 274, distance: 57.4
click at [47, 307] on div "Pen P" at bounding box center [44, 328] width 26 height 21
click at [16, 105] on div at bounding box center [14, 102] width 7 height 7
click at [50, 307] on div "Pen P" at bounding box center [44, 328] width 26 height 21
drag, startPoint x: 73, startPoint y: 325, endPoint x: 89, endPoint y: 278, distance: 50.0
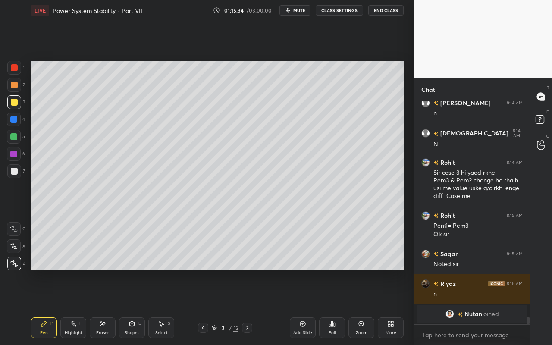
click at [76, 307] on icon at bounding box center [73, 324] width 7 height 7
click at [44, 307] on div "Pen P" at bounding box center [44, 328] width 26 height 21
drag, startPoint x: 128, startPoint y: 327, endPoint x: 129, endPoint y: 320, distance: 7.5
click at [128, 307] on div "Shapes L" at bounding box center [132, 328] width 26 height 21
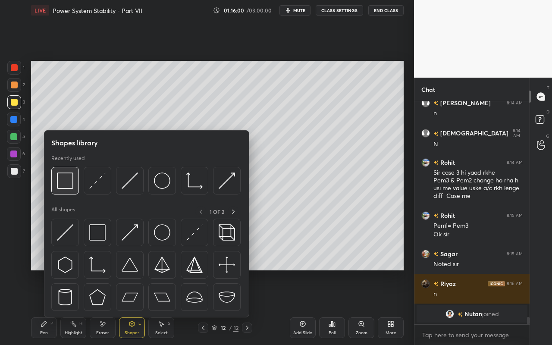
click at [67, 188] on img at bounding box center [65, 181] width 16 height 16
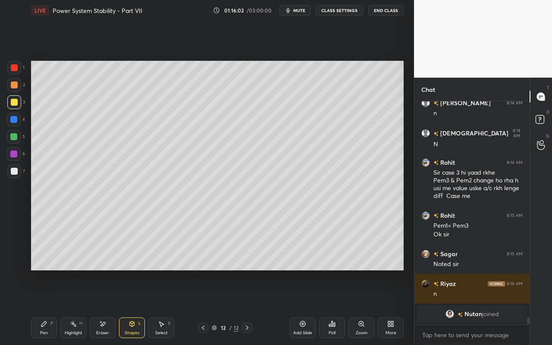
drag, startPoint x: 136, startPoint y: 335, endPoint x: 136, endPoint y: 320, distance: 15.1
click at [136, 307] on div "Shapes" at bounding box center [132, 333] width 15 height 4
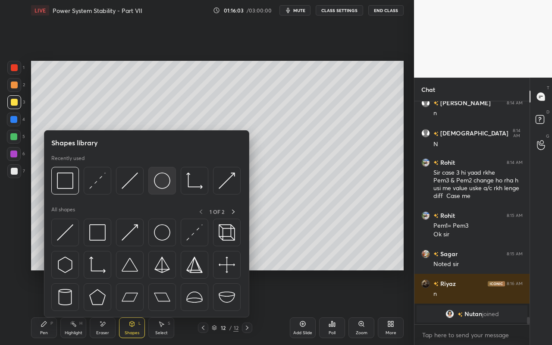
click at [168, 184] on img at bounding box center [162, 181] width 16 height 16
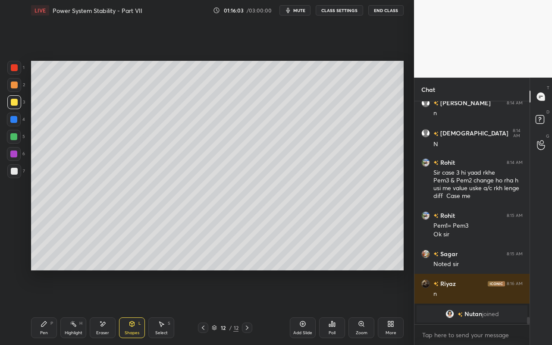
drag, startPoint x: 14, startPoint y: 85, endPoint x: 25, endPoint y: 86, distance: 11.2
click at [16, 87] on div at bounding box center [14, 85] width 7 height 7
drag, startPoint x: 134, startPoint y: 329, endPoint x: 136, endPoint y: 325, distance: 4.6
click at [134, 307] on div "Shapes L" at bounding box center [132, 328] width 26 height 21
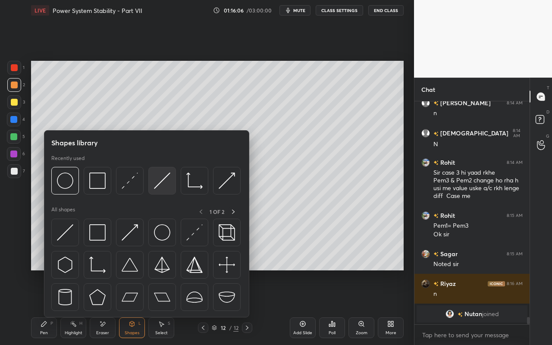
click at [169, 185] on img at bounding box center [162, 181] width 16 height 16
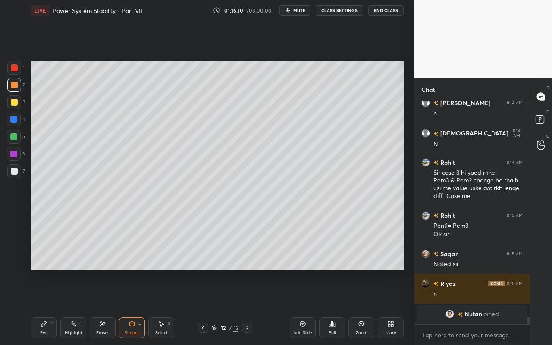
drag, startPoint x: 132, startPoint y: 330, endPoint x: 132, endPoint y: 324, distance: 6.5
click at [132, 307] on div "Shapes" at bounding box center [132, 333] width 15 height 4
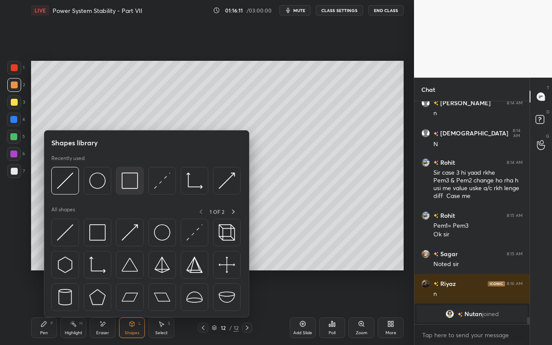
click at [138, 187] on img at bounding box center [130, 181] width 16 height 16
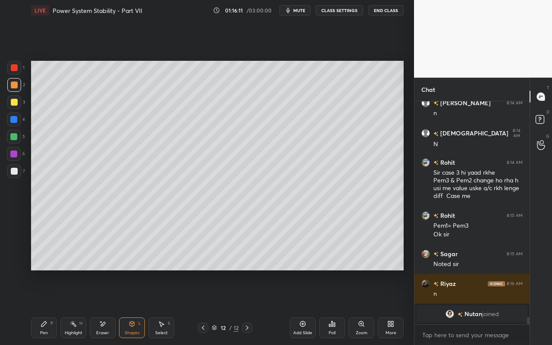
drag, startPoint x: 15, startPoint y: 155, endPoint x: 29, endPoint y: 153, distance: 13.9
click at [18, 155] on div at bounding box center [14, 154] width 14 height 14
click at [132, 307] on div "Shapes" at bounding box center [132, 333] width 15 height 4
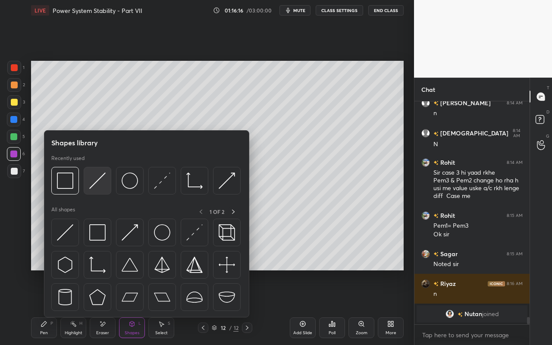
click at [88, 182] on div at bounding box center [98, 181] width 28 height 28
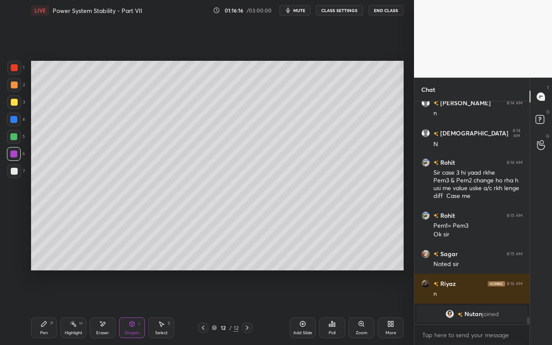
click at [16, 155] on div at bounding box center [13, 154] width 7 height 7
drag, startPoint x: 133, startPoint y: 328, endPoint x: 136, endPoint y: 319, distance: 9.7
click at [133, 307] on div "Shapes L" at bounding box center [132, 328] width 26 height 21
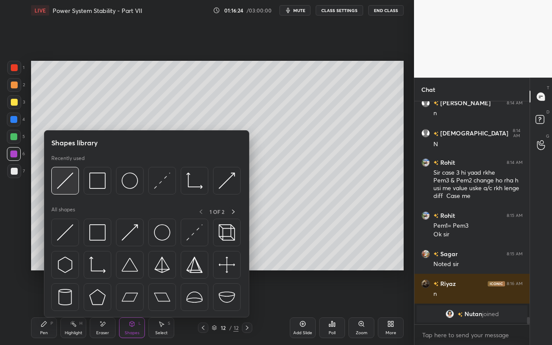
click at [65, 187] on img at bounding box center [65, 181] width 16 height 16
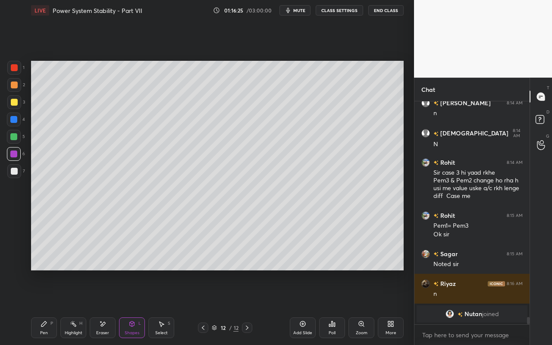
drag, startPoint x: 12, startPoint y: 141, endPoint x: 30, endPoint y: 139, distance: 18.2
click at [16, 141] on div at bounding box center [14, 137] width 14 height 14
drag, startPoint x: 42, startPoint y: 328, endPoint x: 60, endPoint y: 306, distance: 28.5
click at [45, 307] on div "Pen P" at bounding box center [44, 328] width 26 height 21
click at [47, 307] on div "Pen" at bounding box center [44, 333] width 8 height 4
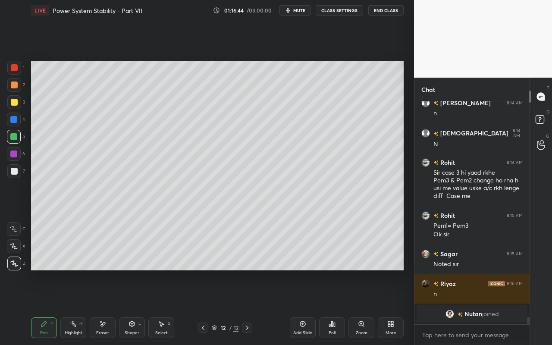
click at [46, 307] on div "Pen P" at bounding box center [44, 328] width 26 height 21
click at [40, 307] on div "Pen P" at bounding box center [44, 328] width 26 height 21
click at [102, 307] on div "Eraser" at bounding box center [103, 328] width 26 height 21
click at [17, 230] on icon at bounding box center [13, 229] width 7 height 7
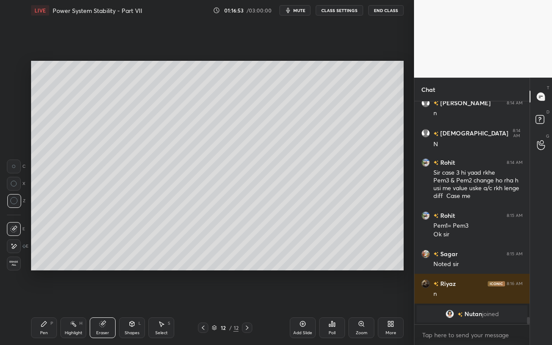
click at [43, 307] on div "Pen P" at bounding box center [44, 328] width 26 height 21
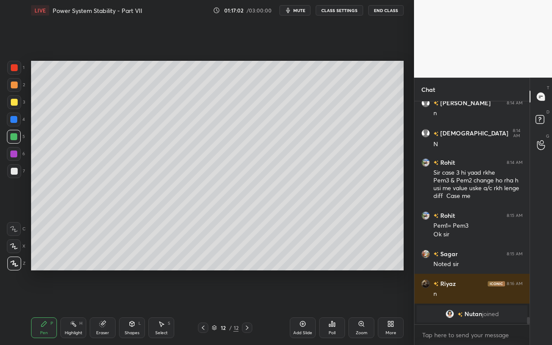
click at [47, 307] on div "Pen" at bounding box center [44, 333] width 8 height 4
click at [46, 307] on div "Pen" at bounding box center [44, 333] width 8 height 4
click at [40, 307] on div "Pen P" at bounding box center [44, 328] width 26 height 21
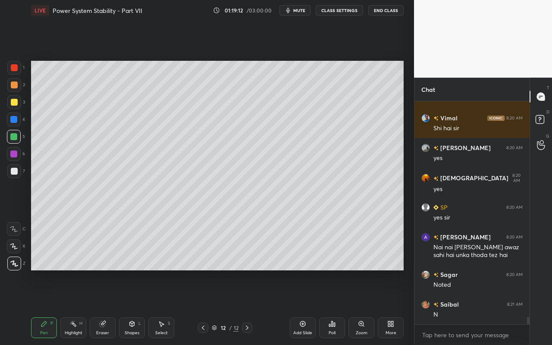
scroll to position [6709, 0]
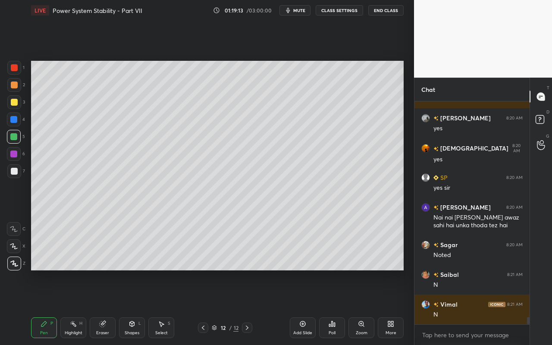
drag, startPoint x: 161, startPoint y: 328, endPoint x: 166, endPoint y: 323, distance: 6.1
click at [161, 307] on div "Select S" at bounding box center [161, 328] width 26 height 21
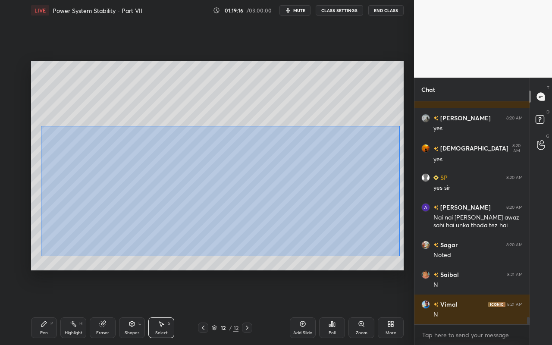
drag, startPoint x: 41, startPoint y: 126, endPoint x: 398, endPoint y: 255, distance: 380.4
click at [400, 256] on div "0 ° Undo Copy Paste here Duplicate Duplicate to new slide Delete" at bounding box center [217, 166] width 373 height 210
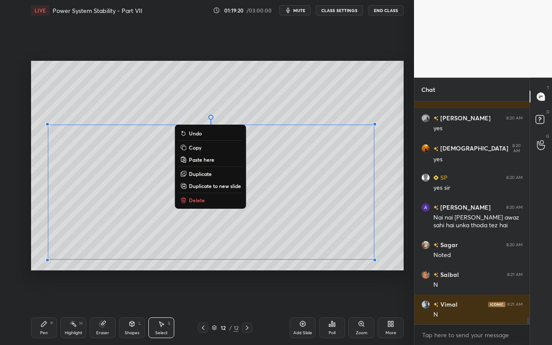
click at [390, 194] on div "0 ° Undo Copy Paste here Duplicate Duplicate to new slide Delete" at bounding box center [217, 166] width 373 height 210
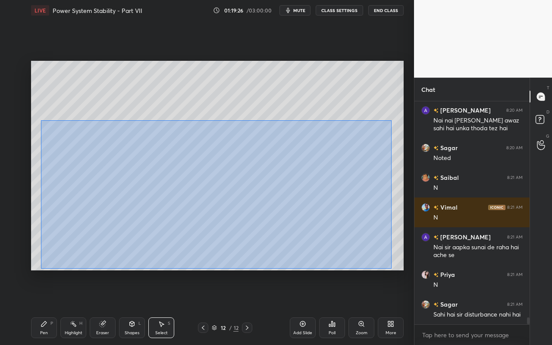
scroll to position [6843, 0]
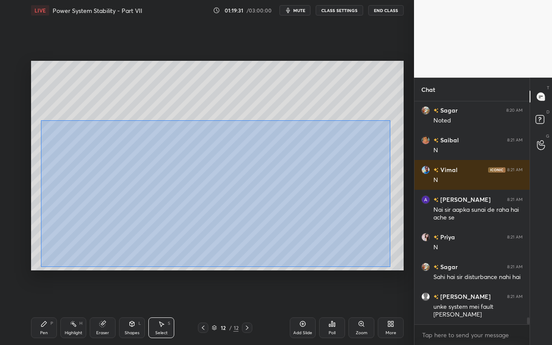
drag, startPoint x: 50, startPoint y: 145, endPoint x: 390, endPoint y: 265, distance: 361.4
click at [391, 267] on div "0 ° Undo Copy Paste here Duplicate Duplicate to new slide Delete" at bounding box center [217, 166] width 373 height 210
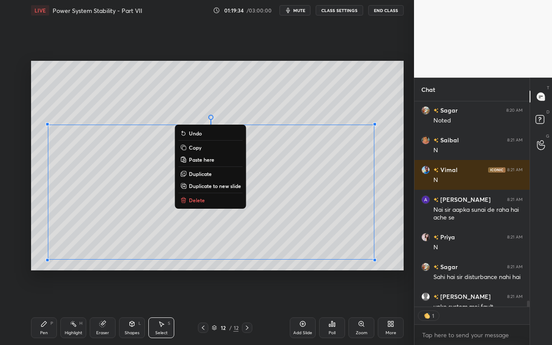
scroll to position [6891, 0]
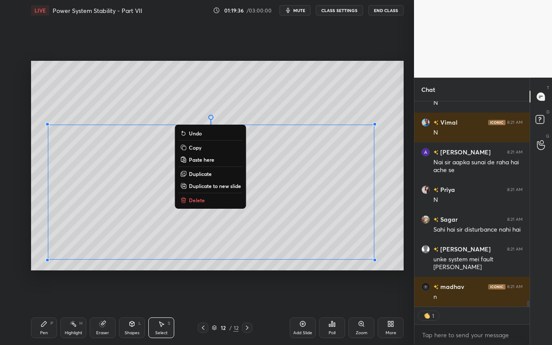
click at [226, 184] on p "Duplicate to new slide" at bounding box center [215, 186] width 52 height 7
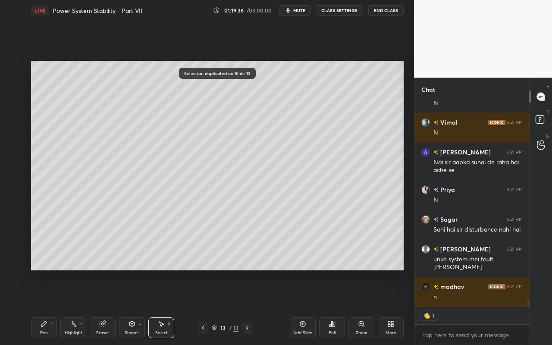
scroll to position [6928, 0]
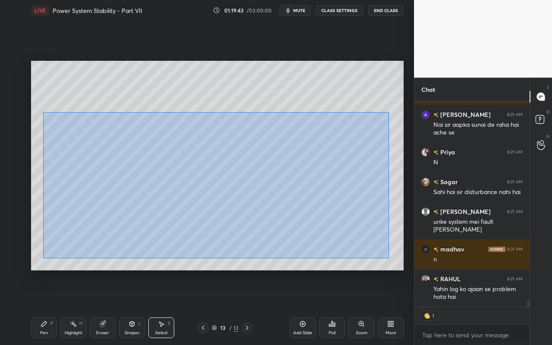
drag, startPoint x: 43, startPoint y: 112, endPoint x: 389, endPoint y: 260, distance: 376.3
click at [391, 261] on div "0 ° Undo Copy Paste here Duplicate Duplicate to new slide Delete" at bounding box center [217, 166] width 373 height 210
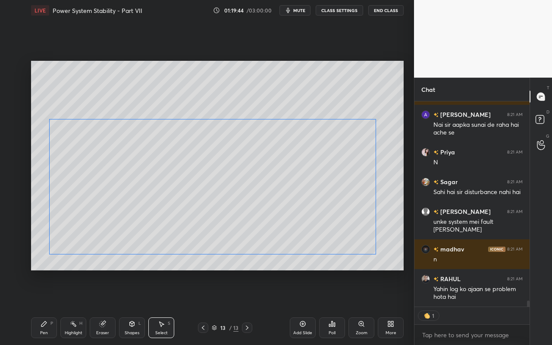
scroll to position [6911, 0]
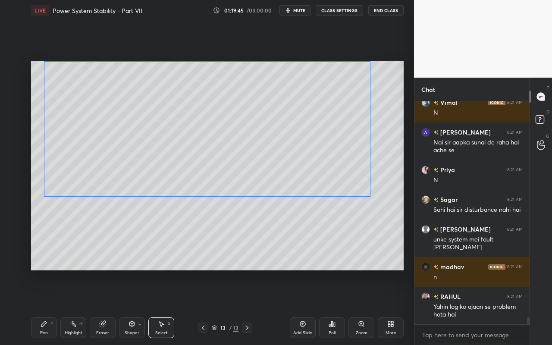
drag, startPoint x: 326, startPoint y: 225, endPoint x: 323, endPoint y: 198, distance: 26.9
click at [322, 164] on div "0 ° Undo Copy Paste here Duplicate Duplicate to new slide Delete" at bounding box center [217, 166] width 373 height 210
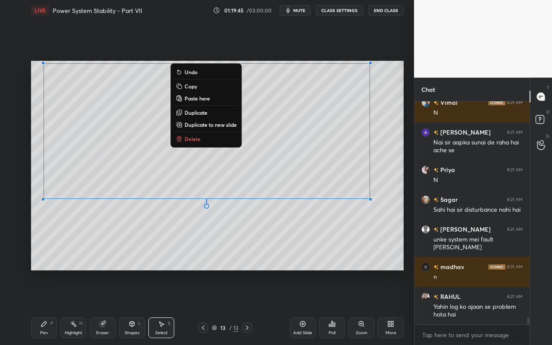
click at [332, 244] on div "0 ° Undo Copy Paste here Duplicate Duplicate to new slide Delete" at bounding box center [217, 166] width 373 height 210
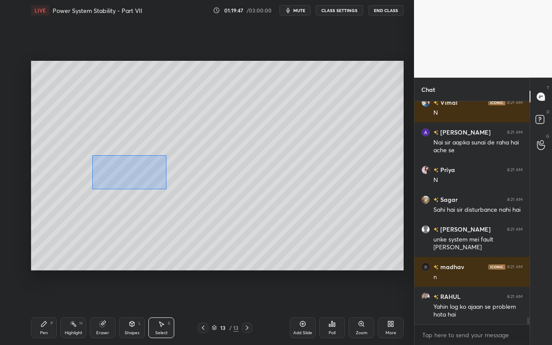
scroll to position [6940, 0]
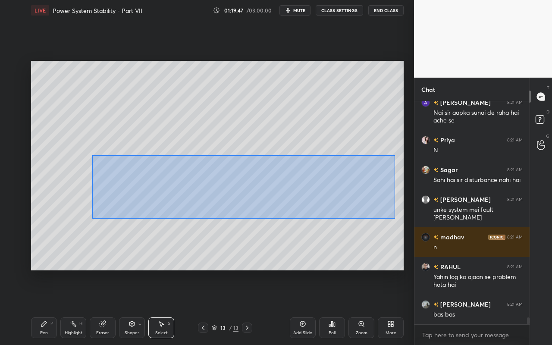
drag, startPoint x: 110, startPoint y: 170, endPoint x: 379, endPoint y: 215, distance: 273.0
click at [392, 218] on div "0 ° Undo Copy Paste here Duplicate Duplicate to new slide Delete" at bounding box center [217, 166] width 373 height 210
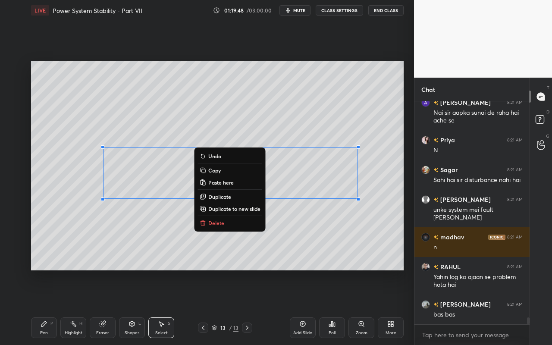
click at [240, 227] on button "Delete" at bounding box center [230, 223] width 64 height 10
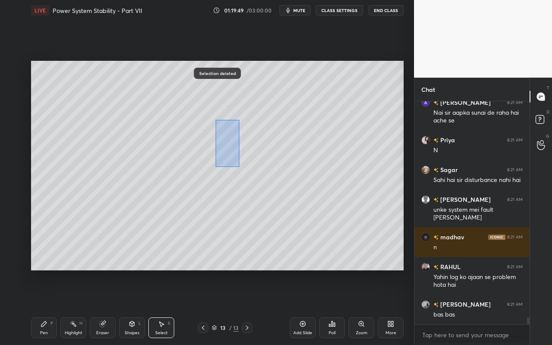
drag, startPoint x: 216, startPoint y: 123, endPoint x: 240, endPoint y: 167, distance: 49.5
click at [241, 167] on div "0 ° Undo Copy Paste here Duplicate Duplicate to new slide Delete" at bounding box center [217, 166] width 373 height 210
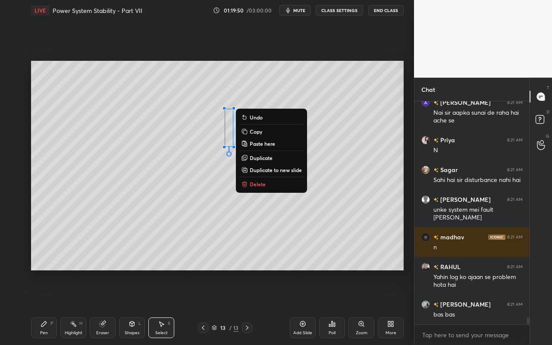
click at [255, 182] on button "Delete" at bounding box center [272, 184] width 64 height 10
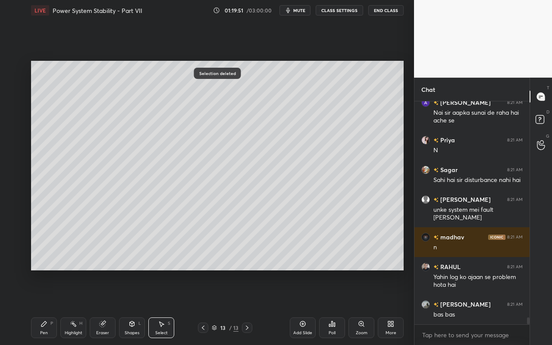
drag, startPoint x: 34, startPoint y: 330, endPoint x: 44, endPoint y: 327, distance: 10.9
click at [36, 307] on div "Pen P" at bounding box center [44, 328] width 26 height 21
click at [14, 104] on div at bounding box center [14, 102] width 7 height 7
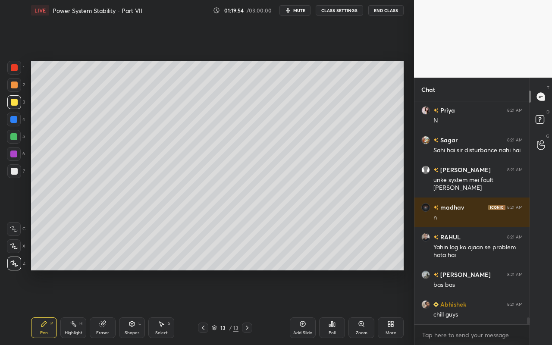
scroll to position [7008, 0]
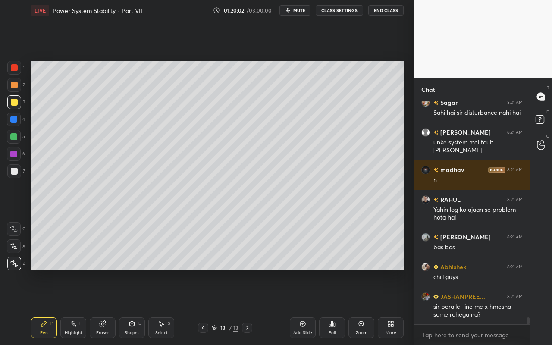
drag, startPoint x: 67, startPoint y: 330, endPoint x: 93, endPoint y: 281, distance: 55.6
click at [73, 307] on div "Highlight H" at bounding box center [73, 328] width 26 height 21
click at [46, 307] on icon at bounding box center [44, 324] width 7 height 7
click at [167, 307] on div "Select" at bounding box center [161, 333] width 13 height 4
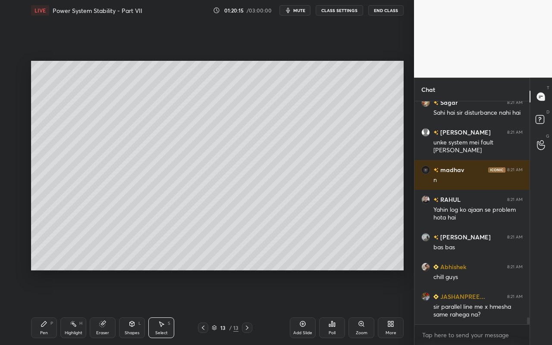
scroll to position [7045, 0]
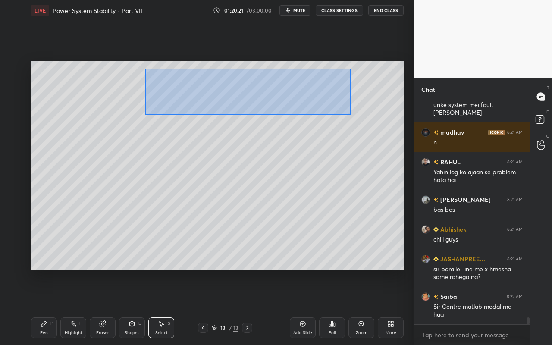
drag, startPoint x: 145, startPoint y: 68, endPoint x: 343, endPoint y: 120, distance: 204.9
click at [350, 115] on div "0 ° Undo Copy Paste here Duplicate Duplicate to new slide Delete" at bounding box center [217, 166] width 373 height 210
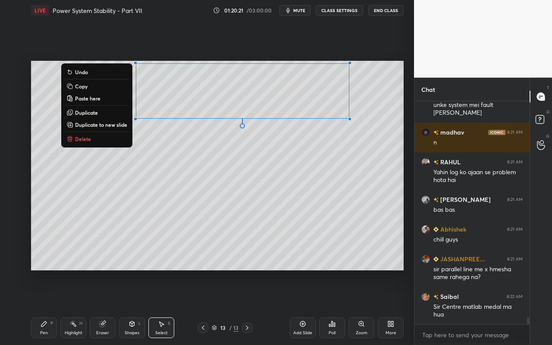
click at [264, 208] on div "0 ° Undo Copy Paste here Duplicate Duplicate to new slide Delete" at bounding box center [217, 166] width 373 height 210
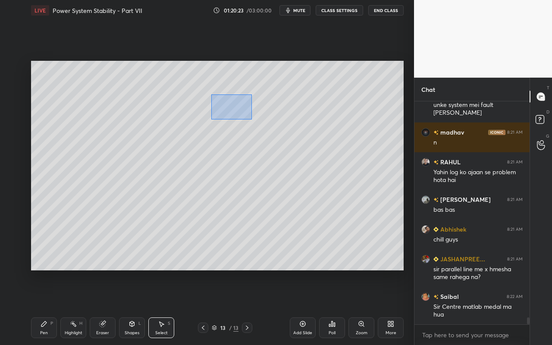
drag, startPoint x: 211, startPoint y: 95, endPoint x: 251, endPoint y: 119, distance: 46.9
click at [252, 119] on div "0 ° Undo Copy Paste here Duplicate Duplicate to new slide Delete" at bounding box center [217, 166] width 373 height 210
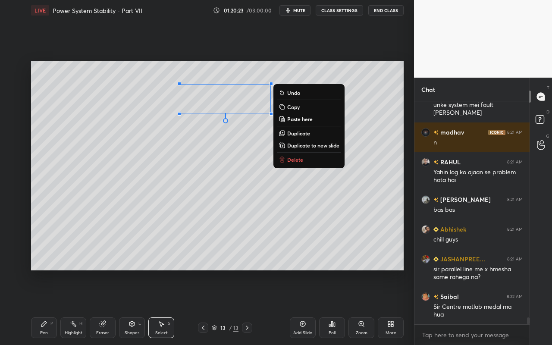
click at [226, 184] on div "0 ° Undo Copy Paste here Duplicate Duplicate to new slide Delete" at bounding box center [217, 166] width 373 height 210
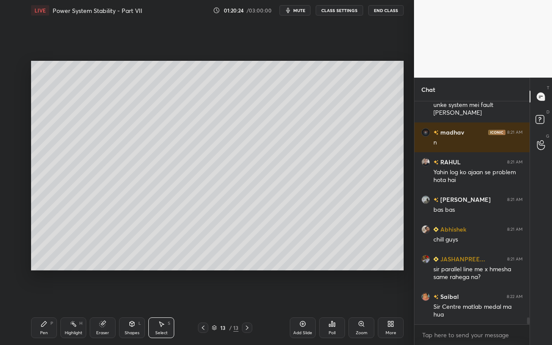
click at [107, 307] on div "Eraser" at bounding box center [103, 328] width 26 height 21
click at [42, 307] on div "Pen P" at bounding box center [44, 328] width 26 height 21
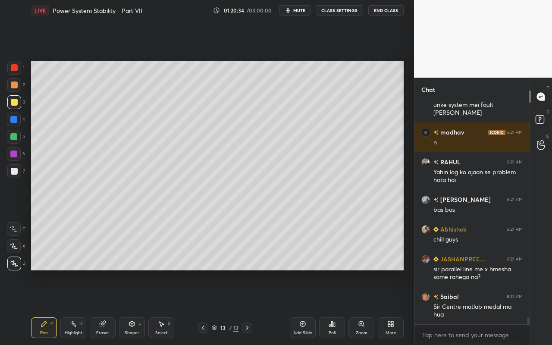
scroll to position [7075, 0]
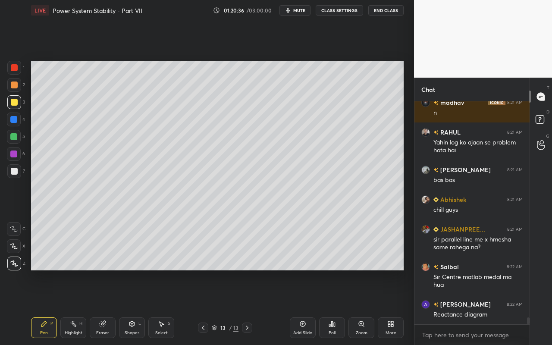
drag, startPoint x: 41, startPoint y: 331, endPoint x: 45, endPoint y: 314, distance: 17.8
click at [41, 307] on div "Pen" at bounding box center [44, 333] width 8 height 4
click at [17, 171] on div at bounding box center [14, 171] width 7 height 7
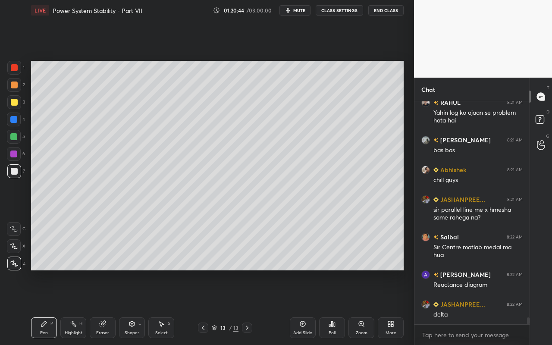
scroll to position [7135, 0]
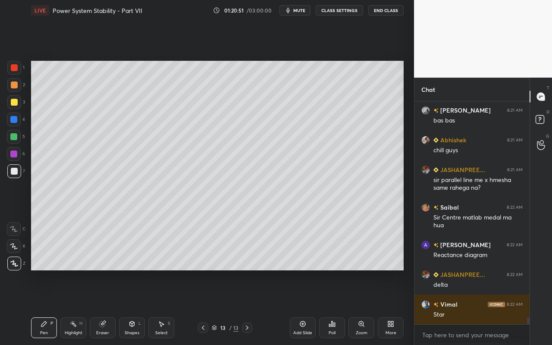
click at [134, 307] on div "Shapes L" at bounding box center [132, 328] width 26 height 21
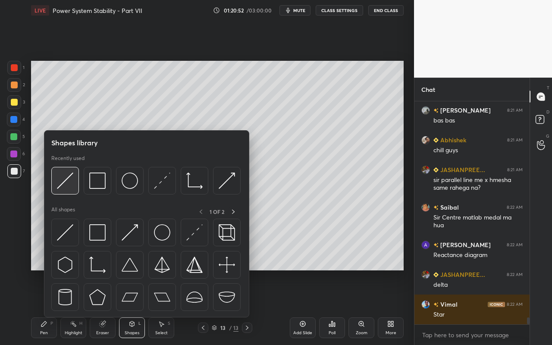
click at [69, 186] on img at bounding box center [65, 181] width 16 height 16
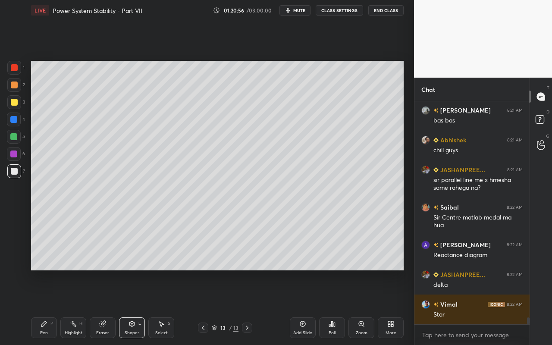
drag, startPoint x: 96, startPoint y: 330, endPoint x: 101, endPoint y: 323, distance: 9.2
click at [97, 307] on div "Eraser" at bounding box center [103, 328] width 26 height 21
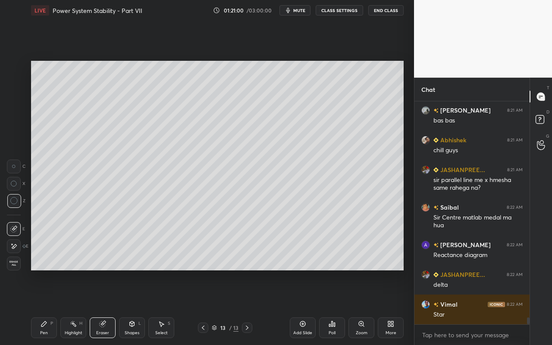
click at [47, 307] on div "Pen" at bounding box center [44, 333] width 8 height 4
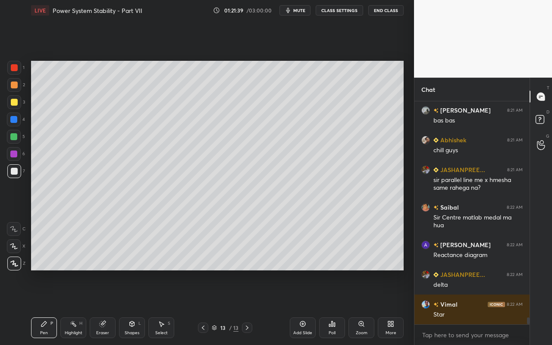
drag, startPoint x: 105, startPoint y: 326, endPoint x: 134, endPoint y: 310, distance: 32.7
click at [105, 307] on icon at bounding box center [102, 324] width 7 height 7
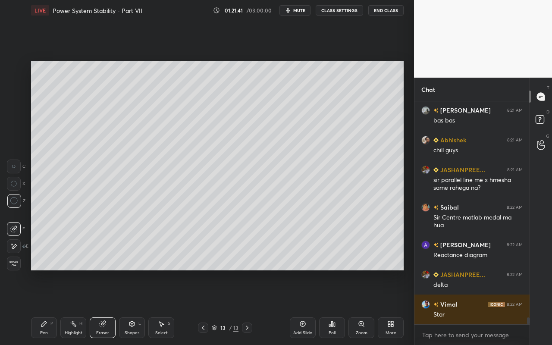
click at [38, 307] on div "Pen P" at bounding box center [44, 328] width 26 height 21
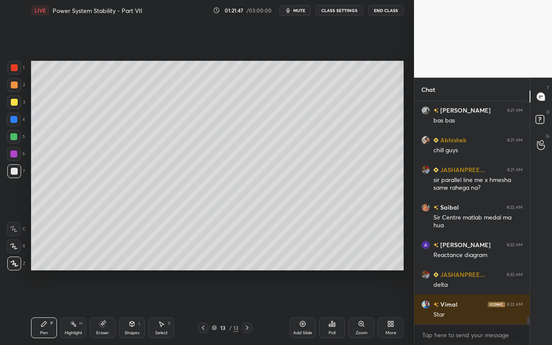
drag, startPoint x: 42, startPoint y: 331, endPoint x: 81, endPoint y: 288, distance: 57.8
click at [42, 307] on div "Pen" at bounding box center [44, 333] width 8 height 4
click at [140, 307] on div "Shapes L" at bounding box center [132, 328] width 26 height 21
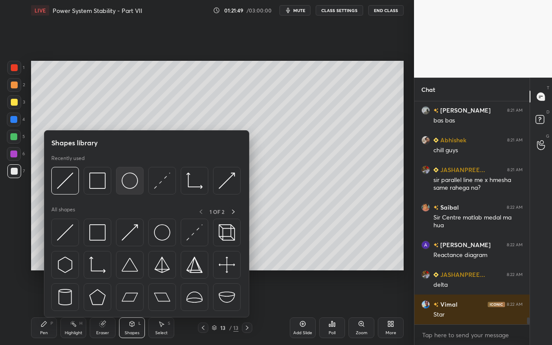
click at [128, 184] on img at bounding box center [130, 181] width 16 height 16
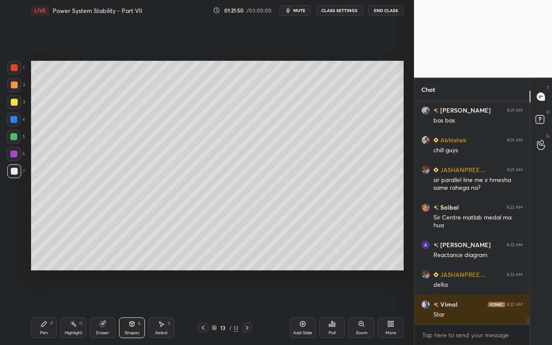
drag, startPoint x: 132, startPoint y: 333, endPoint x: 133, endPoint y: 325, distance: 7.8
click at [133, 307] on div "Shapes" at bounding box center [132, 333] width 15 height 4
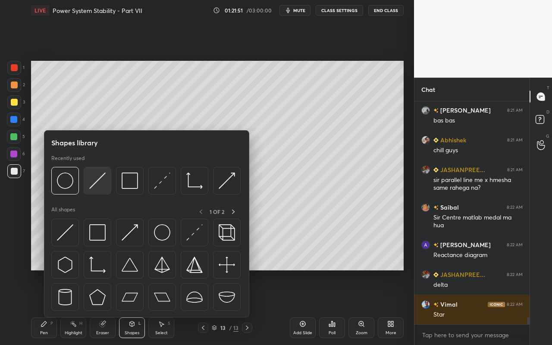
click at [101, 189] on div at bounding box center [98, 181] width 28 height 28
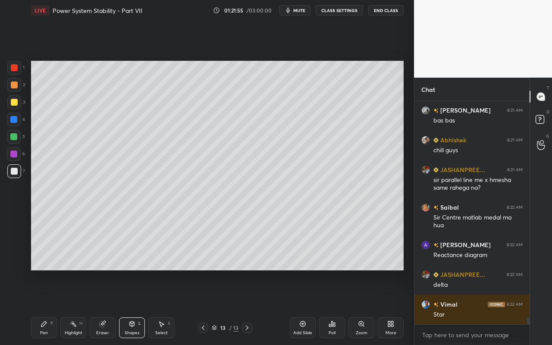
drag, startPoint x: 133, startPoint y: 329, endPoint x: 134, endPoint y: 321, distance: 8.7
click at [133, 307] on div "Shapes L" at bounding box center [132, 328] width 26 height 21
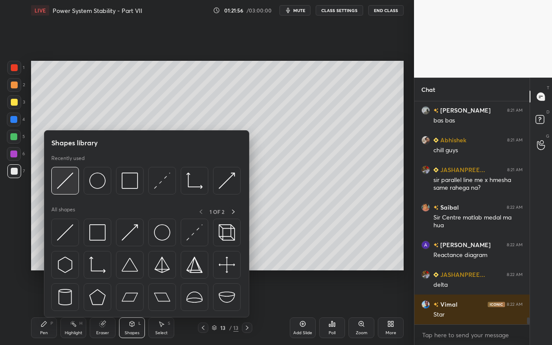
click at [63, 185] on img at bounding box center [65, 181] width 16 height 16
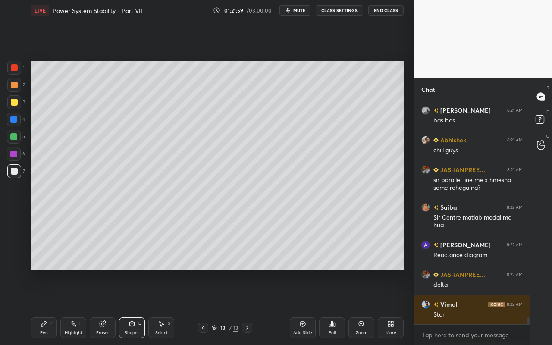
drag, startPoint x: 106, startPoint y: 328, endPoint x: 129, endPoint y: 273, distance: 59.7
click at [107, 307] on div "Eraser" at bounding box center [103, 328] width 26 height 21
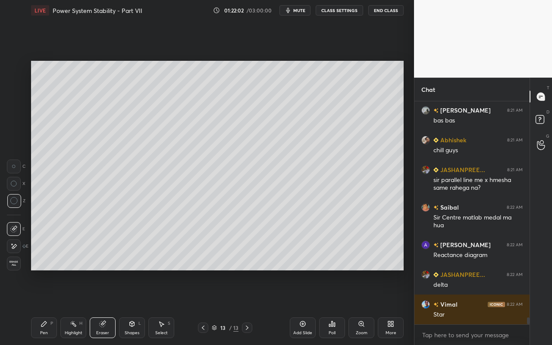
click at [41, 307] on div "Pen P" at bounding box center [44, 328] width 26 height 21
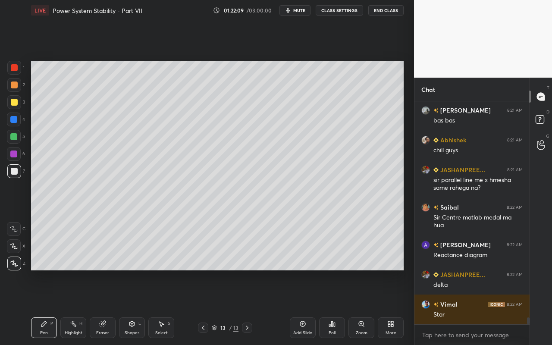
scroll to position [7164, 0]
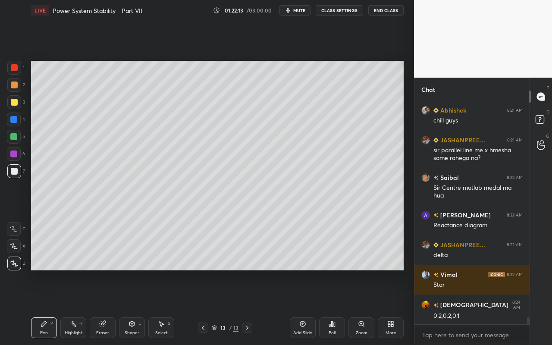
drag, startPoint x: 53, startPoint y: 328, endPoint x: 82, endPoint y: 300, distance: 41.2
click at [55, 307] on div "Pen P" at bounding box center [44, 328] width 26 height 21
drag, startPoint x: 78, startPoint y: 324, endPoint x: 104, endPoint y: 286, distance: 46.5
click at [79, 307] on div "Highlight H" at bounding box center [73, 328] width 26 height 21
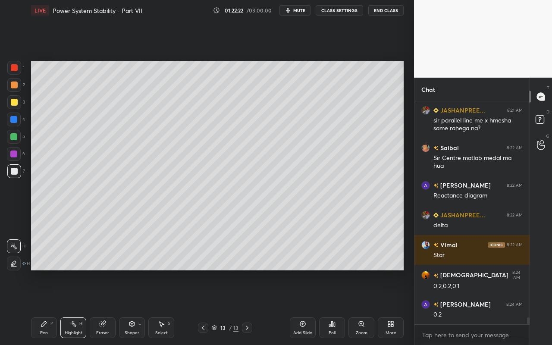
drag, startPoint x: 41, startPoint y: 331, endPoint x: 63, endPoint y: 296, distance: 41.5
click at [44, 307] on div "Pen P" at bounding box center [44, 328] width 26 height 21
drag, startPoint x: 73, startPoint y: 328, endPoint x: 102, endPoint y: 284, distance: 52.7
click at [77, 307] on div "Highlight H" at bounding box center [73, 328] width 26 height 21
click at [37, 307] on div "Pen P" at bounding box center [44, 328] width 26 height 21
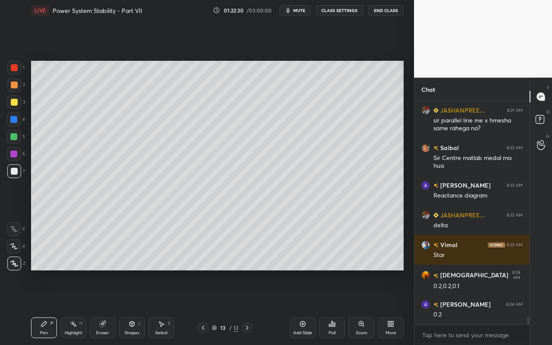
click at [78, 307] on div "Highlight H" at bounding box center [73, 328] width 26 height 21
click at [41, 307] on div "Pen P" at bounding box center [44, 328] width 26 height 21
click at [73, 307] on div "Highlight" at bounding box center [74, 333] width 18 height 4
click at [44, 307] on div "Pen P" at bounding box center [44, 328] width 26 height 21
click at [167, 307] on div "Select" at bounding box center [161, 333] width 13 height 4
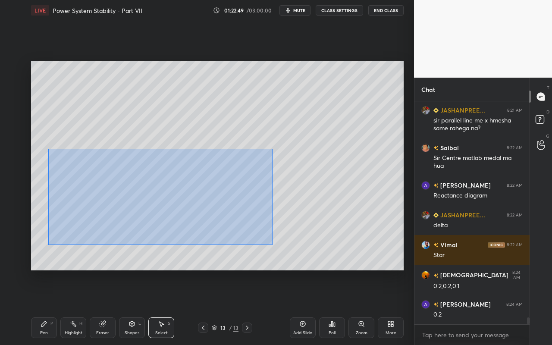
drag, startPoint x: 48, startPoint y: 148, endPoint x: 269, endPoint y: 242, distance: 240.4
click at [270, 243] on div "0 ° Undo Copy Paste here Duplicate Duplicate to new slide Delete" at bounding box center [217, 166] width 373 height 210
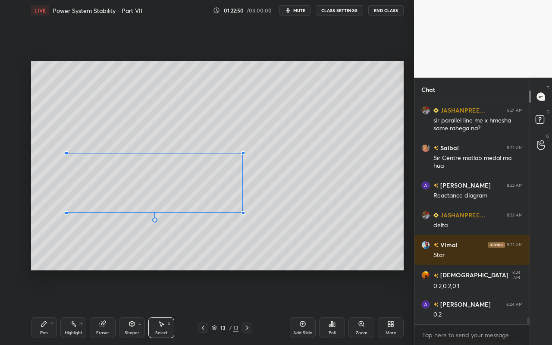
drag, startPoint x: 259, startPoint y: 229, endPoint x: 232, endPoint y: 206, distance: 35.8
click at [242, 211] on div at bounding box center [243, 212] width 3 height 3
drag, startPoint x: 217, startPoint y: 197, endPoint x: 205, endPoint y: 211, distance: 18.7
click at [221, 191] on div "0 ° Undo Copy Paste here Duplicate Duplicate to new slide Delete" at bounding box center [217, 166] width 373 height 210
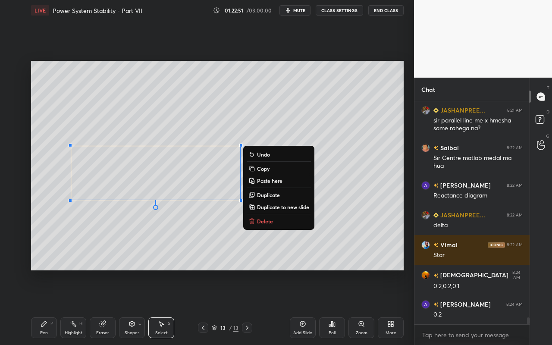
click at [42, 307] on div "Pen P" at bounding box center [44, 328] width 26 height 21
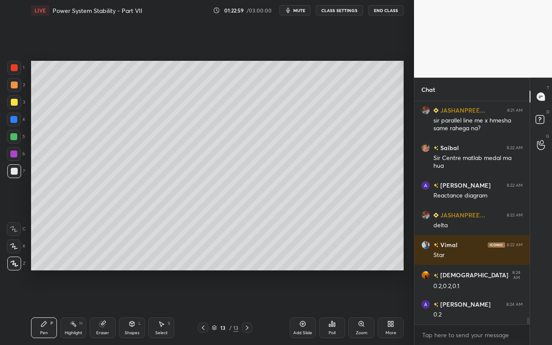
click at [135, 307] on div "Shapes L" at bounding box center [132, 328] width 26 height 21
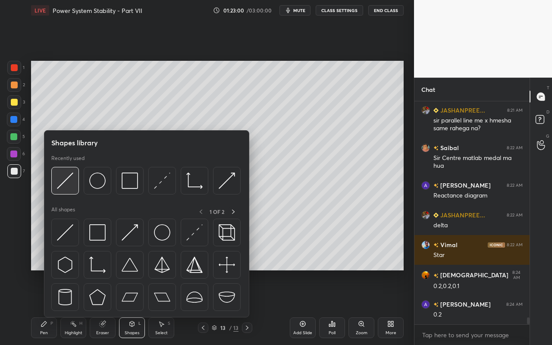
click at [66, 190] on div at bounding box center [65, 181] width 28 height 28
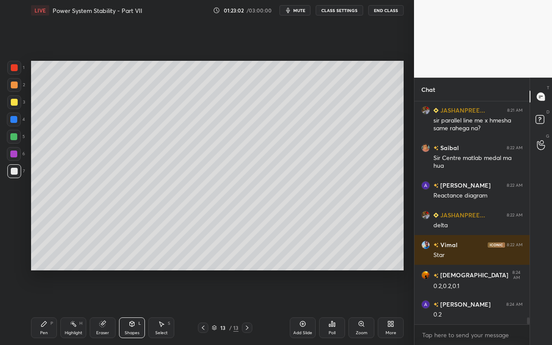
drag, startPoint x: 43, startPoint y: 331, endPoint x: 88, endPoint y: 276, distance: 71.1
click at [44, 307] on div "Pen P" at bounding box center [44, 328] width 26 height 21
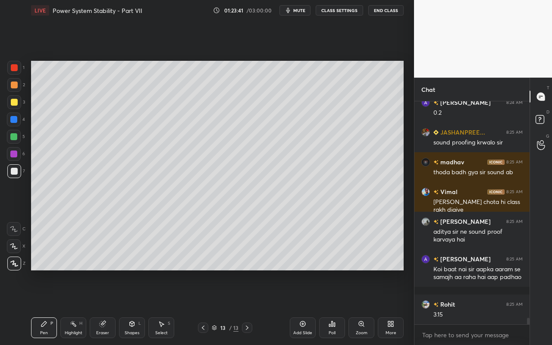
scroll to position [7426, 0]
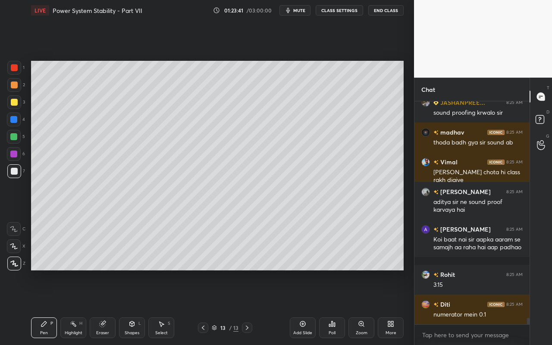
drag, startPoint x: 44, startPoint y: 329, endPoint x: 87, endPoint y: 282, distance: 63.2
click at [45, 307] on div "Pen P" at bounding box center [44, 328] width 26 height 21
click at [79, 307] on div "Highlight H" at bounding box center [73, 328] width 26 height 21
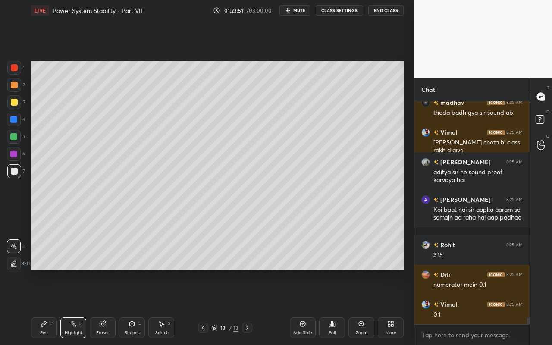
click at [43, 307] on div "Pen" at bounding box center [44, 333] width 8 height 4
click at [75, 307] on div "Highlight" at bounding box center [74, 333] width 18 height 4
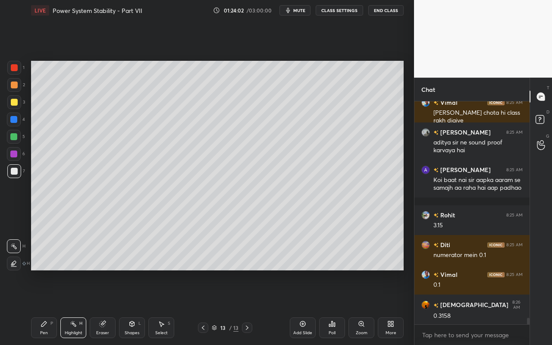
scroll to position [7515, 0]
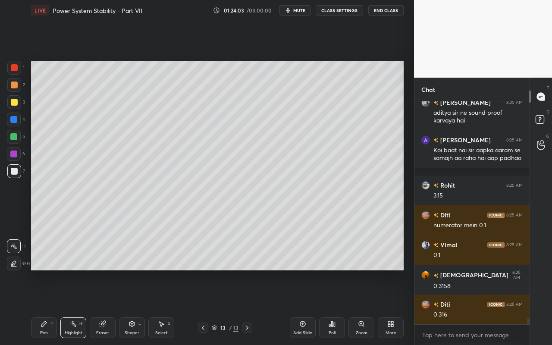
click at [218, 274] on div "Setting up your live class Poll for secs No correct answer Start poll" at bounding box center [218, 166] width 380 height 290
drag, startPoint x: 88, startPoint y: 322, endPoint x: 117, endPoint y: 296, distance: 38.2
click at [91, 307] on div "Pen P Highlight H Eraser Shapes L Select S" at bounding box center [95, 328] width 129 height 21
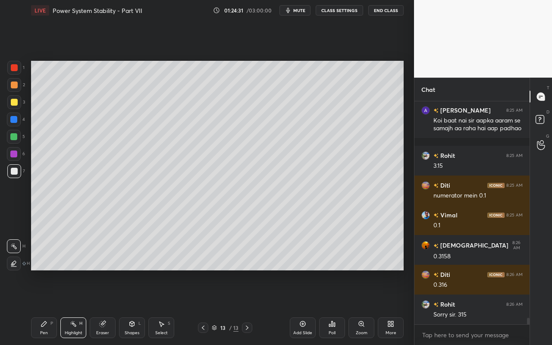
drag, startPoint x: 165, startPoint y: 330, endPoint x: 164, endPoint y: 323, distance: 6.6
click at [166, 307] on div "Select S" at bounding box center [161, 328] width 26 height 21
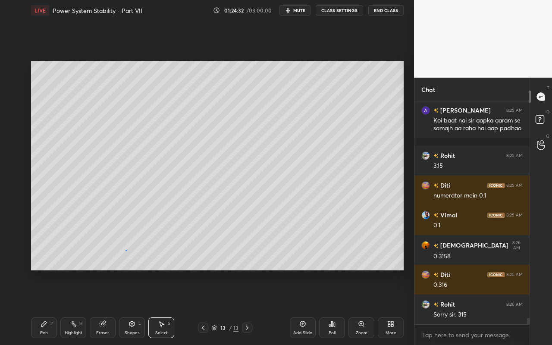
drag, startPoint x: 126, startPoint y: 250, endPoint x: 158, endPoint y: 263, distance: 34.7
click at [158, 263] on div "0 ° Undo Copy Paste here Duplicate Duplicate to new slide Delete" at bounding box center [217, 166] width 373 height 210
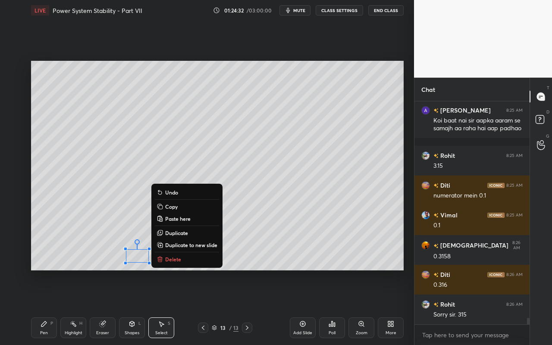
scroll to position [7575, 0]
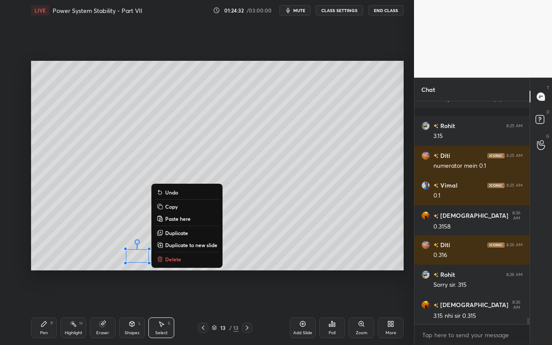
click at [170, 262] on p "Delete" at bounding box center [173, 259] width 16 height 7
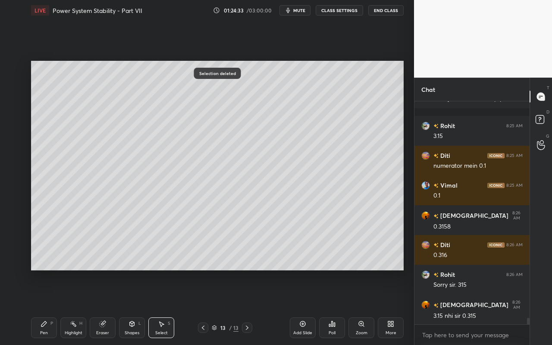
drag, startPoint x: 41, startPoint y: 329, endPoint x: 81, endPoint y: 297, distance: 50.7
click at [41, 307] on div "Pen P" at bounding box center [44, 328] width 26 height 21
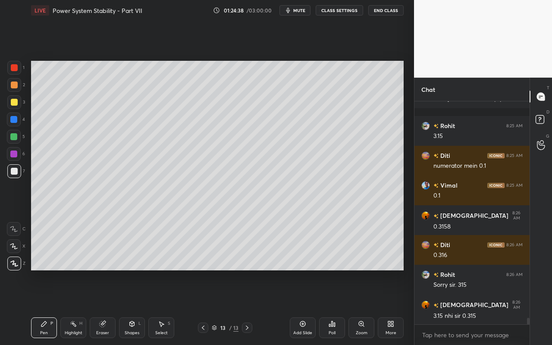
click at [68, 307] on div "Highlight" at bounding box center [74, 333] width 18 height 4
click at [150, 273] on div "Setting up your live class Poll for secs No correct answer Start poll" at bounding box center [218, 166] width 380 height 290
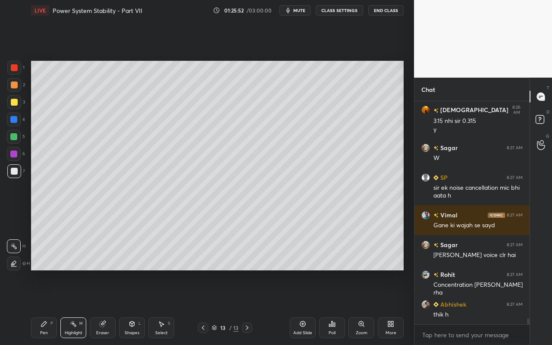
scroll to position [7800, 0]
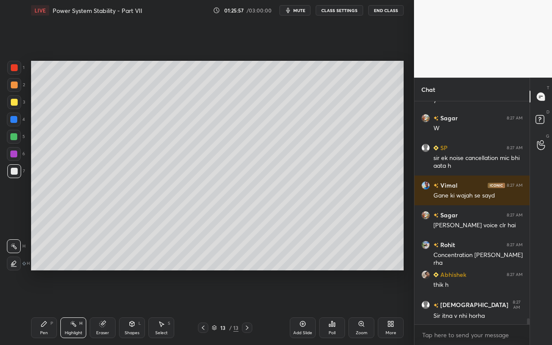
click at [163, 307] on div "Select S" at bounding box center [161, 328] width 26 height 21
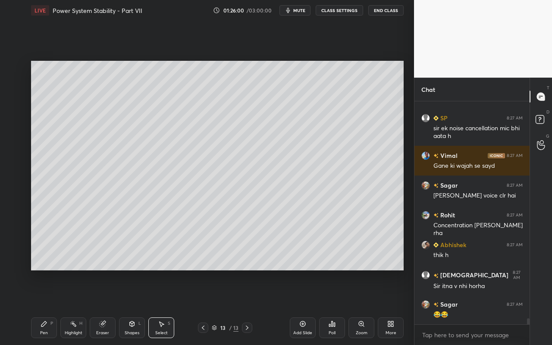
scroll to position [7859, 0]
drag, startPoint x: 54, startPoint y: 75, endPoint x: 340, endPoint y: 124, distance: 289.9
click at [344, 125] on div "0 ° Undo Copy Paste here Duplicate Duplicate to new slide Delete Setting up you…" at bounding box center [218, 166] width 380 height 290
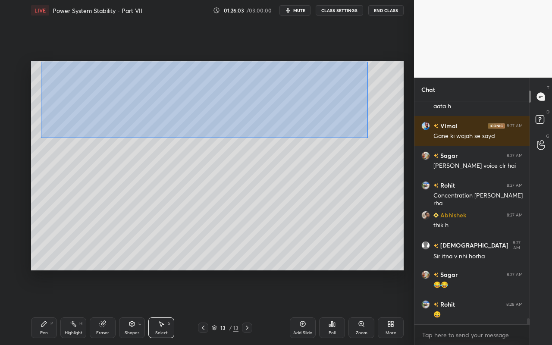
drag, startPoint x: 52, startPoint y: 75, endPoint x: 368, endPoint y: 137, distance: 322.5
click at [368, 138] on div "0 ° Undo Copy Paste here Duplicate Duplicate to new slide Delete" at bounding box center [217, 166] width 373 height 210
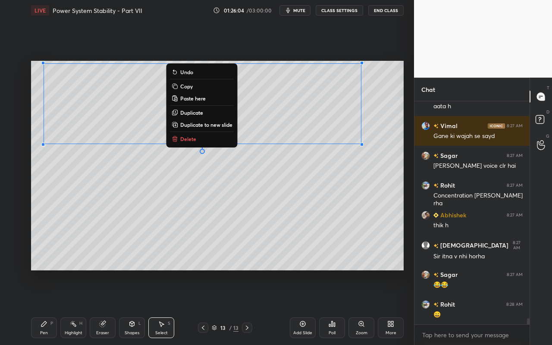
click at [205, 139] on button "Delete" at bounding box center [202, 139] width 64 height 10
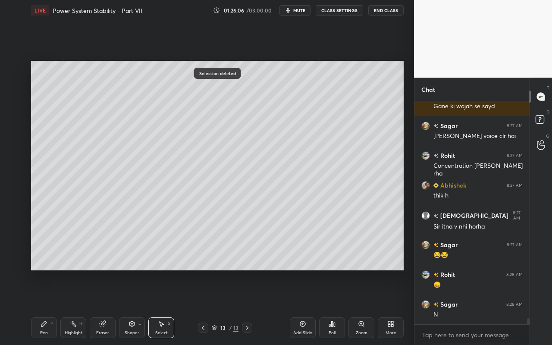
scroll to position [7919, 0]
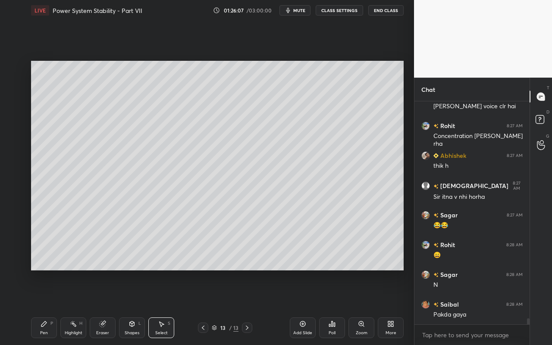
drag, startPoint x: 59, startPoint y: 76, endPoint x: 303, endPoint y: 116, distance: 247.1
click at [361, 133] on div "0 ° Undo Copy Paste here Duplicate Duplicate to new slide Delete Setting up you…" at bounding box center [218, 166] width 380 height 290
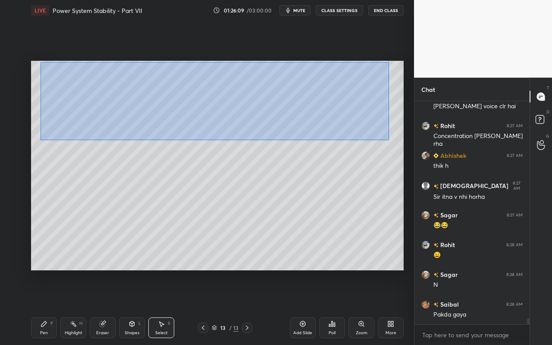
drag, startPoint x: 40, startPoint y: 62, endPoint x: 388, endPoint y: 139, distance: 355.8
click at [388, 139] on div "0 ° Undo Copy Paste here Duplicate Duplicate to new slide Delete" at bounding box center [217, 166] width 373 height 210
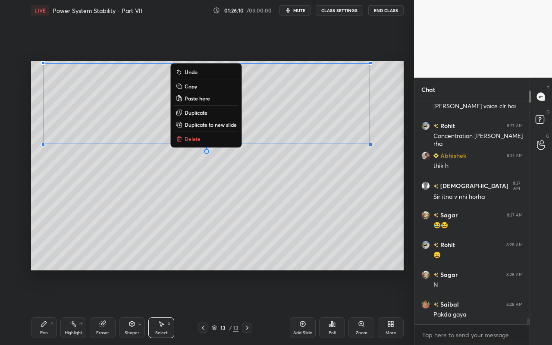
scroll to position [7949, 0]
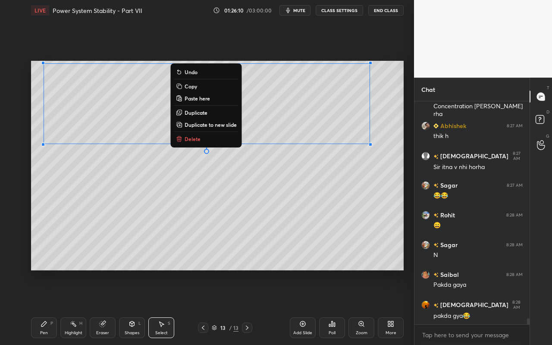
click at [218, 126] on p "Duplicate to new slide" at bounding box center [211, 124] width 52 height 7
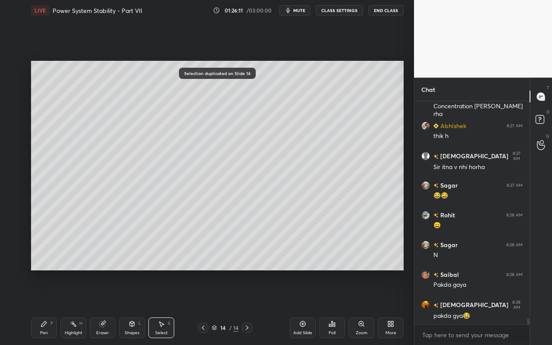
scroll to position [8008, 0]
click at [218, 241] on div "0 ° Undo Copy Paste here Duplicate Duplicate to new slide Delete" at bounding box center [217, 166] width 373 height 210
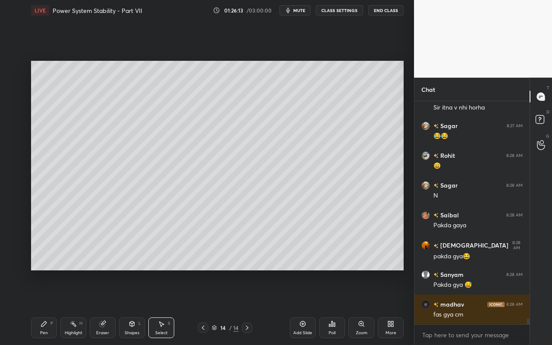
click at [70, 307] on div "Highlight H" at bounding box center [73, 328] width 26 height 21
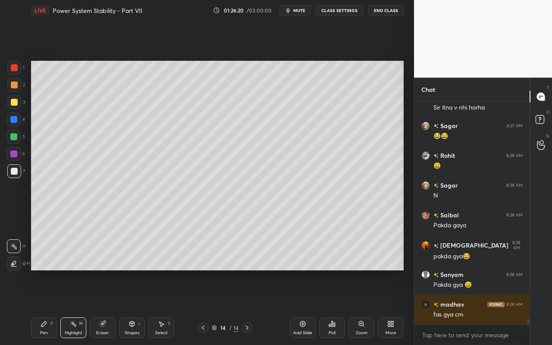
drag, startPoint x: 98, startPoint y: 328, endPoint x: 139, endPoint y: 271, distance: 69.8
click at [99, 307] on div "Eraser" at bounding box center [103, 328] width 26 height 21
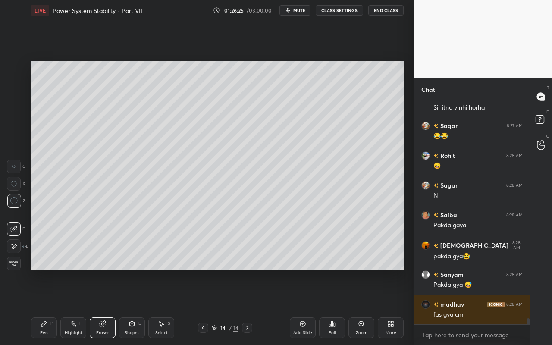
click at [42, 307] on div "Pen" at bounding box center [44, 333] width 8 height 4
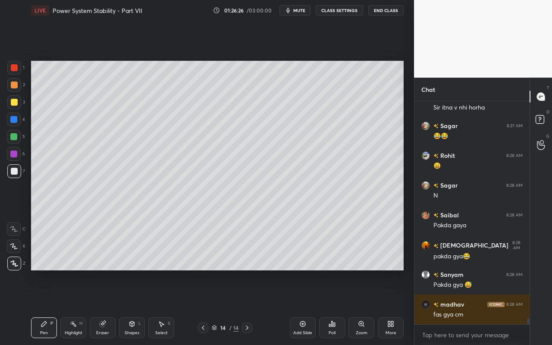
drag, startPoint x: 13, startPoint y: 139, endPoint x: 25, endPoint y: 133, distance: 13.0
click at [15, 140] on div at bounding box center [13, 136] width 7 height 7
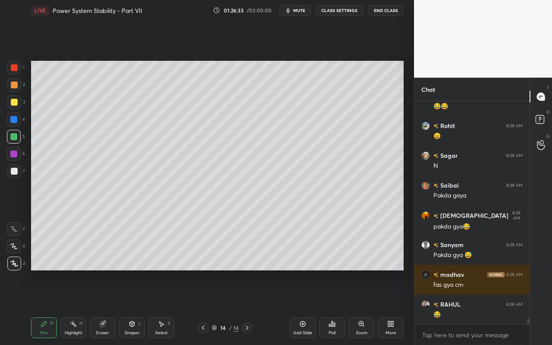
click at [41, 307] on div "Pen P" at bounding box center [44, 328] width 26 height 21
drag, startPoint x: 14, startPoint y: 67, endPoint x: 22, endPoint y: 70, distance: 7.9
click at [16, 69] on div at bounding box center [14, 67] width 7 height 7
click at [138, 307] on div "Shapes" at bounding box center [132, 333] width 15 height 4
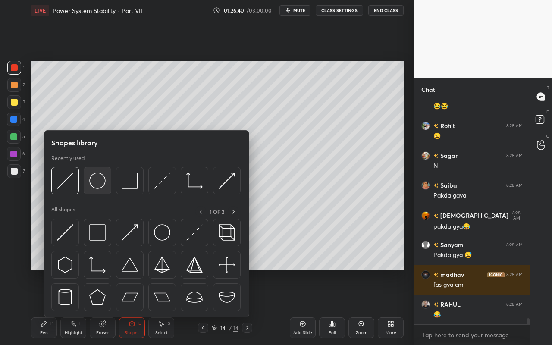
click at [101, 186] on img at bounding box center [97, 181] width 16 height 16
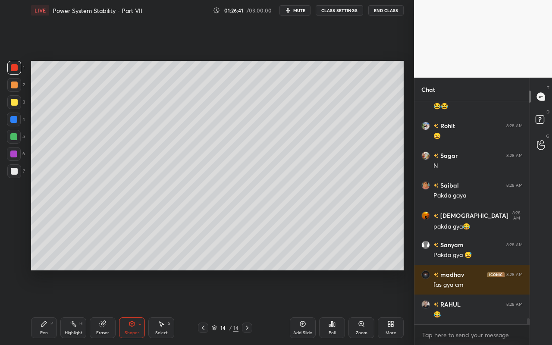
click at [137, 307] on div "Shapes" at bounding box center [132, 333] width 15 height 4
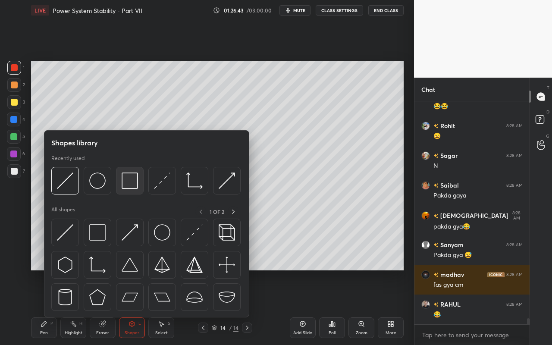
click at [134, 186] on img at bounding box center [130, 181] width 16 height 16
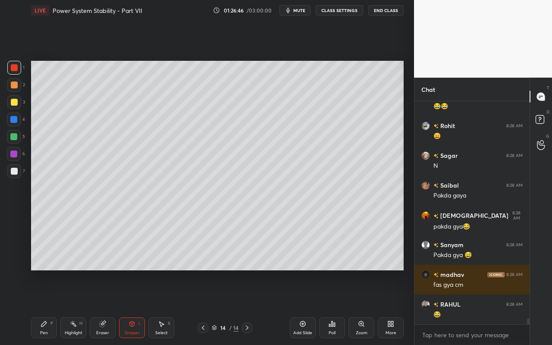
click at [98, 307] on div "Eraser" at bounding box center [103, 328] width 26 height 21
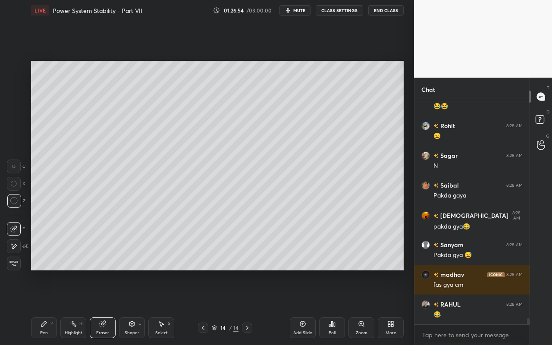
drag, startPoint x: 129, startPoint y: 328, endPoint x: 129, endPoint y: 319, distance: 9.1
click at [129, 307] on div "Shapes L" at bounding box center [132, 328] width 26 height 21
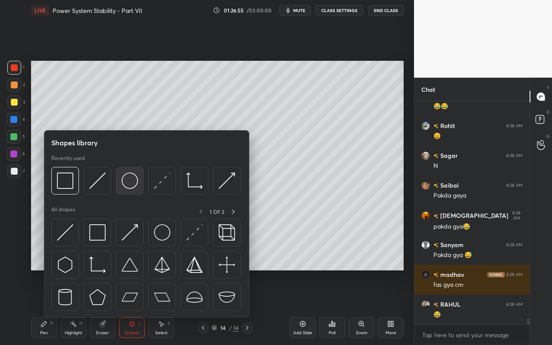
click at [132, 181] on img at bounding box center [130, 181] width 16 height 16
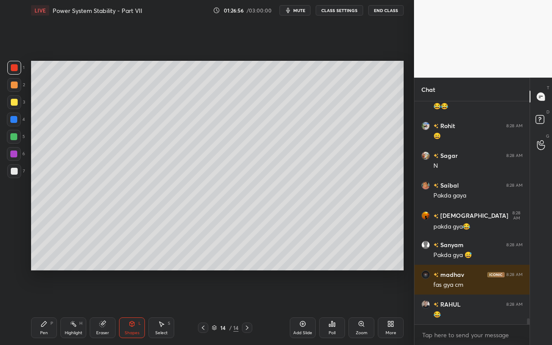
click at [14, 89] on div at bounding box center [14, 85] width 14 height 14
click at [44, 307] on div "Pen P" at bounding box center [44, 328] width 26 height 21
click at [136, 307] on div "Shapes L" at bounding box center [132, 328] width 26 height 21
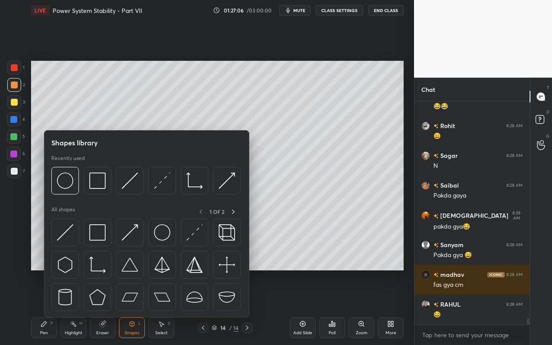
drag, startPoint x: 15, startPoint y: 155, endPoint x: 25, endPoint y: 156, distance: 9.7
click at [15, 155] on div at bounding box center [13, 154] width 7 height 7
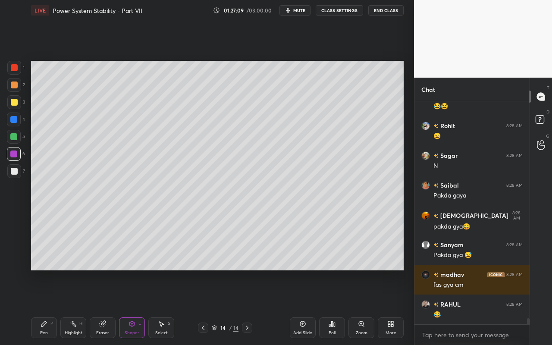
click at [38, 307] on div "Pen P" at bounding box center [44, 328] width 26 height 21
click at [107, 307] on div "Eraser" at bounding box center [103, 328] width 26 height 21
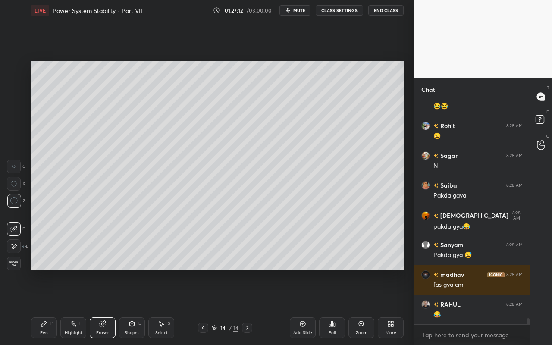
click at [49, 307] on div "Pen P" at bounding box center [44, 328] width 26 height 21
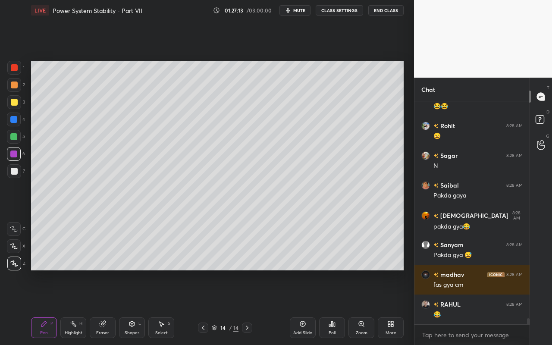
scroll to position [8076, 0]
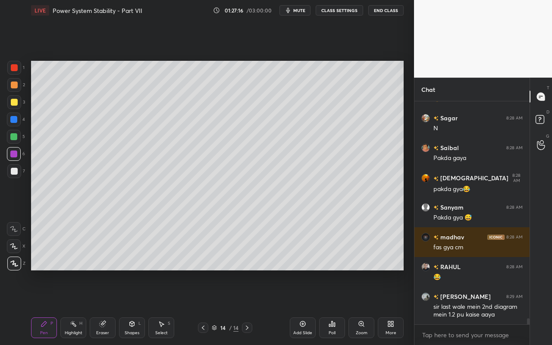
click at [104, 307] on div "Eraser" at bounding box center [103, 328] width 26 height 21
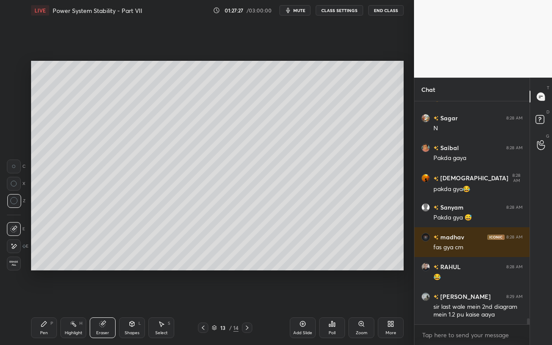
click at [73, 307] on div "Highlight" at bounding box center [74, 333] width 18 height 4
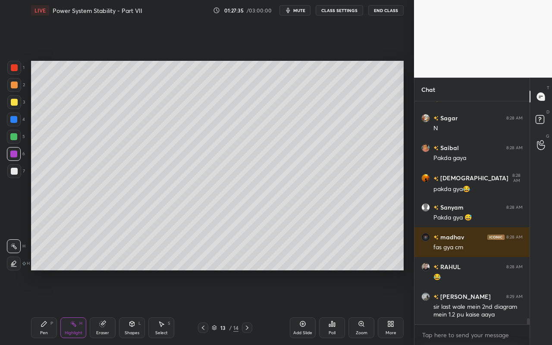
scroll to position [8084, 0]
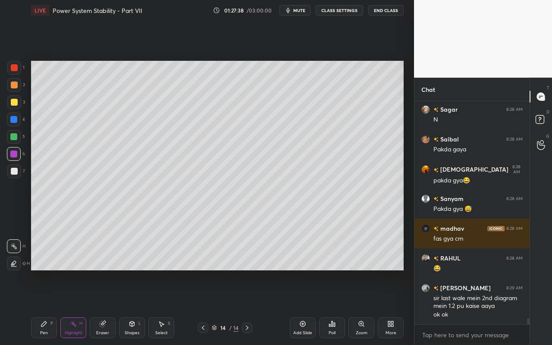
click at [106, 307] on div "Eraser" at bounding box center [103, 328] width 26 height 21
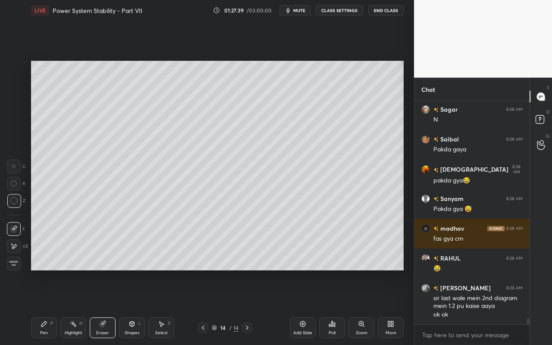
click at [139, 307] on div "Shapes L" at bounding box center [132, 328] width 26 height 21
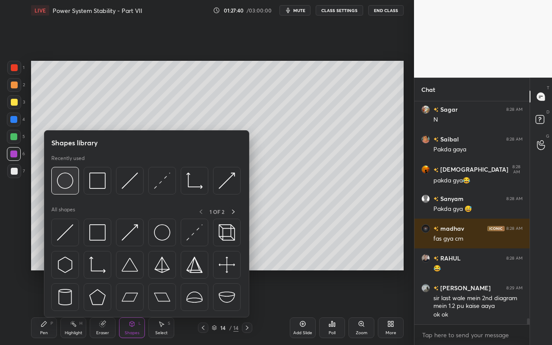
click at [68, 184] on img at bounding box center [65, 181] width 16 height 16
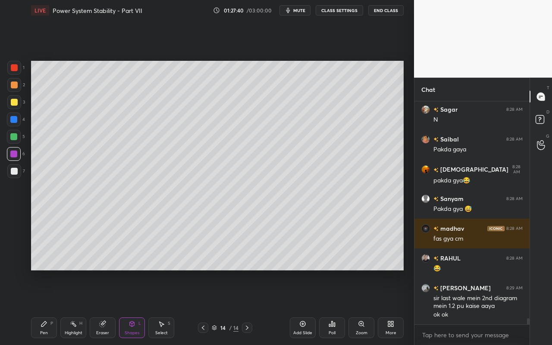
scroll to position [8093, 0]
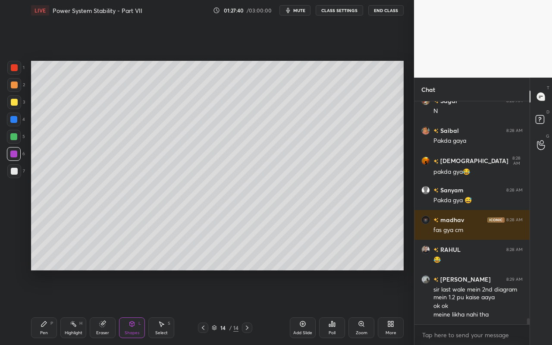
click at [19, 85] on div at bounding box center [14, 85] width 14 height 14
drag, startPoint x: 47, startPoint y: 330, endPoint x: 102, endPoint y: 287, distance: 69.4
click at [49, 307] on div "Pen P" at bounding box center [44, 328] width 26 height 21
drag, startPoint x: 74, startPoint y: 328, endPoint x: 78, endPoint y: 325, distance: 5.5
click at [76, 307] on div "Highlight H" at bounding box center [73, 328] width 26 height 21
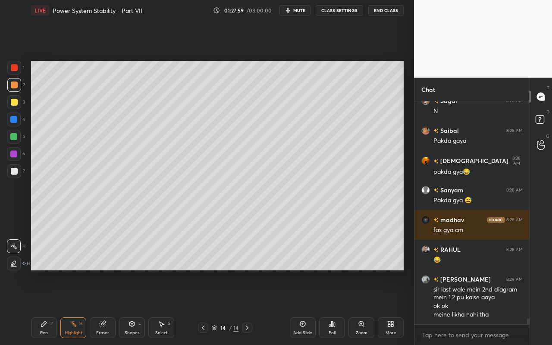
click at [43, 307] on div "Pen P" at bounding box center [44, 328] width 26 height 21
drag, startPoint x: 16, startPoint y: 65, endPoint x: 29, endPoint y: 73, distance: 15.8
click at [16, 66] on div at bounding box center [14, 67] width 7 height 7
click at [73, 307] on div "Highlight" at bounding box center [74, 333] width 18 height 4
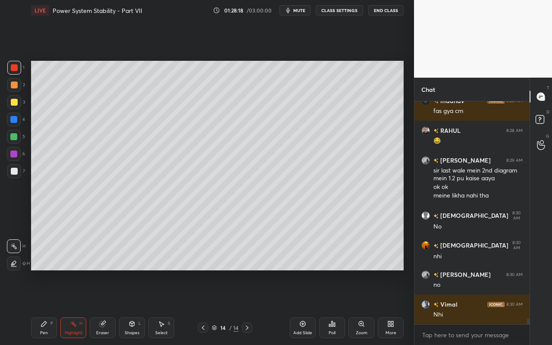
scroll to position [8242, 0]
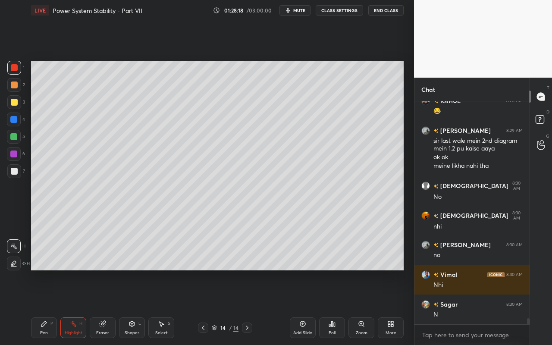
click at [161, 307] on div "Select S" at bounding box center [161, 328] width 26 height 21
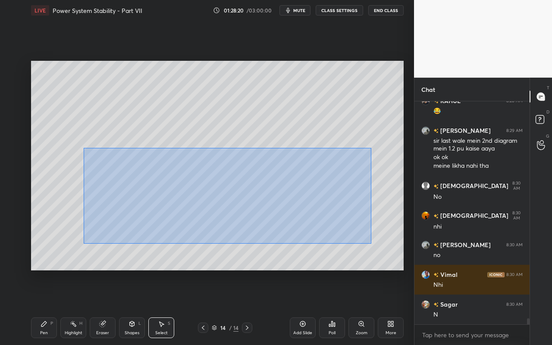
drag, startPoint x: 98, startPoint y: 165, endPoint x: 367, endPoint y: 239, distance: 278.7
click at [370, 244] on div "0 ° Undo Copy Paste here Duplicate Duplicate to new slide Delete" at bounding box center [217, 166] width 373 height 210
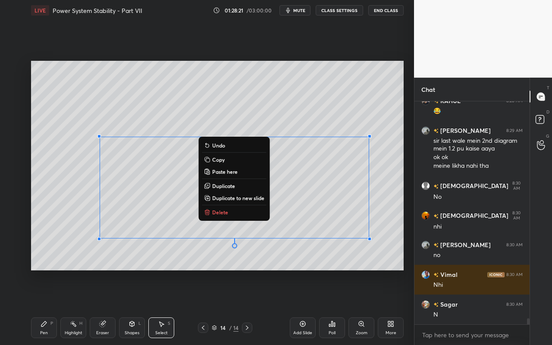
click at [367, 115] on div "0 ° Undo Copy Paste here Duplicate Duplicate to new slide Delete" at bounding box center [217, 166] width 373 height 210
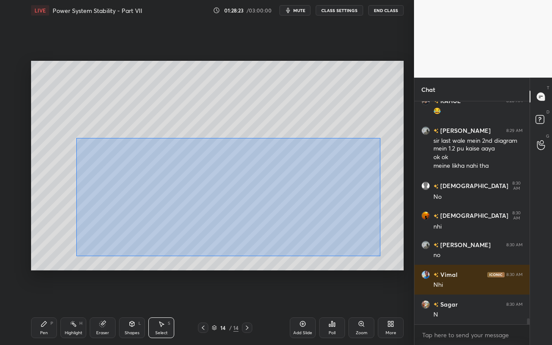
drag, startPoint x: 76, startPoint y: 138, endPoint x: 374, endPoint y: 252, distance: 318.6
click at [373, 256] on div "0 ° Undo Copy Paste here Duplicate Duplicate to new slide Delete" at bounding box center [217, 166] width 373 height 210
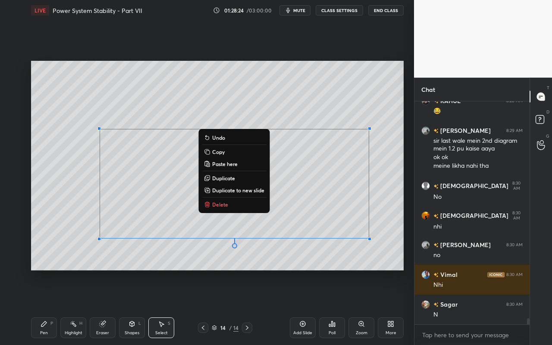
click at [393, 166] on div "0 ° Undo Copy Paste here Duplicate Duplicate to new slide Delete" at bounding box center [217, 166] width 373 height 210
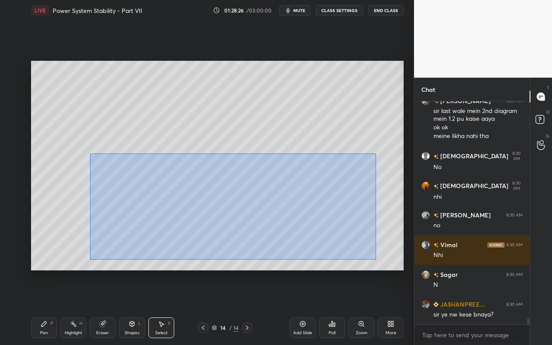
scroll to position [8301, 0]
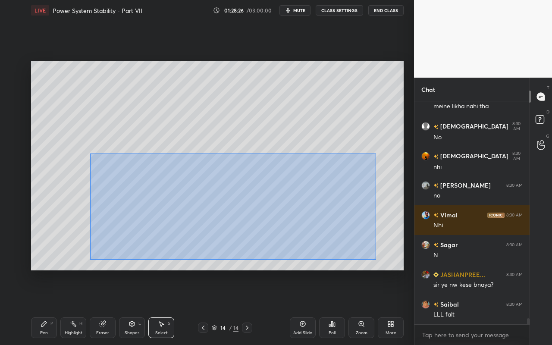
drag, startPoint x: 90, startPoint y: 154, endPoint x: 374, endPoint y: 259, distance: 303.1
click at [376, 260] on div "0 ° Undo Copy Paste here Duplicate Duplicate to new slide Delete" at bounding box center [217, 166] width 373 height 210
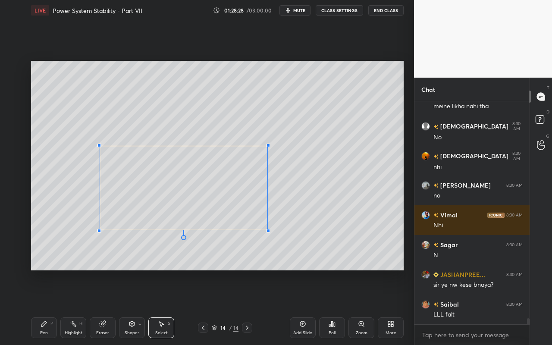
drag, startPoint x: 370, startPoint y: 239, endPoint x: 266, endPoint y: 230, distance: 104.0
click at [267, 230] on div at bounding box center [268, 230] width 3 height 3
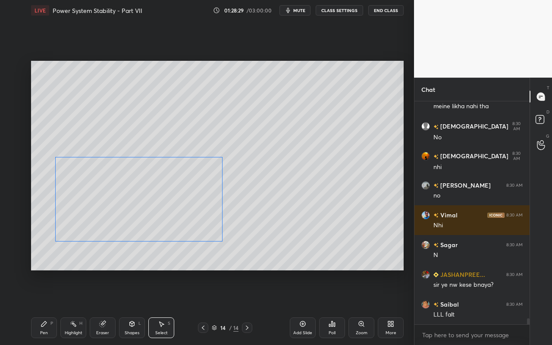
drag, startPoint x: 210, startPoint y: 207, endPoint x: 198, endPoint y: 206, distance: 12.2
click at [179, 212] on div "0 ° Undo Copy Paste here Duplicate Duplicate to new slide Delete" at bounding box center [217, 166] width 373 height 210
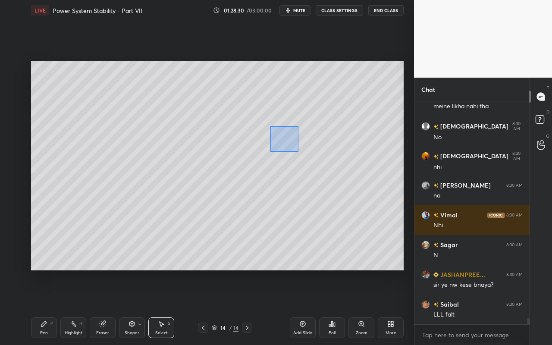
drag, startPoint x: 283, startPoint y: 145, endPoint x: 295, endPoint y: 153, distance: 14.4
click at [306, 155] on div "0 ° Undo Copy Paste here Duplicate Duplicate to new slide Delete" at bounding box center [217, 166] width 373 height 210
drag, startPoint x: 284, startPoint y: 144, endPoint x: 181, endPoint y: 163, distance: 104.5
click at [177, 155] on div "0 ° Undo Copy Paste here Duplicate Duplicate to new slide Delete" at bounding box center [217, 166] width 373 height 210
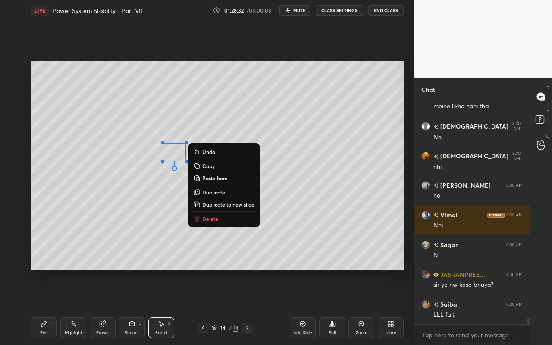
click at [177, 254] on div "0 ° Undo Copy Paste here Duplicate Duplicate to new slide Delete" at bounding box center [217, 166] width 373 height 210
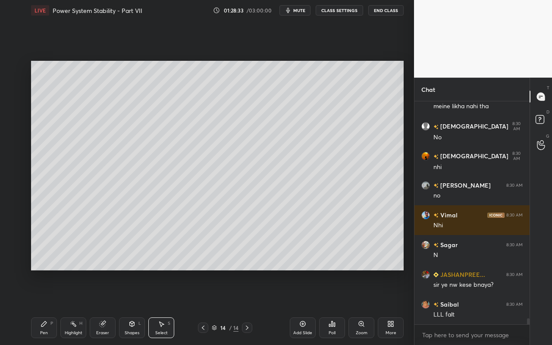
click at [129, 307] on div "Shapes L" at bounding box center [132, 328] width 26 height 21
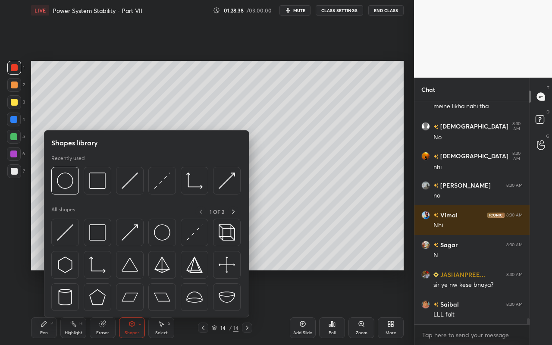
click at [74, 307] on icon at bounding box center [73, 324] width 7 height 7
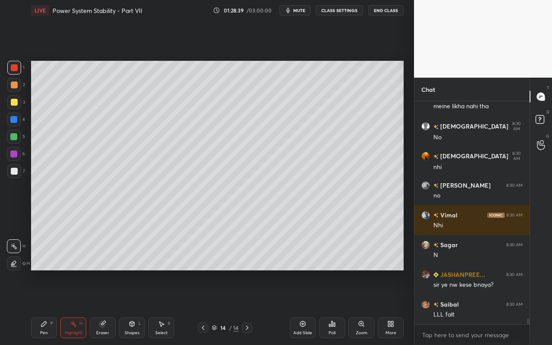
click at [46, 307] on div "Pen P" at bounding box center [44, 328] width 26 height 21
drag, startPoint x: 130, startPoint y: 328, endPoint x: 129, endPoint y: 324, distance: 4.4
click at [131, 307] on div "Shapes L" at bounding box center [132, 328] width 26 height 21
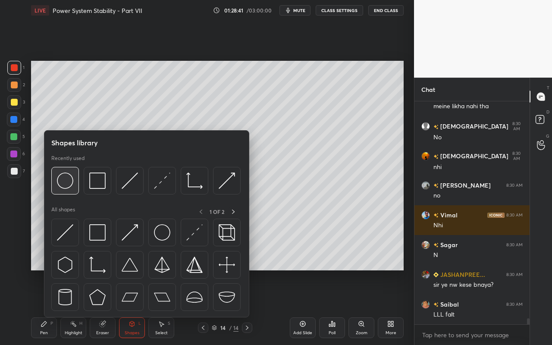
click at [69, 186] on img at bounding box center [65, 181] width 16 height 16
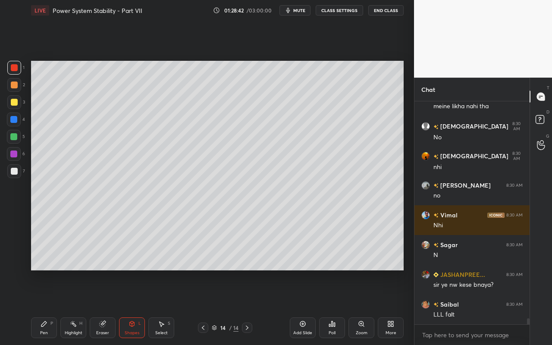
click at [18, 84] on div at bounding box center [14, 85] width 14 height 14
drag, startPoint x: 128, startPoint y: 333, endPoint x: 130, endPoint y: 321, distance: 12.3
click at [129, 307] on div "Shapes L" at bounding box center [132, 328] width 26 height 21
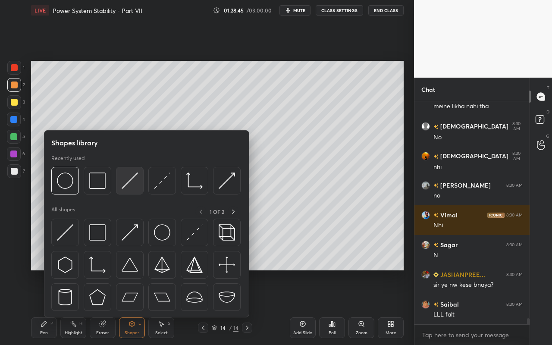
click at [133, 185] on img at bounding box center [130, 181] width 16 height 16
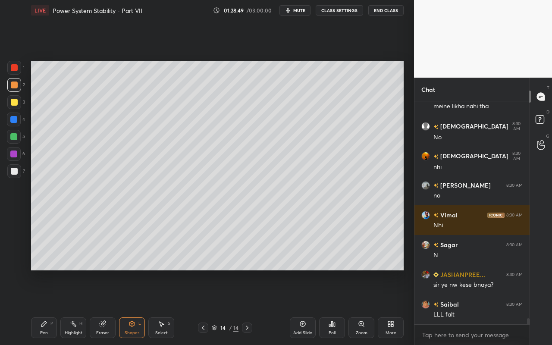
drag, startPoint x: 105, startPoint y: 324, endPoint x: 133, endPoint y: 284, distance: 48.7
click at [105, 307] on icon at bounding box center [102, 324] width 7 height 7
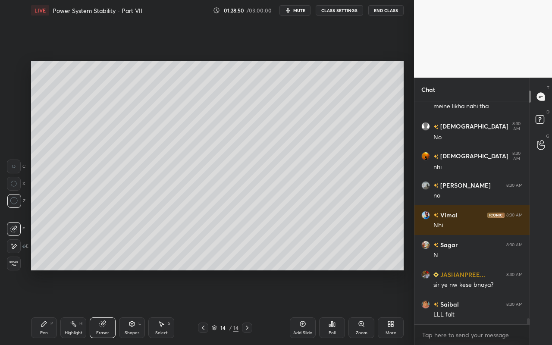
click at [39, 307] on div "Pen P" at bounding box center [44, 328] width 26 height 21
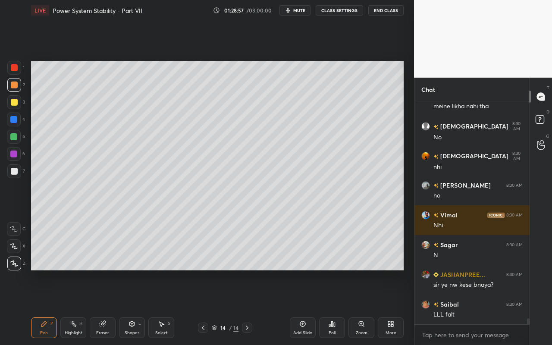
click at [133, 307] on div "Shapes L" at bounding box center [132, 328] width 26 height 21
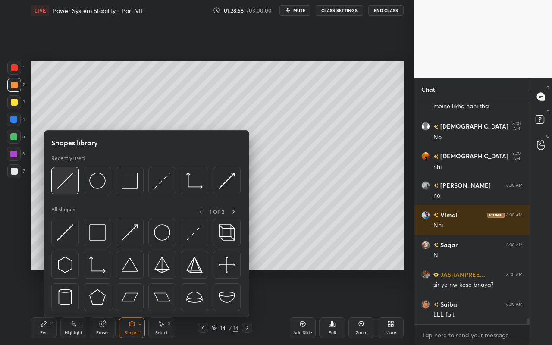
click at [71, 190] on div at bounding box center [65, 181] width 28 height 28
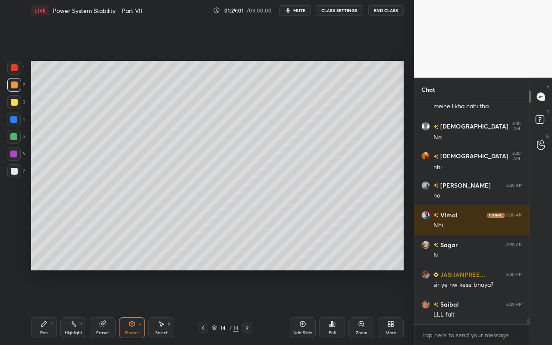
click at [135, 307] on div "Shapes L" at bounding box center [132, 328] width 26 height 21
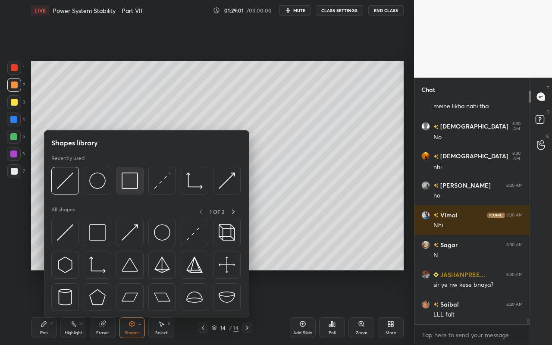
click at [134, 183] on img at bounding box center [130, 181] width 16 height 16
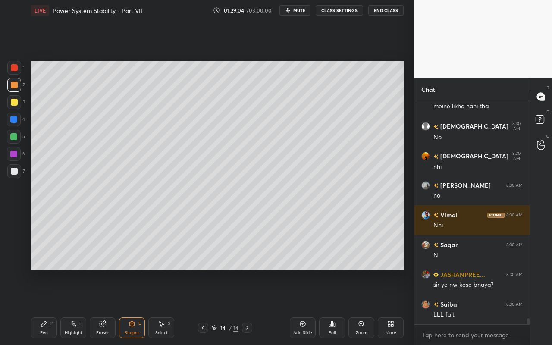
click at [136, 307] on div "Shapes L" at bounding box center [132, 328] width 26 height 21
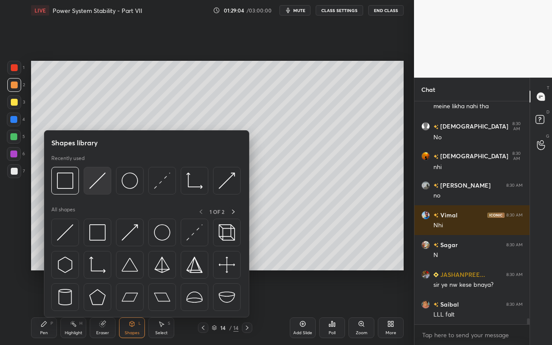
click at [106, 189] on div at bounding box center [98, 181] width 28 height 28
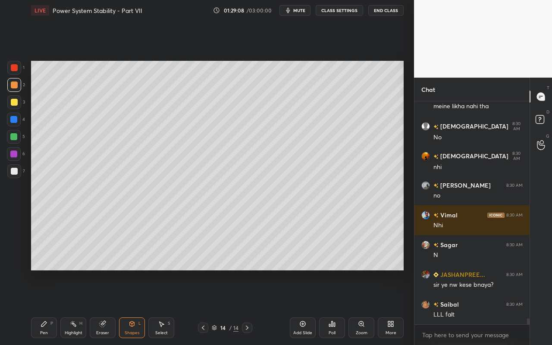
drag, startPoint x: 44, startPoint y: 327, endPoint x: 71, endPoint y: 298, distance: 39.7
click at [47, 307] on div "Pen P" at bounding box center [44, 328] width 26 height 21
click at [105, 307] on div "Eraser" at bounding box center [103, 328] width 26 height 21
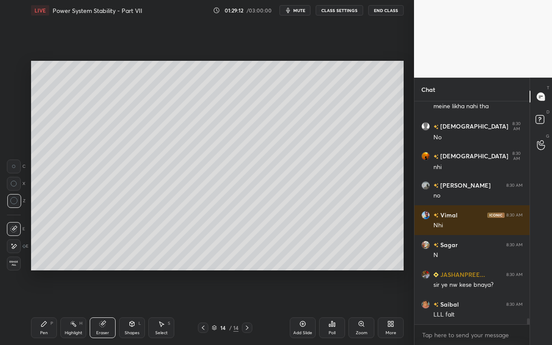
click at [50, 307] on div "Pen P" at bounding box center [44, 328] width 26 height 21
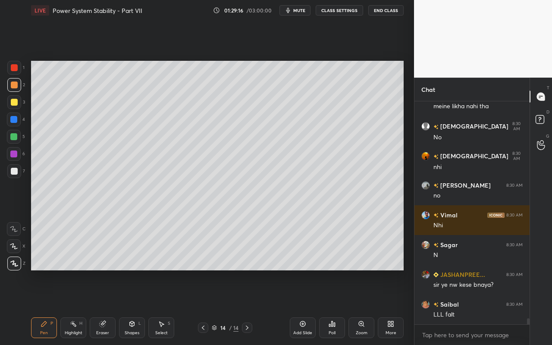
drag, startPoint x: 41, startPoint y: 338, endPoint x: 54, endPoint y: 325, distance: 18.0
click at [43, 307] on div "Pen P" at bounding box center [44, 328] width 26 height 21
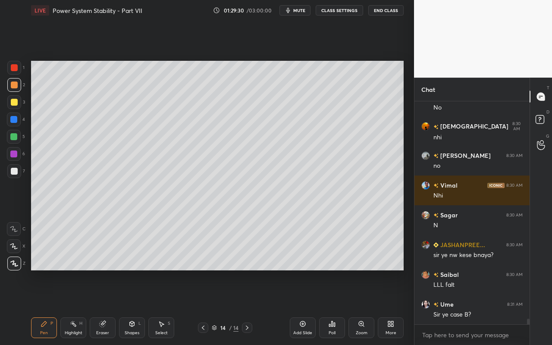
scroll to position [8369, 0]
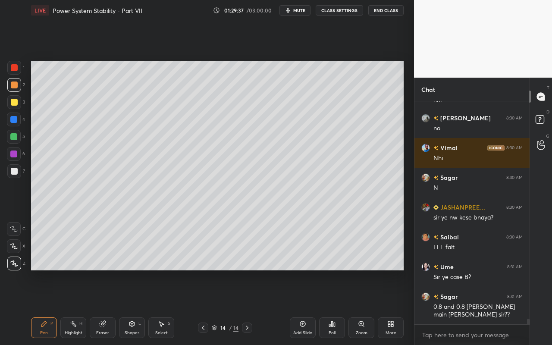
drag, startPoint x: 70, startPoint y: 331, endPoint x: 102, endPoint y: 284, distance: 56.4
click at [75, 307] on div "Highlight H" at bounding box center [73, 328] width 26 height 21
drag, startPoint x: 40, startPoint y: 327, endPoint x: 119, endPoint y: 285, distance: 89.6
click at [40, 307] on div "Pen P" at bounding box center [44, 328] width 26 height 21
drag, startPoint x: 36, startPoint y: 331, endPoint x: 72, endPoint y: 284, distance: 59.8
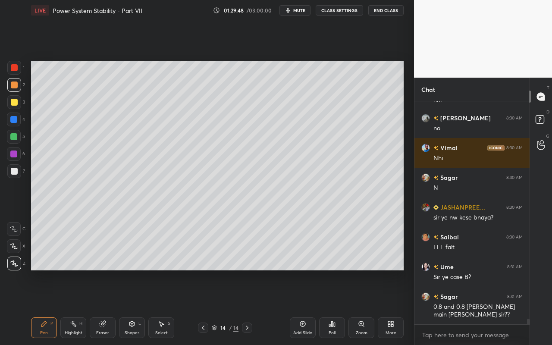
click at [40, 307] on div "Pen P" at bounding box center [44, 328] width 26 height 21
click at [83, 307] on div "Highlight H" at bounding box center [73, 328] width 26 height 21
drag, startPoint x: 79, startPoint y: 328, endPoint x: 107, endPoint y: 306, distance: 34.7
click at [81, 307] on div "Highlight H" at bounding box center [73, 328] width 26 height 21
click at [42, 307] on div "Pen P" at bounding box center [44, 328] width 26 height 21
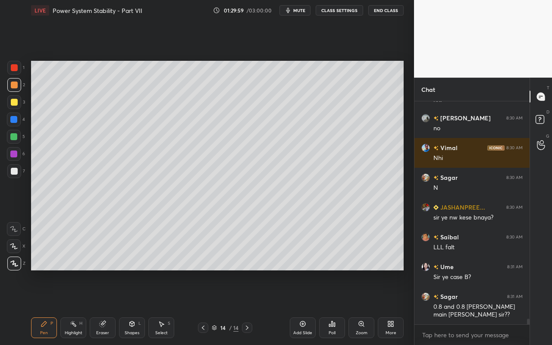
scroll to position [8398, 0]
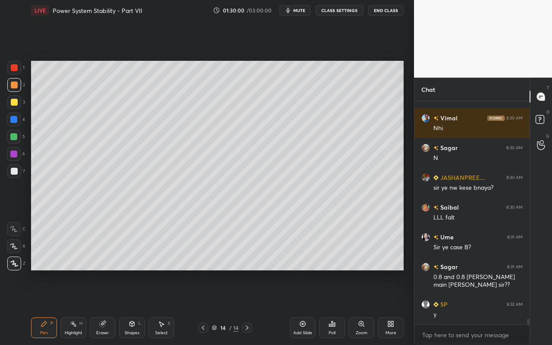
click at [135, 307] on div "Shapes L" at bounding box center [132, 328] width 26 height 21
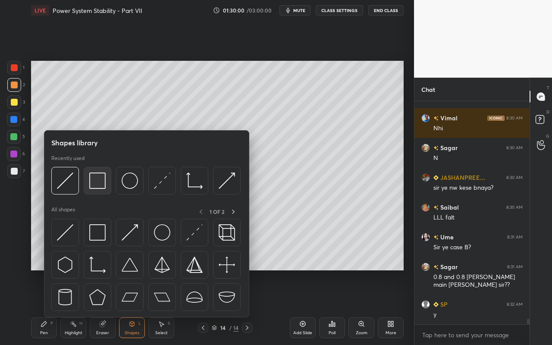
click at [107, 192] on div at bounding box center [98, 181] width 28 height 28
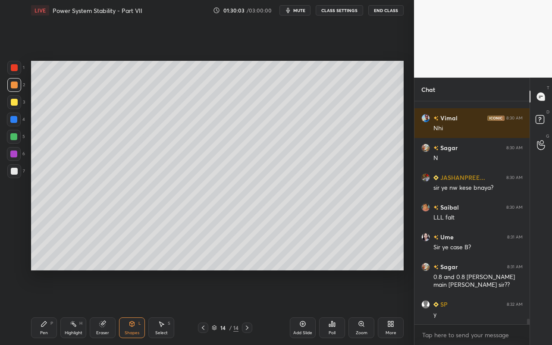
drag, startPoint x: 42, startPoint y: 330, endPoint x: 124, endPoint y: 276, distance: 98.2
click at [44, 307] on div "Pen P" at bounding box center [44, 328] width 26 height 21
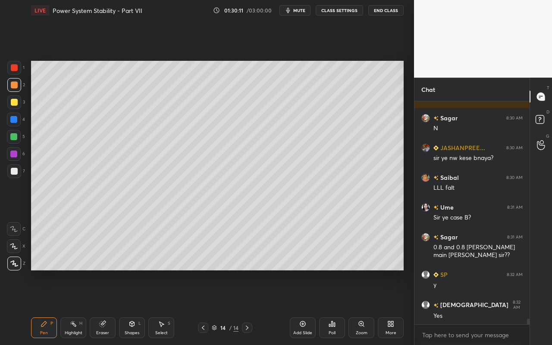
click at [130, 307] on div "Shapes" at bounding box center [132, 333] width 15 height 4
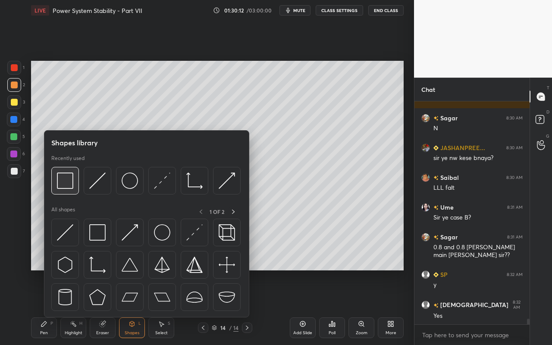
click at [70, 186] on img at bounding box center [65, 181] width 16 height 16
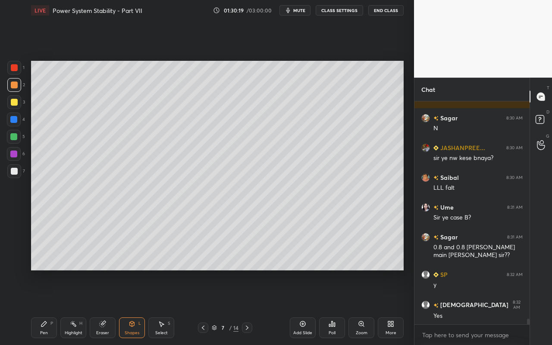
click at [76, 307] on div "Highlight H" at bounding box center [73, 328] width 26 height 21
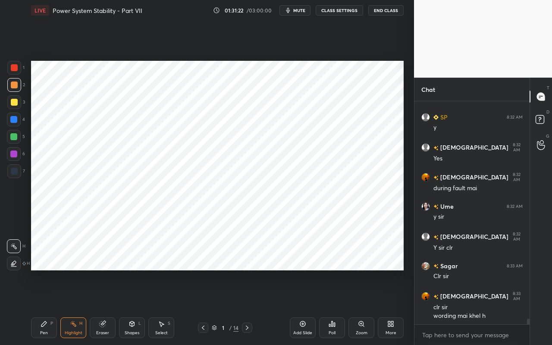
scroll to position [8623, 0]
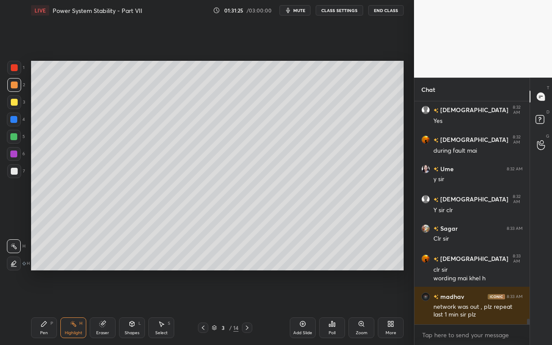
click at [80, 307] on div "Highlight H" at bounding box center [73, 328] width 26 height 21
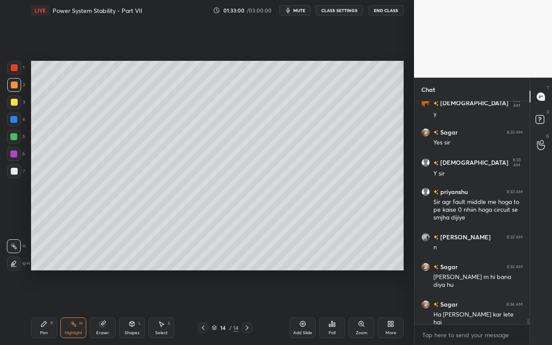
scroll to position [8893, 0]
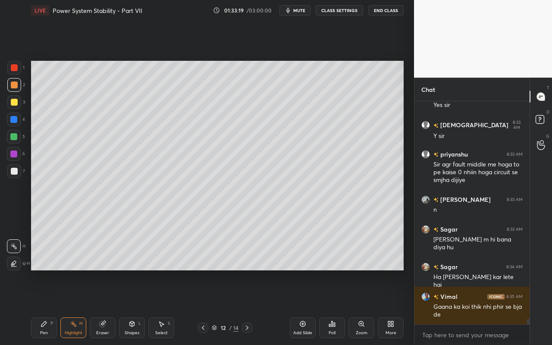
drag, startPoint x: 73, startPoint y: 327, endPoint x: 121, endPoint y: 278, distance: 69.0
click at [80, 307] on div "Highlight H" at bounding box center [73, 328] width 26 height 21
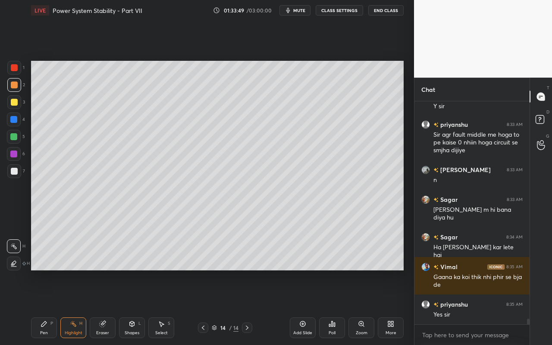
click at [163, 307] on icon at bounding box center [161, 324] width 7 height 7
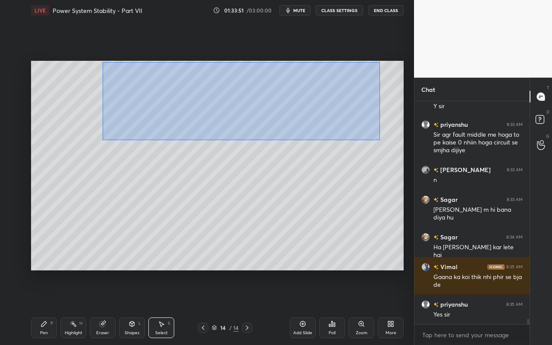
drag, startPoint x: 103, startPoint y: 63, endPoint x: 379, endPoint y: 139, distance: 285.8
click at [380, 140] on div "0 ° Undo Copy Paste here Duplicate Duplicate to new slide Delete" at bounding box center [217, 166] width 373 height 210
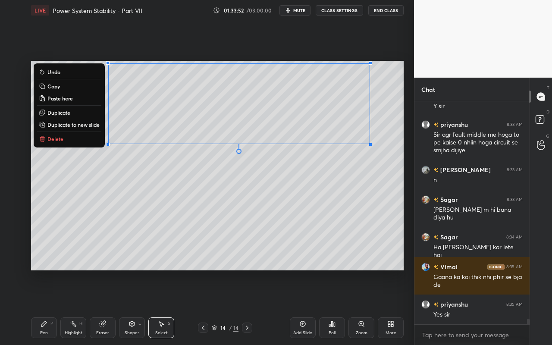
click at [136, 170] on div "0 ° Undo Copy Paste here Duplicate Duplicate to new slide Delete" at bounding box center [217, 166] width 373 height 210
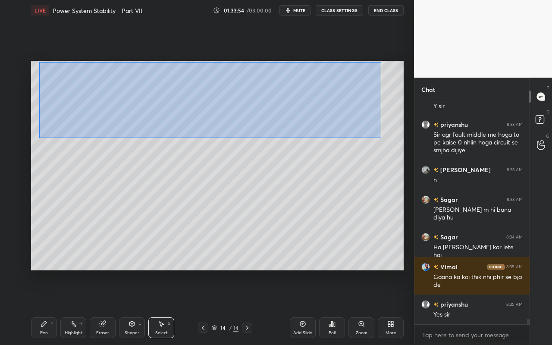
drag, startPoint x: 38, startPoint y: 60, endPoint x: 380, endPoint y: 138, distance: 351.0
click at [381, 138] on div "0 ° Undo Copy Paste here Duplicate Duplicate to new slide Delete" at bounding box center [217, 166] width 373 height 210
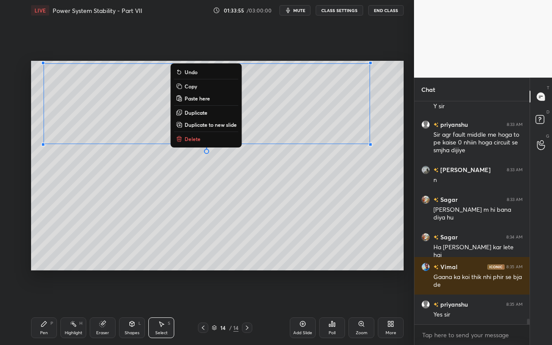
click at [230, 124] on p "Duplicate to new slide" at bounding box center [211, 124] width 52 height 7
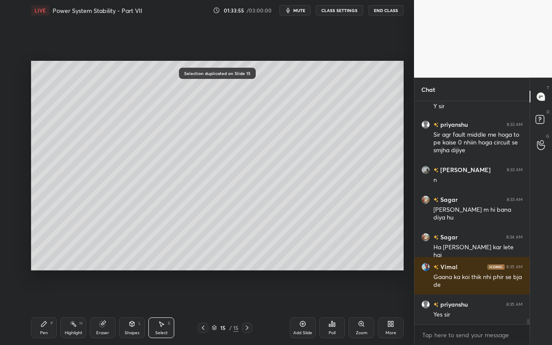
click at [190, 252] on div "0 ° Undo Copy Paste here Duplicate Duplicate to new slide Delete" at bounding box center [217, 166] width 373 height 210
click at [83, 307] on div "Highlight H" at bounding box center [73, 328] width 26 height 21
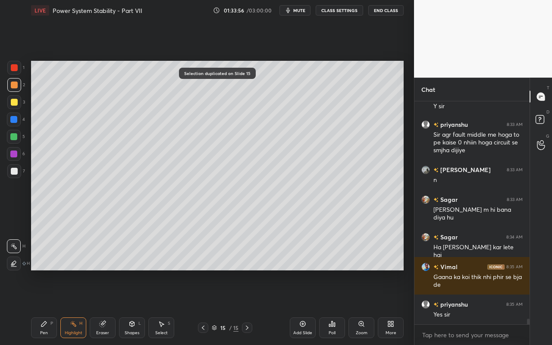
click at [107, 307] on div "Eraser" at bounding box center [103, 328] width 26 height 21
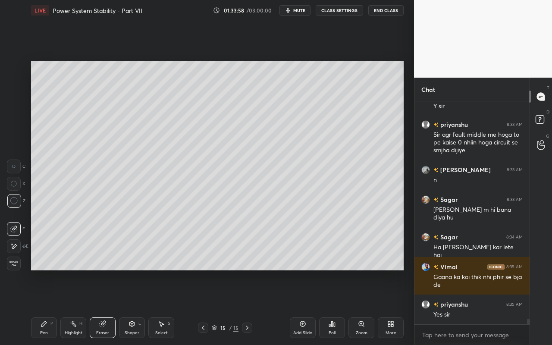
click at [14, 245] on icon at bounding box center [14, 246] width 5 height 4
drag, startPoint x: 48, startPoint y: 335, endPoint x: 93, endPoint y: 287, distance: 65.7
click at [48, 307] on div "Pen P" at bounding box center [44, 328] width 26 height 21
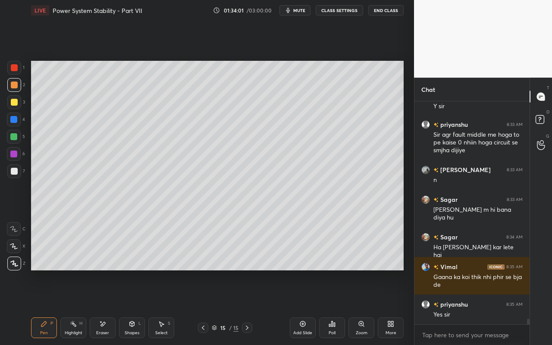
drag, startPoint x: 18, startPoint y: 67, endPoint x: 28, endPoint y: 67, distance: 9.5
click at [19, 67] on div at bounding box center [14, 68] width 14 height 14
click at [170, 307] on div "Select S" at bounding box center [161, 328] width 26 height 21
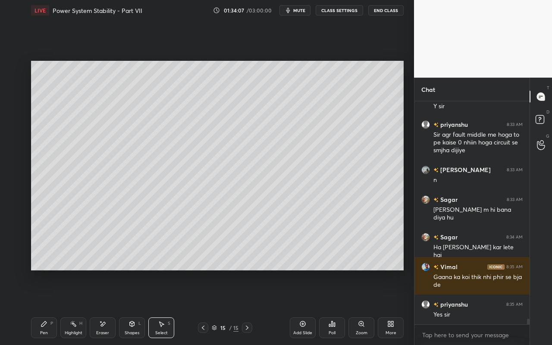
click at [39, 307] on div "Pen P" at bounding box center [44, 328] width 26 height 21
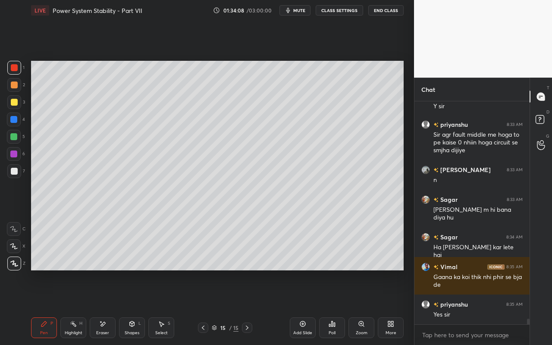
click at [16, 80] on div at bounding box center [14, 85] width 14 height 14
drag, startPoint x: 135, startPoint y: 325, endPoint x: 133, endPoint y: 320, distance: 5.5
click at [135, 307] on icon at bounding box center [132, 324] width 7 height 7
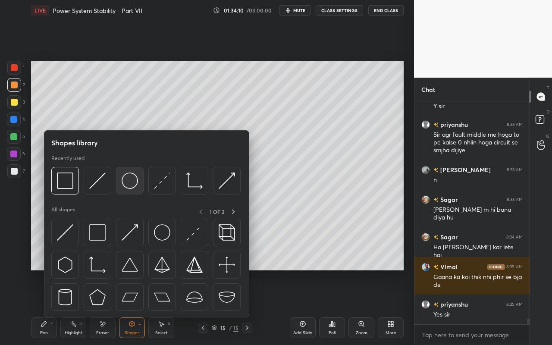
click at [135, 184] on img at bounding box center [130, 181] width 16 height 16
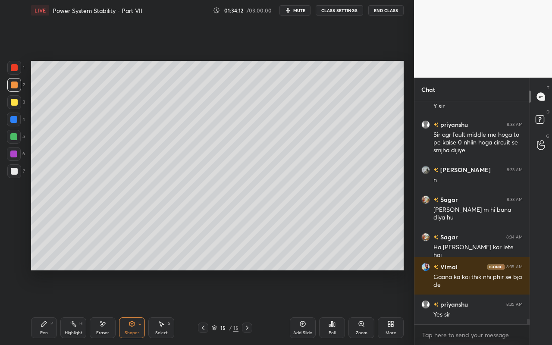
click at [140, 307] on div "Shapes L" at bounding box center [132, 328] width 26 height 21
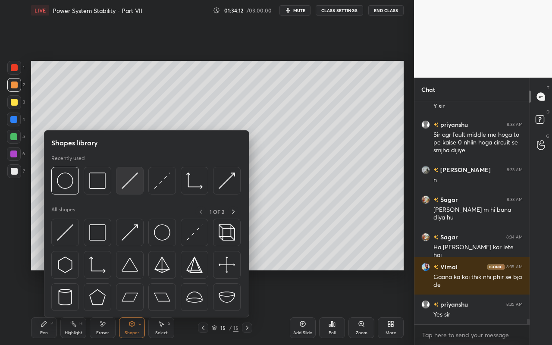
click at [132, 183] on img at bounding box center [130, 181] width 16 height 16
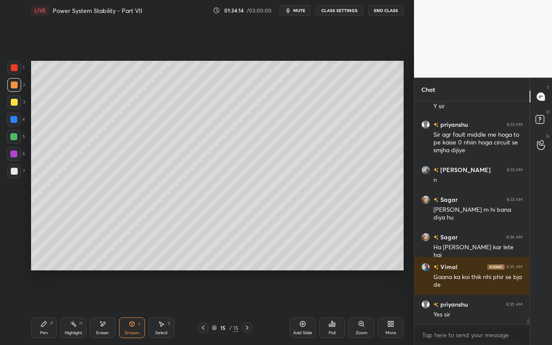
drag, startPoint x: 135, startPoint y: 328, endPoint x: 136, endPoint y: 320, distance: 8.7
click at [135, 307] on div "Shapes L" at bounding box center [132, 328] width 26 height 21
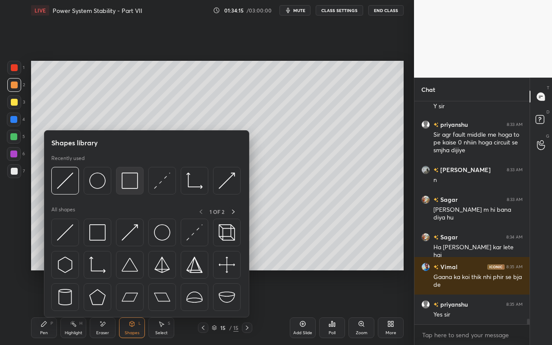
click at [135, 187] on img at bounding box center [130, 181] width 16 height 16
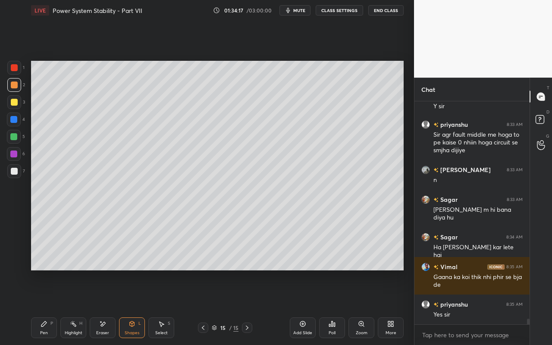
drag, startPoint x: 49, startPoint y: 328, endPoint x: 126, endPoint y: 275, distance: 93.7
click at [52, 307] on div "Pen P" at bounding box center [44, 328] width 26 height 21
click at [136, 307] on div "Shapes" at bounding box center [132, 333] width 15 height 4
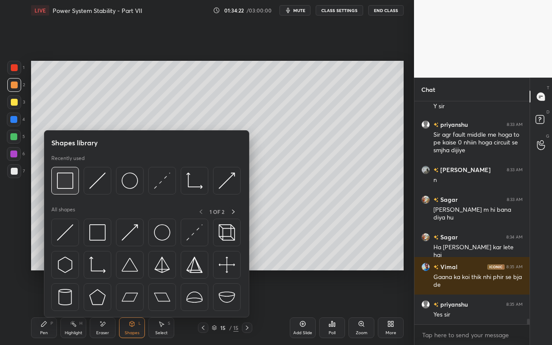
click at [64, 191] on div at bounding box center [65, 181] width 28 height 28
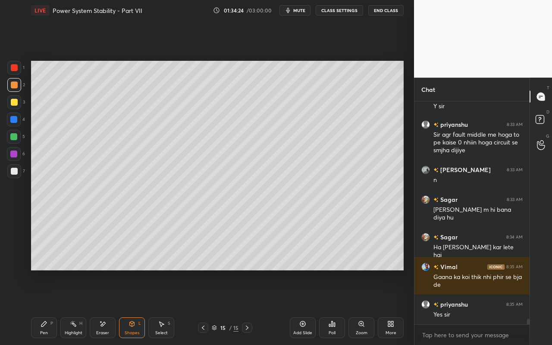
click at [104, 307] on icon at bounding box center [102, 324] width 7 height 7
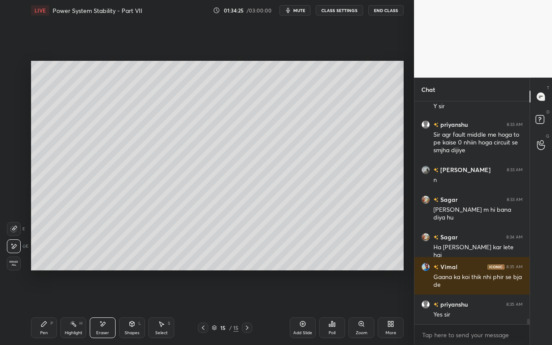
click at [15, 228] on icon at bounding box center [13, 229] width 7 height 7
click at [127, 307] on div "Shapes L" at bounding box center [132, 328] width 26 height 21
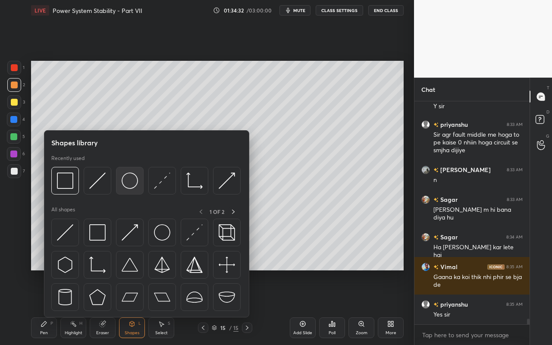
click at [134, 183] on img at bounding box center [130, 181] width 16 height 16
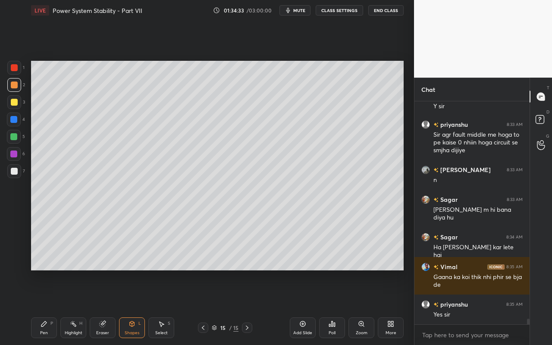
click at [16, 87] on div at bounding box center [14, 85] width 7 height 7
click at [41, 307] on div "Pen P" at bounding box center [44, 328] width 26 height 21
click at [40, 307] on div "Pen P" at bounding box center [44, 328] width 26 height 21
drag, startPoint x: 16, startPoint y: 66, endPoint x: 27, endPoint y: 79, distance: 17.1
click at [16, 70] on div at bounding box center [14, 67] width 7 height 7
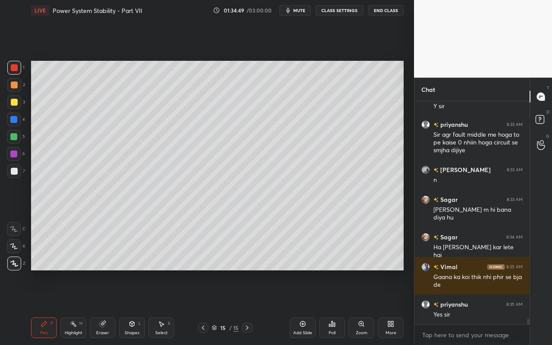
click at [71, 307] on icon at bounding box center [73, 324] width 7 height 7
drag, startPoint x: 146, startPoint y: 325, endPoint x: 145, endPoint y: 301, distance: 24.2
click at [146, 307] on div "Pen P Highlight H Eraser Shapes L Select S" at bounding box center [95, 328] width 129 height 21
drag, startPoint x: 129, startPoint y: 331, endPoint x: 129, endPoint y: 324, distance: 7.4
click at [129, 307] on div "Shapes L" at bounding box center [132, 328] width 26 height 21
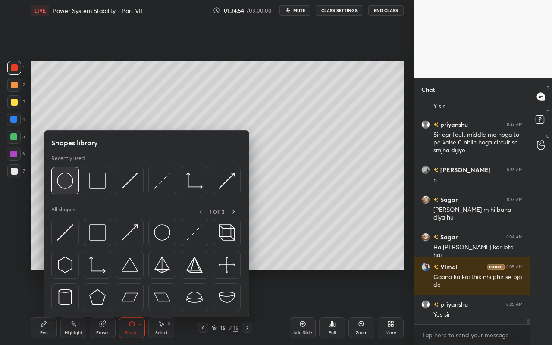
click at [64, 187] on img at bounding box center [65, 181] width 16 height 16
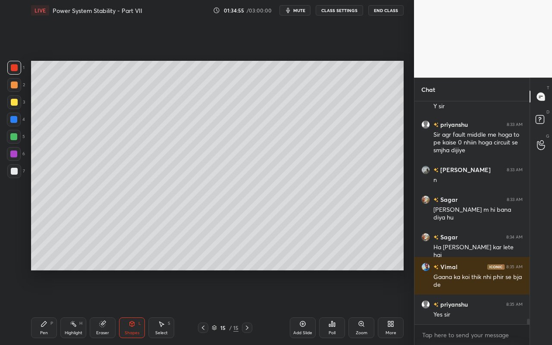
scroll to position [8952, 0]
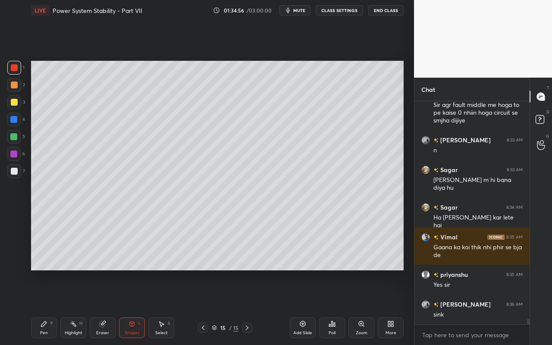
click at [47, 307] on icon at bounding box center [44, 324] width 7 height 7
click at [47, 307] on div "Pen P" at bounding box center [44, 328] width 26 height 21
click at [126, 307] on div "Shapes" at bounding box center [132, 333] width 15 height 4
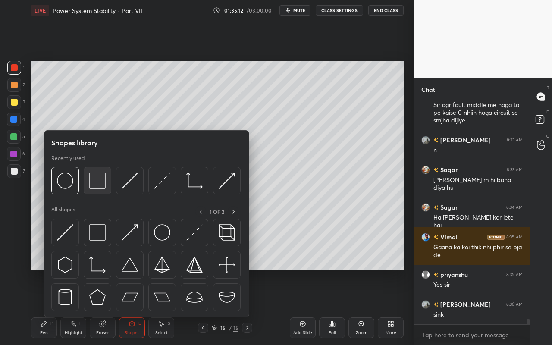
click at [100, 187] on img at bounding box center [97, 181] width 16 height 16
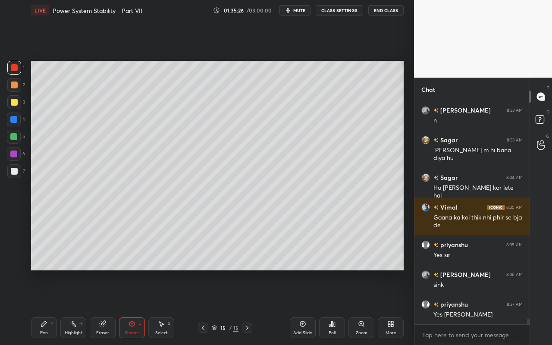
scroll to position [9019, 0]
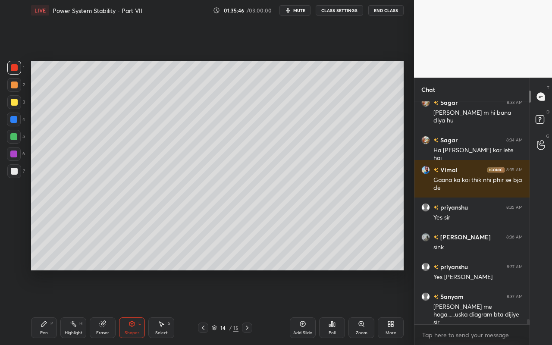
click at [77, 307] on div "Highlight H" at bounding box center [73, 328] width 26 height 21
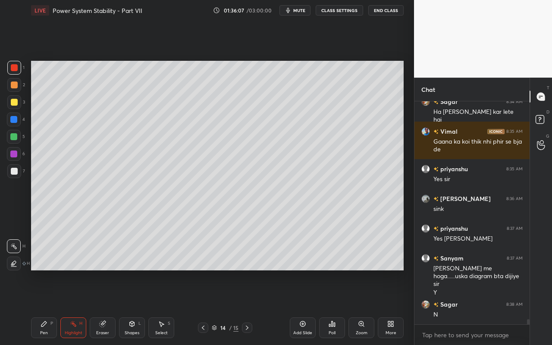
scroll to position [9088, 0]
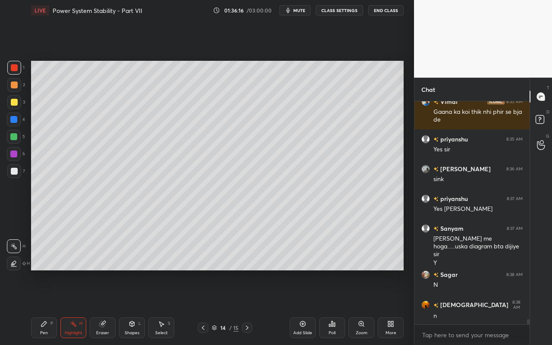
drag, startPoint x: 304, startPoint y: 328, endPoint x: 306, endPoint y: 323, distance: 5.4
click at [306, 307] on div "Add Slide" at bounding box center [303, 328] width 26 height 21
click at [133, 307] on div "Shapes" at bounding box center [132, 333] width 15 height 4
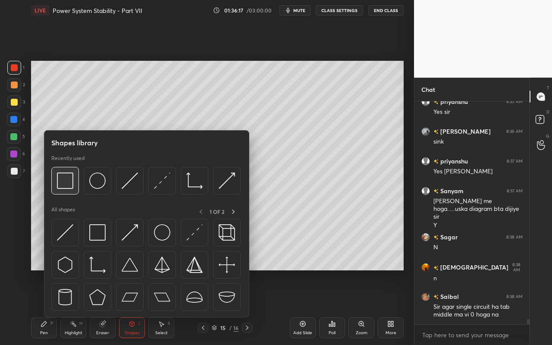
click at [73, 187] on img at bounding box center [65, 181] width 16 height 16
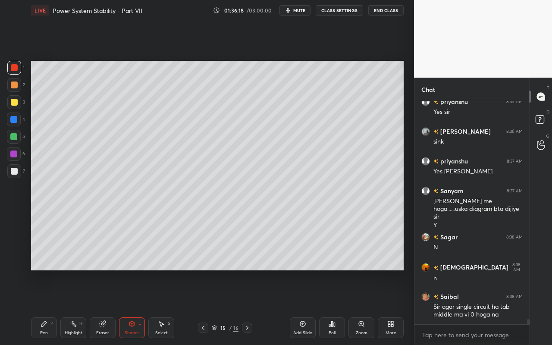
drag, startPoint x: 18, startPoint y: 101, endPoint x: 26, endPoint y: 102, distance: 8.6
click at [18, 101] on div at bounding box center [14, 102] width 14 height 14
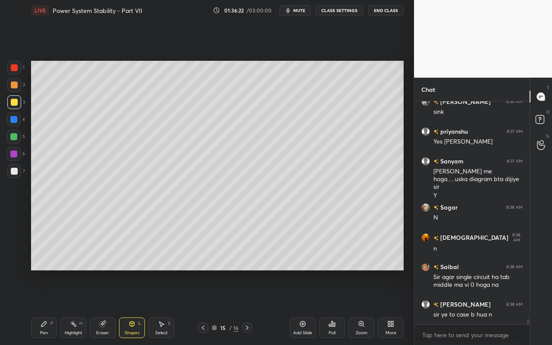
click at [107, 307] on div "Eraser" at bounding box center [103, 328] width 26 height 21
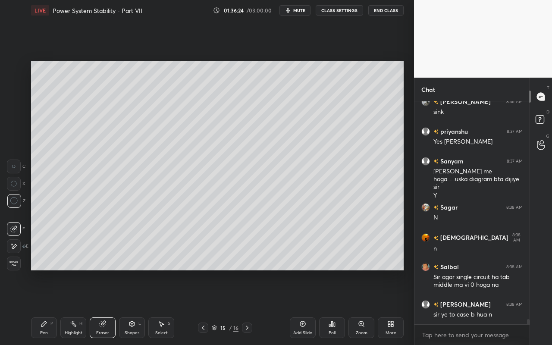
click at [132, 307] on div "Shapes" at bounding box center [132, 333] width 15 height 4
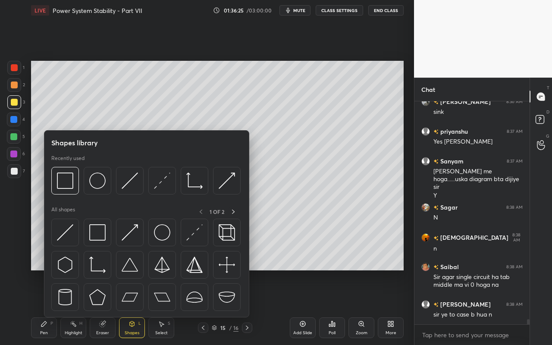
scroll to position [9185, 0]
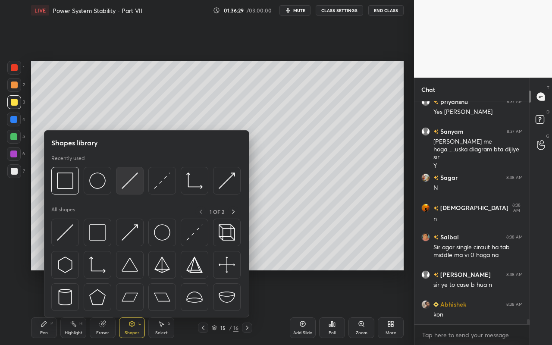
click at [133, 188] on img at bounding box center [130, 181] width 16 height 16
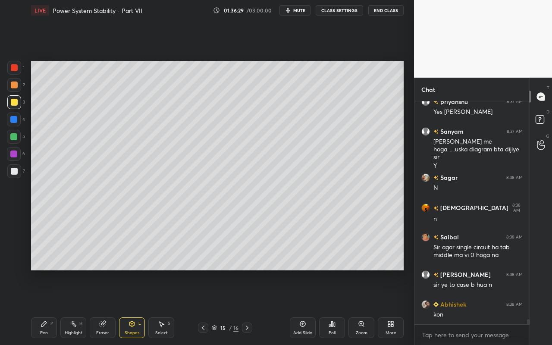
click at [137, 307] on div "Shapes" at bounding box center [132, 333] width 15 height 4
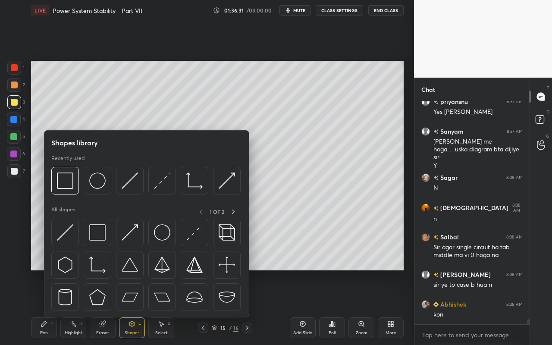
click at [109, 307] on div "Eraser" at bounding box center [103, 328] width 26 height 21
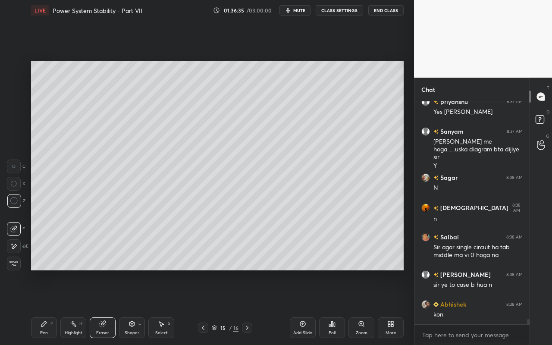
drag, startPoint x: 50, startPoint y: 326, endPoint x: 78, endPoint y: 282, distance: 52.0
click at [50, 307] on div "Pen P" at bounding box center [44, 328] width 26 height 21
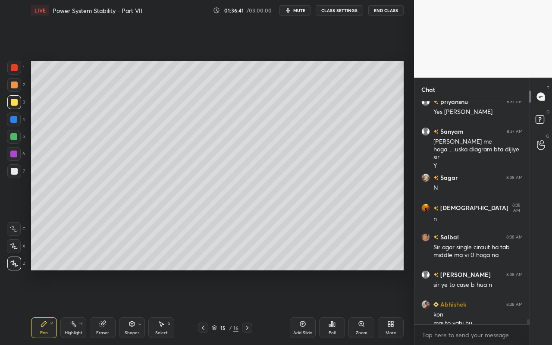
scroll to position [9193, 0]
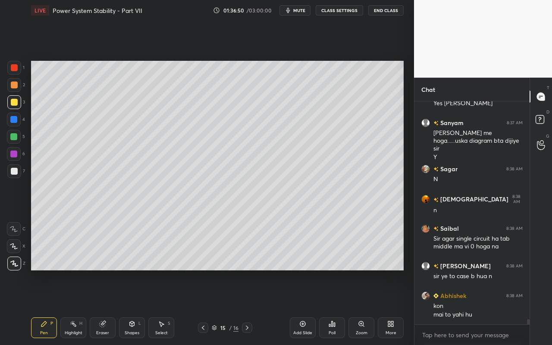
drag, startPoint x: 41, startPoint y: 331, endPoint x: 42, endPoint y: 325, distance: 5.8
click at [41, 307] on div "Pen" at bounding box center [44, 333] width 8 height 4
click at [15, 139] on div at bounding box center [13, 136] width 7 height 7
drag, startPoint x: 161, startPoint y: 336, endPoint x: 171, endPoint y: 285, distance: 52.0
click at [161, 307] on div "Select S" at bounding box center [161, 328] width 26 height 21
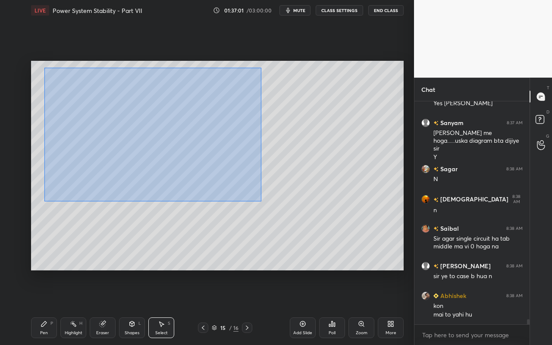
drag, startPoint x: 44, startPoint y: 67, endPoint x: 247, endPoint y: 185, distance: 234.8
click at [266, 203] on div "0 ° Undo Copy Paste here Duplicate Duplicate to new slide Delete" at bounding box center [217, 166] width 373 height 210
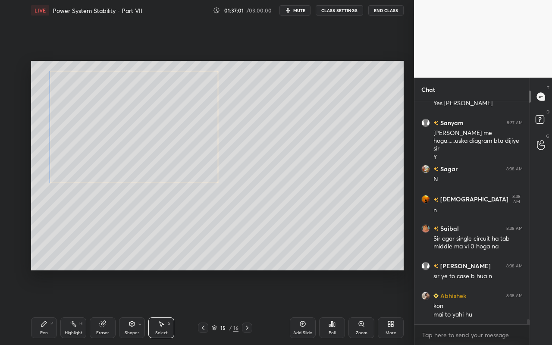
drag, startPoint x: 215, startPoint y: 164, endPoint x: 193, endPoint y: 167, distance: 22.2
click at [192, 166] on div "0 ° Undo Copy Paste here Duplicate Duplicate to new slide Delete" at bounding box center [217, 166] width 373 height 210
drag, startPoint x: 208, startPoint y: 183, endPoint x: 189, endPoint y: 167, distance: 25.7
click at [194, 172] on div at bounding box center [195, 173] width 3 height 3
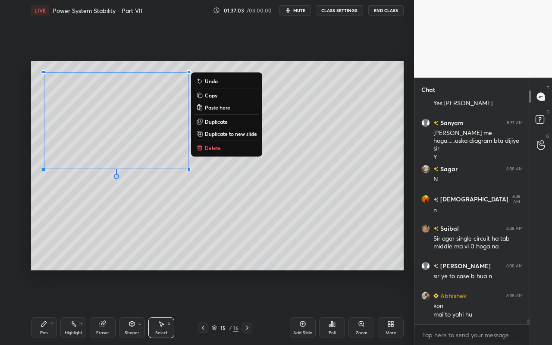
drag, startPoint x: 213, startPoint y: 121, endPoint x: 187, endPoint y: 135, distance: 28.8
click at [213, 121] on p "Duplicate" at bounding box center [216, 121] width 23 height 7
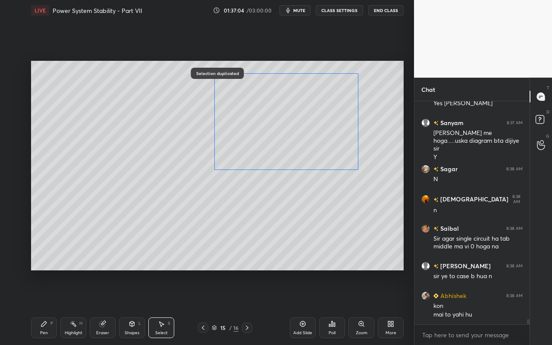
drag, startPoint x: 180, startPoint y: 144, endPoint x: 328, endPoint y: 136, distance: 148.3
click at [330, 136] on div "0 ° Undo Copy Paste here Duplicate Duplicate to new slide Delete" at bounding box center [217, 166] width 373 height 210
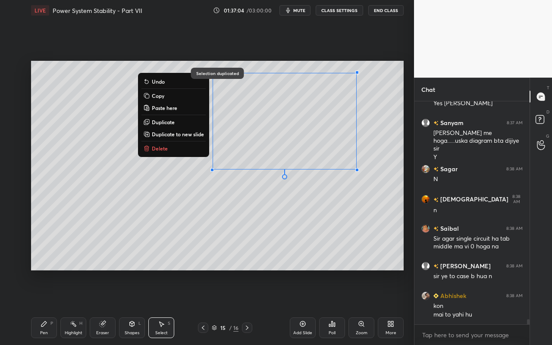
click at [293, 220] on div "0 ° Undo Copy Paste here Duplicate Duplicate to new slide Delete" at bounding box center [217, 166] width 373 height 210
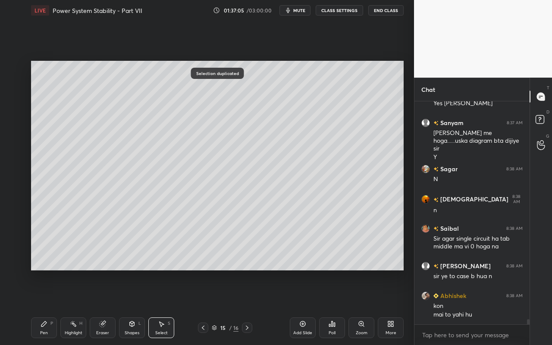
click at [107, 307] on div "Eraser" at bounding box center [103, 328] width 26 height 21
drag, startPoint x: 44, startPoint y: 330, endPoint x: 62, endPoint y: 300, distance: 34.8
click at [46, 307] on div "Pen P" at bounding box center [44, 328] width 26 height 21
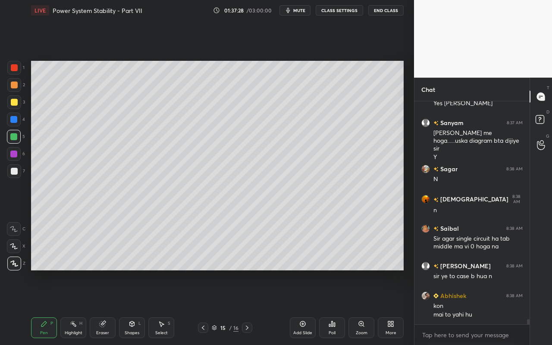
scroll to position [9223, 0]
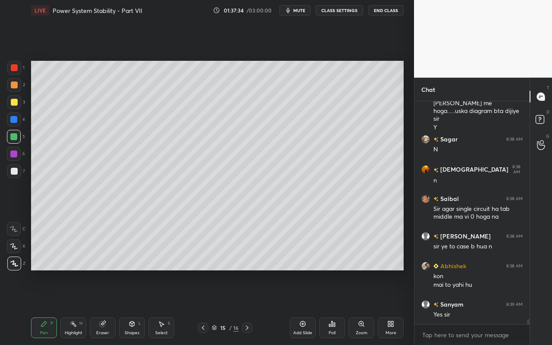
drag, startPoint x: 159, startPoint y: 328, endPoint x: 161, endPoint y: 319, distance: 9.2
click at [159, 307] on div "Select S" at bounding box center [161, 328] width 26 height 21
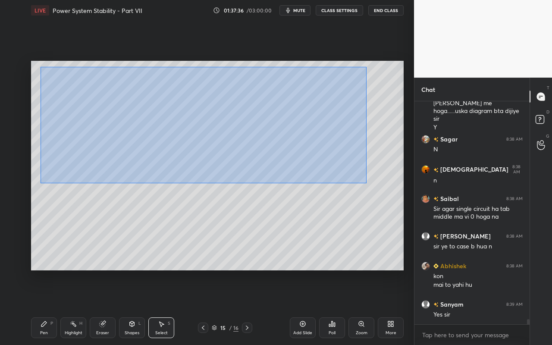
drag, startPoint x: 39, startPoint y: 67, endPoint x: 365, endPoint y: 178, distance: 343.7
click at [367, 181] on div "0 ° Undo Copy Paste here Duplicate Duplicate to new slide Delete" at bounding box center [217, 166] width 373 height 210
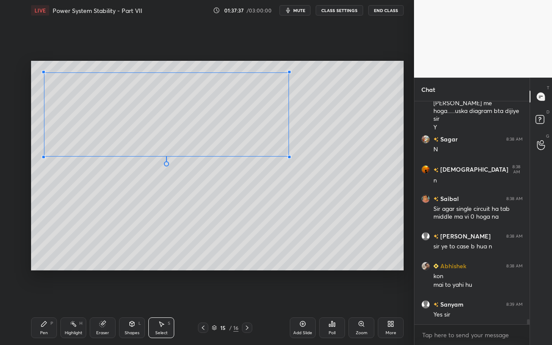
drag, startPoint x: 353, startPoint y: 170, endPoint x: 280, endPoint y: 154, distance: 74.2
click at [288, 155] on div at bounding box center [289, 156] width 3 height 3
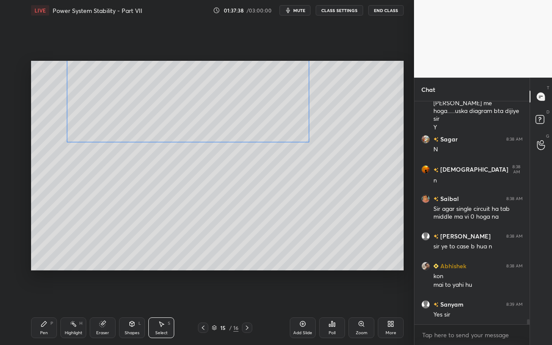
drag, startPoint x: 289, startPoint y: 145, endPoint x: 304, endPoint y: 155, distance: 17.6
click at [302, 140] on div "0 ° Undo Copy Paste here Duplicate Duplicate to new slide Delete" at bounding box center [217, 166] width 373 height 210
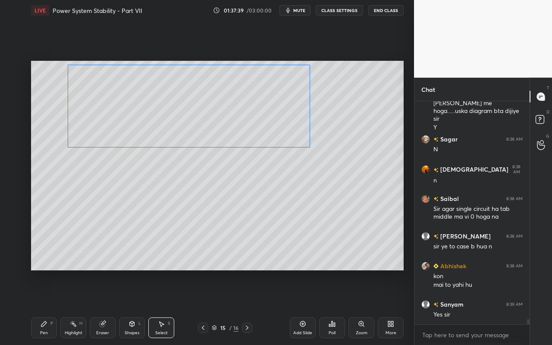
drag, startPoint x: 292, startPoint y: 124, endPoint x: 293, endPoint y: 136, distance: 11.2
click at [293, 124] on div "0 ° Undo Copy Paste here Duplicate Duplicate to new slide Delete" at bounding box center [217, 166] width 373 height 210
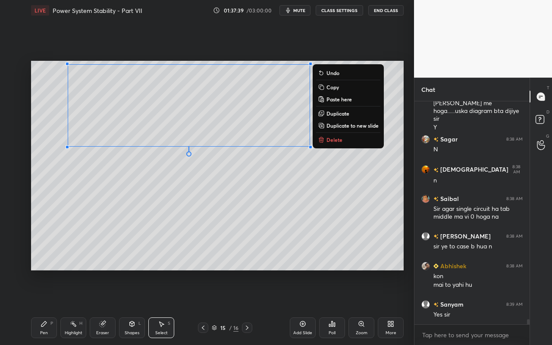
click at [293, 184] on div "0 ° Undo Copy Paste here Duplicate Duplicate to new slide Delete" at bounding box center [217, 166] width 373 height 210
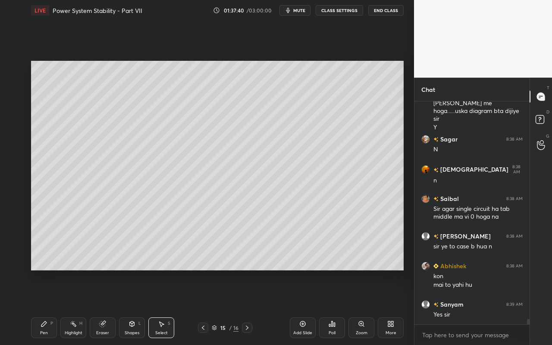
drag, startPoint x: 42, startPoint y: 328, endPoint x: 63, endPoint y: 291, distance: 42.3
click at [42, 307] on div "Pen P" at bounding box center [44, 328] width 26 height 21
click at [13, 104] on div at bounding box center [14, 102] width 7 height 7
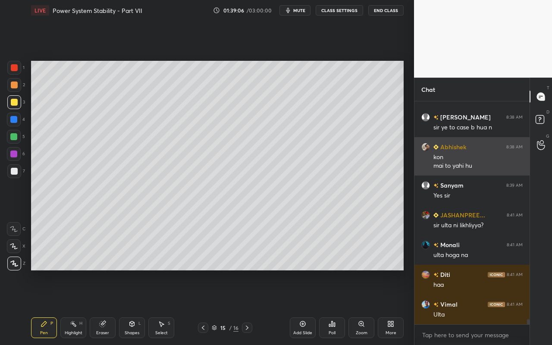
scroll to position [9372, 0]
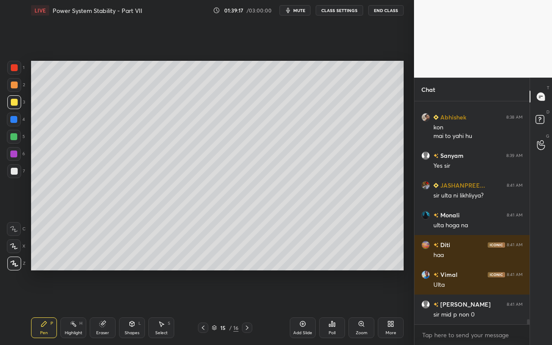
drag, startPoint x: 105, startPoint y: 328, endPoint x: 164, endPoint y: 274, distance: 80.0
click at [105, 307] on div "Eraser" at bounding box center [103, 328] width 26 height 21
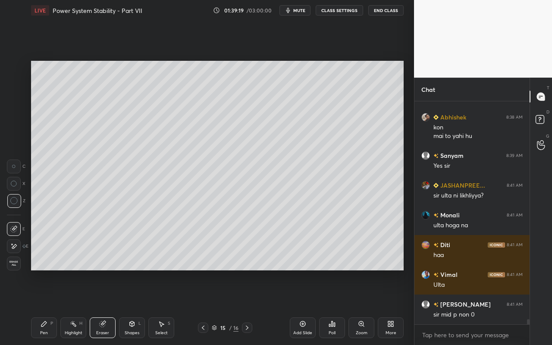
click at [38, 307] on div "Pen P" at bounding box center [44, 328] width 26 height 21
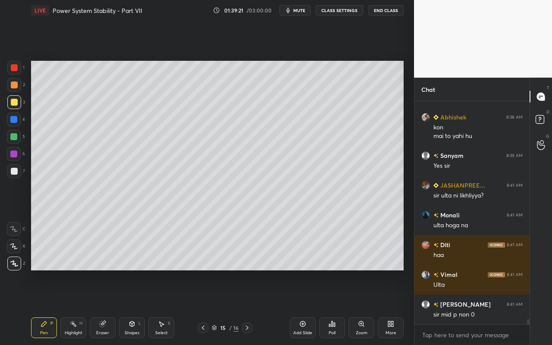
drag, startPoint x: 104, startPoint y: 330, endPoint x: 113, endPoint y: 316, distance: 16.2
click at [107, 307] on div "Eraser" at bounding box center [103, 328] width 26 height 21
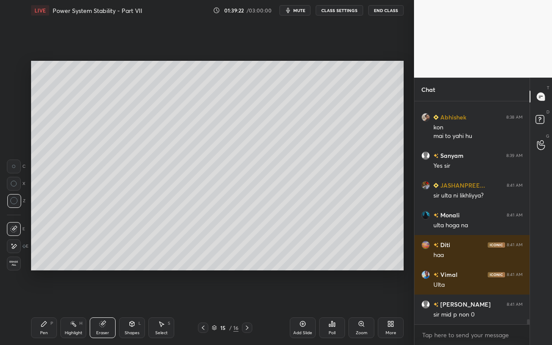
scroll to position [9402, 0]
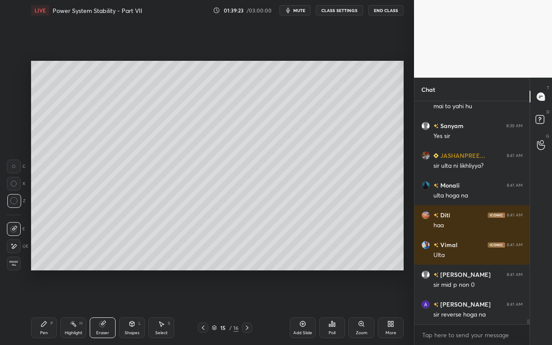
click at [48, 307] on div "Pen P" at bounding box center [44, 328] width 26 height 21
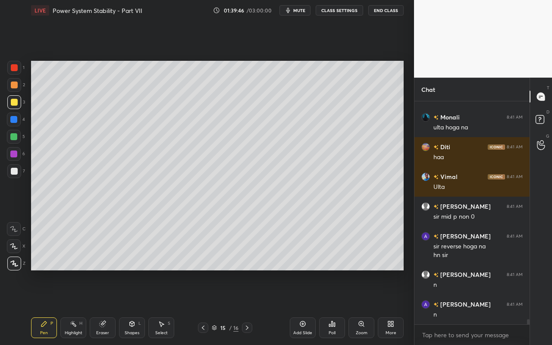
scroll to position [9500, 0]
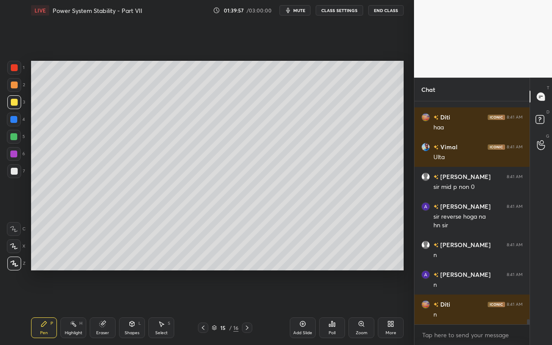
click at [394, 307] on div "More" at bounding box center [391, 333] width 11 height 4
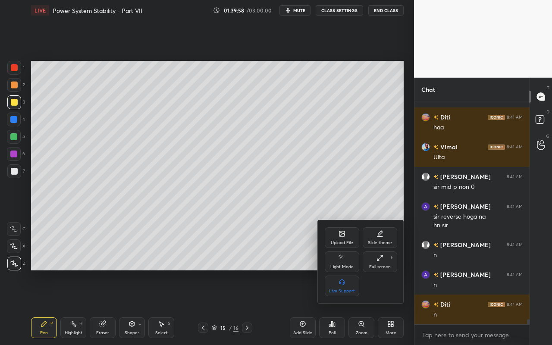
click at [344, 238] on div "Upload File" at bounding box center [342, 237] width 35 height 21
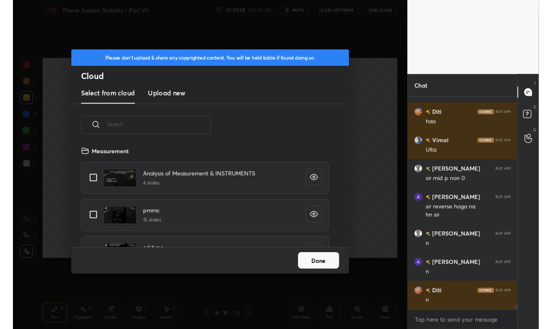
scroll to position [106, 277]
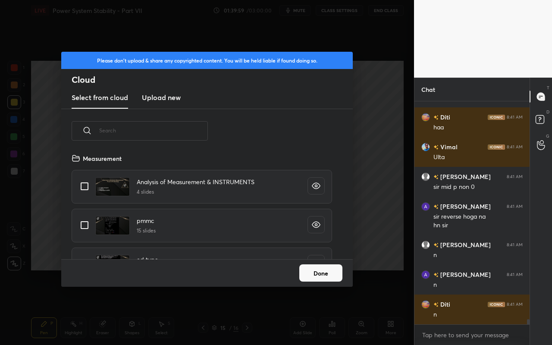
click at [166, 109] on div "​ Measurement Analysis of Measurement & INSTRUMENTS 4 slides pmmc 15 slides ed …" at bounding box center [207, 184] width 292 height 150
click at [166, 102] on h3 "Upload new" at bounding box center [161, 97] width 39 height 10
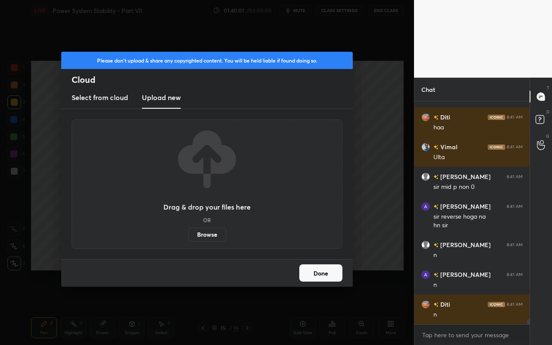
click at [208, 228] on label "Browse" at bounding box center [207, 235] width 38 height 14
click at [188, 228] on input "Browse" at bounding box center [188, 235] width 0 height 14
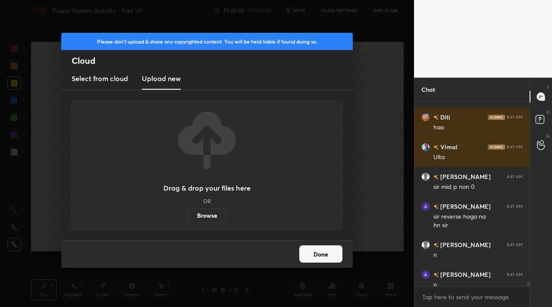
scroll to position [42909, 42782]
type textarea "x"
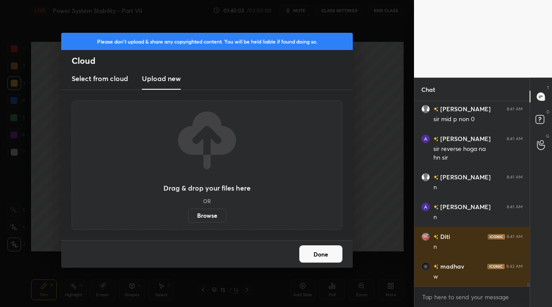
scroll to position [9597, 0]
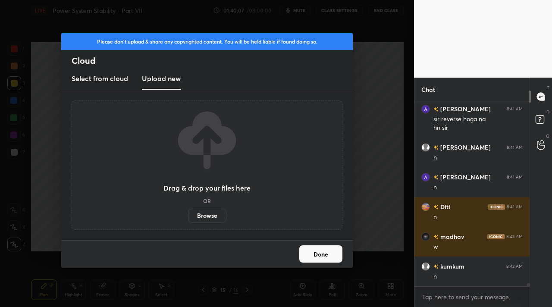
click at [109, 73] on h3 "Select from cloud" at bounding box center [100, 78] width 57 height 10
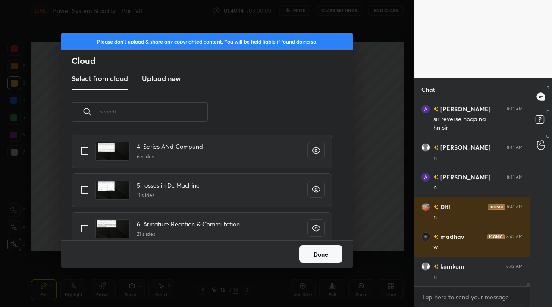
scroll to position [106, 277]
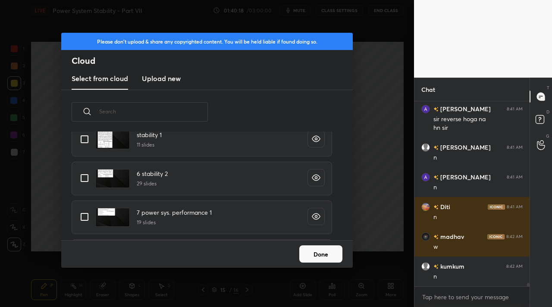
click at [79, 177] on input "grid" at bounding box center [85, 178] width 18 height 18
checkbox input "true"
click at [313, 261] on button "Done" at bounding box center [321, 254] width 43 height 17
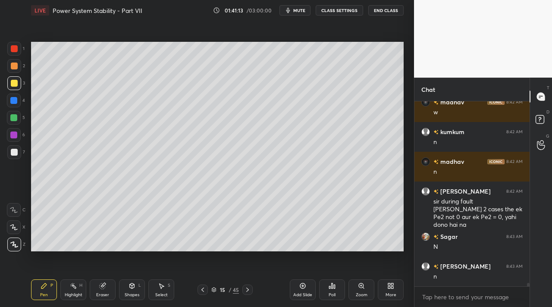
scroll to position [9762, 0]
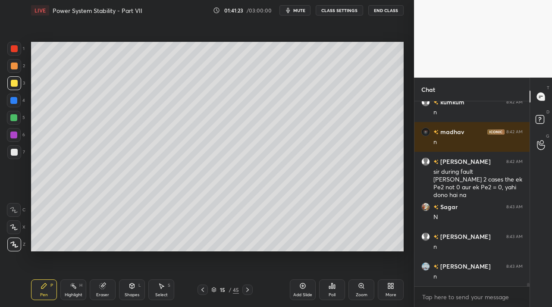
click at [45, 290] on div "Pen P" at bounding box center [44, 290] width 26 height 21
drag, startPoint x: 70, startPoint y: 295, endPoint x: 87, endPoint y: 255, distance: 43.9
click at [70, 293] on div "Highlight" at bounding box center [74, 295] width 18 height 4
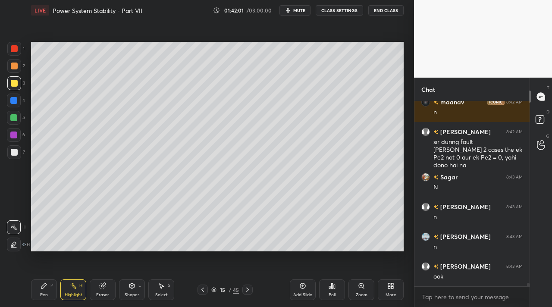
drag, startPoint x: 161, startPoint y: 291, endPoint x: 183, endPoint y: 260, distance: 37.6
click at [164, 292] on div "Select S" at bounding box center [161, 290] width 26 height 21
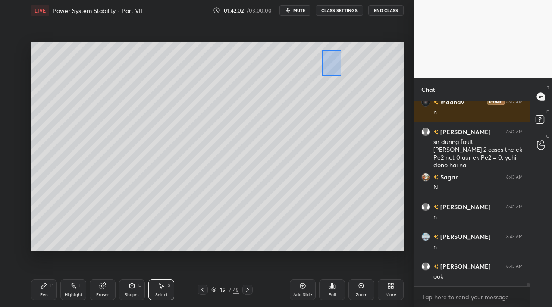
scroll to position [9821, 0]
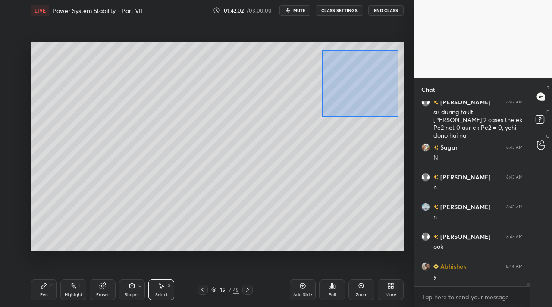
drag, startPoint x: 341, startPoint y: 76, endPoint x: 398, endPoint y: 114, distance: 68.4
click at [401, 116] on div "0 ° Undo Copy Paste here Duplicate Duplicate to new slide Delete" at bounding box center [217, 147] width 373 height 210
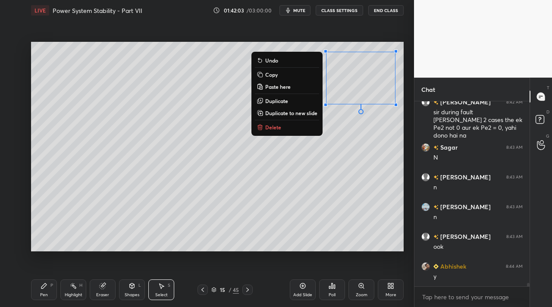
click at [298, 123] on button "Delete" at bounding box center [287, 127] width 64 height 10
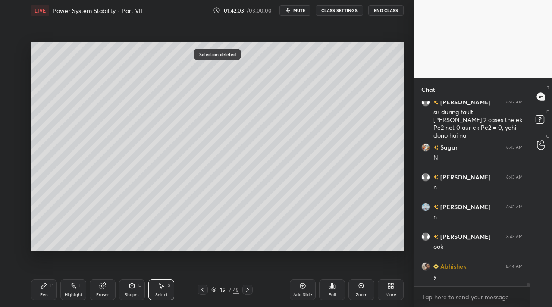
scroll to position [9859, 0]
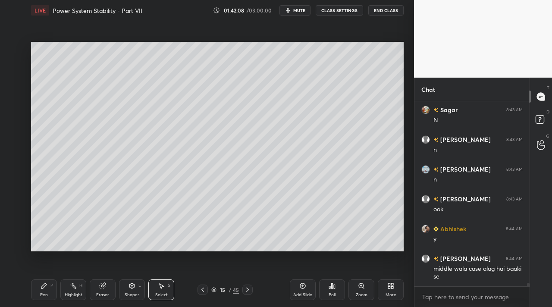
drag, startPoint x: 65, startPoint y: 294, endPoint x: 83, endPoint y: 275, distance: 26.6
click at [69, 290] on div "Highlight H" at bounding box center [73, 290] width 26 height 21
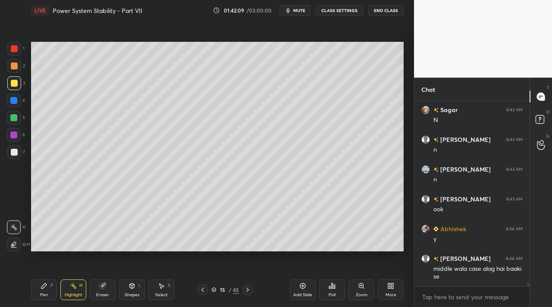
click at [19, 117] on div at bounding box center [14, 118] width 14 height 14
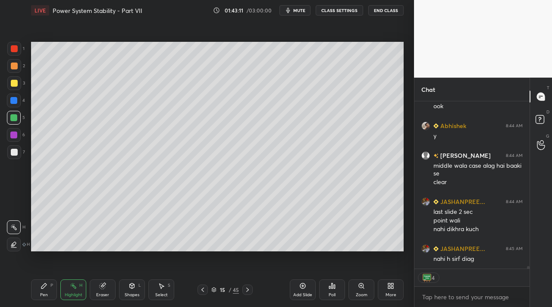
scroll to position [9992, 0]
click at [170, 294] on div "Select S" at bounding box center [161, 290] width 26 height 21
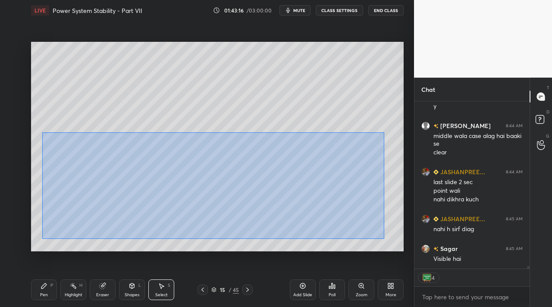
drag, startPoint x: 42, startPoint y: 133, endPoint x: 382, endPoint y: 233, distance: 354.7
click at [385, 239] on div "0 ° Undo Copy Paste here Duplicate Duplicate to new slide Delete" at bounding box center [217, 147] width 373 height 210
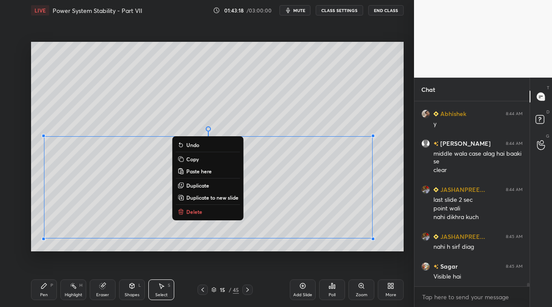
scroll to position [10004, 0]
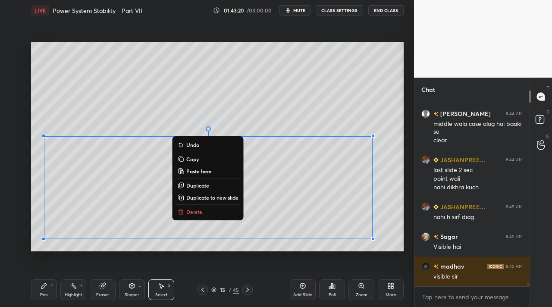
click at [218, 198] on p "Duplicate to new slide" at bounding box center [212, 197] width 52 height 7
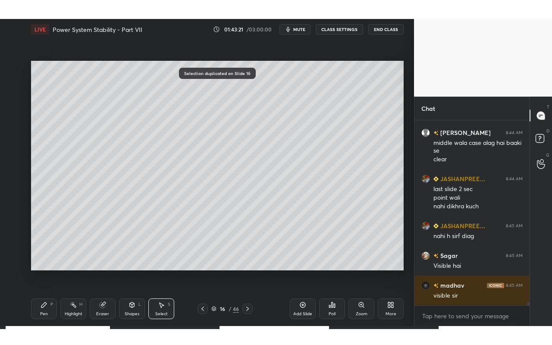
scroll to position [10034, 0]
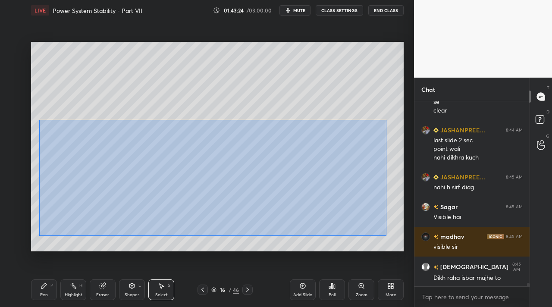
drag, startPoint x: 44, startPoint y: 128, endPoint x: 380, endPoint y: 236, distance: 353.5
click at [386, 239] on div "0 ° Undo Copy Paste here Duplicate Duplicate to new slide Delete" at bounding box center [217, 147] width 373 height 210
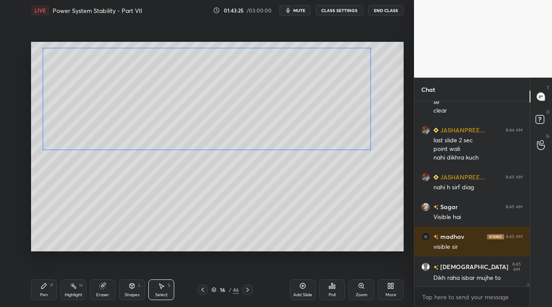
drag, startPoint x: 334, startPoint y: 208, endPoint x: 332, endPoint y: 123, distance: 85.0
click at [333, 121] on div "0 ° Undo Copy Paste here Duplicate Duplicate to new slide Delete" at bounding box center [217, 147] width 373 height 210
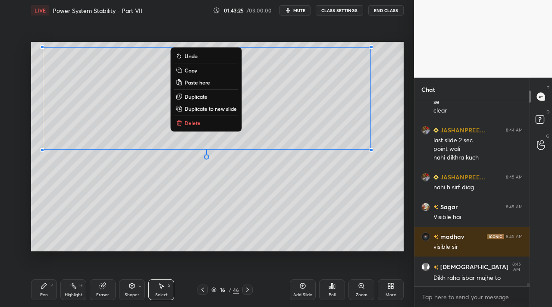
click at [313, 205] on div "0 ° Undo Copy Paste here Duplicate Duplicate to new slide Delete" at bounding box center [217, 147] width 373 height 210
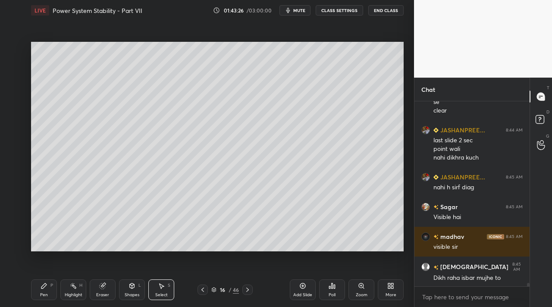
click at [396, 288] on div "More" at bounding box center [391, 290] width 26 height 21
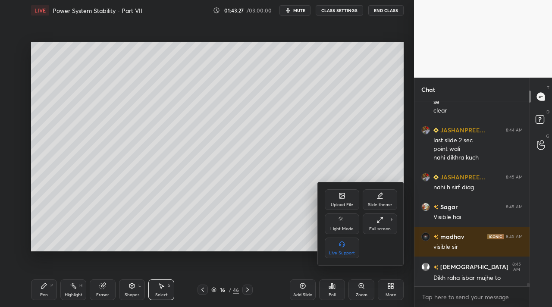
drag, startPoint x: 382, startPoint y: 231, endPoint x: 380, endPoint y: 279, distance: 48.4
click at [382, 231] on div "Full screen" at bounding box center [380, 229] width 22 height 4
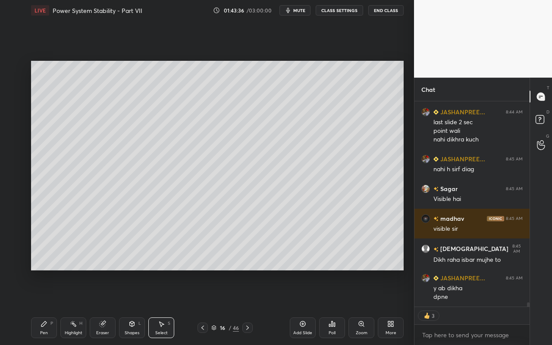
scroll to position [10082, 0]
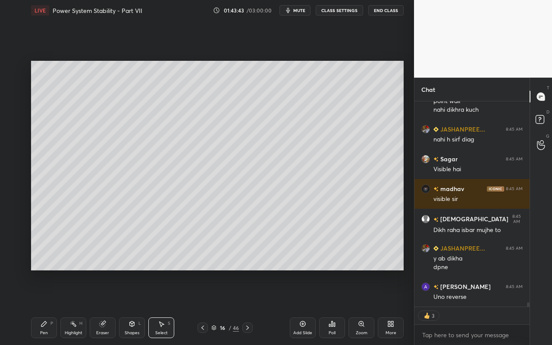
type textarea "x"
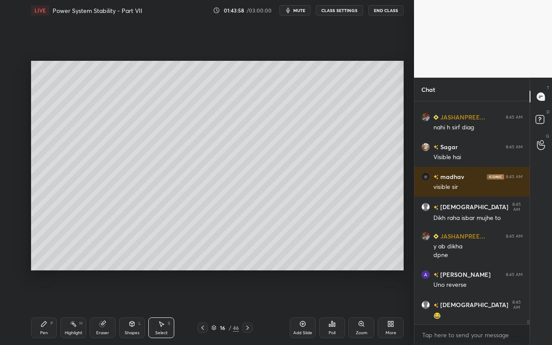
scroll to position [10124, 0]
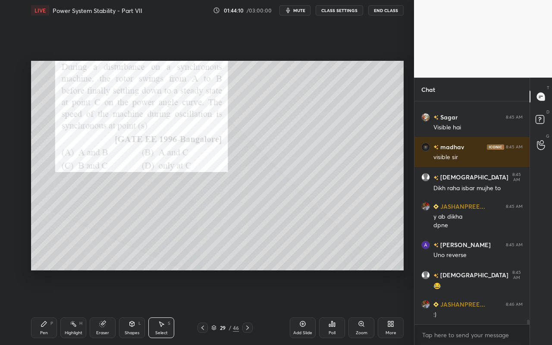
drag, startPoint x: 47, startPoint y: 331, endPoint x: 50, endPoint y: 320, distance: 11.5
click at [47, 307] on div "Pen" at bounding box center [44, 333] width 8 height 4
click at [16, 86] on div at bounding box center [14, 85] width 7 height 7
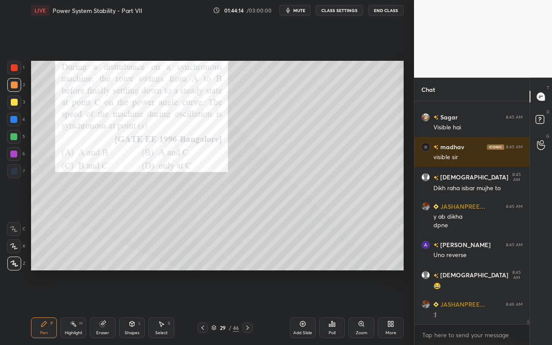
click at [75, 307] on icon at bounding box center [73, 324] width 7 height 7
click at [334, 307] on icon at bounding box center [332, 324] width 7 height 7
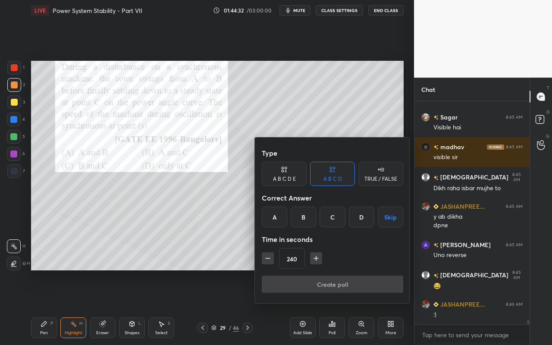
click at [272, 218] on div "A" at bounding box center [274, 217] width 25 height 21
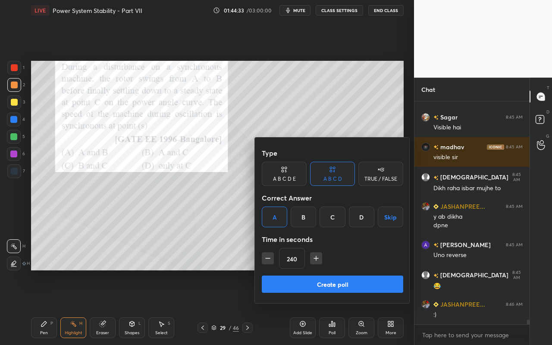
click at [265, 262] on icon "button" at bounding box center [268, 258] width 9 height 9
click at [268, 262] on icon "button" at bounding box center [268, 258] width 9 height 9
click at [269, 260] on icon "button" at bounding box center [268, 258] width 9 height 9
click at [270, 259] on icon "button" at bounding box center [268, 258] width 9 height 9
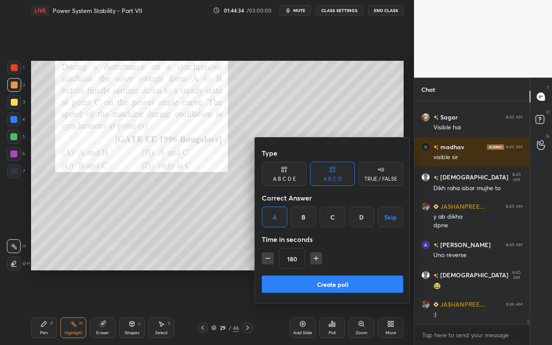
click at [270, 259] on icon "button" at bounding box center [268, 258] width 9 height 9
click at [315, 260] on icon "button" at bounding box center [316, 258] width 9 height 9
type input "165"
click at [311, 285] on button "Create poll" at bounding box center [333, 284] width 142 height 17
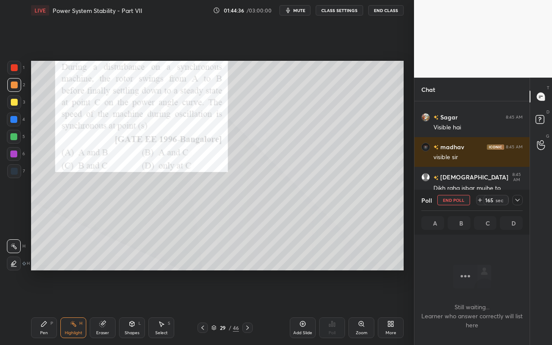
scroll to position [104, 113]
click at [136, 307] on div "Shapes L" at bounding box center [132, 328] width 26 height 21
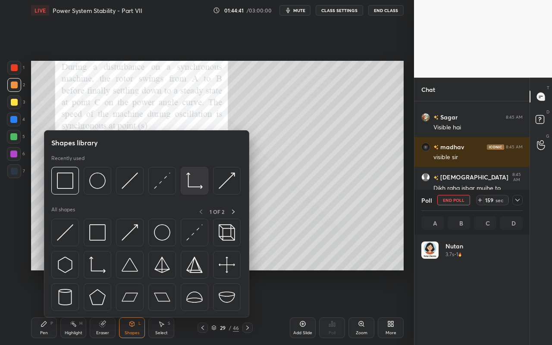
click at [201, 187] on img at bounding box center [194, 181] width 16 height 16
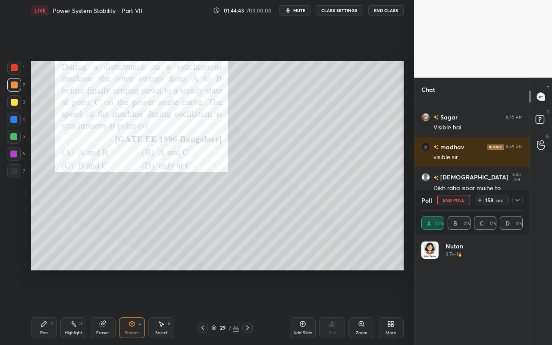
drag, startPoint x: 43, startPoint y: 338, endPoint x: 45, endPoint y: 335, distance: 4.4
click at [44, 307] on div "Pen P Highlight H Eraser Shapes L Select S 29 / 46 Add Slide Poll Zoom More" at bounding box center [217, 328] width 373 height 35
drag, startPoint x: 73, startPoint y: 332, endPoint x: 101, endPoint y: 301, distance: 42.2
click at [74, 307] on div "Highlight" at bounding box center [74, 333] width 18 height 4
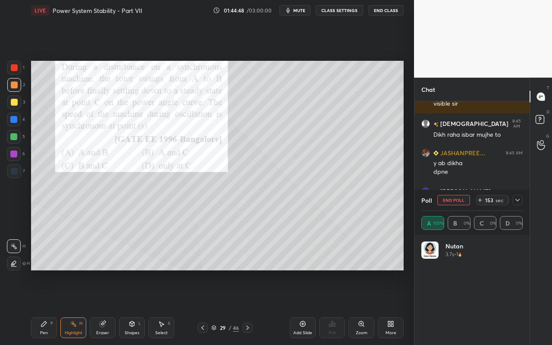
click at [49, 307] on div "Pen P" at bounding box center [44, 328] width 26 height 21
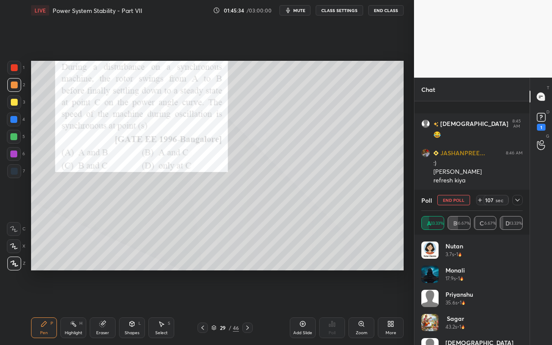
scroll to position [10319, 0]
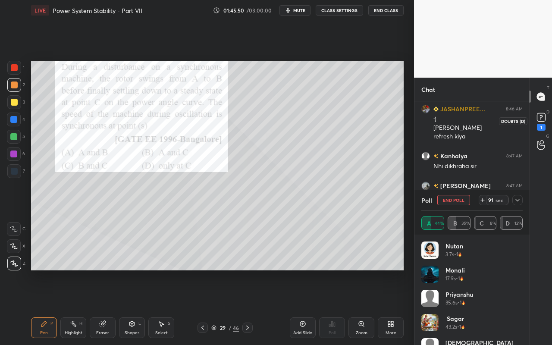
click at [538, 112] on icon at bounding box center [541, 117] width 13 height 13
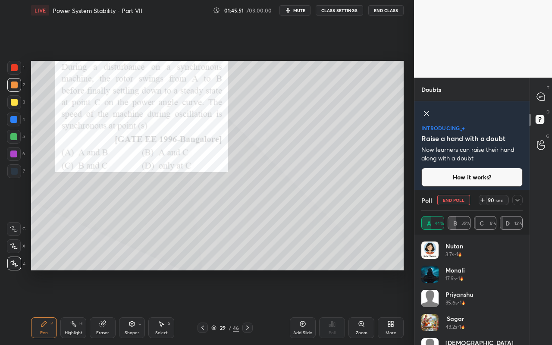
click at [542, 112] on div "D Doubts (D)" at bounding box center [541, 121] width 22 height 24
click at [542, 94] on icon at bounding box center [541, 97] width 8 height 8
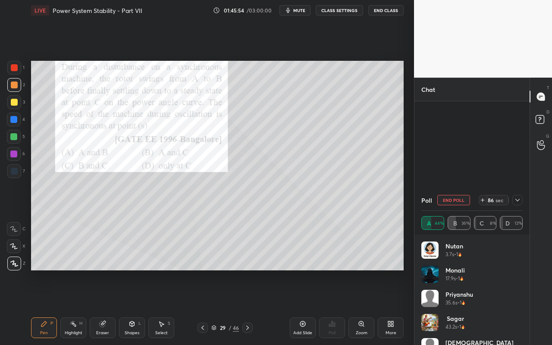
scroll to position [176, 113]
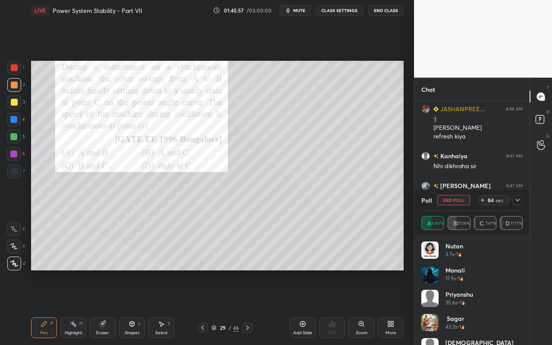
click at [518, 201] on icon at bounding box center [518, 200] width 4 height 3
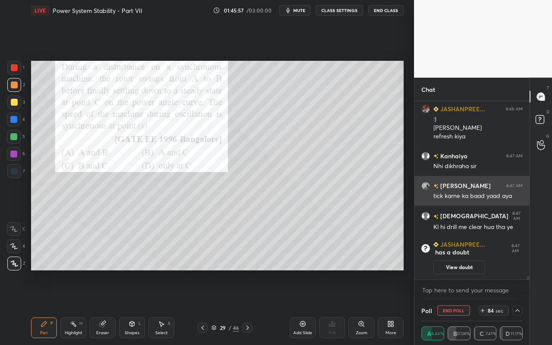
scroll to position [0, 0]
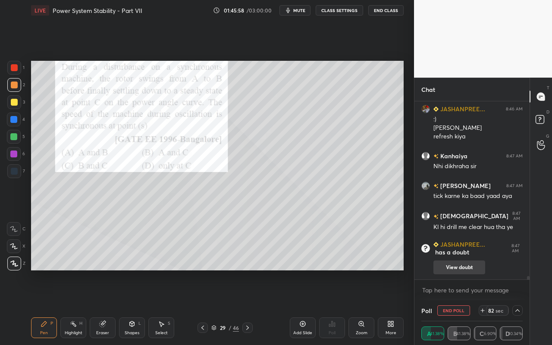
click at [453, 265] on button "View doubt" at bounding box center [460, 268] width 52 height 14
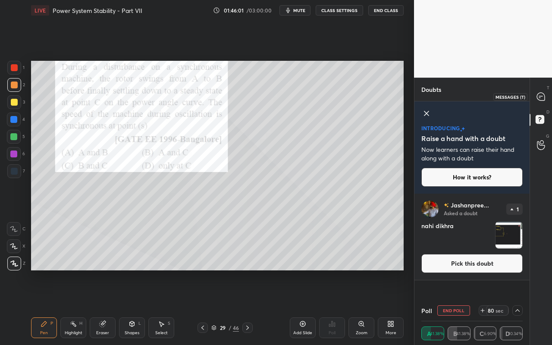
click at [543, 103] on div at bounding box center [541, 97] width 17 height 16
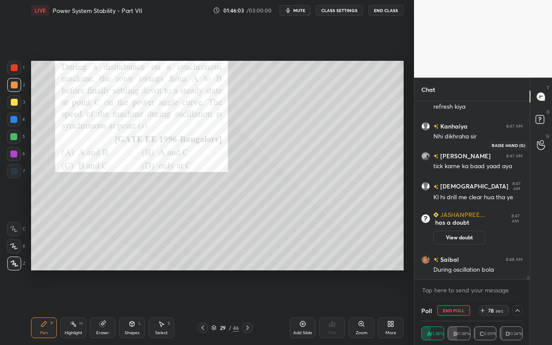
scroll to position [9044, 0]
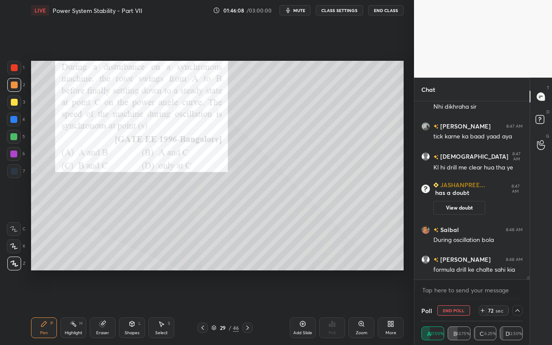
click at [75, 307] on rect at bounding box center [74, 325] width 4 height 4
click at [517, 307] on icon at bounding box center [517, 310] width 7 height 7
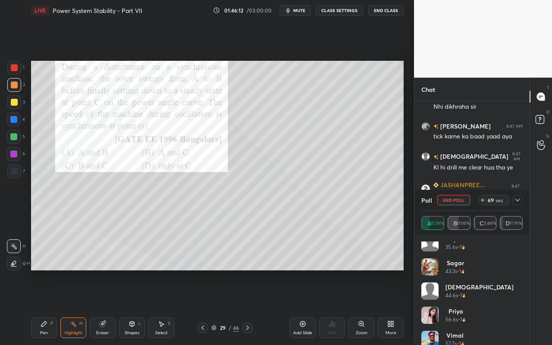
scroll to position [0, 0]
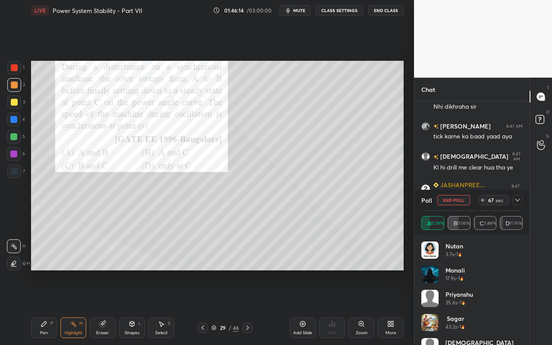
click at [516, 202] on icon at bounding box center [517, 200] width 7 height 7
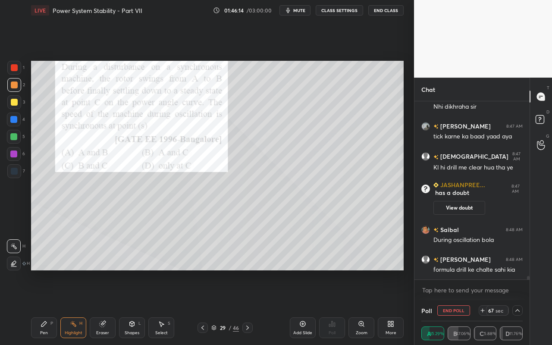
scroll to position [0, 3]
drag, startPoint x: 73, startPoint y: 330, endPoint x: 98, endPoint y: 286, distance: 51.0
click at [74, 307] on div "Highlight" at bounding box center [74, 333] width 18 height 4
click at [135, 307] on div "Shapes L" at bounding box center [132, 328] width 26 height 21
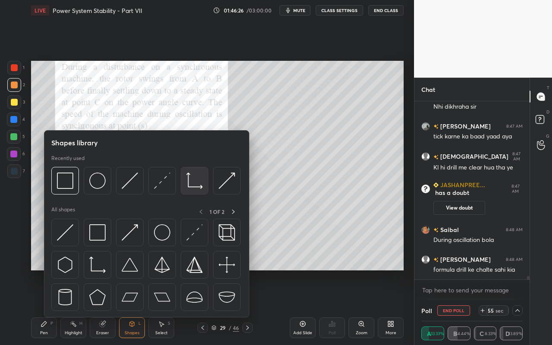
click at [194, 186] on img at bounding box center [194, 181] width 16 height 16
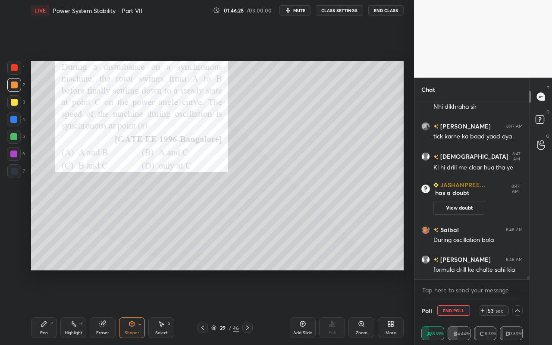
drag, startPoint x: 47, startPoint y: 328, endPoint x: 49, endPoint y: 321, distance: 7.5
click at [47, 307] on div "Pen P" at bounding box center [44, 328] width 26 height 21
drag, startPoint x: 14, startPoint y: 104, endPoint x: 26, endPoint y: 106, distance: 12.6
click at [14, 104] on div at bounding box center [14, 102] width 7 height 7
click at [133, 307] on div "Shapes L" at bounding box center [132, 328] width 26 height 21
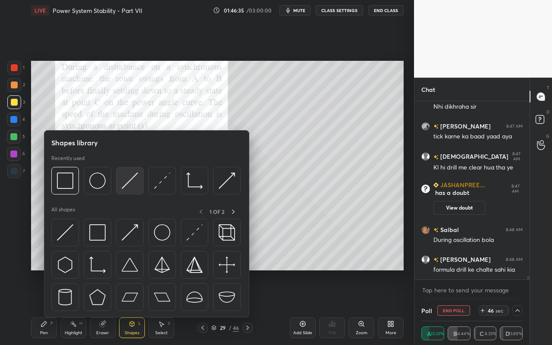
click at [138, 181] on img at bounding box center [130, 181] width 16 height 16
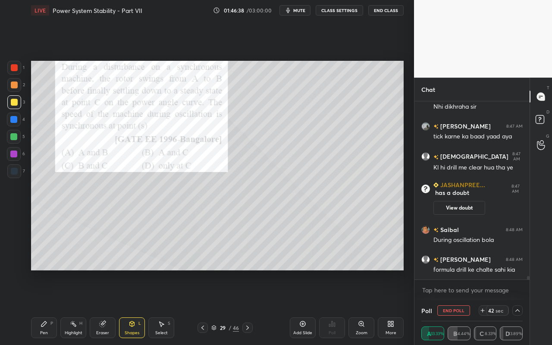
click at [47, 307] on div "Pen P" at bounding box center [44, 328] width 26 height 21
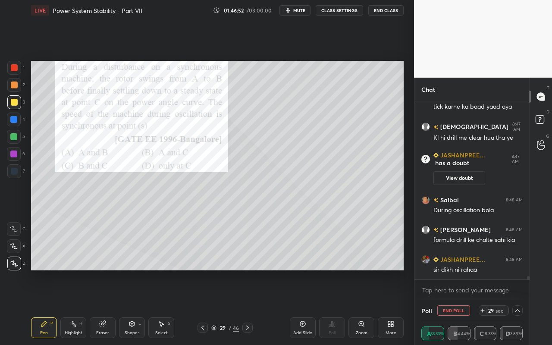
click at [164, 307] on div "Select" at bounding box center [161, 333] width 13 height 4
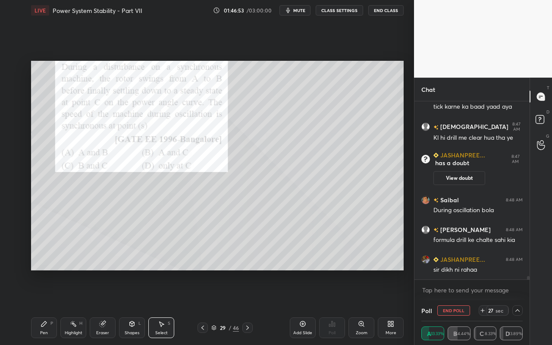
drag, startPoint x: 41, startPoint y: 335, endPoint x: 98, endPoint y: 281, distance: 79.1
click at [44, 307] on div "Pen" at bounding box center [44, 333] width 8 height 4
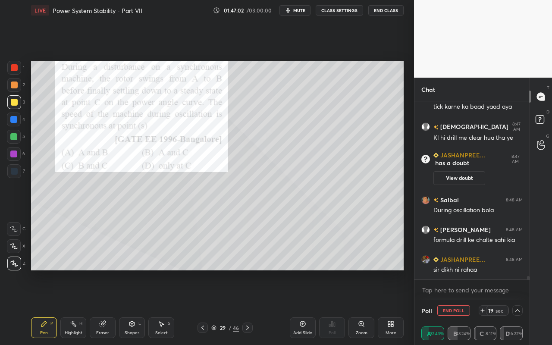
click at [520, 307] on icon at bounding box center [517, 310] width 7 height 7
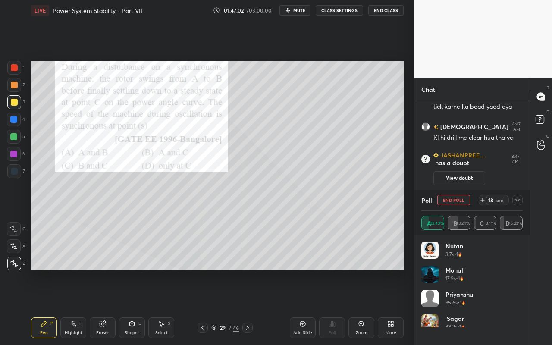
scroll to position [101, 99]
click at [519, 199] on icon at bounding box center [517, 200] width 7 height 7
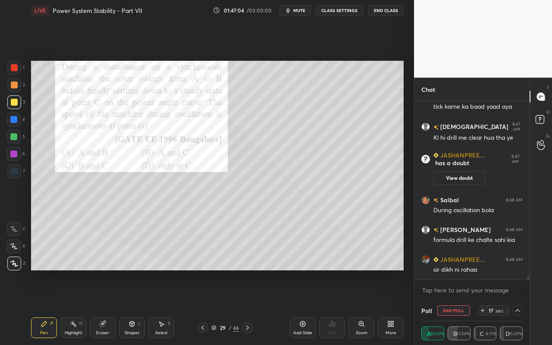
scroll to position [0, 3]
click at [76, 307] on div "Highlight" at bounding box center [74, 333] width 18 height 4
click at [74, 307] on div "Highlight H" at bounding box center [73, 328] width 26 height 21
drag, startPoint x: 44, startPoint y: 328, endPoint x: 67, endPoint y: 301, distance: 35.8
click at [47, 307] on div "Pen P" at bounding box center [44, 328] width 26 height 21
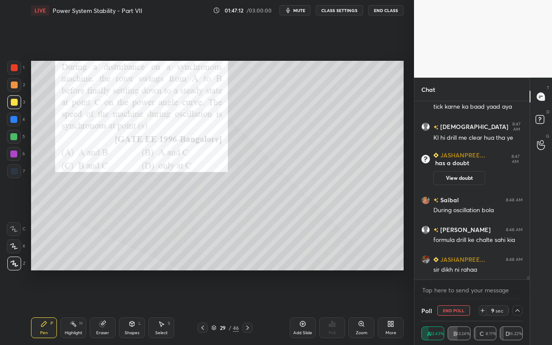
scroll to position [9045, 0]
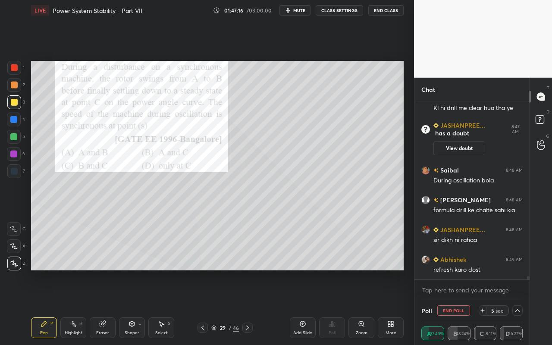
drag, startPoint x: 79, startPoint y: 328, endPoint x: 87, endPoint y: 284, distance: 44.7
click at [80, 307] on div "Highlight H" at bounding box center [73, 328] width 26 height 21
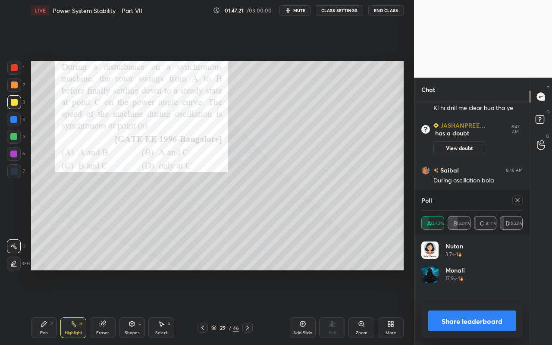
scroll to position [101, 99]
click at [42, 307] on div "Pen P" at bounding box center [44, 328] width 26 height 21
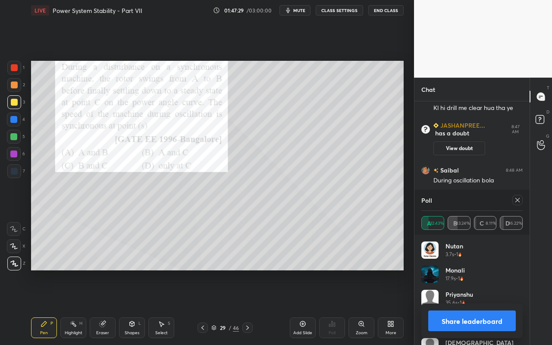
click at [17, 72] on div at bounding box center [14, 68] width 14 height 14
click at [524, 202] on div "Poll A 32.43% B 43.24% C 8.11% D 16.22%" at bounding box center [472, 212] width 115 height 45
click at [525, 199] on div "Poll A 32.43% B 43.24% C 8.11% D 16.22%" at bounding box center [472, 212] width 115 height 45
click at [522, 202] on div at bounding box center [518, 200] width 10 height 10
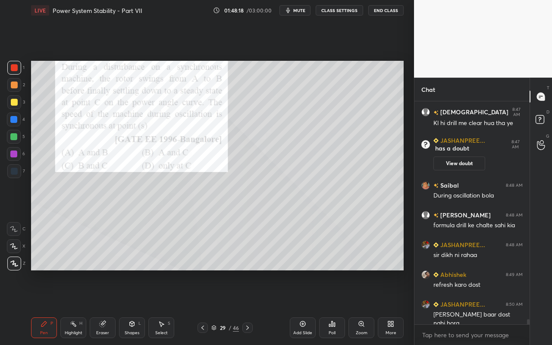
scroll to position [9039, 0]
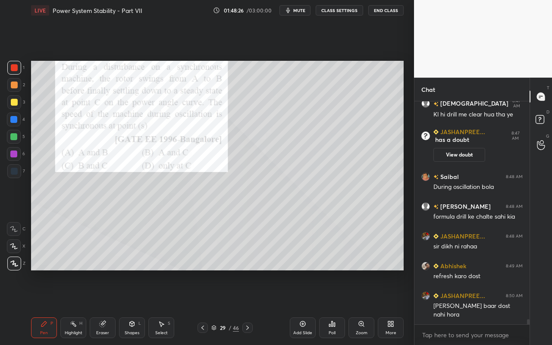
click at [389, 307] on icon at bounding box center [389, 323] width 2 height 2
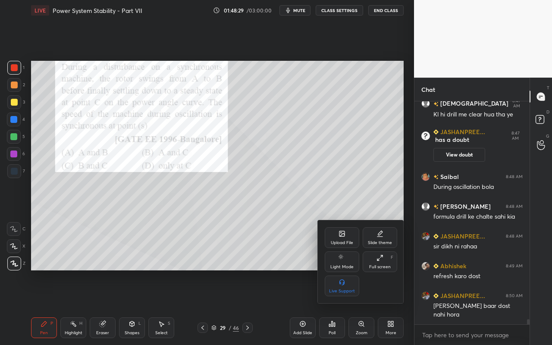
click at [356, 289] on div "Live Support" at bounding box center [342, 286] width 35 height 21
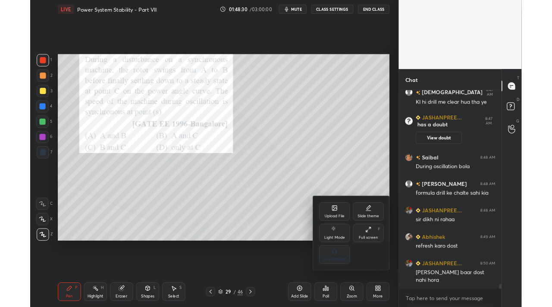
scroll to position [9060, 0]
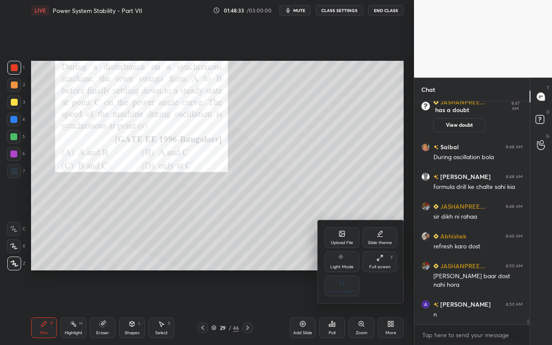
click at [265, 232] on div at bounding box center [276, 172] width 552 height 345
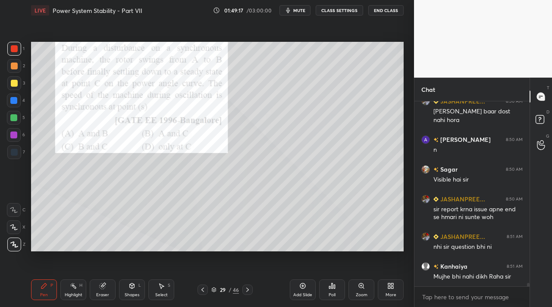
scroll to position [9255, 0]
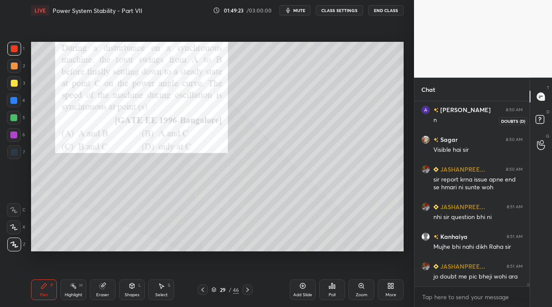
click at [548, 115] on icon at bounding box center [542, 121] width 16 height 16
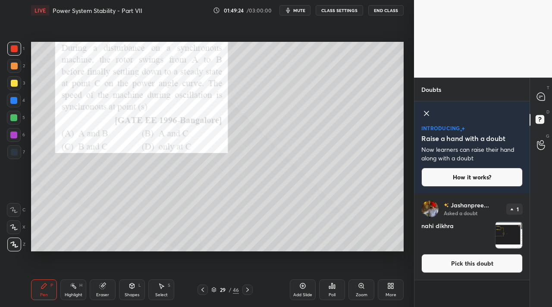
click at [455, 269] on button "Pick this doubt" at bounding box center [472, 263] width 101 height 19
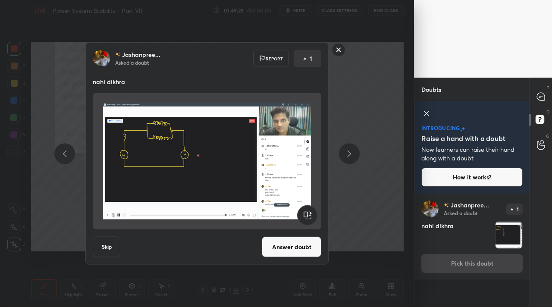
click at [285, 248] on button "Answer doubt" at bounding box center [292, 247] width 60 height 21
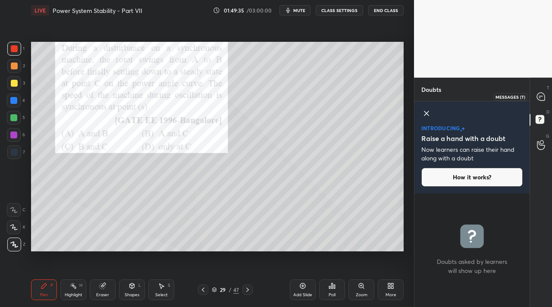
click at [546, 96] on div at bounding box center [541, 97] width 17 height 16
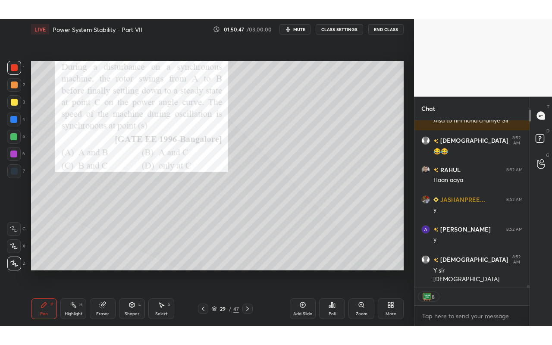
scroll to position [10067, 0]
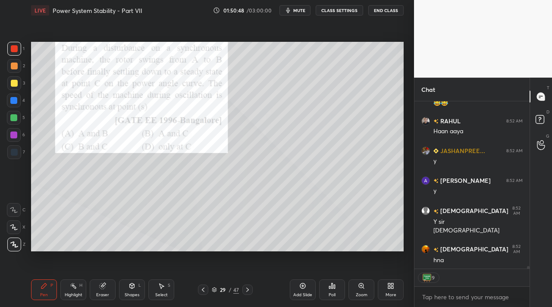
click at [381, 298] on div "More" at bounding box center [391, 290] width 26 height 21
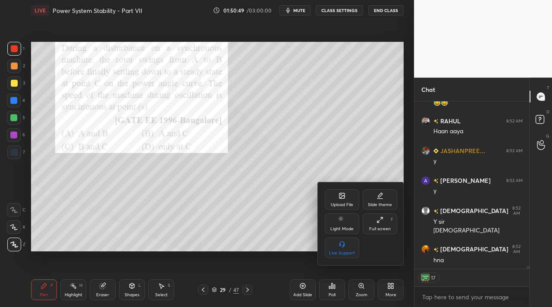
click at [389, 231] on div "Full screen" at bounding box center [380, 229] width 22 height 4
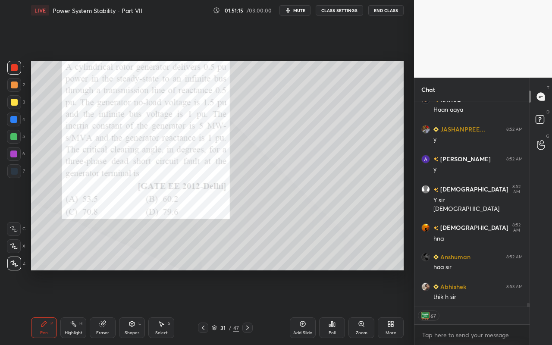
drag, startPoint x: 44, startPoint y: 331, endPoint x: 51, endPoint y: 285, distance: 46.4
click at [44, 307] on div "Pen" at bounding box center [44, 333] width 8 height 4
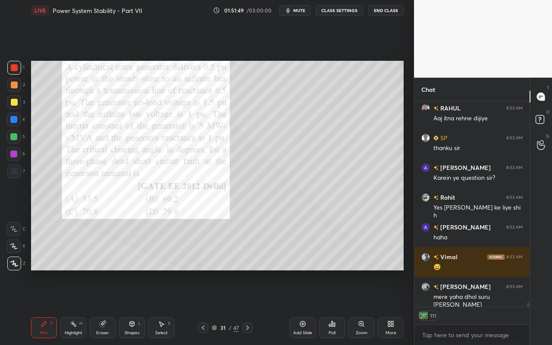
scroll to position [10416, 0]
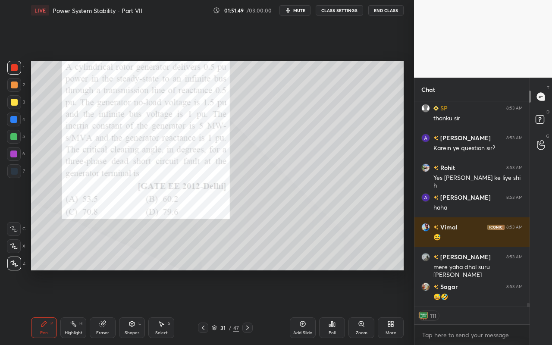
drag, startPoint x: 73, startPoint y: 327, endPoint x: 95, endPoint y: 283, distance: 49.2
click at [74, 307] on icon at bounding box center [73, 324] width 7 height 7
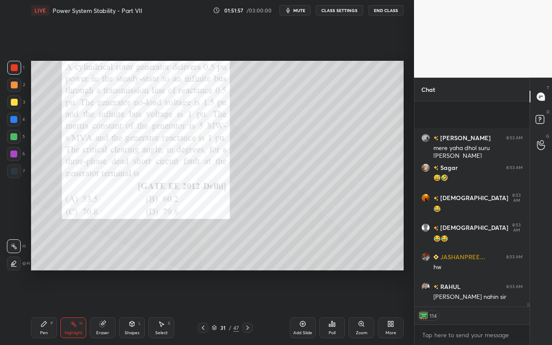
scroll to position [10595, 0]
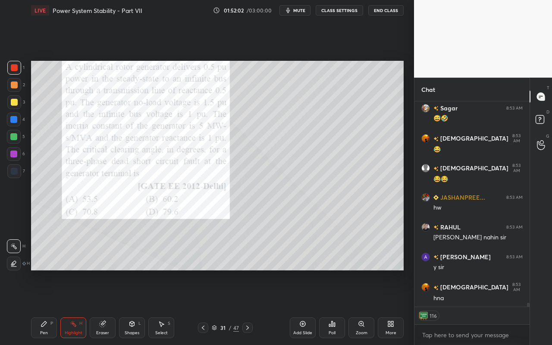
click at [52, 307] on div "Pen P" at bounding box center [44, 328] width 26 height 21
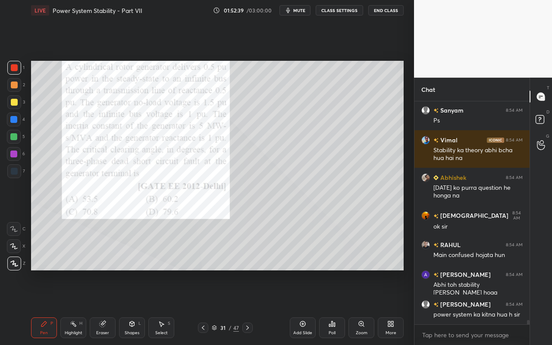
scroll to position [10989, 0]
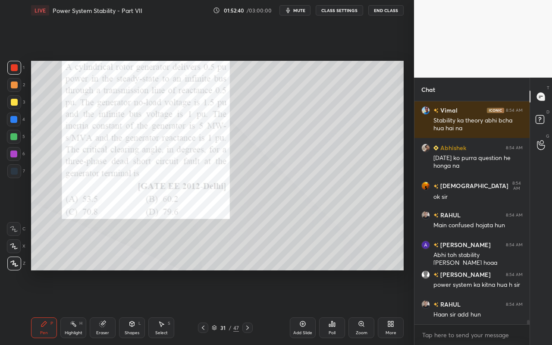
drag, startPoint x: 79, startPoint y: 325, endPoint x: 89, endPoint y: 304, distance: 23.9
click at [80, 307] on div "Highlight H" at bounding box center [73, 328] width 26 height 21
drag, startPoint x: 44, startPoint y: 334, endPoint x: 57, endPoint y: 314, distance: 23.9
click at [46, 307] on div "Pen" at bounding box center [44, 333] width 8 height 4
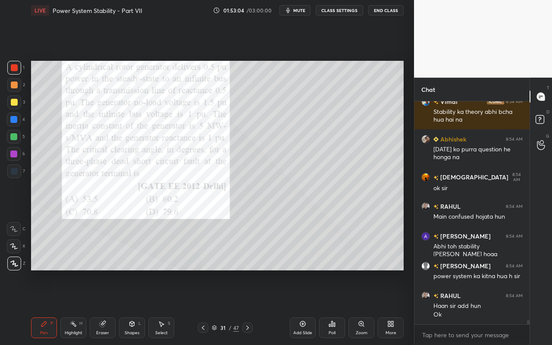
drag, startPoint x: 162, startPoint y: 331, endPoint x: 168, endPoint y: 320, distance: 12.7
click at [163, 307] on div "Select" at bounding box center [161, 333] width 13 height 4
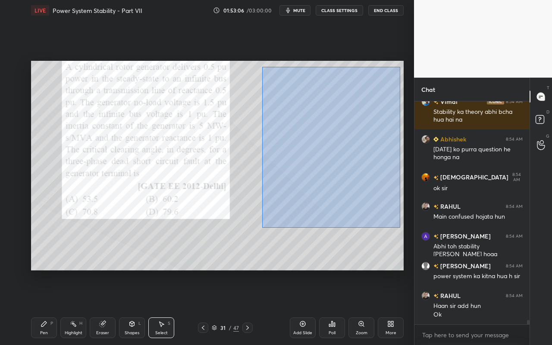
drag, startPoint x: 296, startPoint y: 123, endPoint x: 398, endPoint y: 228, distance: 146.5
click at [399, 229] on div "0 ° Undo Copy Paste here Duplicate Duplicate to new slide Delete" at bounding box center [217, 166] width 373 height 210
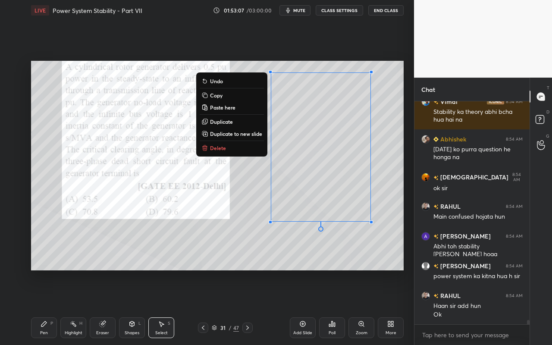
drag, startPoint x: 252, startPoint y: 190, endPoint x: 237, endPoint y: 205, distance: 20.8
click at [252, 190] on div "0 ° Undo Copy Paste here Duplicate Duplicate to new slide Delete" at bounding box center [217, 166] width 373 height 210
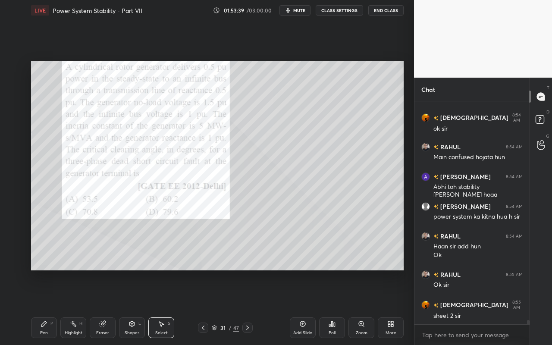
scroll to position [11086, 0]
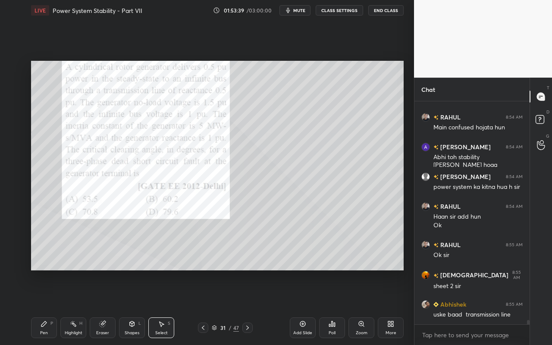
drag, startPoint x: 46, startPoint y: 334, endPoint x: 73, endPoint y: 277, distance: 63.3
click at [47, 307] on div "Pen" at bounding box center [44, 333] width 8 height 4
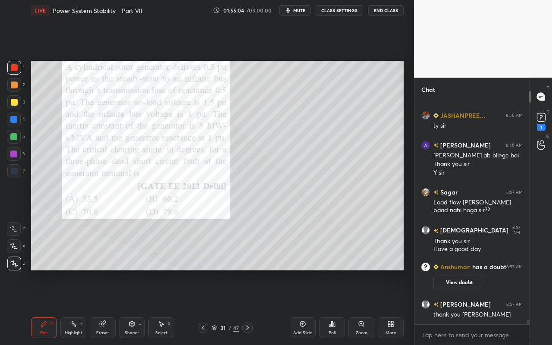
scroll to position [10607, 0]
click at [540, 117] on rect at bounding box center [541, 118] width 8 height 8
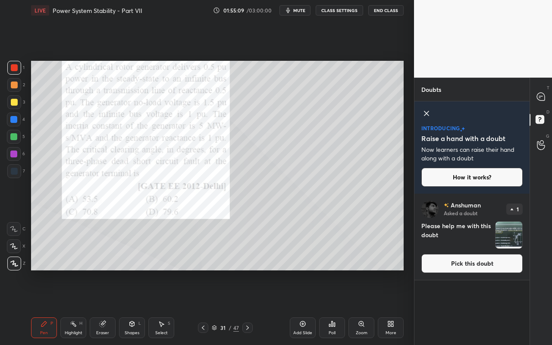
click at [483, 252] on div "[PERSON_NAME] Asked a doubt 1 Please help me with this doubt Pick this doubt" at bounding box center [472, 237] width 115 height 86
click at [482, 258] on button "Pick this doubt" at bounding box center [472, 263] width 101 height 19
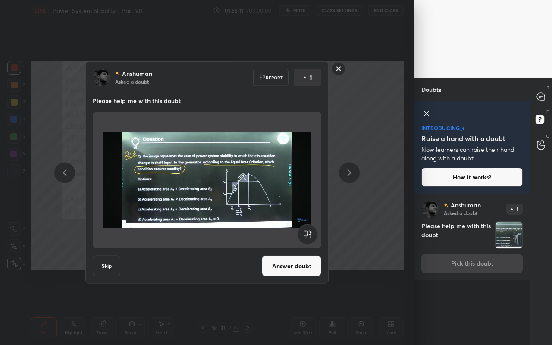
click at [292, 266] on button "Answer doubt" at bounding box center [292, 266] width 60 height 21
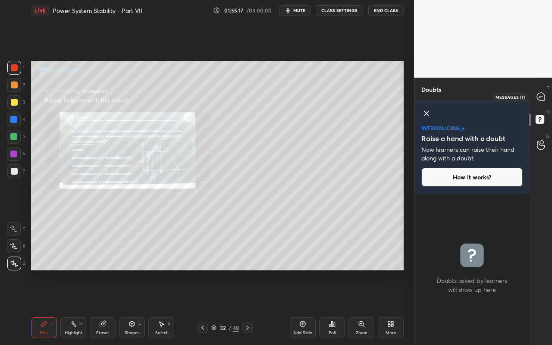
click at [545, 100] on icon at bounding box center [541, 96] width 9 height 9
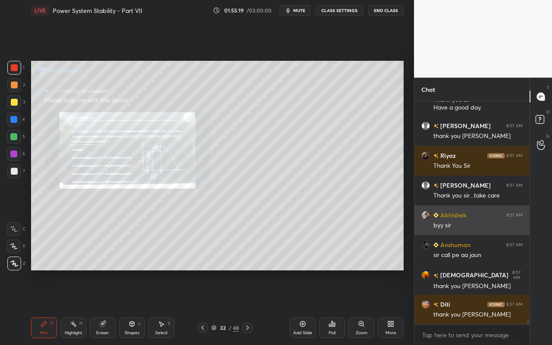
scroll to position [10960, 0]
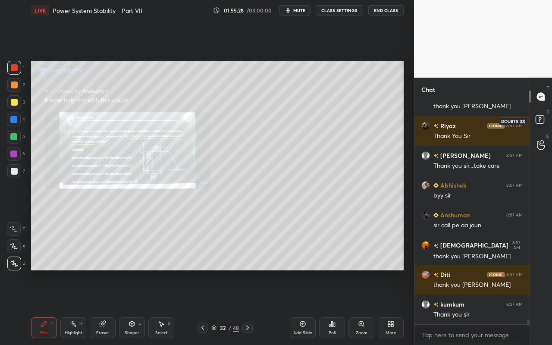
click at [539, 121] on rect at bounding box center [540, 120] width 8 height 8
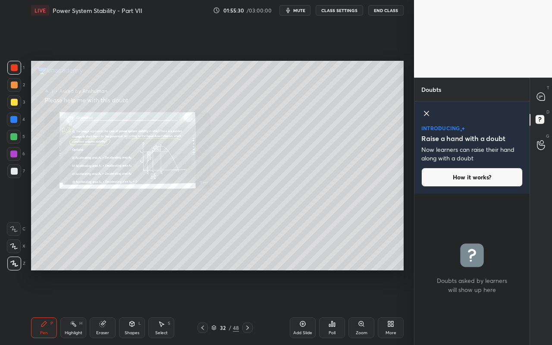
click at [429, 114] on icon at bounding box center [427, 113] width 10 height 10
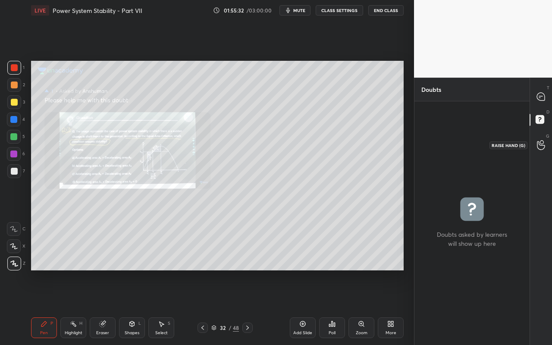
click at [539, 142] on icon at bounding box center [541, 145] width 8 height 9
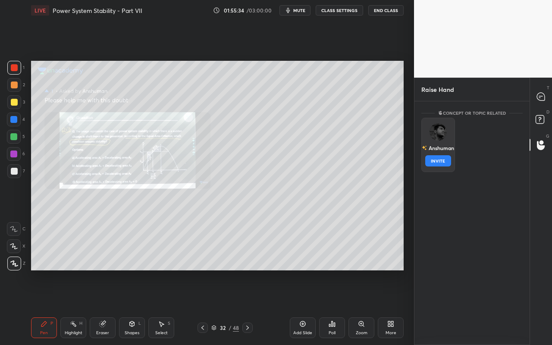
click at [439, 156] on div "[PERSON_NAME] INVITE" at bounding box center [439, 145] width 34 height 54
click at [439, 158] on button "INVITE" at bounding box center [439, 160] width 26 height 11
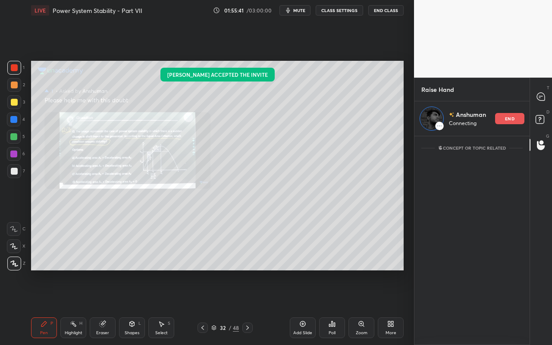
scroll to position [206, 119]
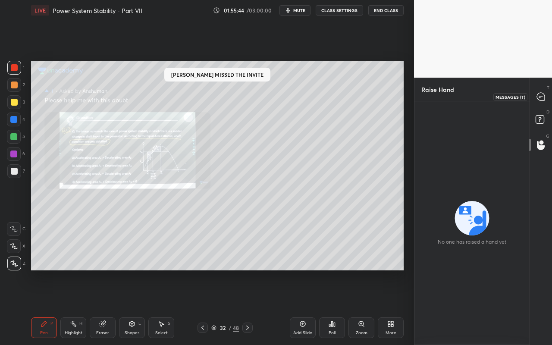
click at [539, 96] on icon at bounding box center [541, 97] width 8 height 8
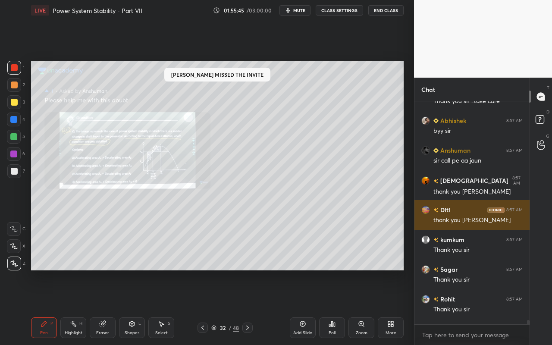
scroll to position [11050, 0]
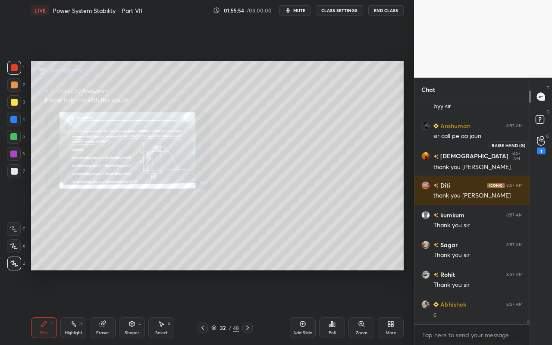
click at [543, 148] on div "1" at bounding box center [541, 151] width 9 height 7
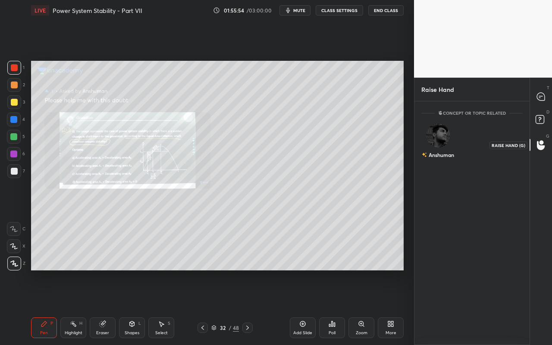
scroll to position [3, 3]
click at [446, 137] on div "Anshuman" at bounding box center [439, 143] width 34 height 50
click at [444, 161] on button "INVITE" at bounding box center [439, 160] width 26 height 11
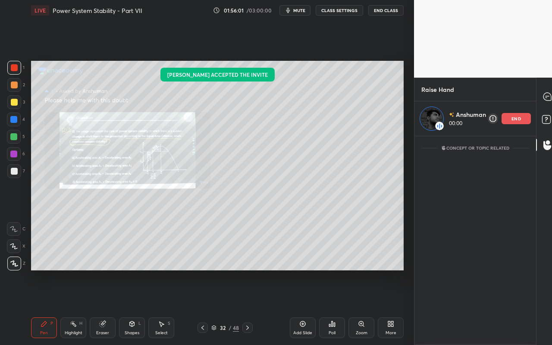
scroll to position [206, 119]
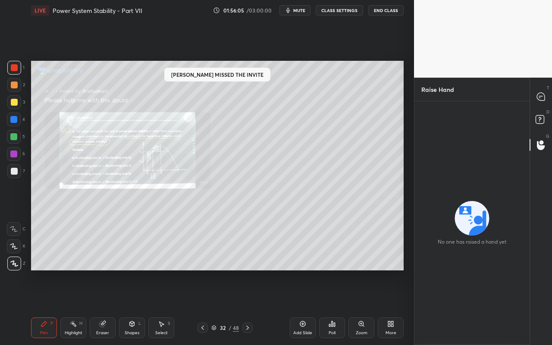
click at [540, 104] on div "T Messages (T)" at bounding box center [541, 97] width 22 height 24
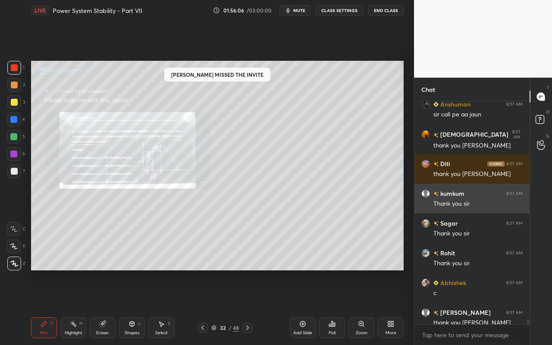
scroll to position [11080, 0]
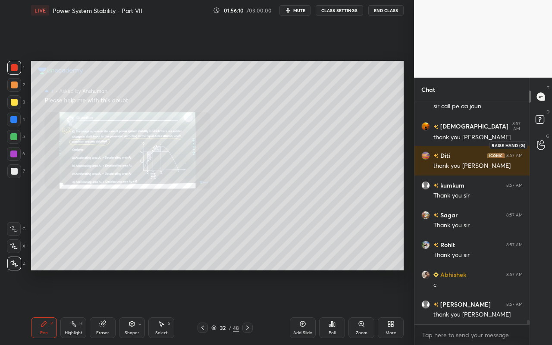
click at [543, 150] on div at bounding box center [541, 145] width 17 height 16
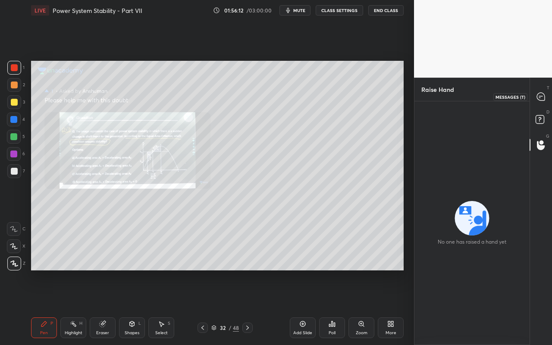
click at [542, 92] on div at bounding box center [541, 97] width 17 height 16
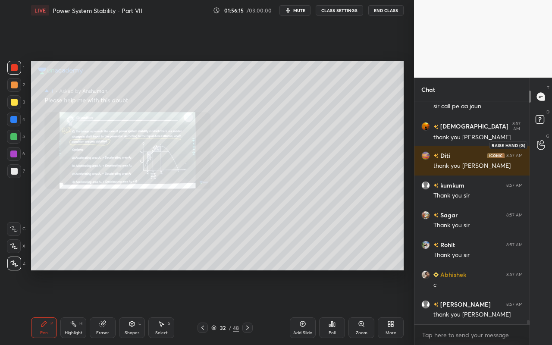
scroll to position [11117, 0]
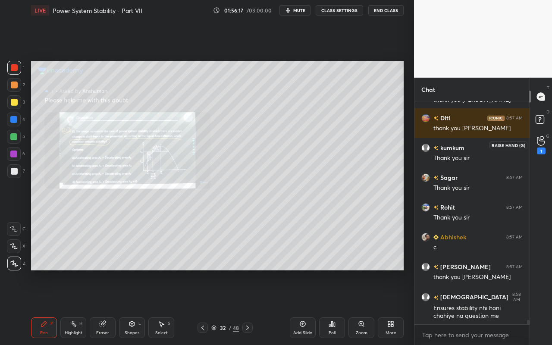
click at [542, 145] on icon at bounding box center [541, 141] width 8 height 9
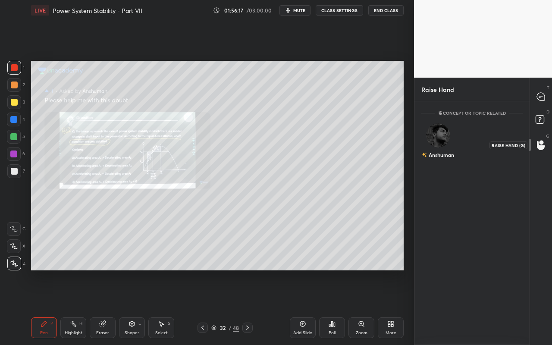
scroll to position [3, 3]
click at [433, 138] on img "grid" at bounding box center [438, 131] width 17 height 17
click at [434, 165] on button "INVITE" at bounding box center [439, 160] width 26 height 11
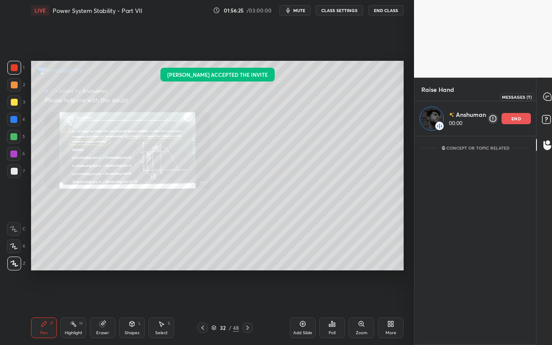
scroll to position [206, 119]
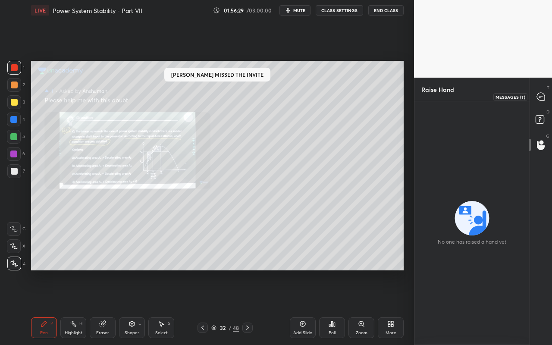
click at [547, 92] on div at bounding box center [541, 97] width 17 height 16
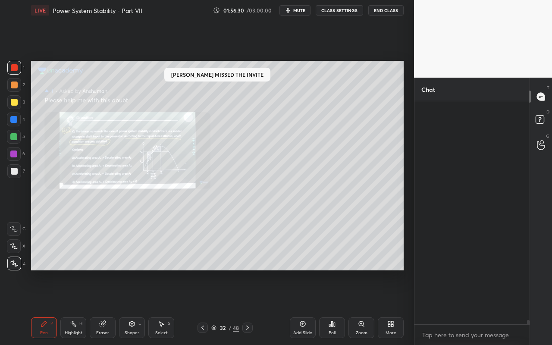
scroll to position [11117, 0]
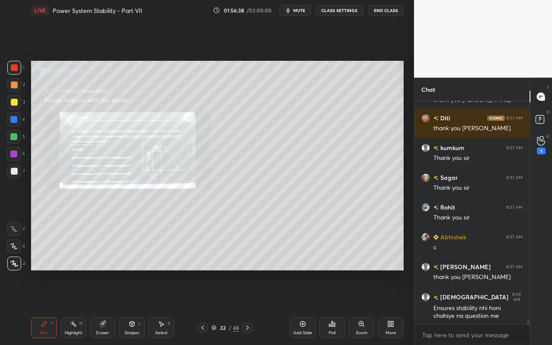
drag, startPoint x: 78, startPoint y: 330, endPoint x: 89, endPoint y: 307, distance: 25.7
click at [81, 307] on div "Highlight H" at bounding box center [73, 328] width 26 height 21
drag, startPoint x: 11, startPoint y: 67, endPoint x: 19, endPoint y: 69, distance: 7.5
click at [14, 68] on div at bounding box center [14, 67] width 7 height 7
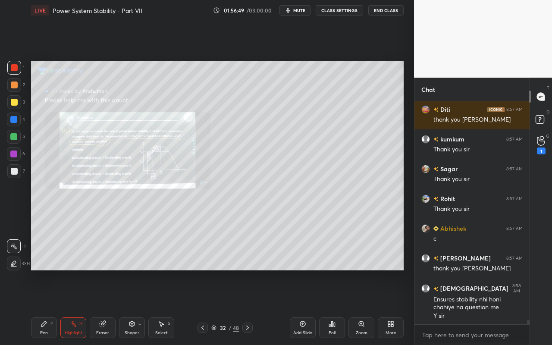
drag, startPoint x: 45, startPoint y: 332, endPoint x: 59, endPoint y: 297, distance: 38.4
click at [45, 307] on div "Pen" at bounding box center [44, 333] width 8 height 4
click at [546, 143] on div "1" at bounding box center [541, 145] width 17 height 16
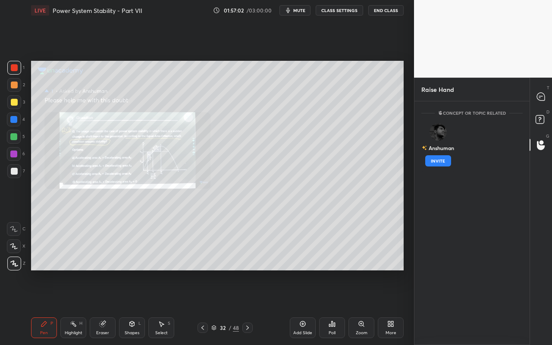
click at [443, 161] on button "INVITE" at bounding box center [439, 160] width 26 height 11
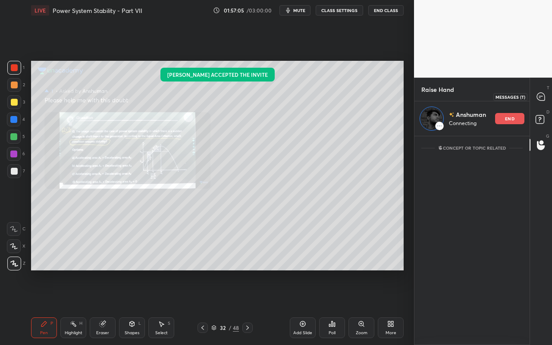
click at [539, 97] on icon at bounding box center [541, 97] width 8 height 8
type textarea "x"
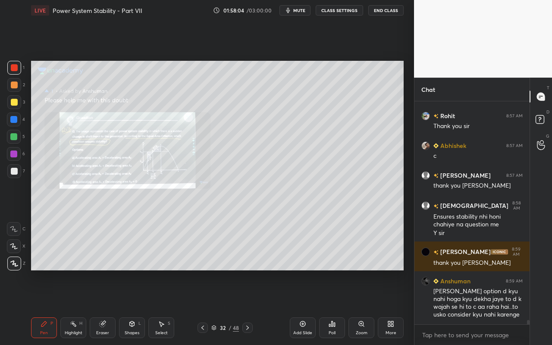
scroll to position [11023, 0]
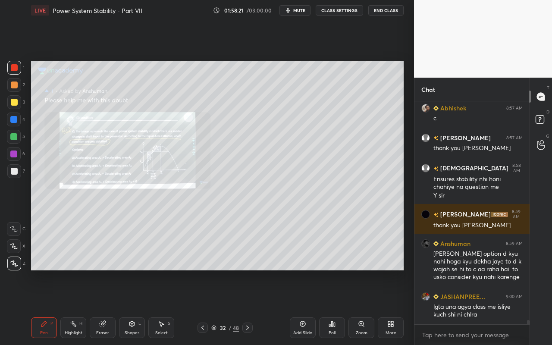
drag, startPoint x: 74, startPoint y: 330, endPoint x: 77, endPoint y: 323, distance: 7.4
click at [75, 307] on div "Highlight H" at bounding box center [73, 328] width 26 height 21
drag, startPoint x: 71, startPoint y: 335, endPoint x: 78, endPoint y: 320, distance: 16.4
click at [73, 307] on div "Highlight" at bounding box center [74, 333] width 18 height 4
click at [45, 307] on icon at bounding box center [43, 324] width 5 height 5
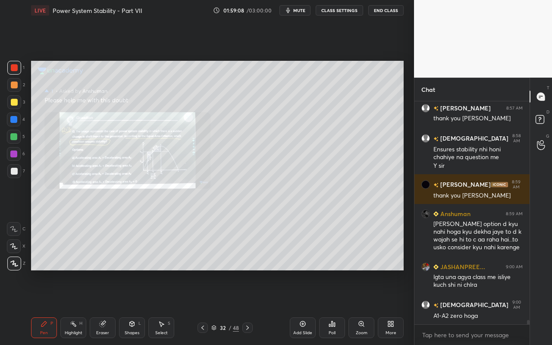
scroll to position [11083, 0]
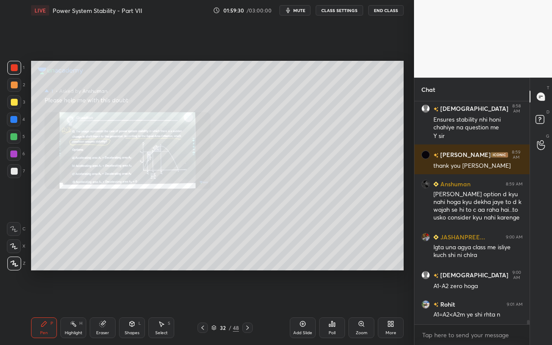
drag, startPoint x: 73, startPoint y: 330, endPoint x: 90, endPoint y: 286, distance: 46.7
click at [76, 307] on div "Highlight H" at bounding box center [73, 328] width 26 height 21
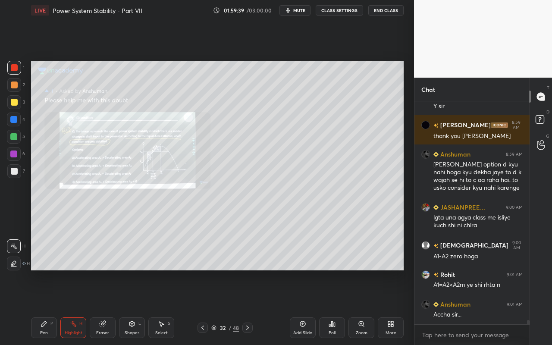
scroll to position [11150, 0]
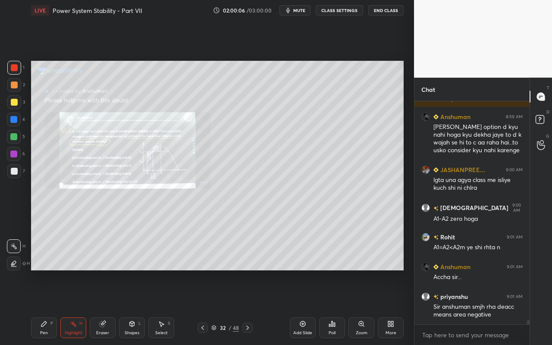
click at [45, 307] on div "Pen P" at bounding box center [44, 328] width 26 height 21
drag, startPoint x: 161, startPoint y: 332, endPoint x: 161, endPoint y: 326, distance: 6.1
click at [161, 307] on div "Select S" at bounding box center [161, 328] width 26 height 21
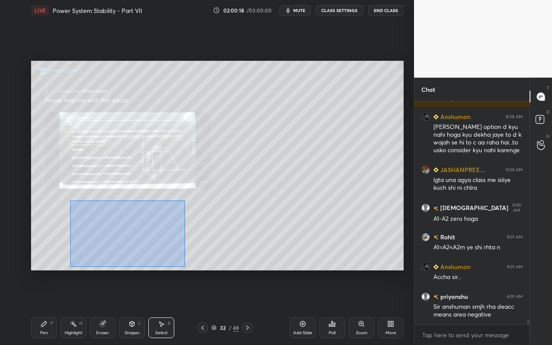
drag, startPoint x: 70, startPoint y: 200, endPoint x: 192, endPoint y: 264, distance: 137.6
click at [192, 266] on div "0 ° Undo Copy Paste here Duplicate Duplicate to new slide Delete" at bounding box center [217, 166] width 373 height 210
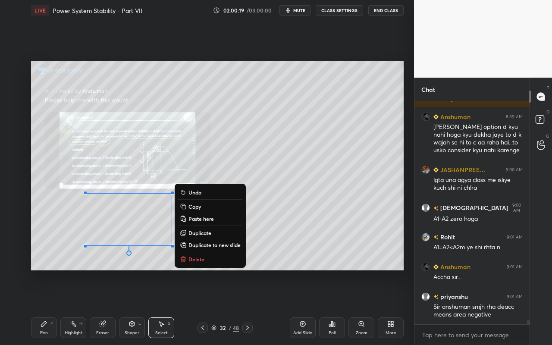
click at [196, 256] on p "Delete" at bounding box center [197, 259] width 16 height 7
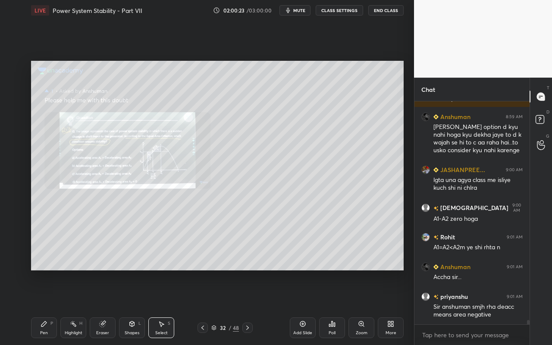
click at [69, 307] on div "Highlight H" at bounding box center [73, 328] width 26 height 21
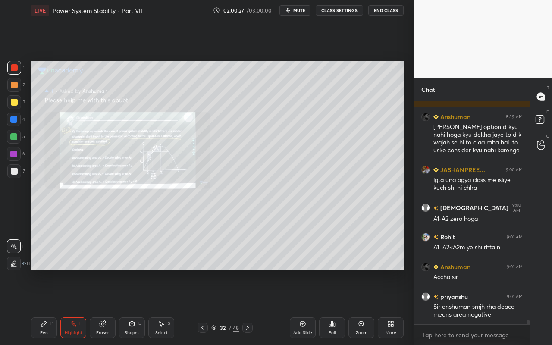
drag, startPoint x: 145, startPoint y: 319, endPoint x: 142, endPoint y: 334, distance: 14.6
click at [145, 307] on div "Pen P Highlight H Eraser Shapes L Select S" at bounding box center [95, 328] width 129 height 21
click at [168, 307] on div "Select S" at bounding box center [161, 328] width 26 height 21
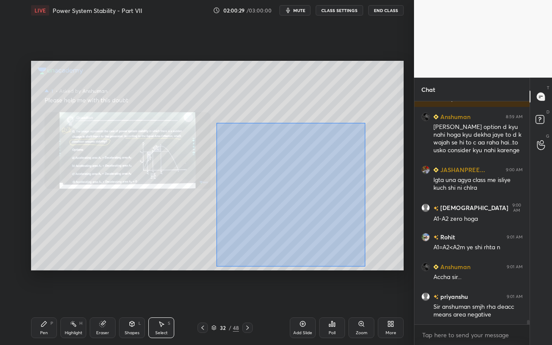
drag, startPoint x: 217, startPoint y: 123, endPoint x: 370, endPoint y: 244, distance: 195.4
click at [367, 263] on div "0 ° Undo Copy Paste here Duplicate Duplicate to new slide Delete" at bounding box center [217, 166] width 373 height 210
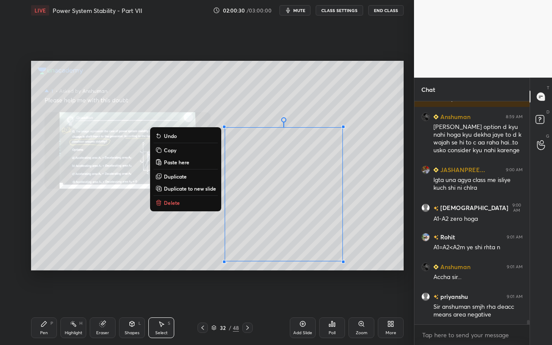
scroll to position [11180, 0]
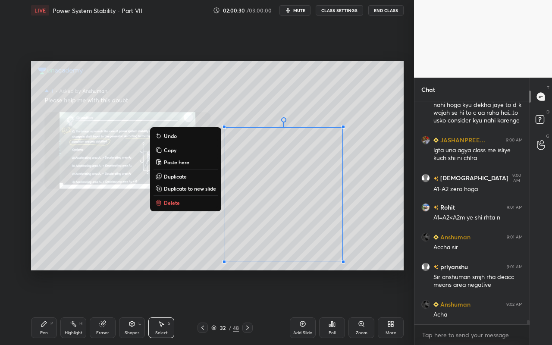
click at [126, 244] on div "0 ° Undo Copy Paste here Duplicate Duplicate to new slide Delete" at bounding box center [217, 166] width 373 height 210
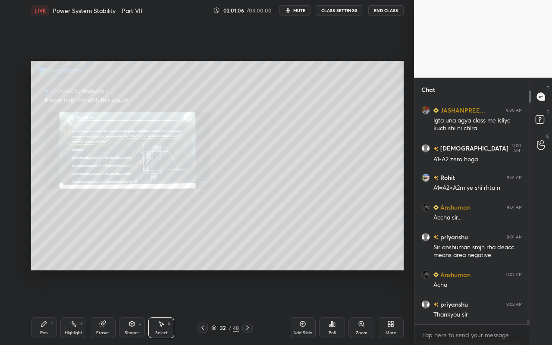
scroll to position [11239, 0]
